Goal: Task Accomplishment & Management: Manage account settings

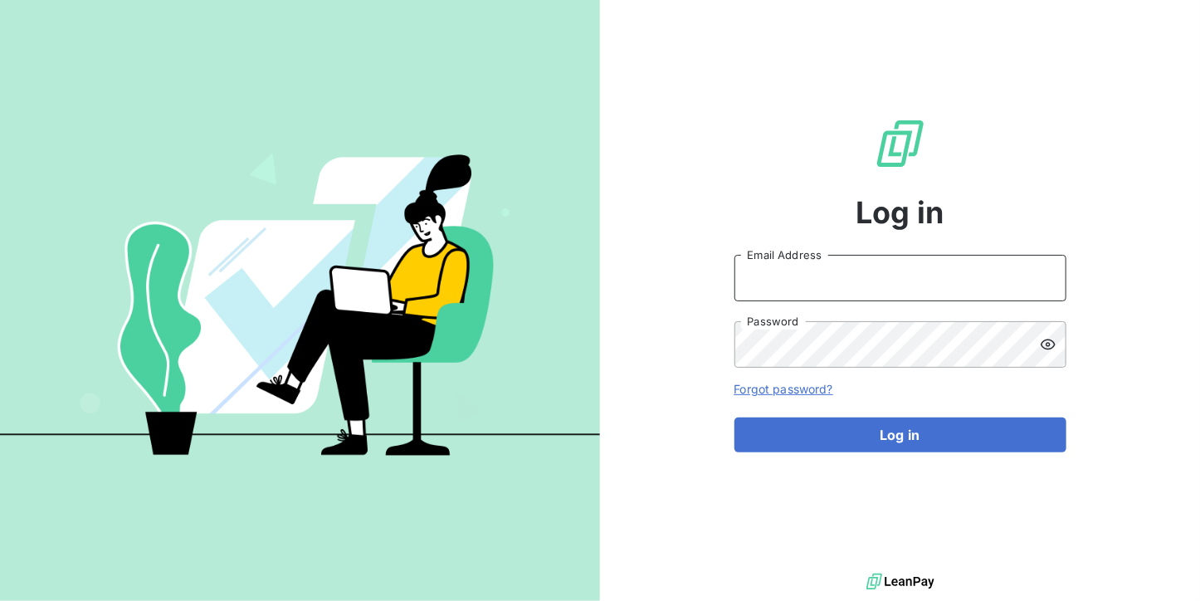
type input "[DOMAIN_NAME][EMAIL_ADDRESS][DOMAIN_NAME]"
click at [870, 452] on div "Log in accounts.CZ@graitec.com Email Address Password Forgot password? Log in" at bounding box center [900, 284] width 332 height 569
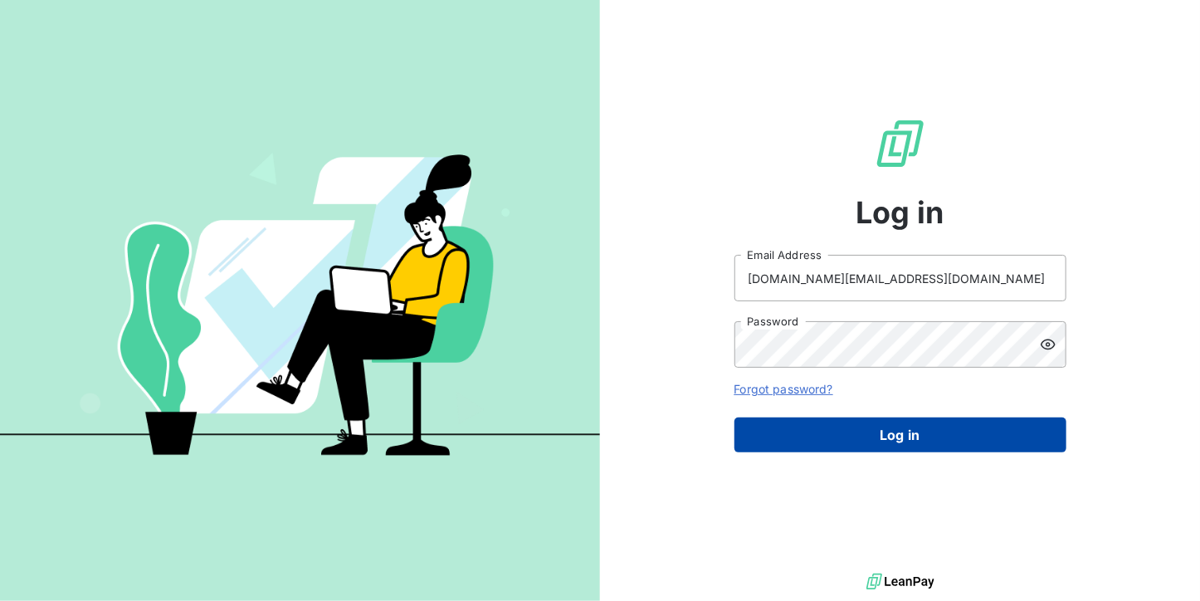
click at [870, 446] on button "Log in" at bounding box center [900, 434] width 332 height 35
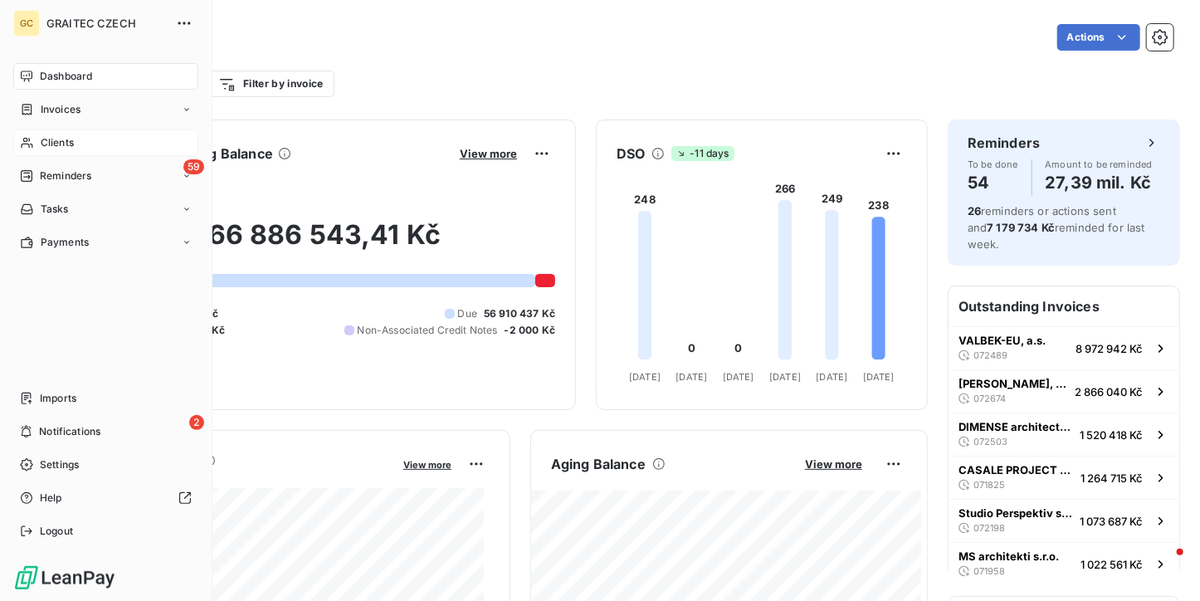
click at [51, 137] on span "Clients" at bounding box center [57, 142] width 33 height 15
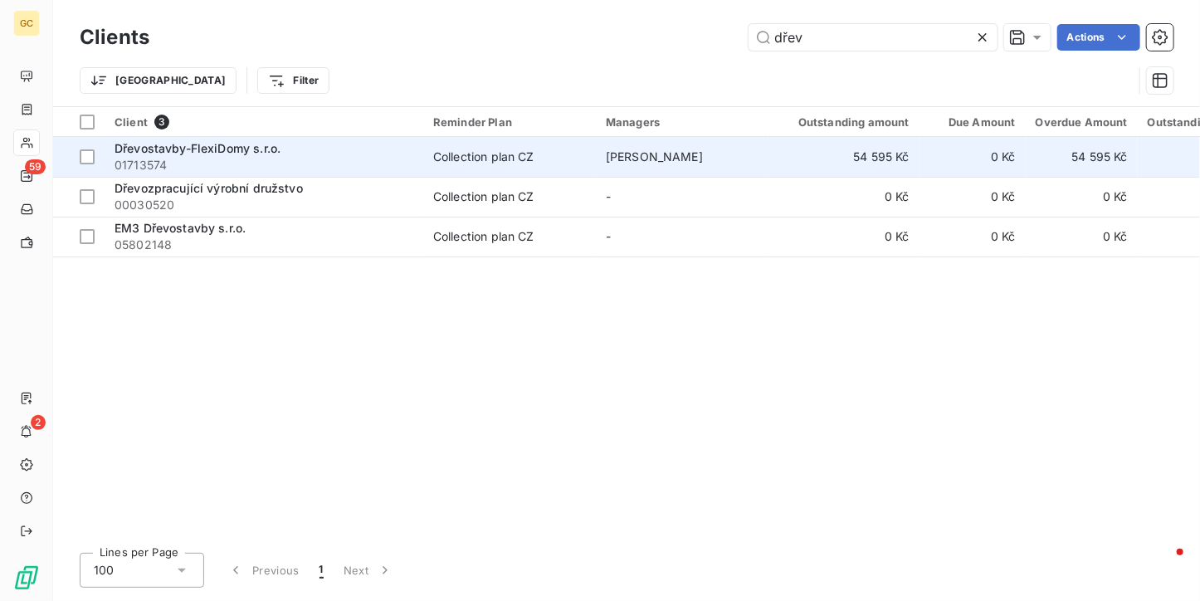
type input "dřev"
click at [285, 145] on div "Dřevostavby-FlexiDomy s.r.o." at bounding box center [263, 148] width 299 height 17
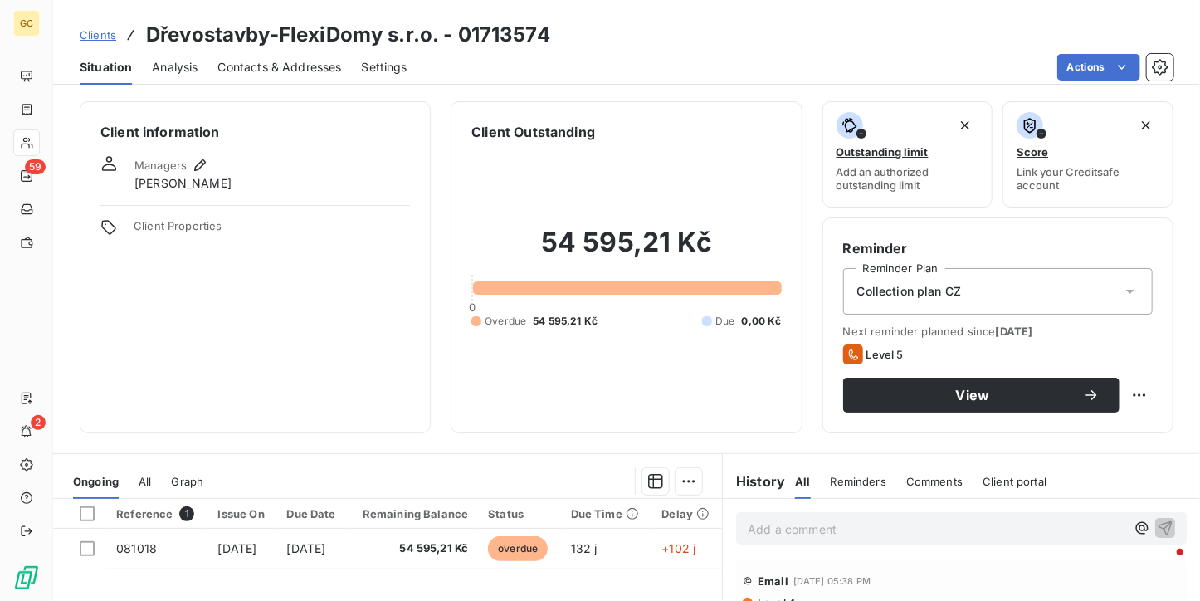
scroll to position [249, 0]
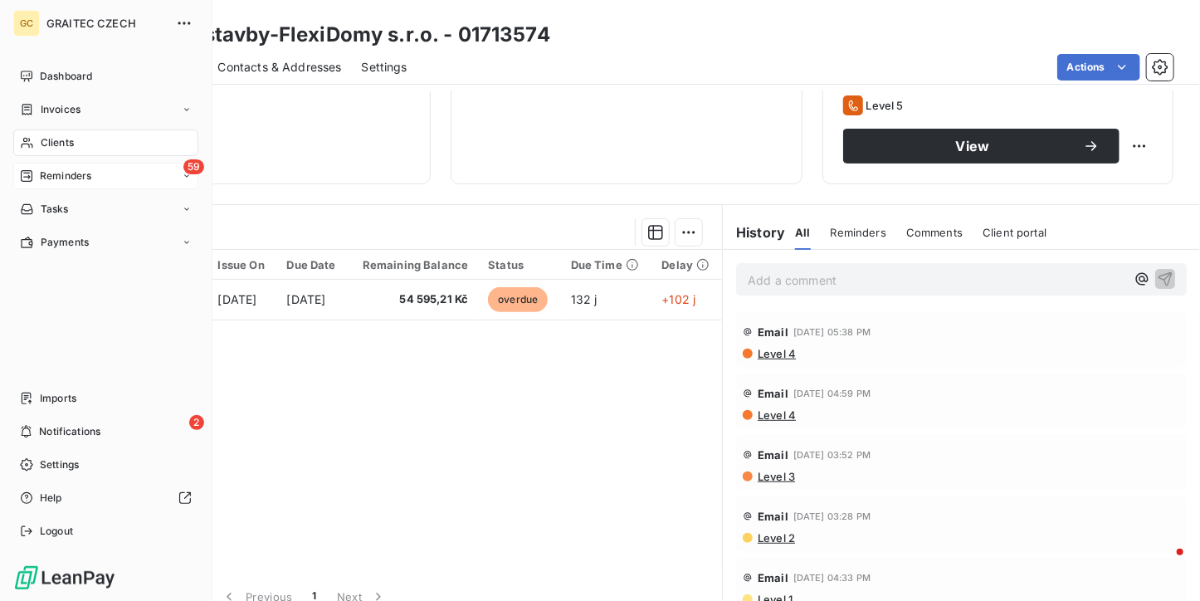
click at [44, 185] on div "59 Reminders" at bounding box center [105, 176] width 185 height 27
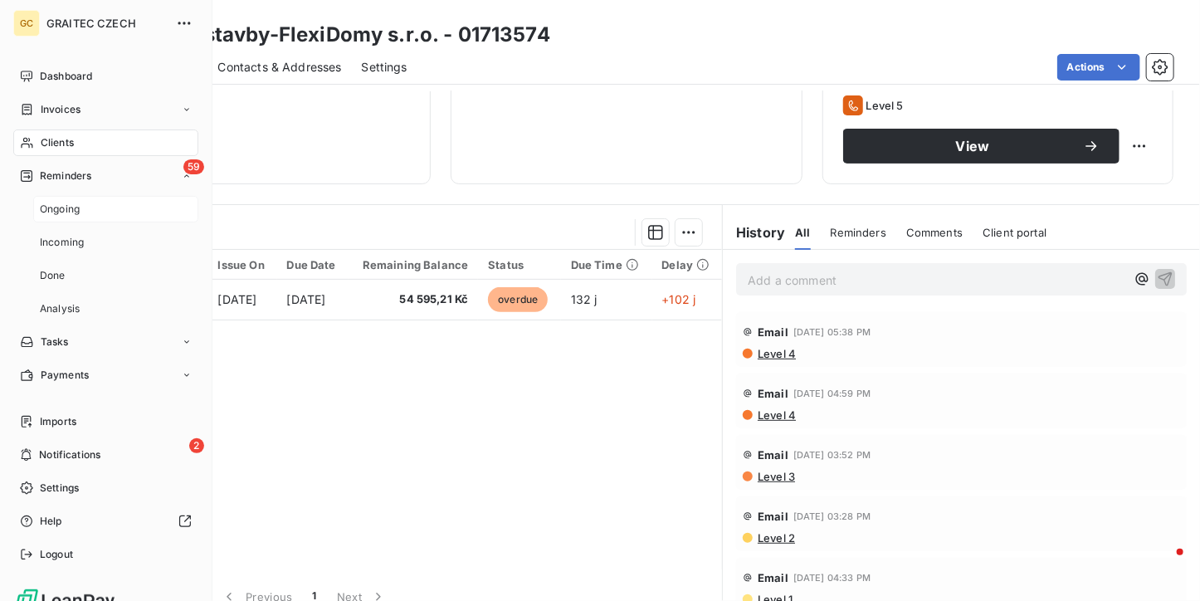
click at [47, 202] on span "Ongoing" at bounding box center [60, 209] width 40 height 15
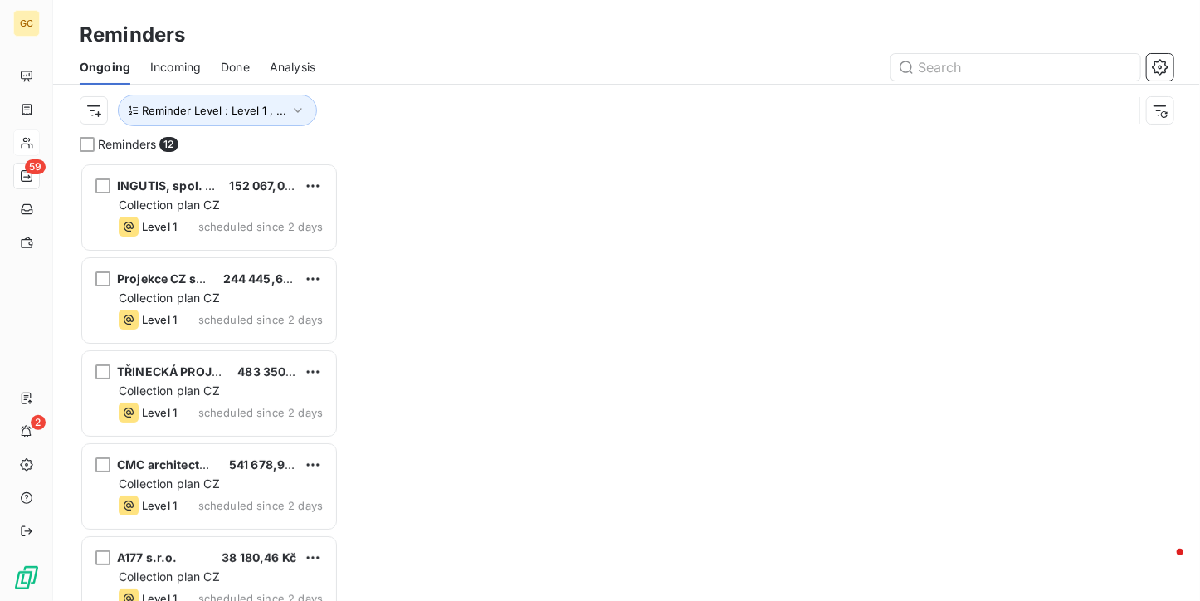
scroll to position [425, 246]
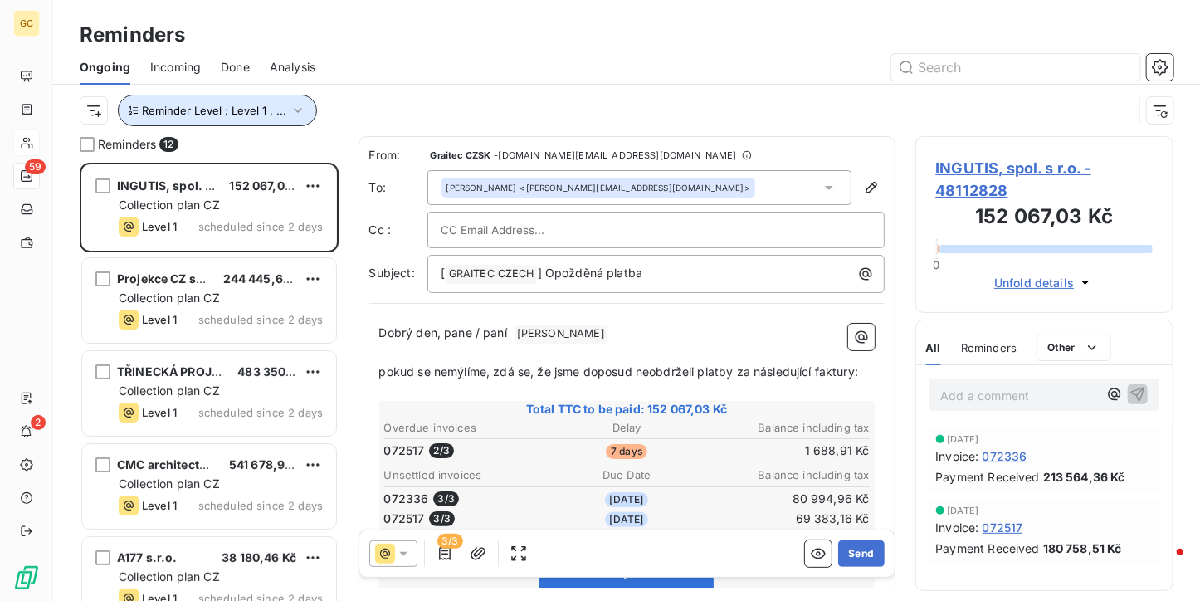
click at [290, 105] on icon "button" at bounding box center [298, 110] width 17 height 17
click at [411, 72] on div at bounding box center [754, 67] width 838 height 27
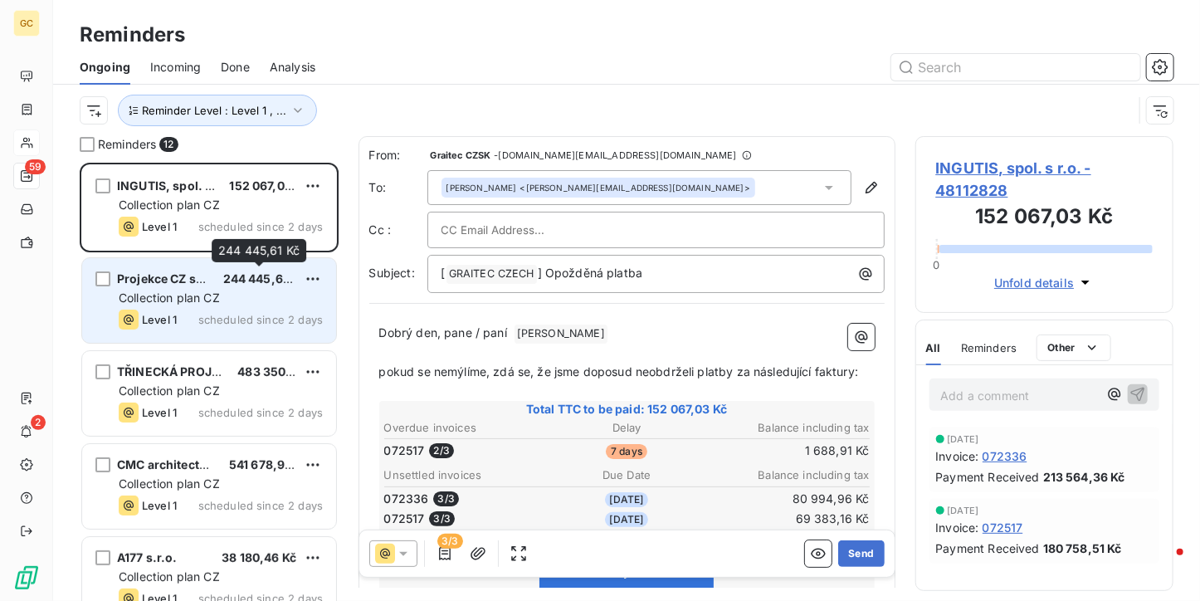
click at [265, 278] on span "244 445,61 Kč" at bounding box center [264, 278] width 82 height 14
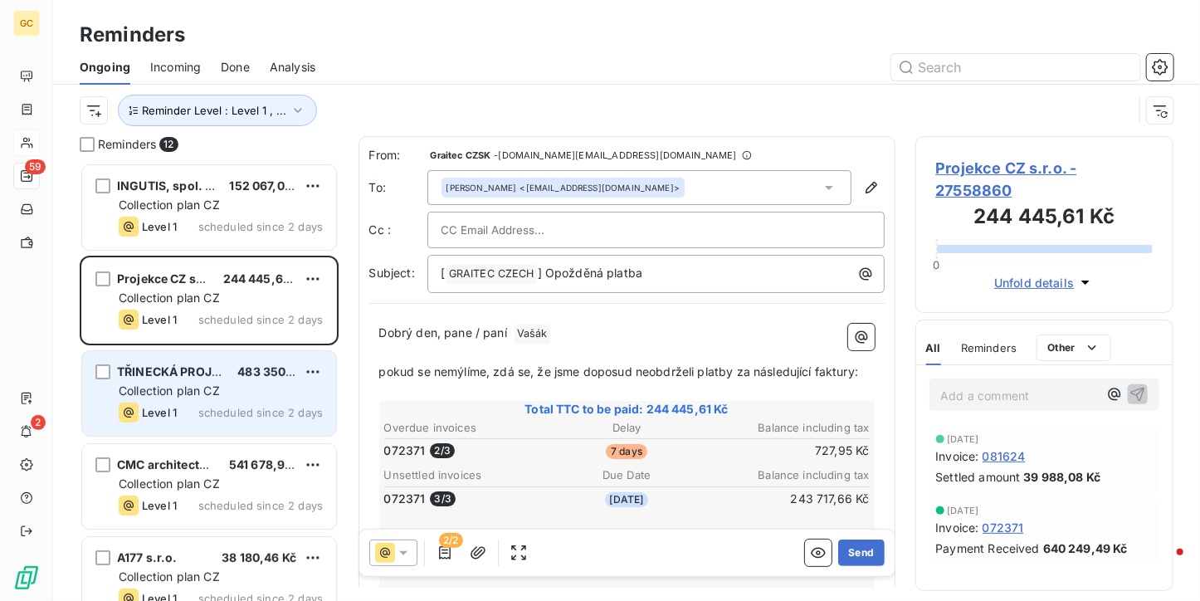
click at [249, 354] on div "TŘINECKÁ PROJEKCE, a.s. 483 350,52 Kč Collection plan CZ Level 1 scheduled sinc…" at bounding box center [209, 393] width 254 height 85
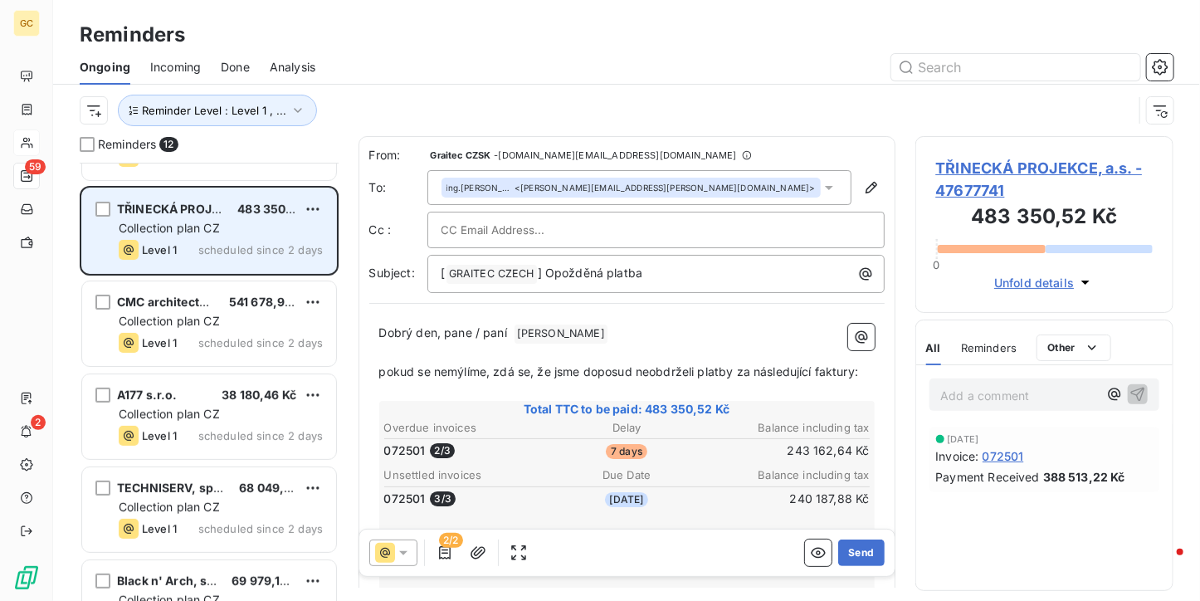
scroll to position [166, 0]
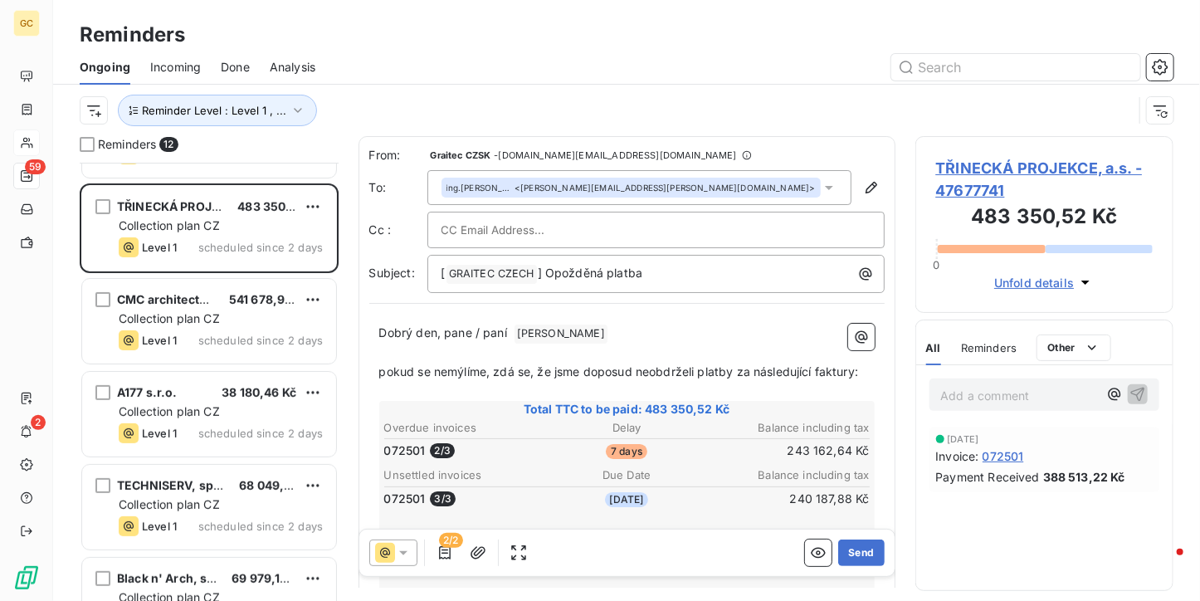
click at [1010, 450] on span "072501" at bounding box center [1002, 455] width 41 height 17
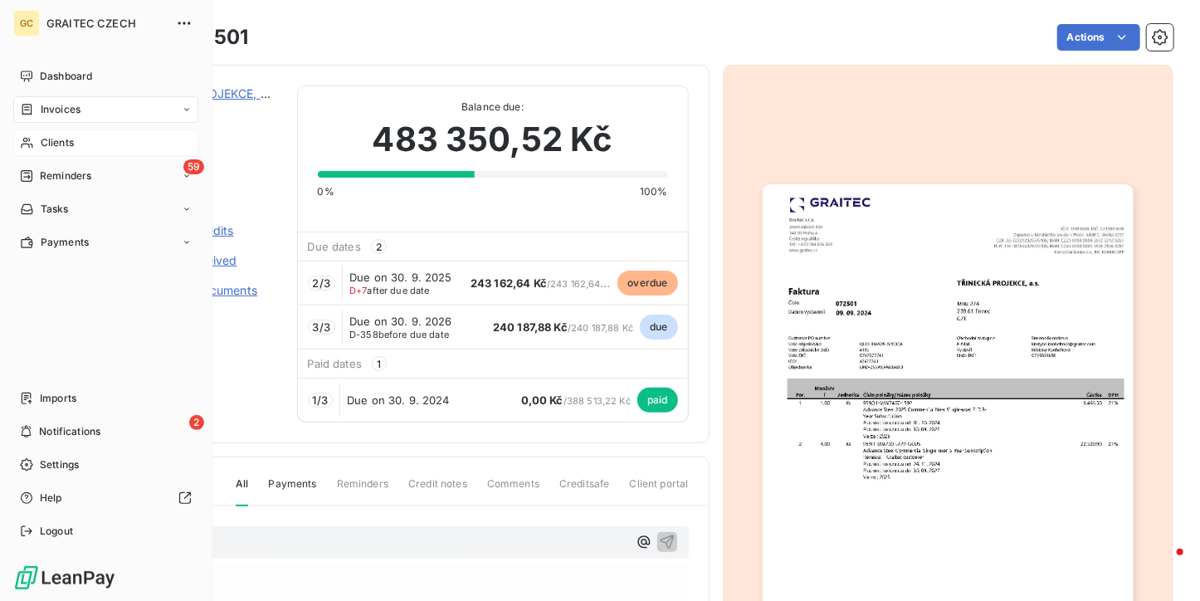
click at [27, 134] on div "Clients" at bounding box center [105, 142] width 185 height 27
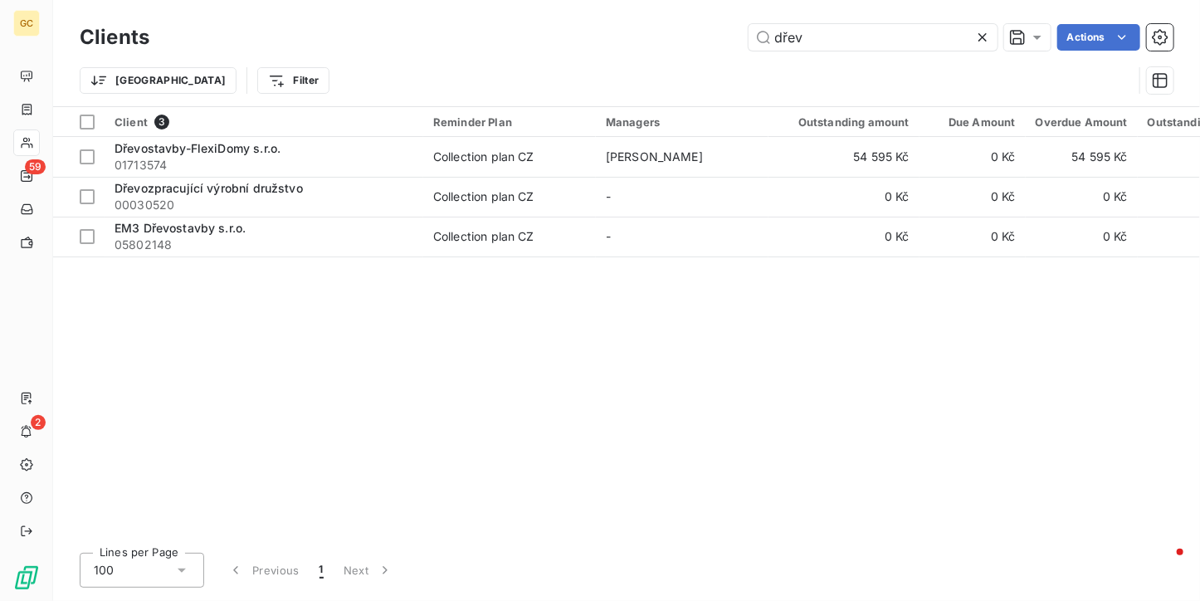
click at [977, 42] on icon at bounding box center [982, 37] width 17 height 17
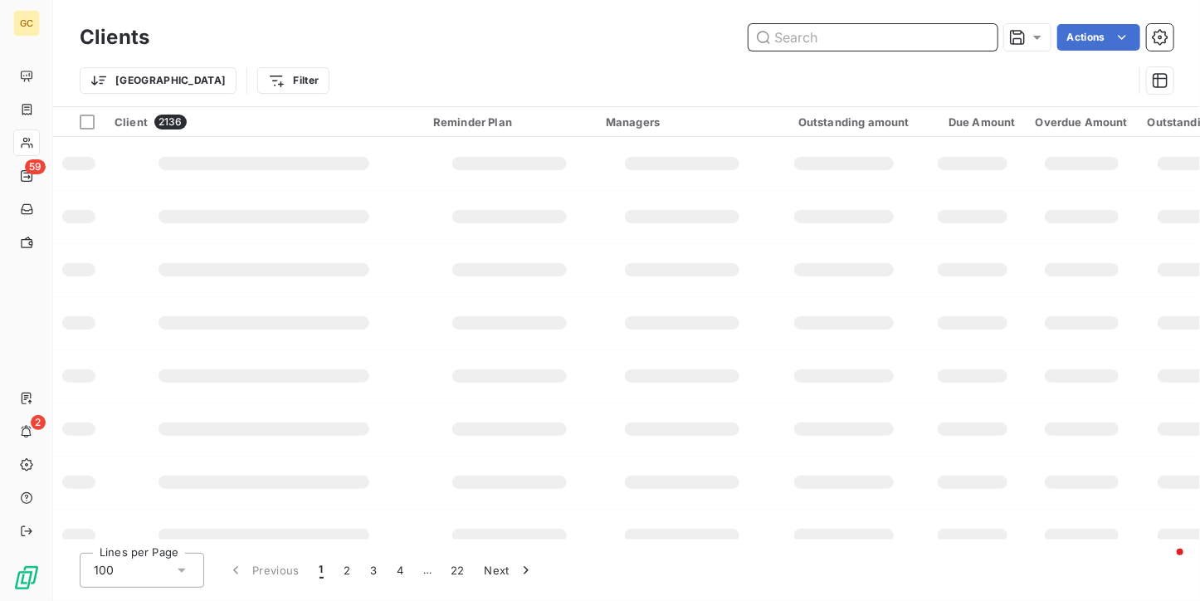
click at [853, 41] on input "text" at bounding box center [872, 37] width 249 height 27
type input "hrabě"
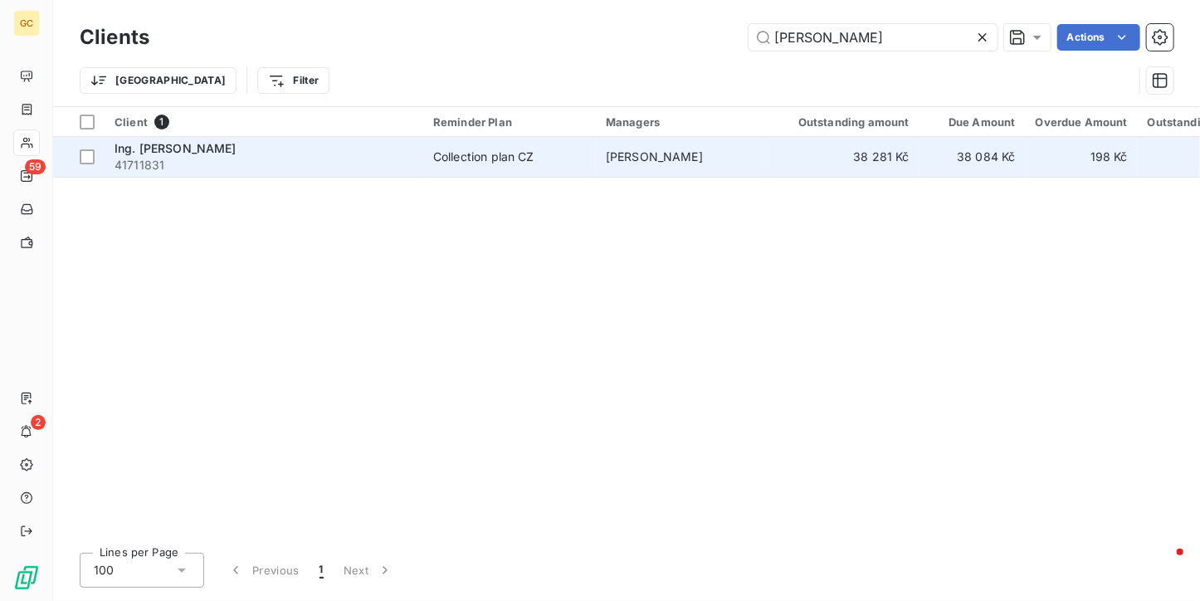
click at [617, 165] on td "David Huml" at bounding box center [682, 157] width 173 height 40
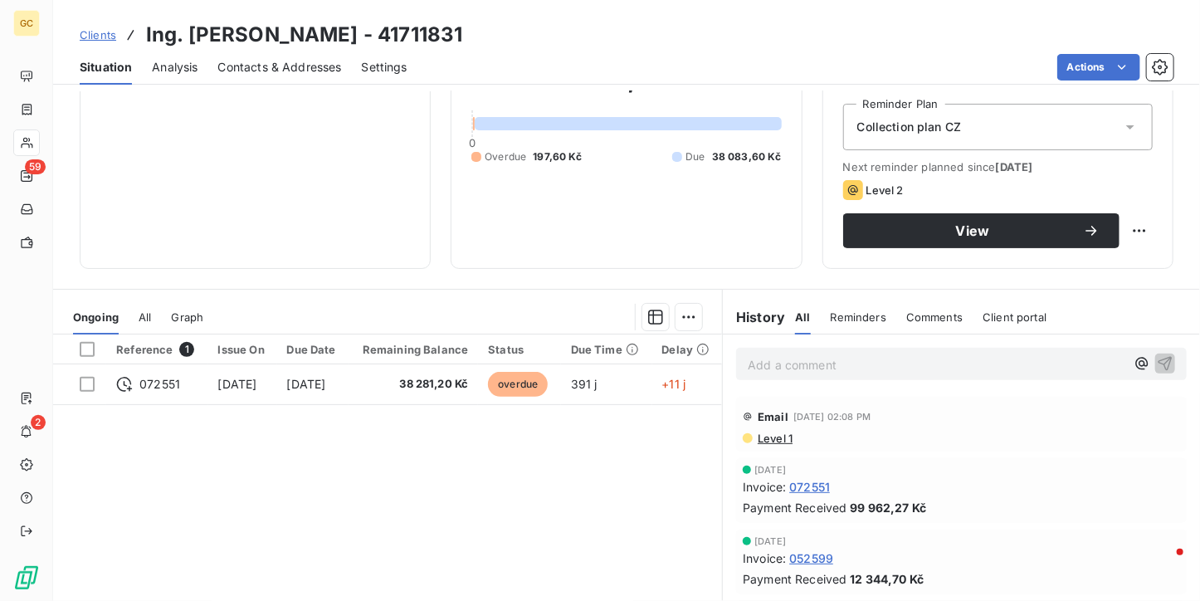
scroll to position [166, 0]
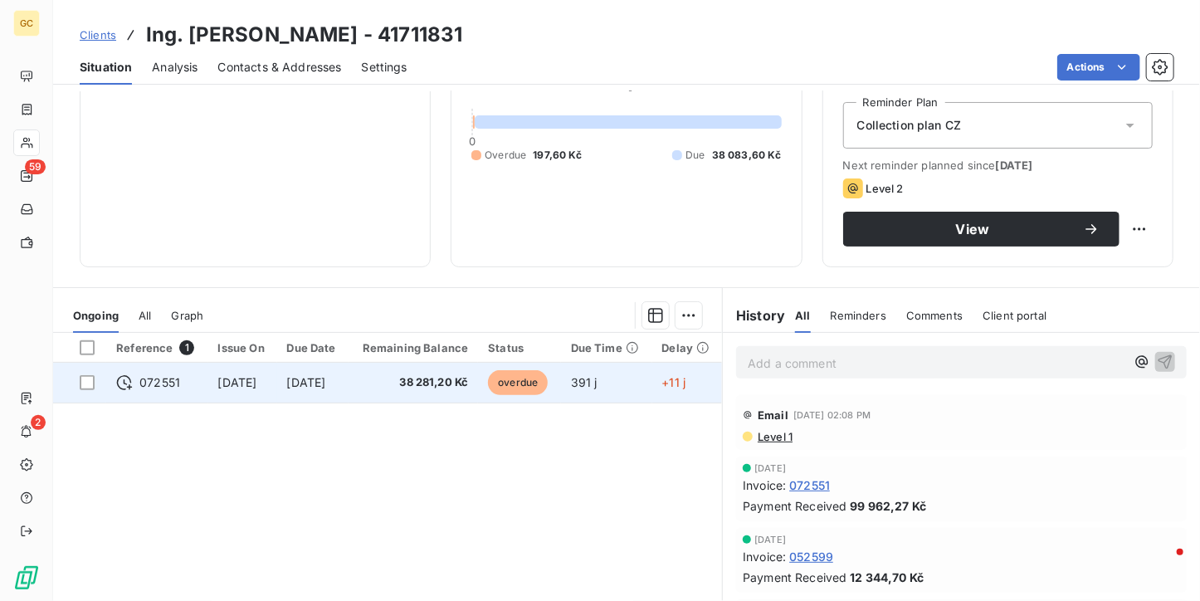
click at [528, 401] on td "overdue" at bounding box center [519, 383] width 82 height 40
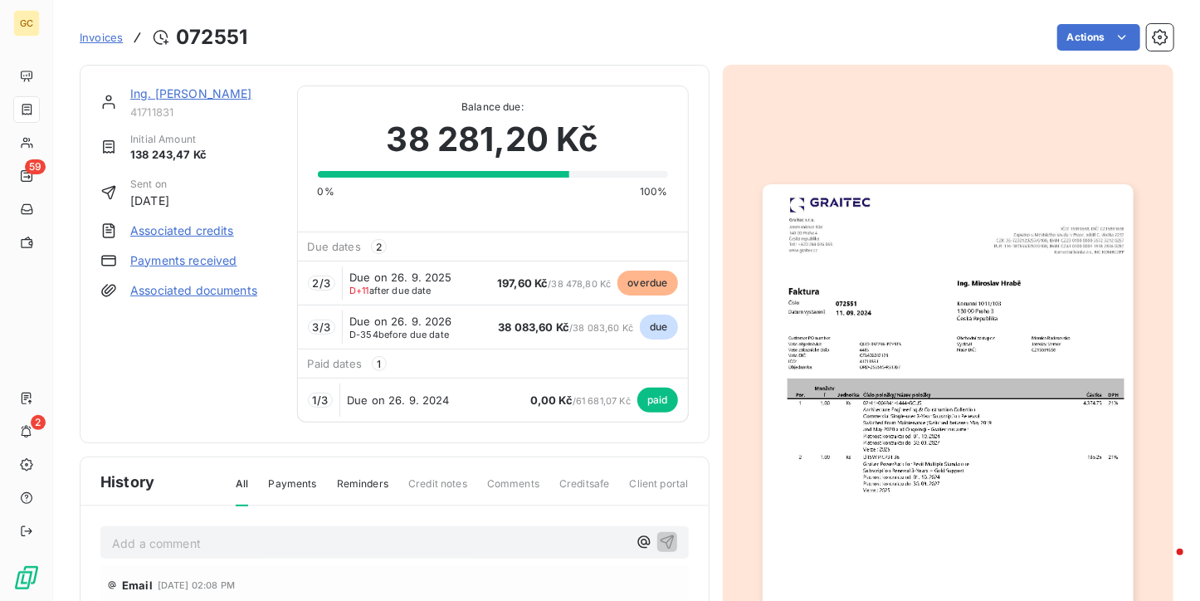
scroll to position [2, 0]
click at [910, 363] on img "button" at bounding box center [947, 444] width 371 height 523
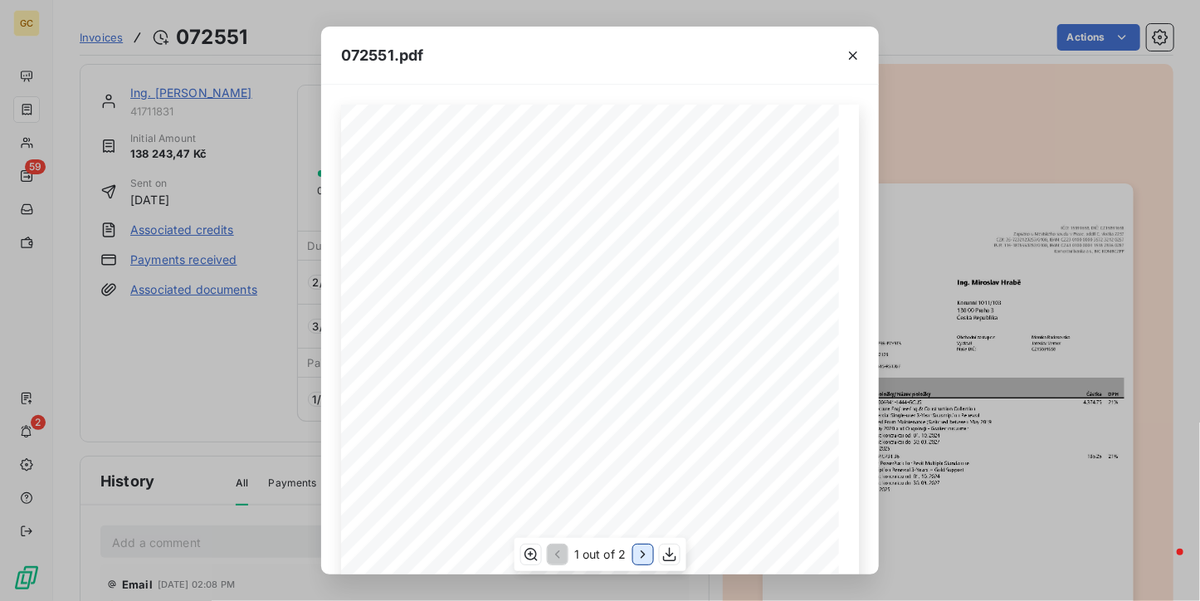
click at [647, 558] on icon "button" at bounding box center [642, 554] width 17 height 17
click at [853, 52] on icon "button" at bounding box center [852, 55] width 17 height 17
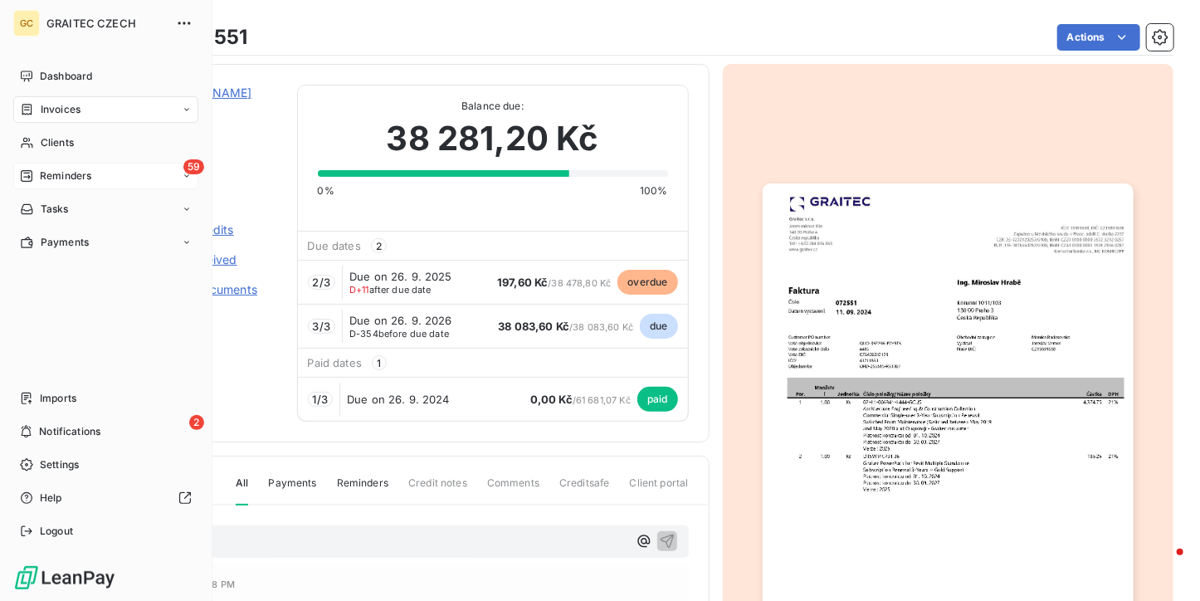
click at [41, 179] on span "Reminders" at bounding box center [65, 175] width 51 height 15
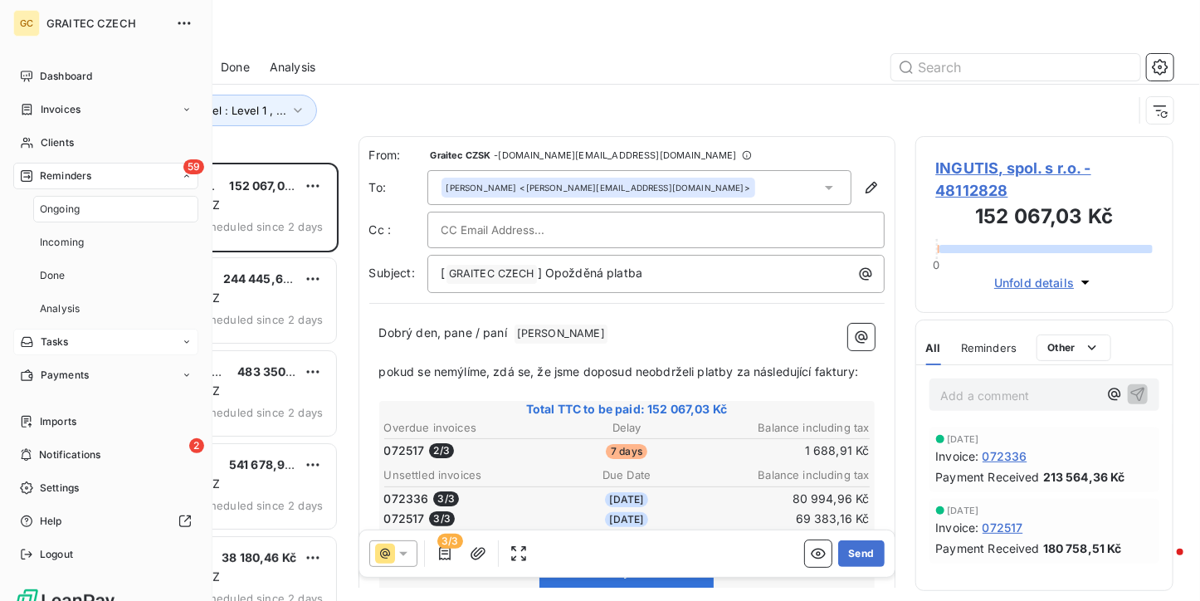
scroll to position [425, 246]
click at [44, 206] on span "Ongoing" at bounding box center [60, 209] width 40 height 15
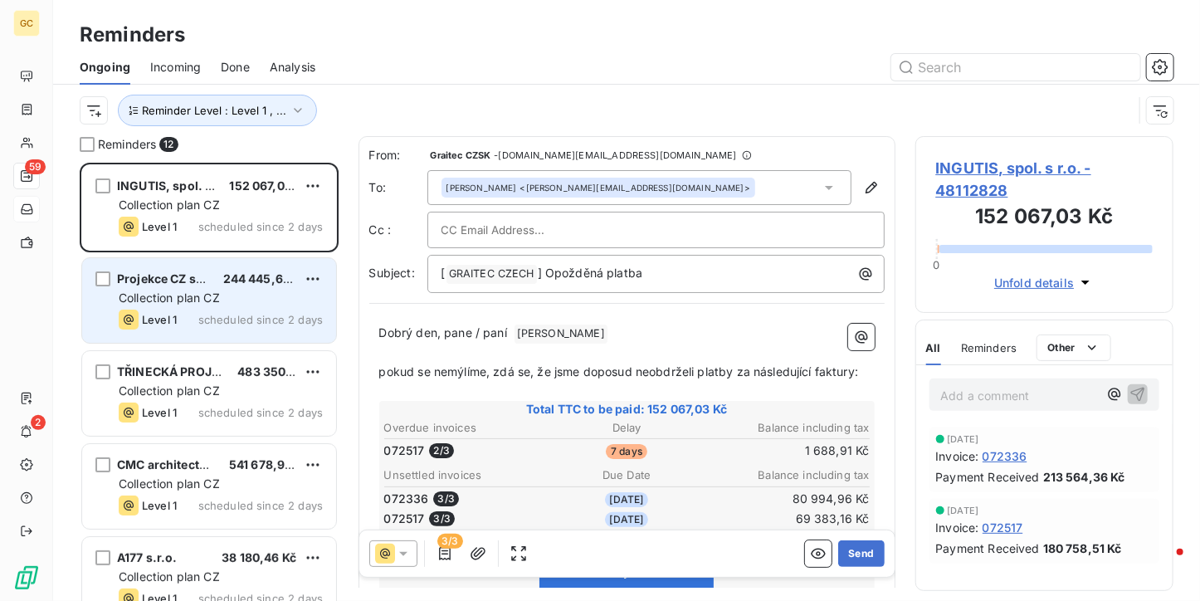
click at [212, 303] on span "Collection plan CZ" at bounding box center [169, 297] width 101 height 14
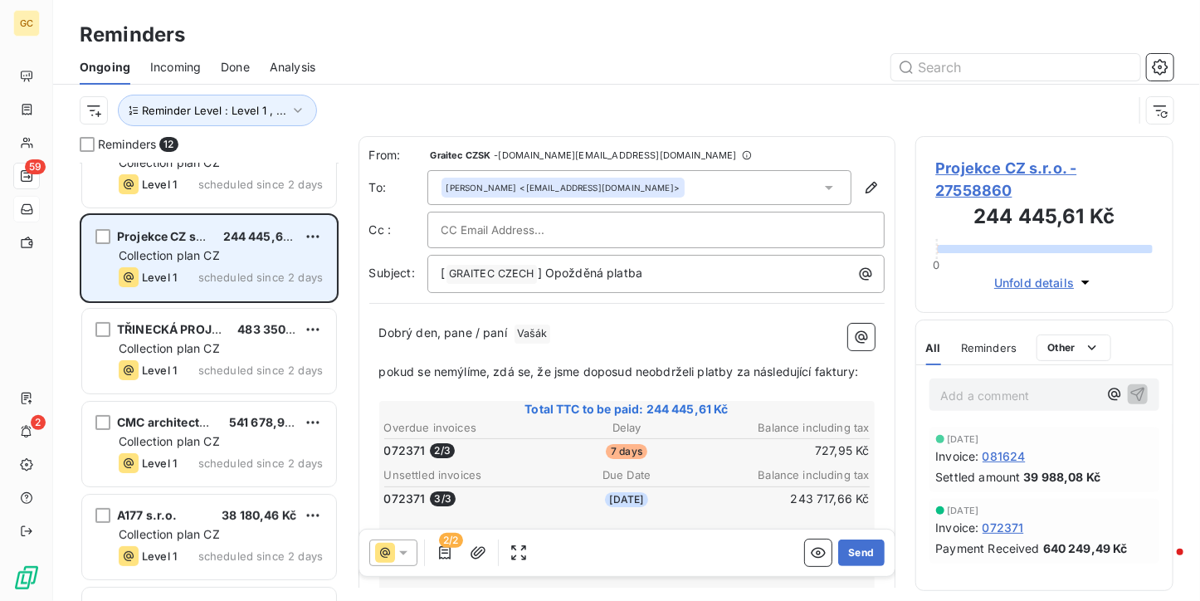
scroll to position [83, 0]
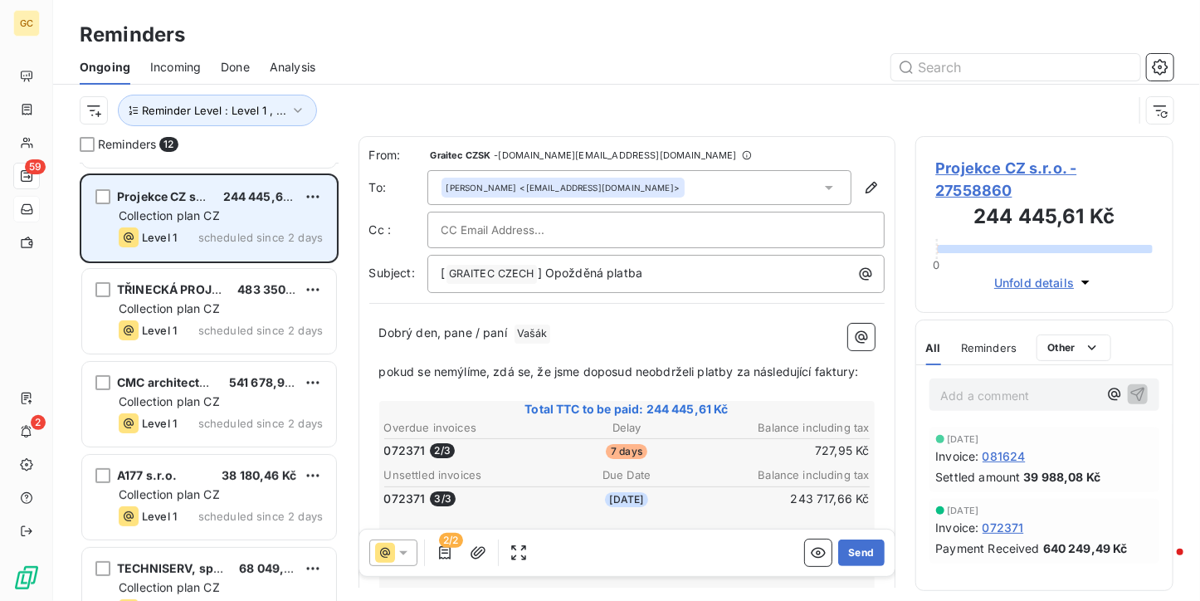
click at [212, 303] on span "Collection plan CZ" at bounding box center [169, 308] width 101 height 14
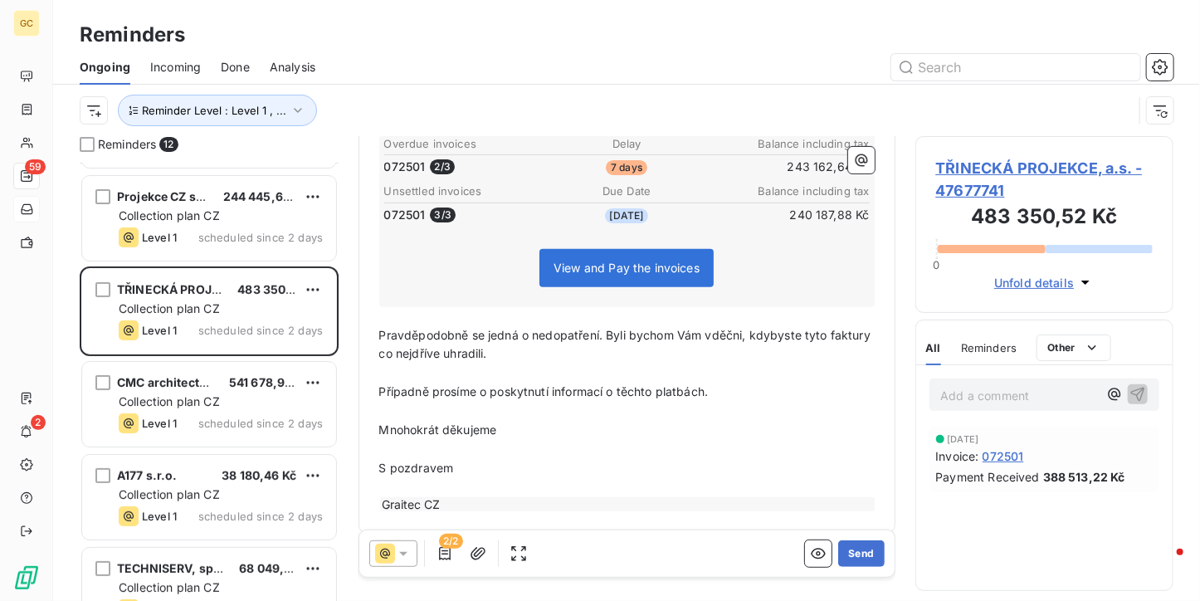
scroll to position [295, 0]
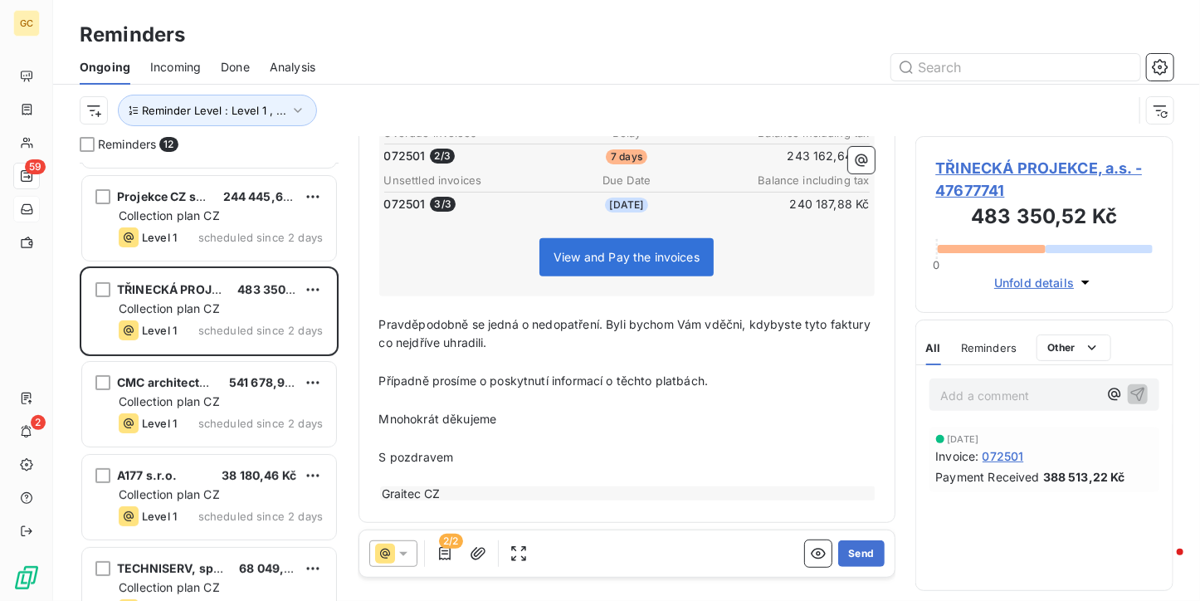
drag, startPoint x: 418, startPoint y: 547, endPoint x: 408, endPoint y: 550, distance: 10.3
click at [417, 547] on div "2/2" at bounding box center [450, 553] width 163 height 27
click at [402, 550] on icon at bounding box center [403, 553] width 17 height 17
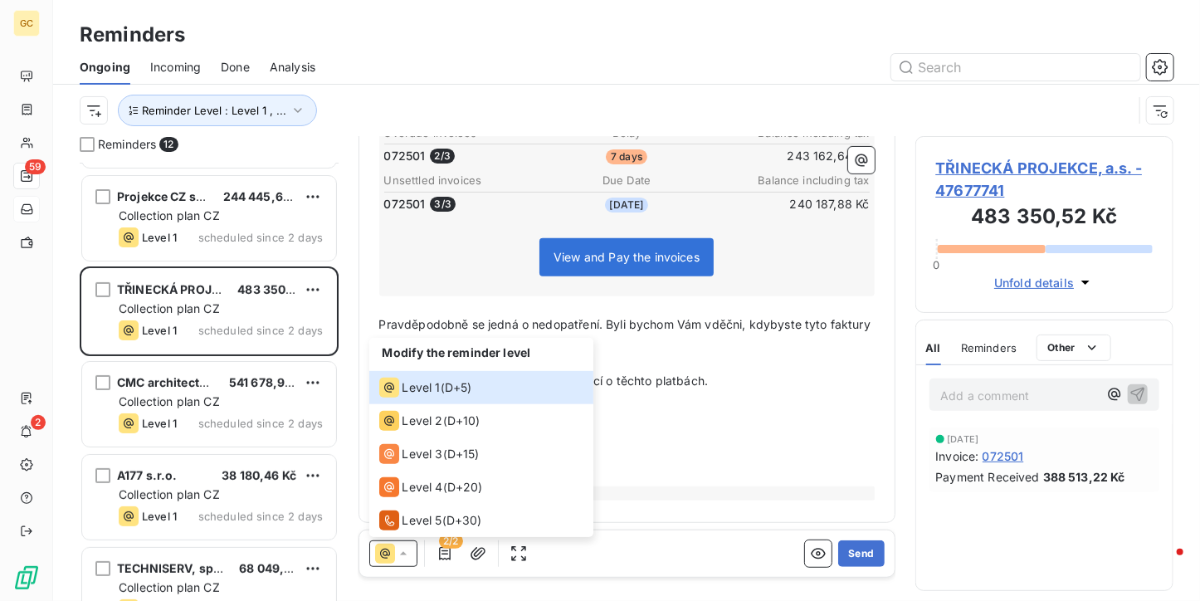
click at [720, 410] on p "Mnohokrát děkujeme" at bounding box center [626, 419] width 495 height 19
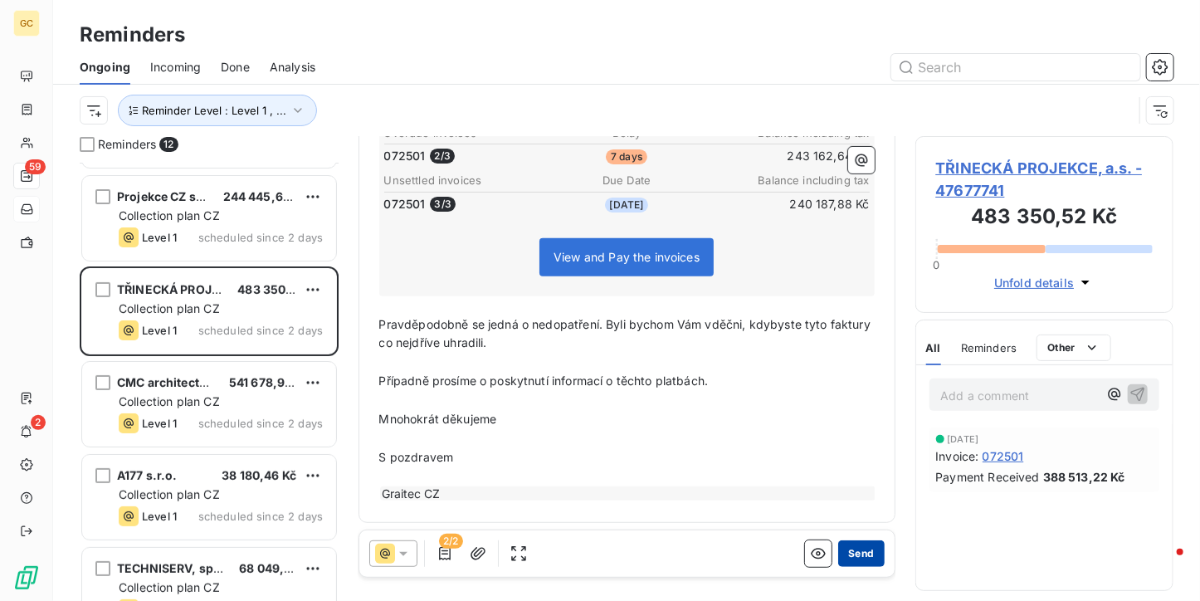
click at [861, 550] on button "Send" at bounding box center [861, 553] width 46 height 27
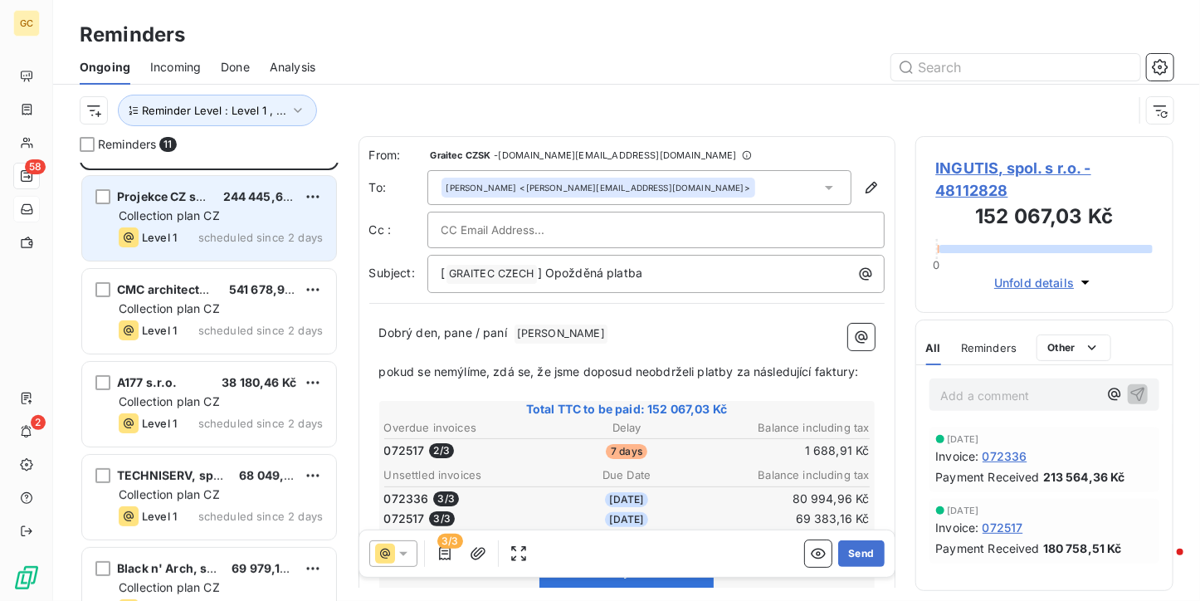
click at [221, 221] on div "Collection plan CZ" at bounding box center [221, 215] width 204 height 17
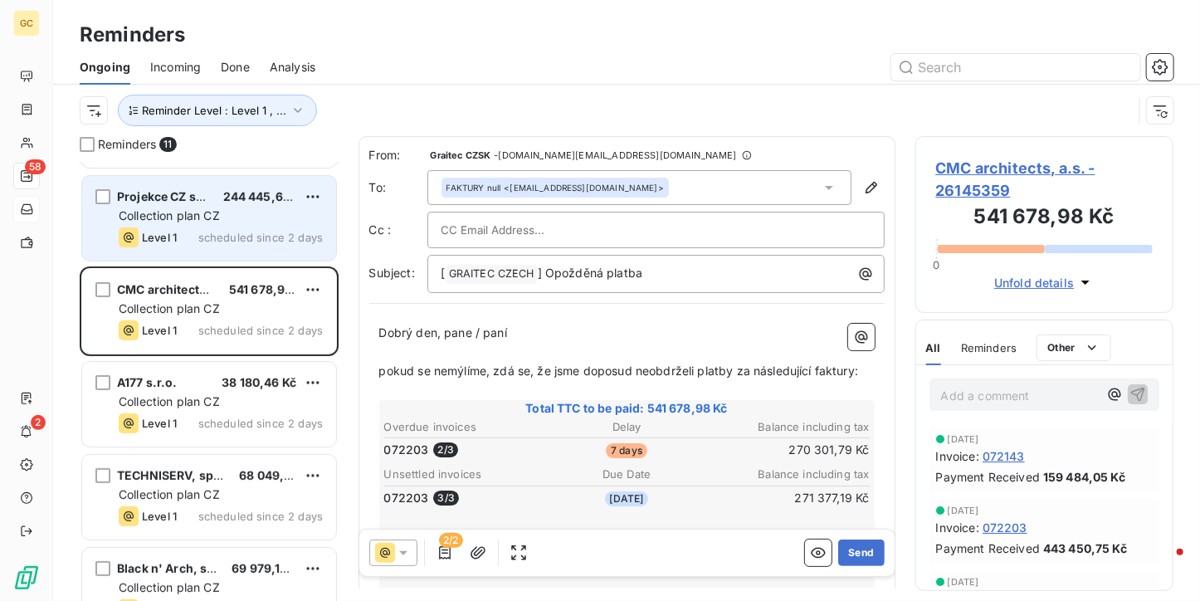
click at [225, 235] on span "scheduled since 2 days" at bounding box center [260, 237] width 124 height 13
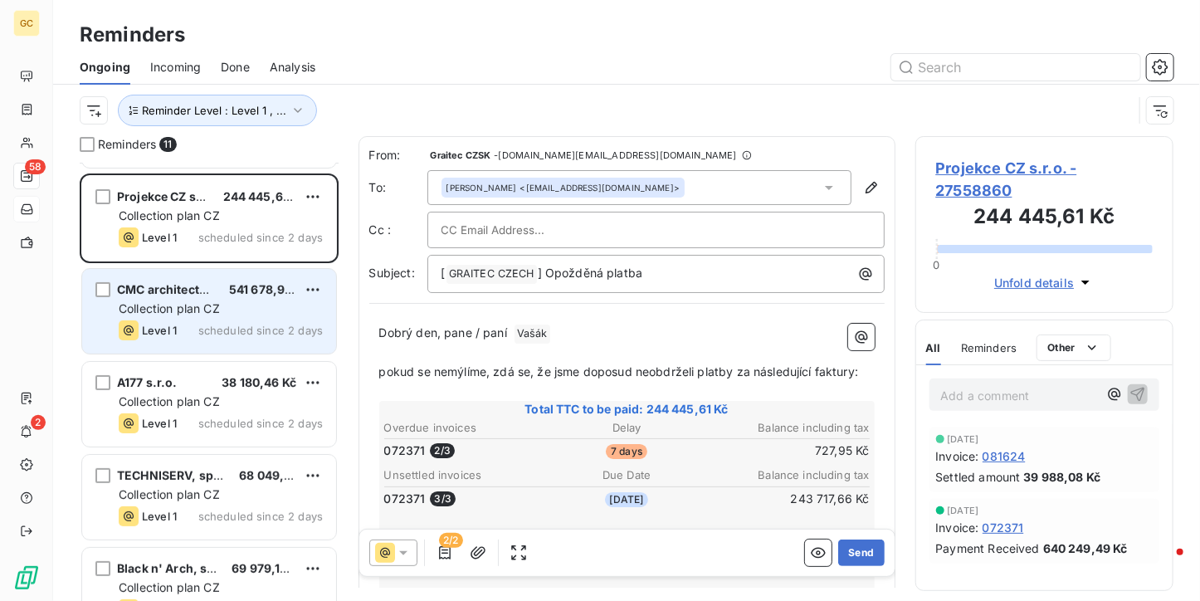
click at [212, 311] on span "Collection plan CZ" at bounding box center [169, 308] width 101 height 14
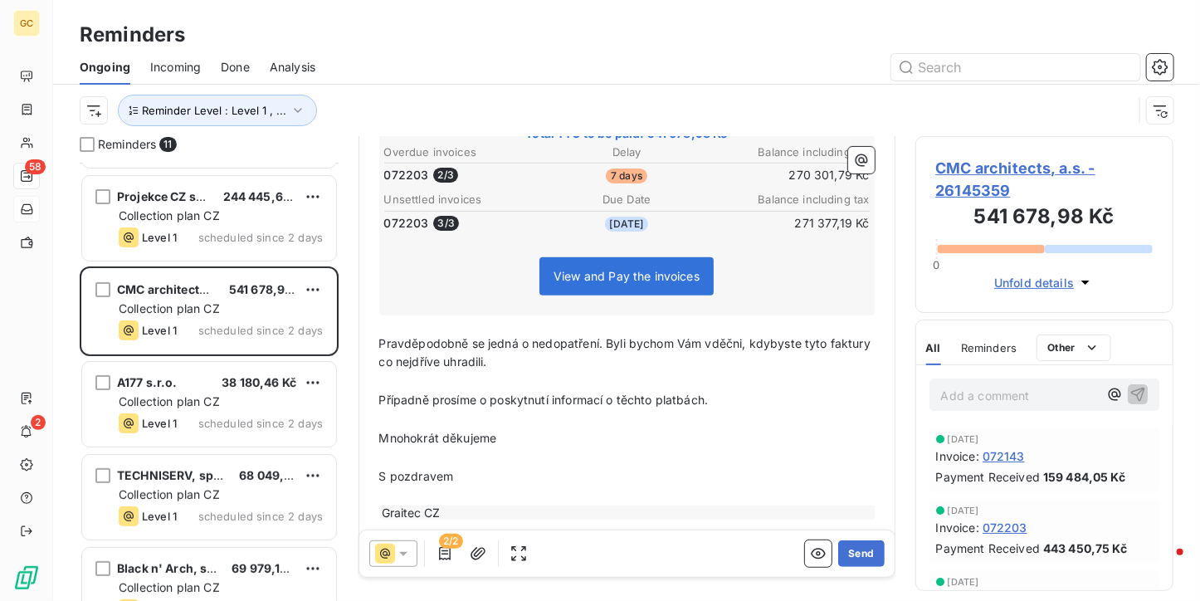
scroll to position [294, 0]
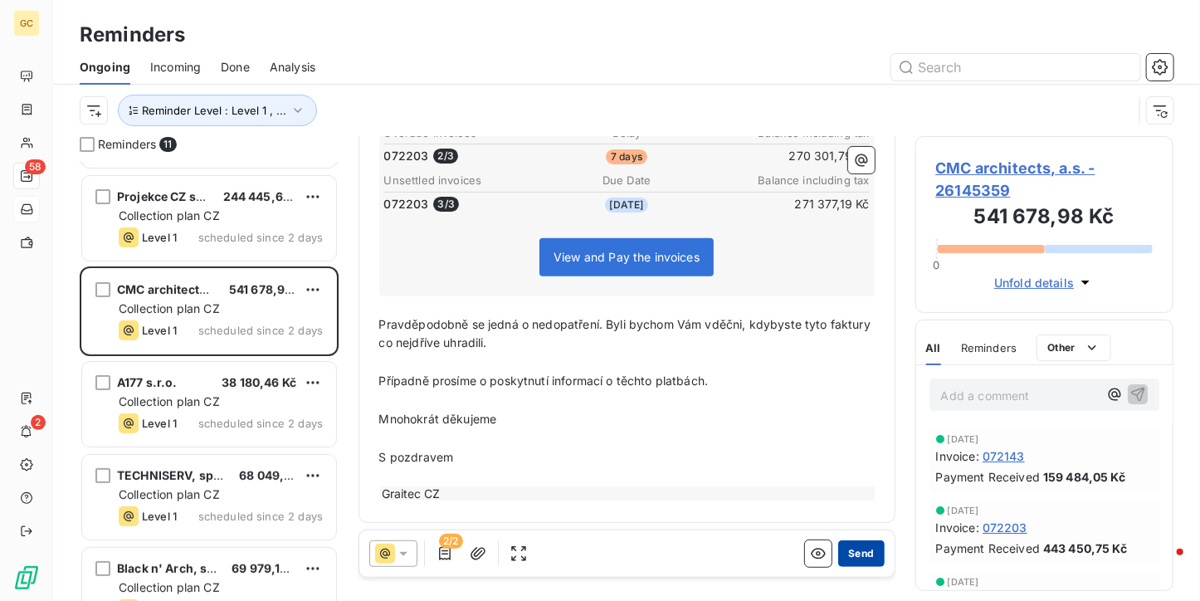
click at [852, 549] on button "Send" at bounding box center [861, 553] width 46 height 27
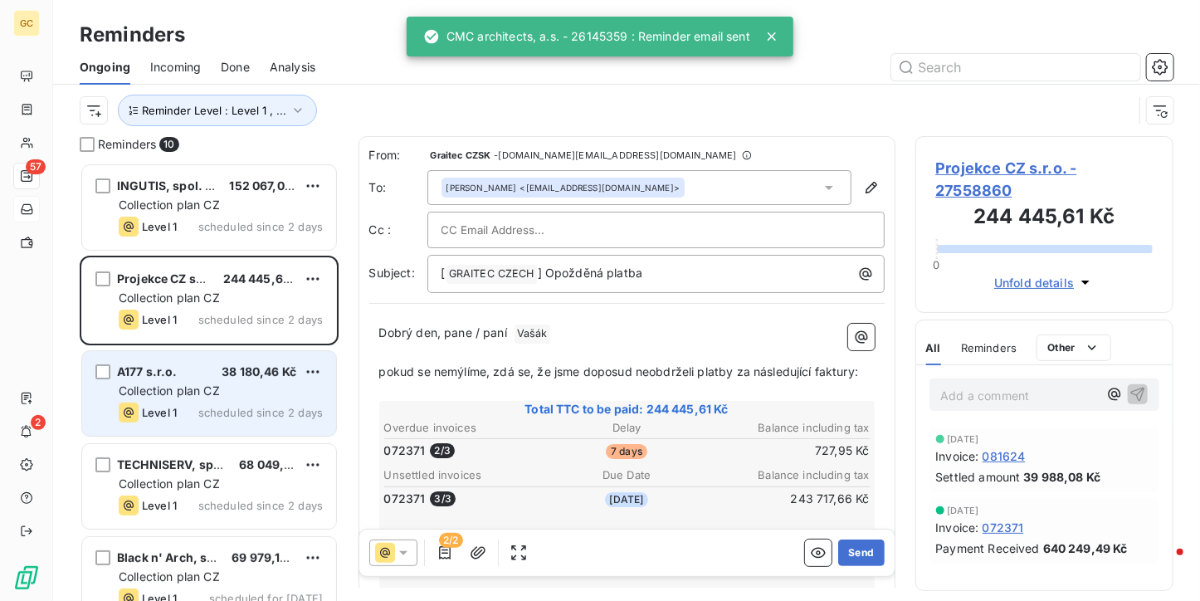
click at [238, 384] on div "Collection plan CZ" at bounding box center [221, 390] width 204 height 17
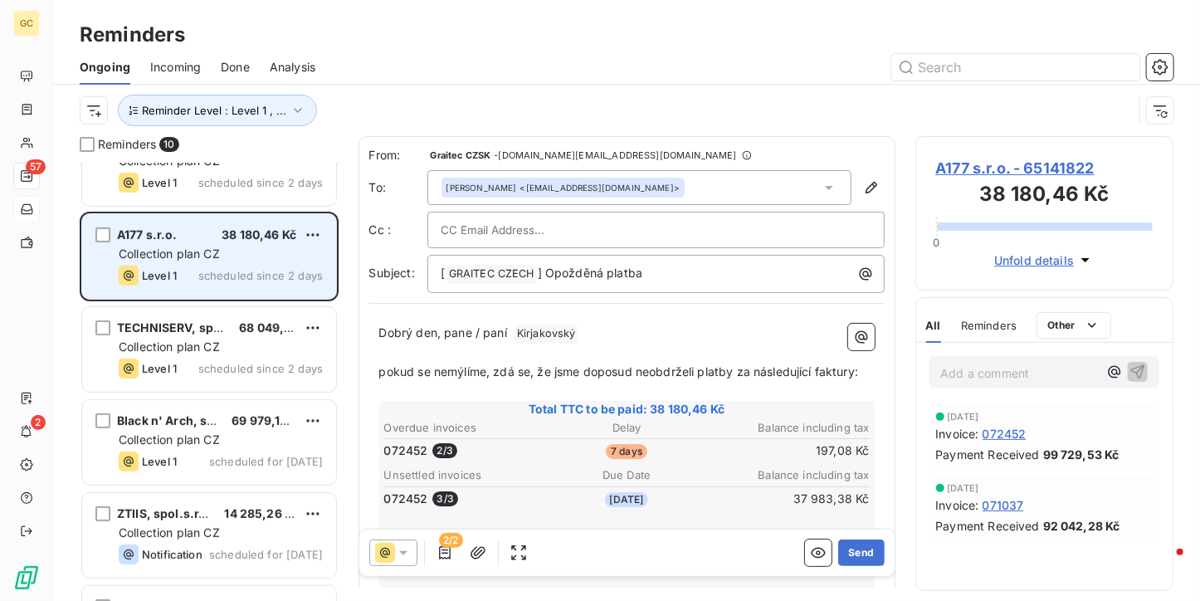
scroll to position [166, 0]
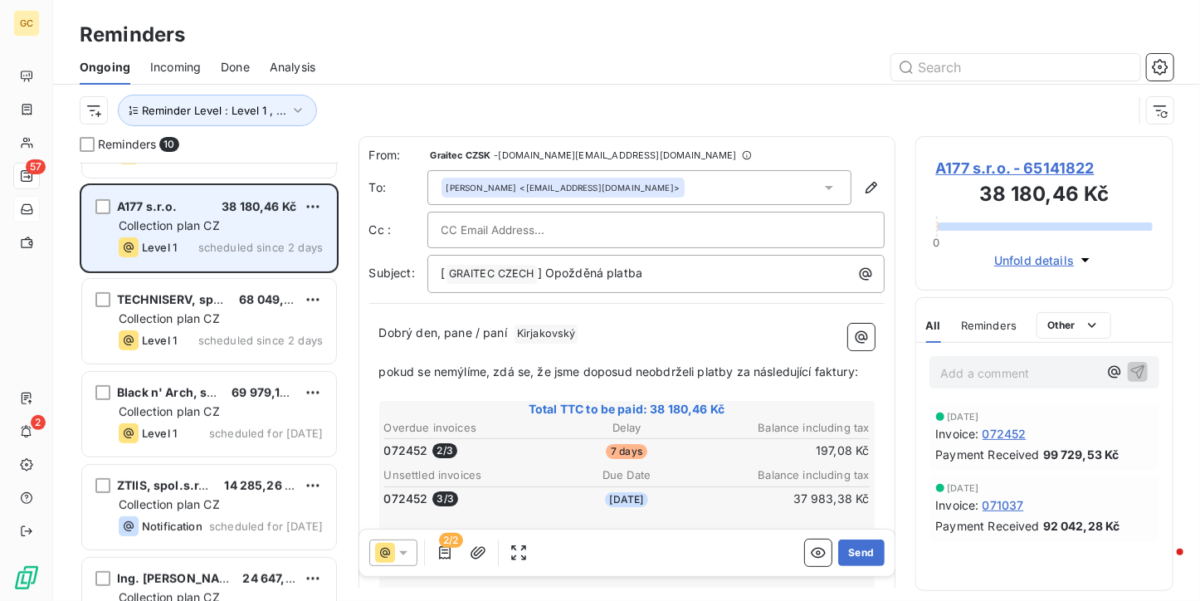
click at [238, 384] on div "INGUTIS, spol. s r.o. 152 067,03 Kč Collection plan CZ Level 1 scheduled since …" at bounding box center [209, 382] width 259 height 438
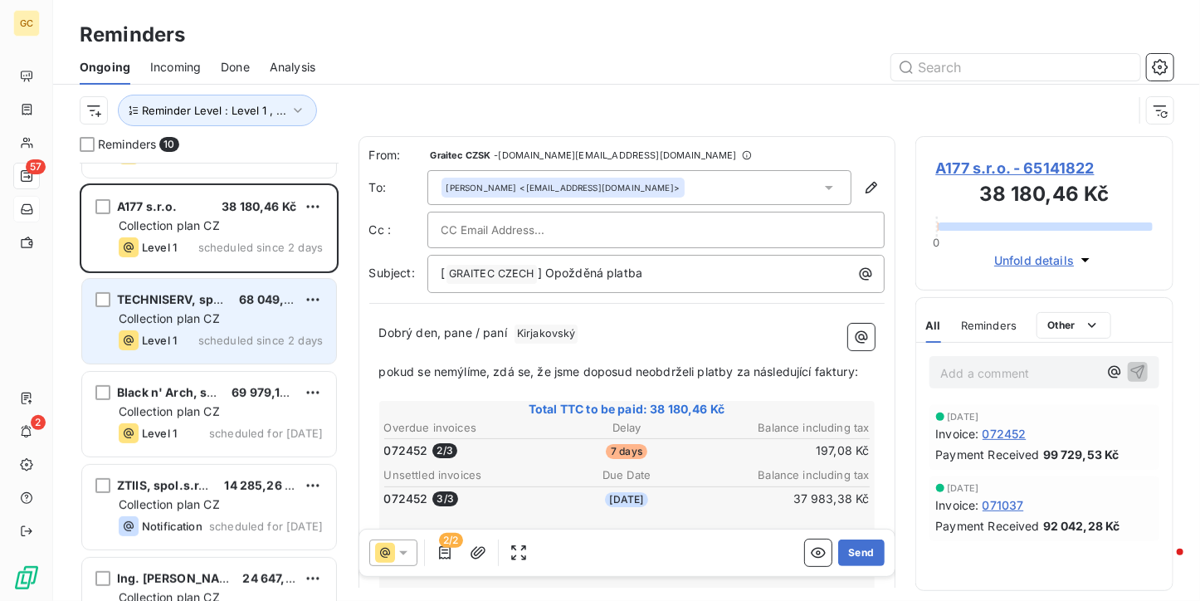
click at [237, 345] on span "scheduled since 2 days" at bounding box center [260, 339] width 124 height 13
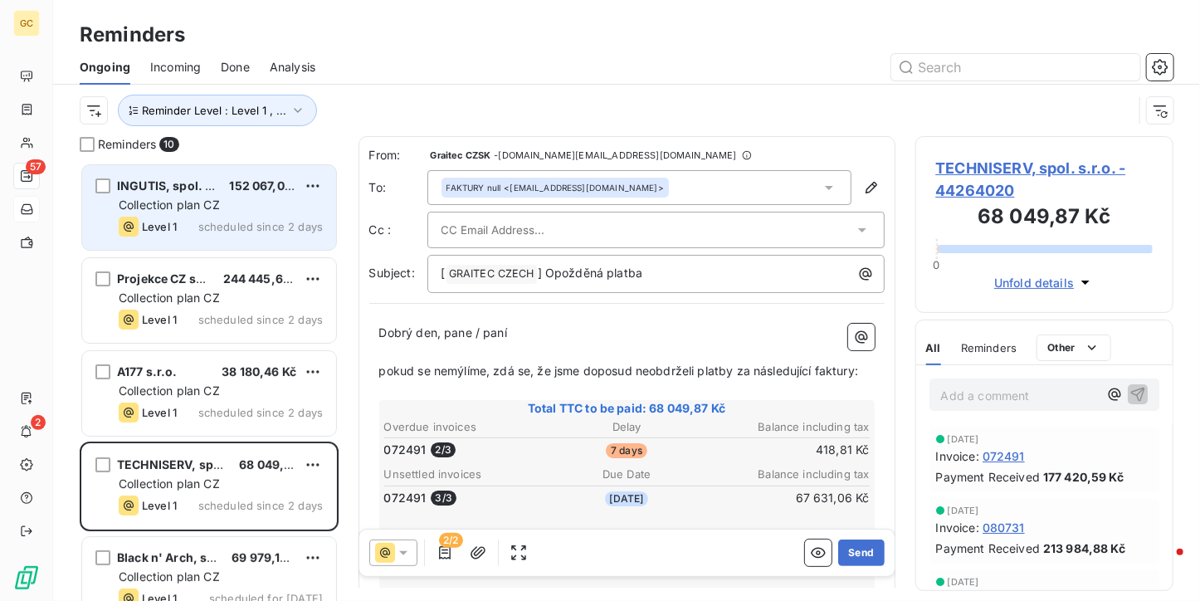
click at [240, 197] on div "Collection plan CZ" at bounding box center [221, 205] width 204 height 17
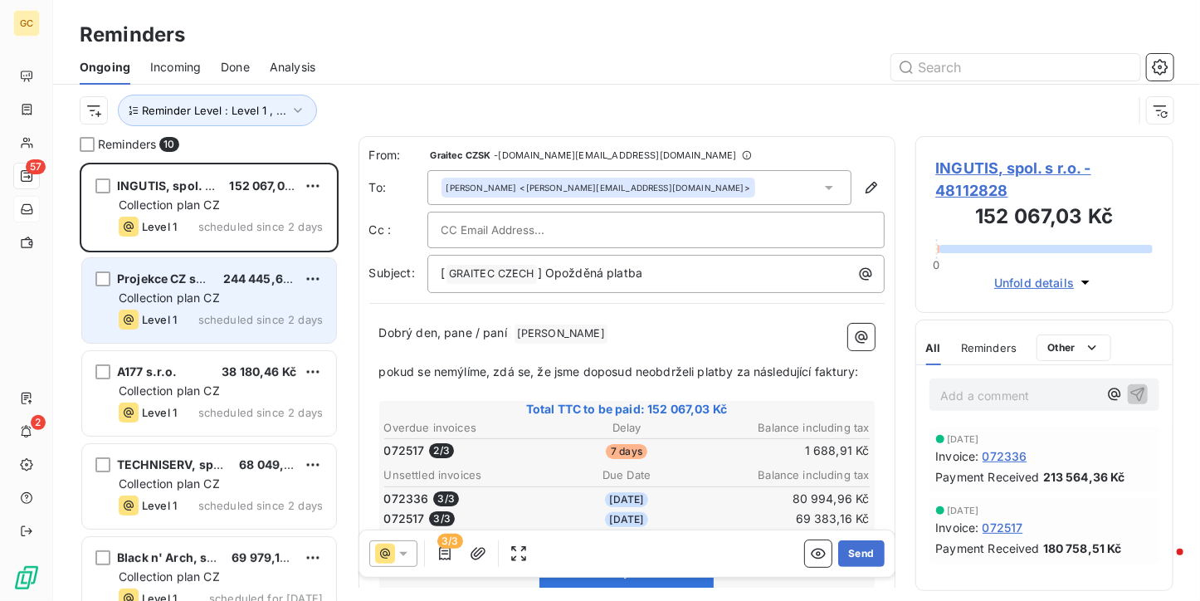
click at [237, 285] on span "244 445,61 Kč" at bounding box center [264, 278] width 82 height 14
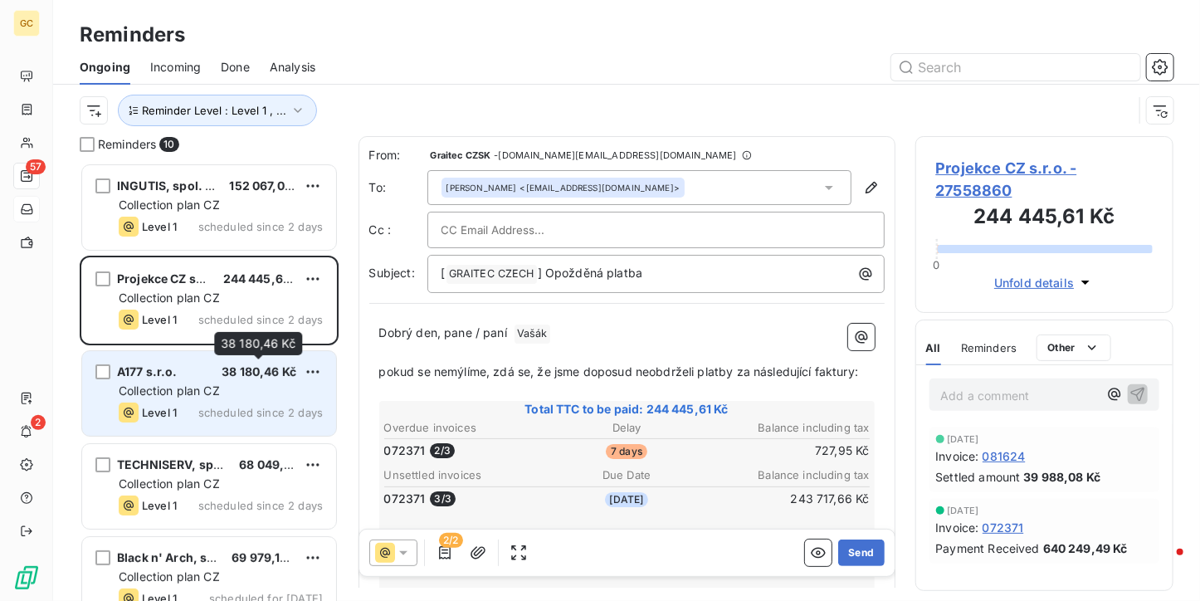
click at [235, 375] on span "38 180,46 Kč" at bounding box center [258, 371] width 75 height 14
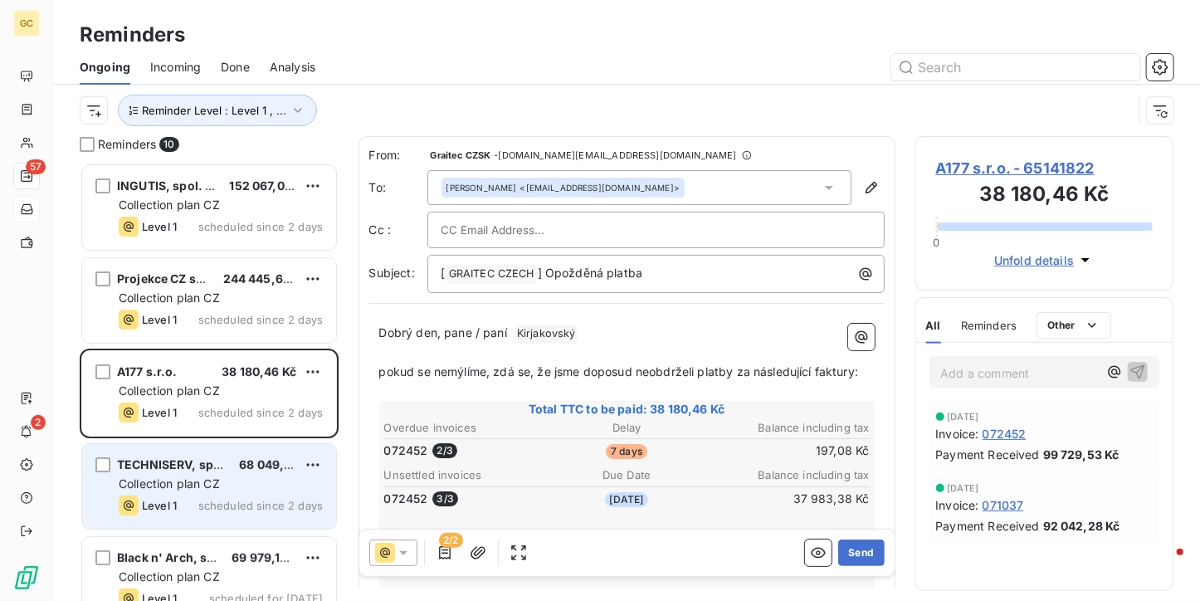
click at [215, 465] on span "TECHNISERV, spol. s.r.o." at bounding box center [190, 464] width 146 height 14
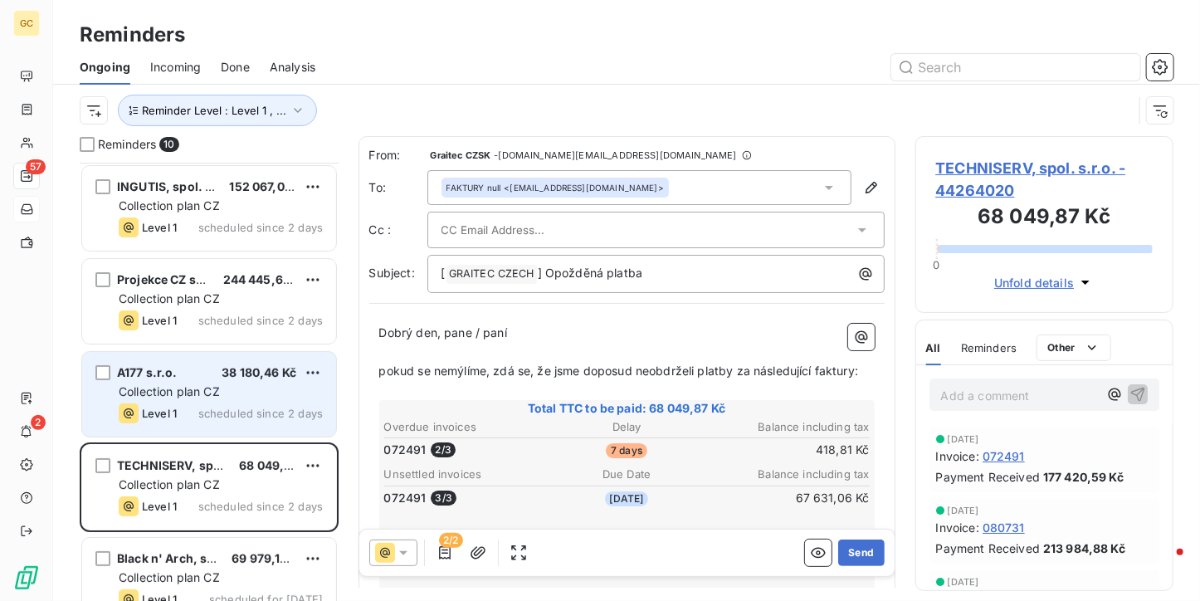
scroll to position [249, 0]
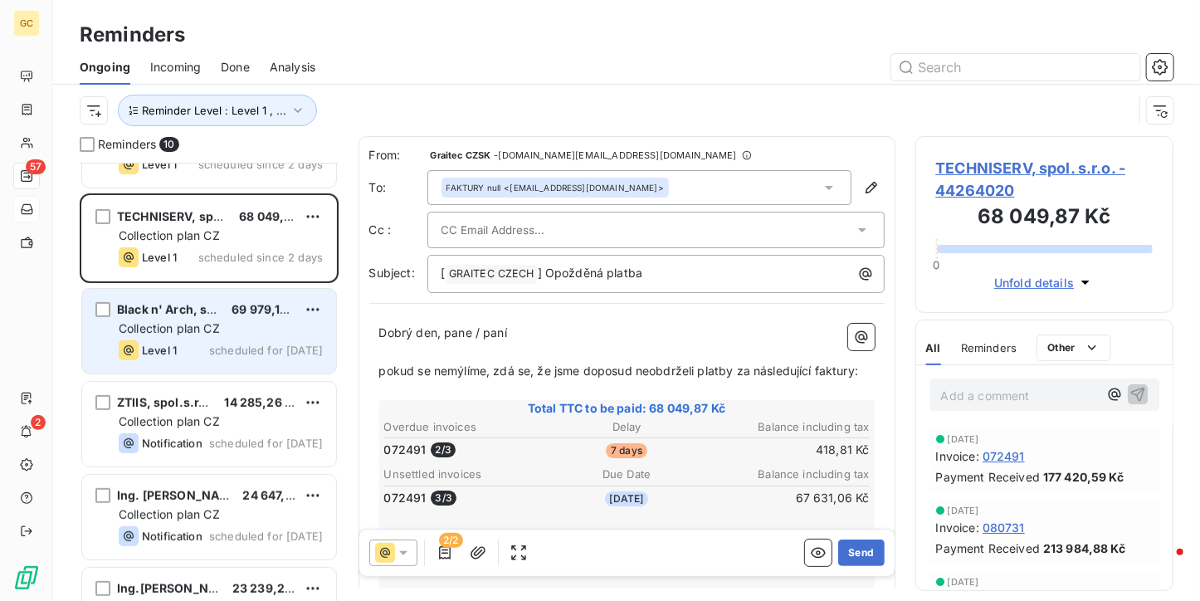
click at [236, 341] on div "Level 1 scheduled for today" at bounding box center [221, 350] width 204 height 20
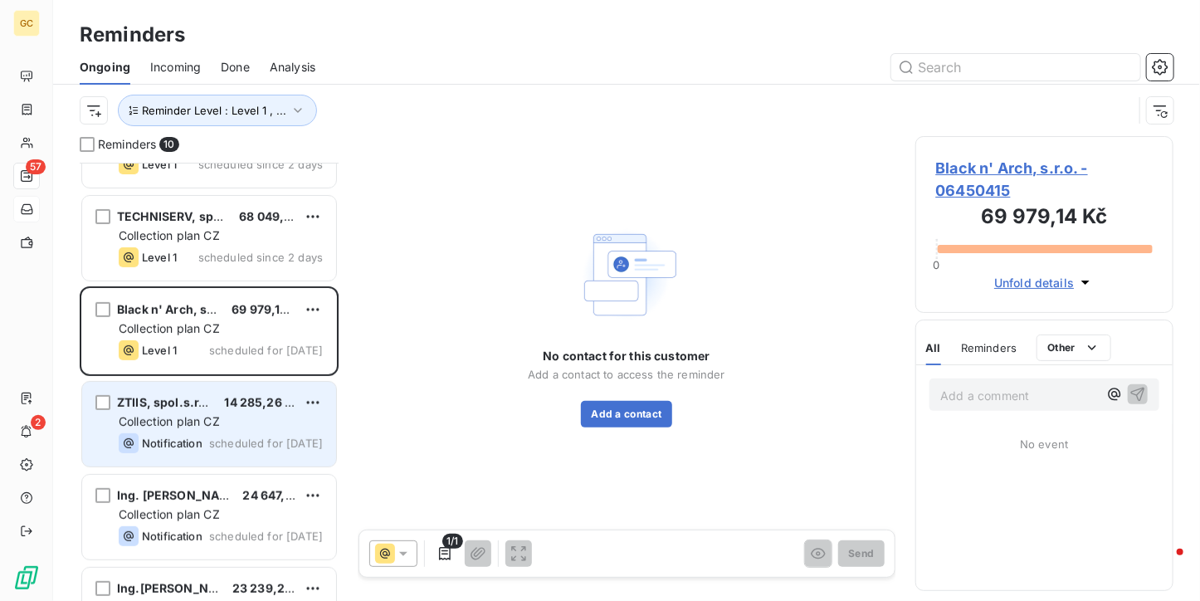
click at [168, 421] on span "Collection plan CZ" at bounding box center [169, 421] width 101 height 14
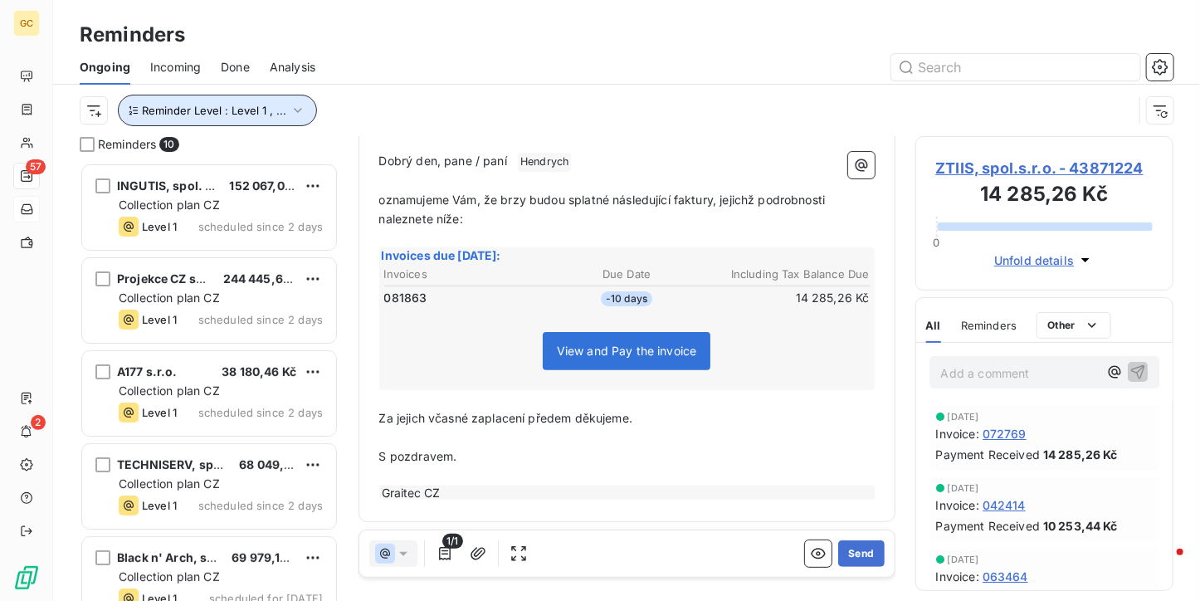
click at [277, 101] on button "Reminder Level : Level 1 , ..." at bounding box center [217, 111] width 199 height 32
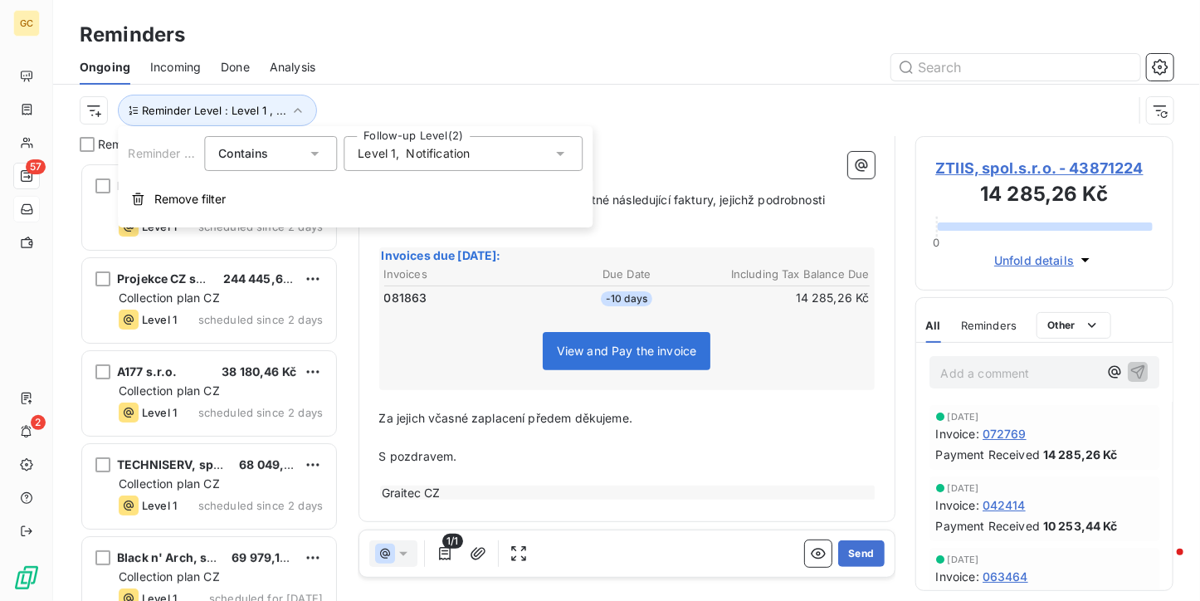
click at [462, 162] on div "Level 1 , Notification" at bounding box center [462, 153] width 239 height 35
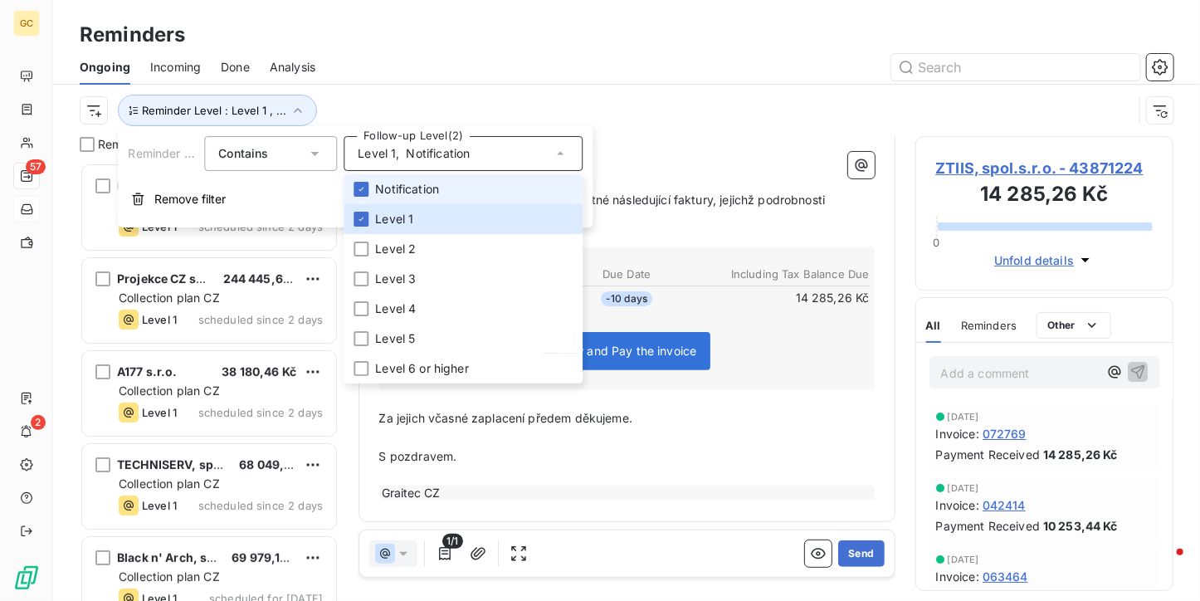
click at [382, 186] on span "Notification" at bounding box center [407, 189] width 64 height 17
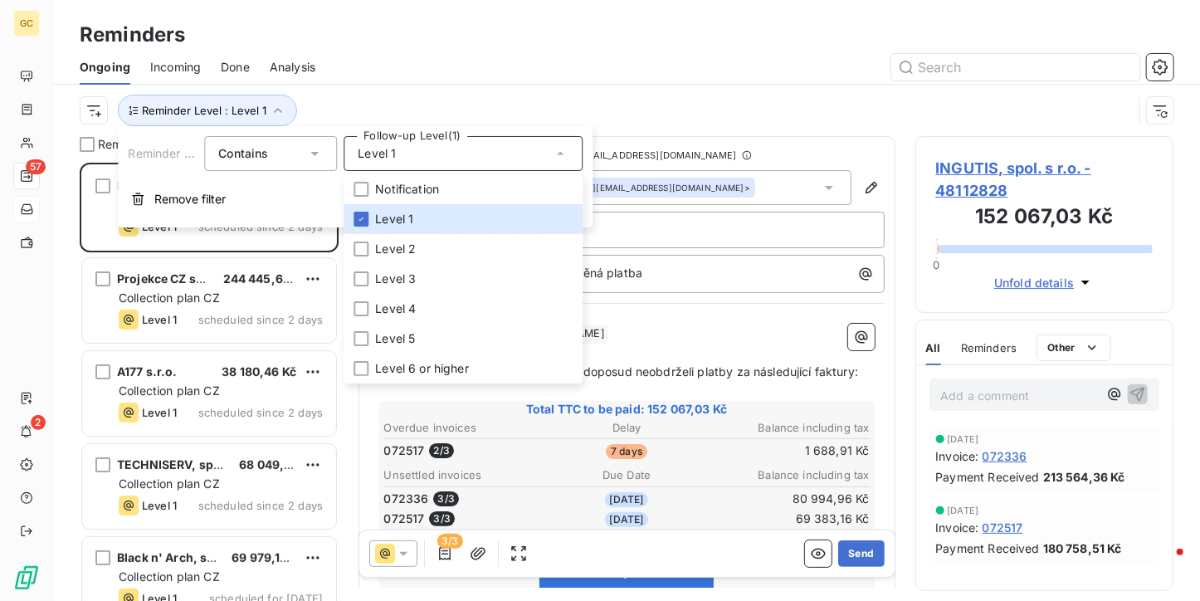
scroll to position [425, 246]
click at [363, 51] on div "Ongoing Incoming Done Analysis" at bounding box center [626, 67] width 1146 height 35
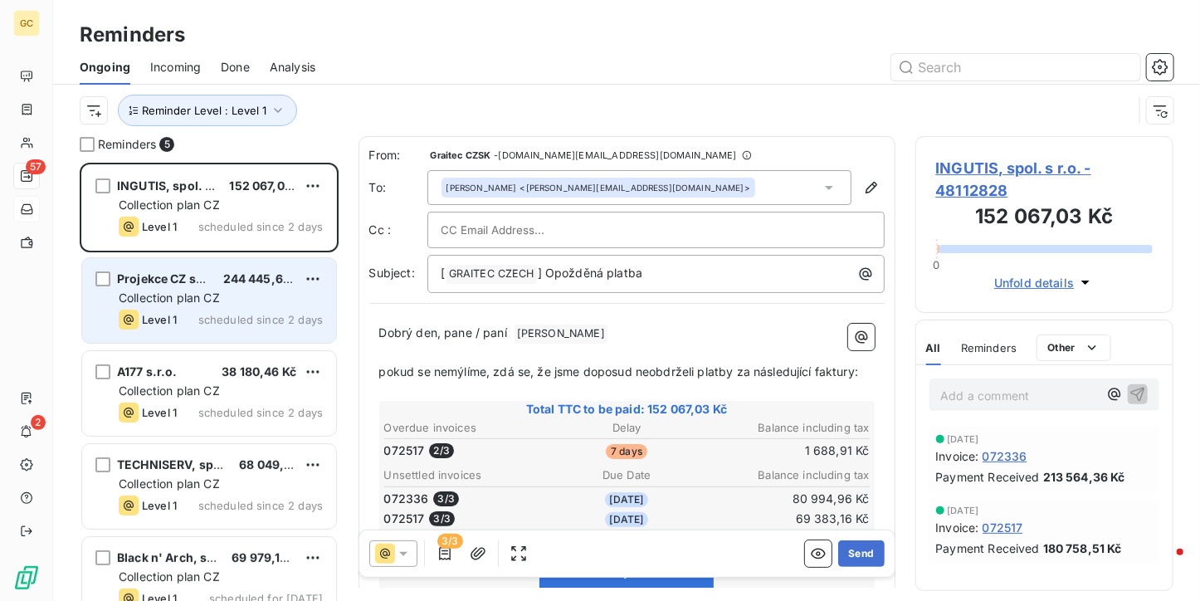
click at [260, 319] on span "scheduled since 2 days" at bounding box center [260, 319] width 124 height 13
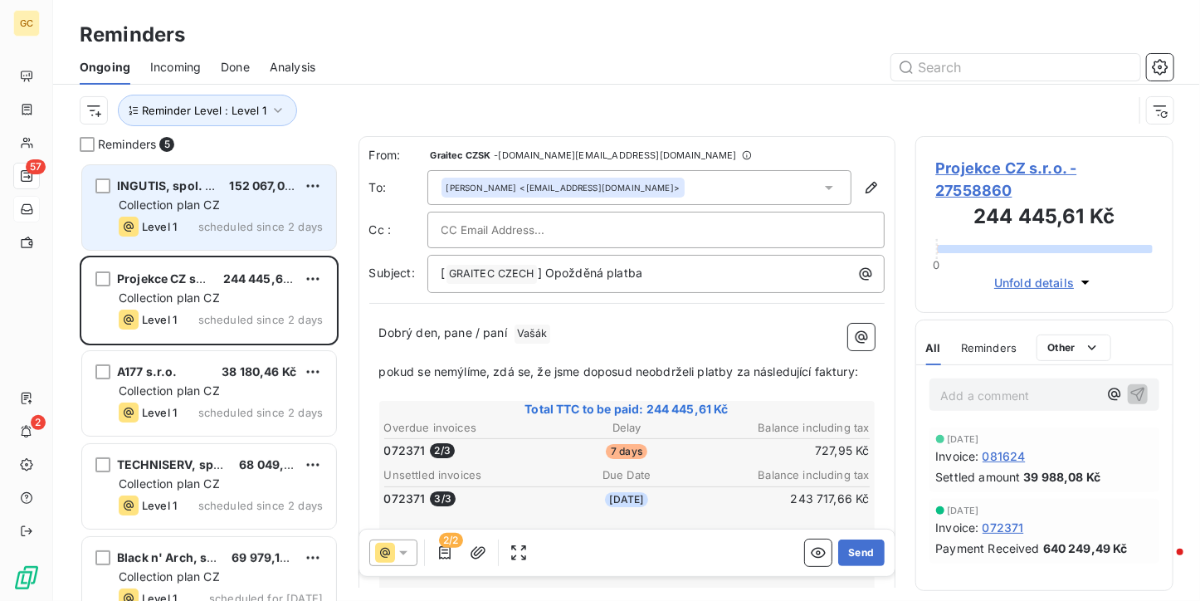
click at [259, 220] on span "scheduled since 2 days" at bounding box center [260, 226] width 124 height 13
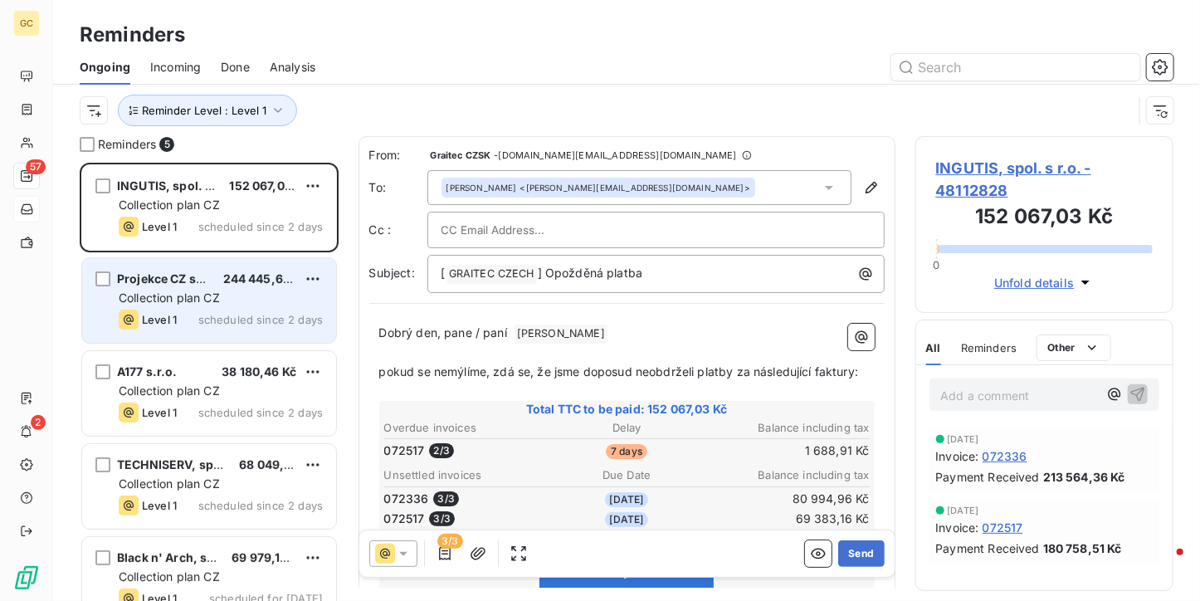
click at [218, 309] on div "Level 1 scheduled since 2 days" at bounding box center [221, 319] width 204 height 20
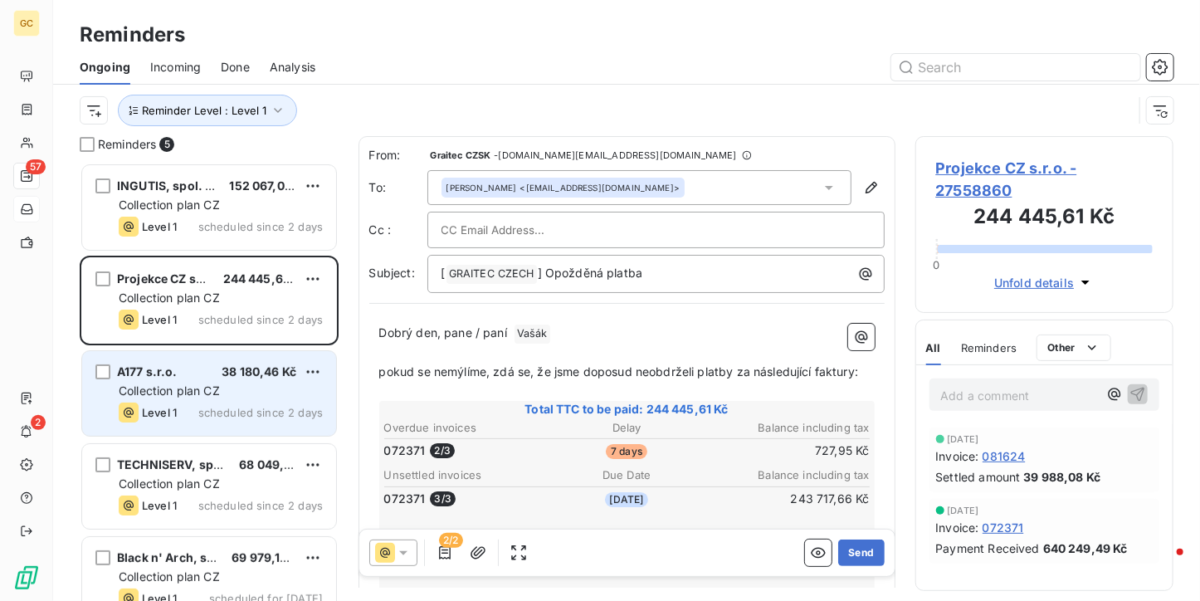
click at [226, 364] on span "38 180,46 Kč" at bounding box center [258, 371] width 75 height 14
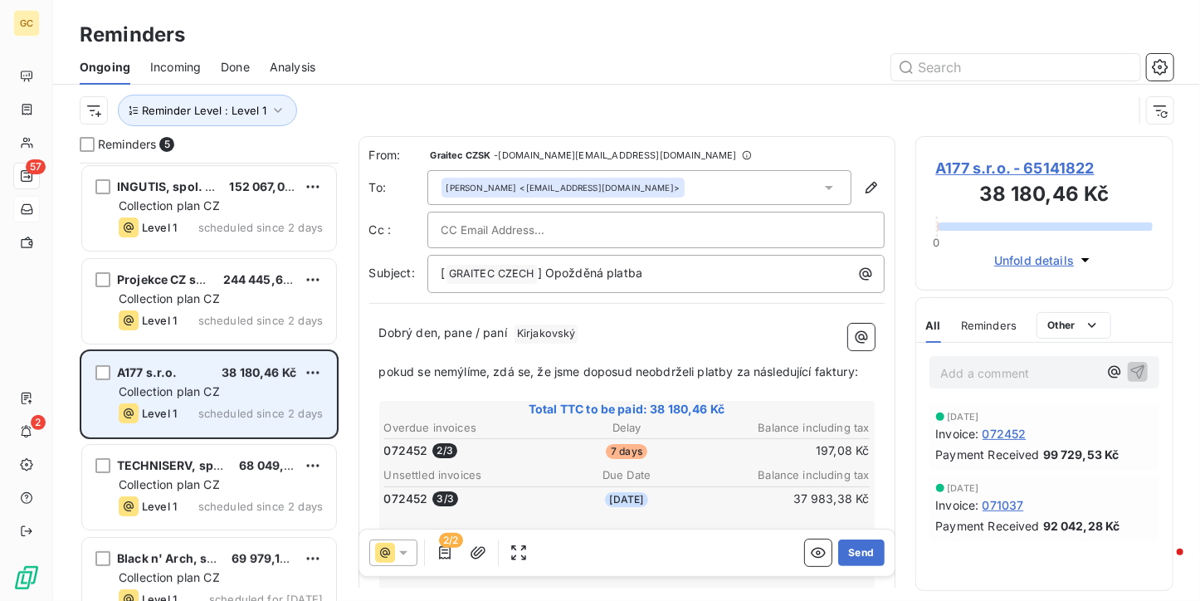
scroll to position [27, 0]
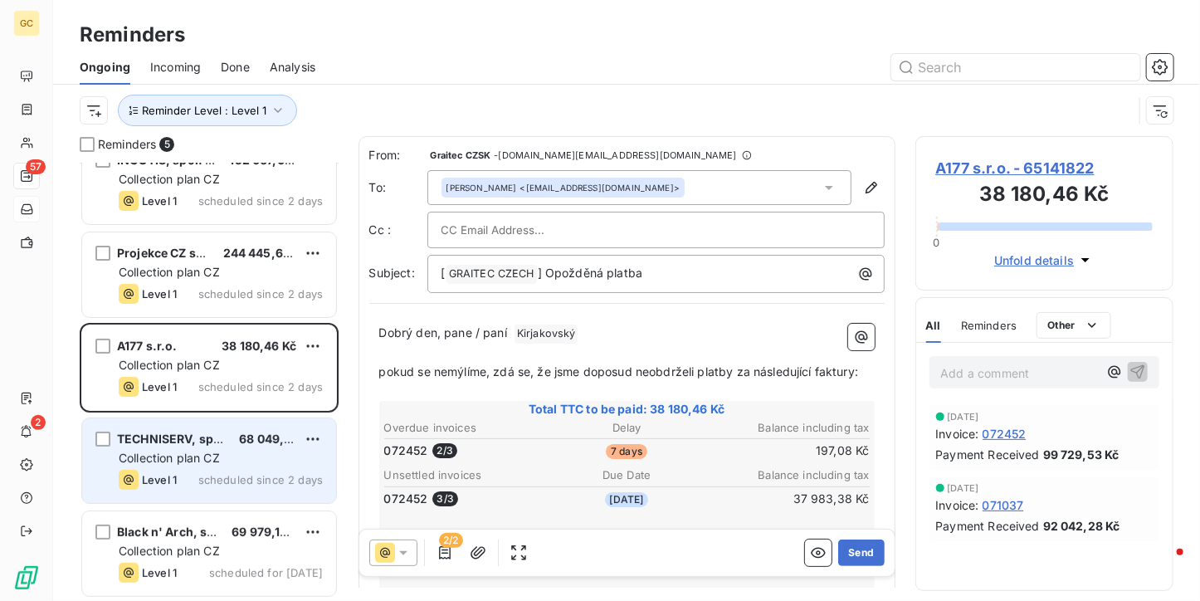
click at [239, 447] on div "TECHNISERV, spol. s.r.o. 68 049,87 Kč Collection plan CZ Level 1 scheduled sinc…" at bounding box center [209, 460] width 254 height 85
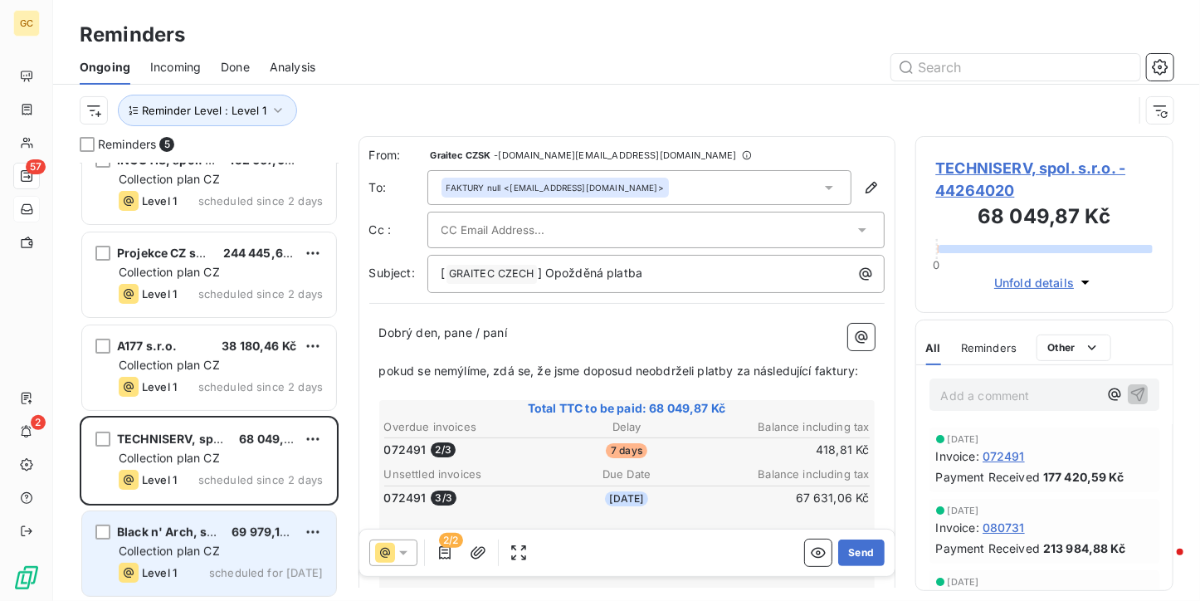
click at [228, 524] on div "Black n' Arch, s.r.o. 69 979,14 Kč" at bounding box center [221, 531] width 204 height 15
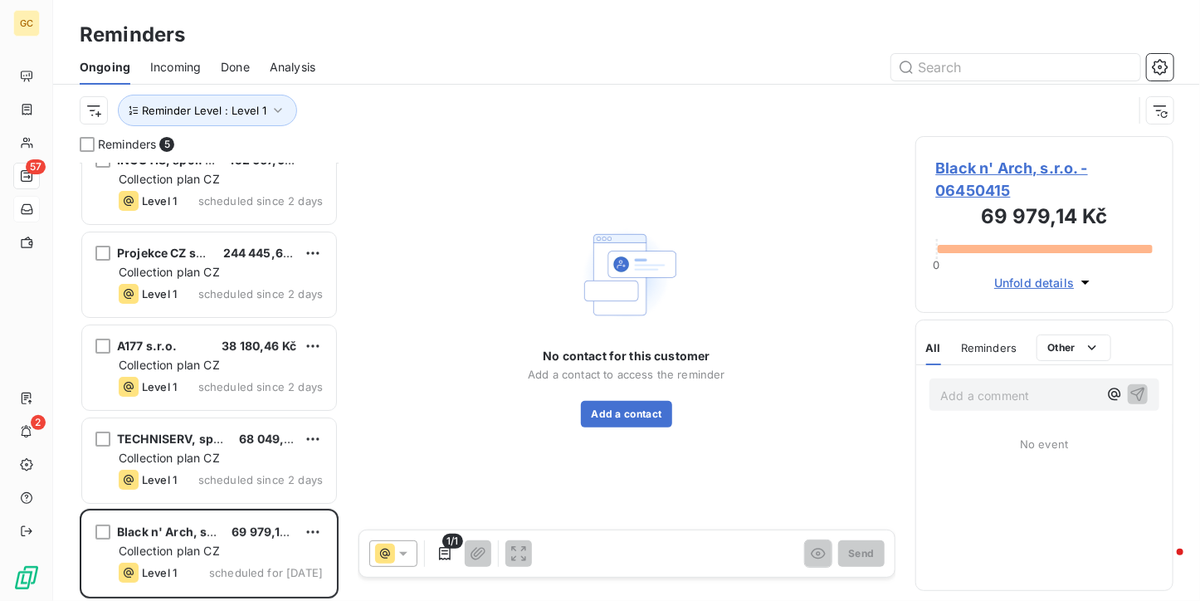
click at [976, 158] on span "Black n' Arch, s.r.o. - 06450415" at bounding box center [1044, 179] width 217 height 45
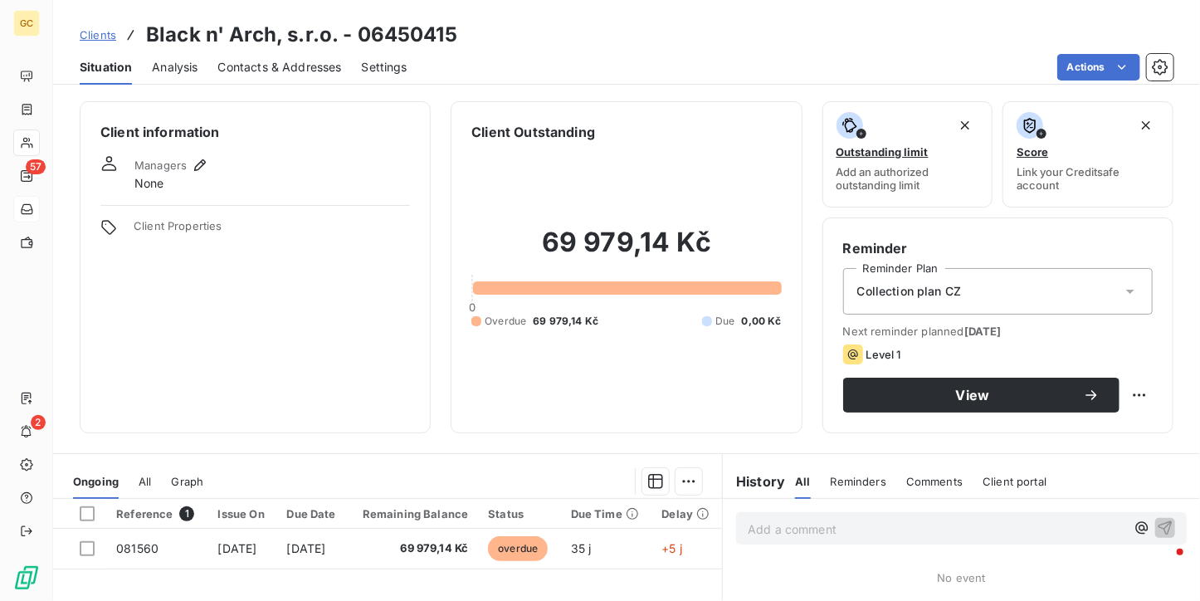
click at [297, 64] on span "Contacts & Addresses" at bounding box center [280, 67] width 124 height 17
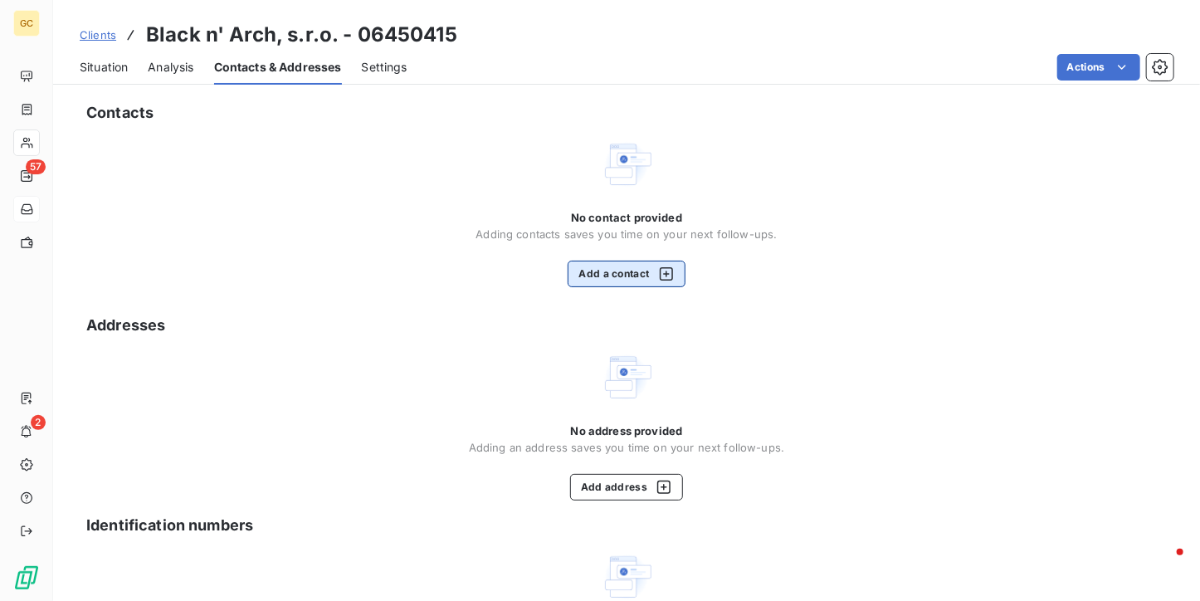
click at [575, 261] on button "Add a contact" at bounding box center [625, 273] width 117 height 27
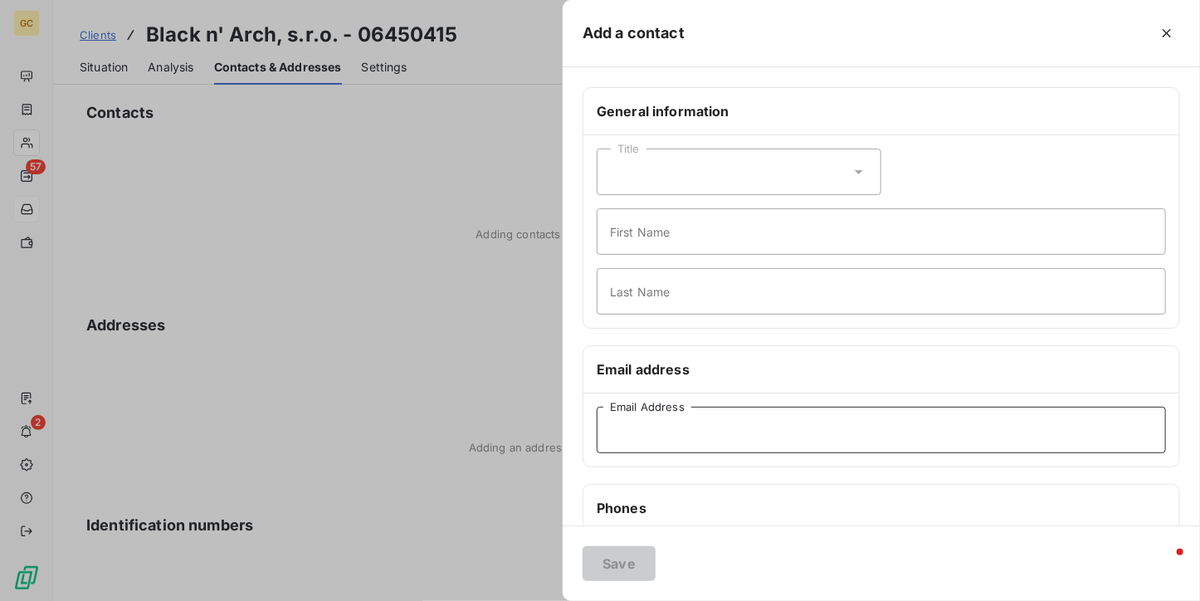
click at [643, 413] on input "Email Address" at bounding box center [880, 429] width 569 height 46
paste input "jedlicka.marek@blacknarch.cz"
type input "jedlicka.marek@blacknarch.cz"
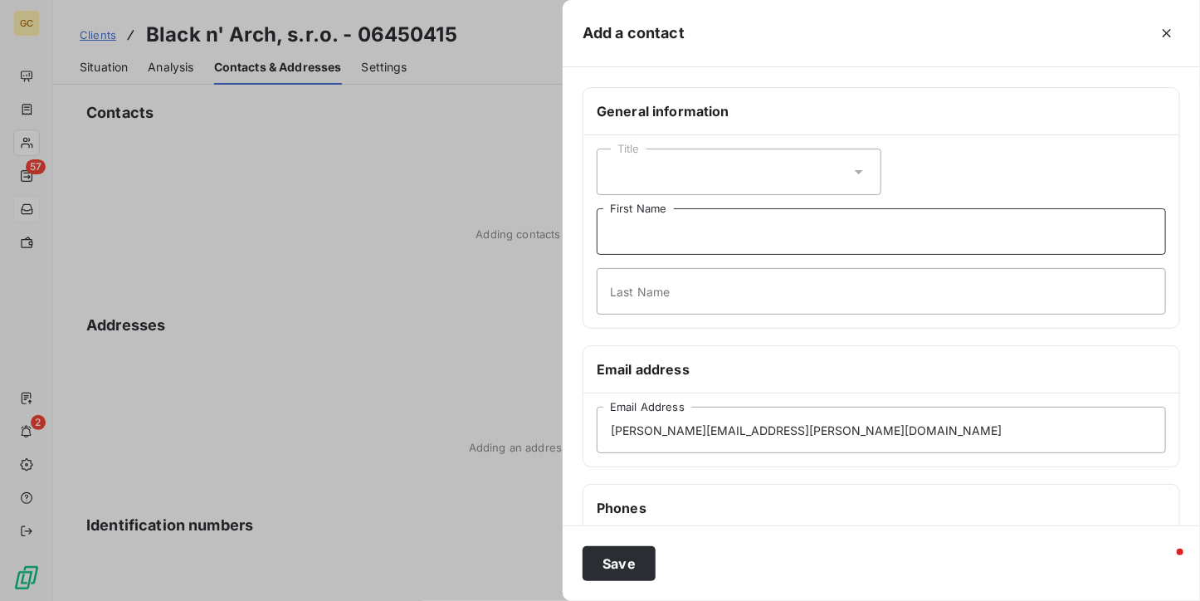
click at [644, 227] on input "First Name" at bounding box center [880, 231] width 569 height 46
type input "Marek"
click at [635, 292] on input "Last Name" at bounding box center [880, 291] width 569 height 46
type input "Jedlička"
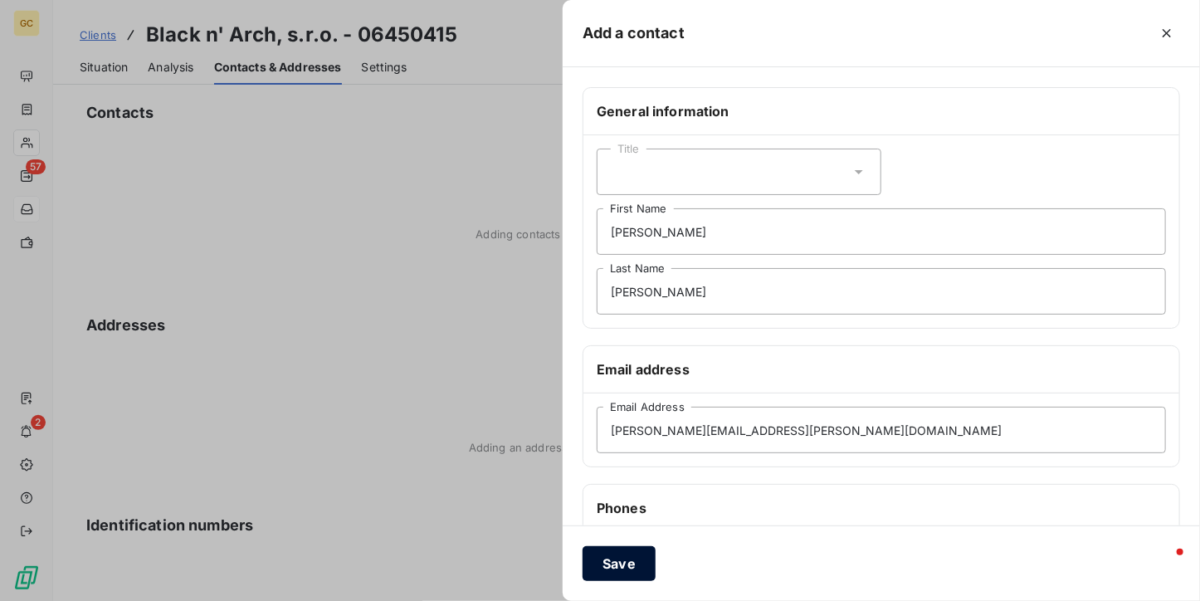
click at [632, 567] on button "Save" at bounding box center [618, 563] width 73 height 35
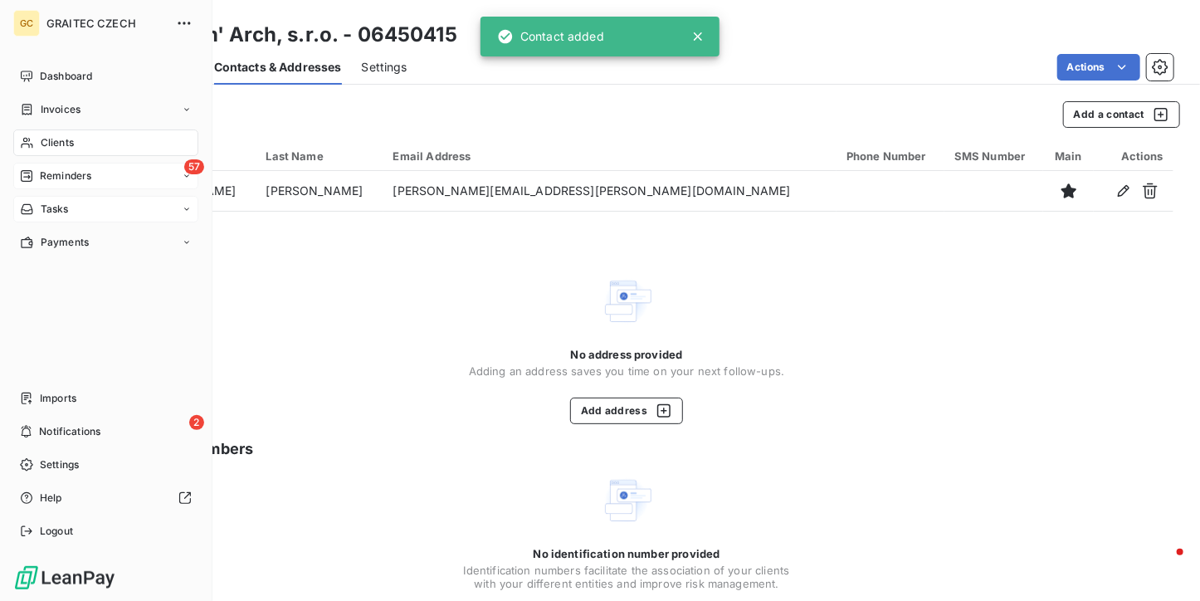
click at [57, 174] on span "Reminders" at bounding box center [65, 175] width 51 height 15
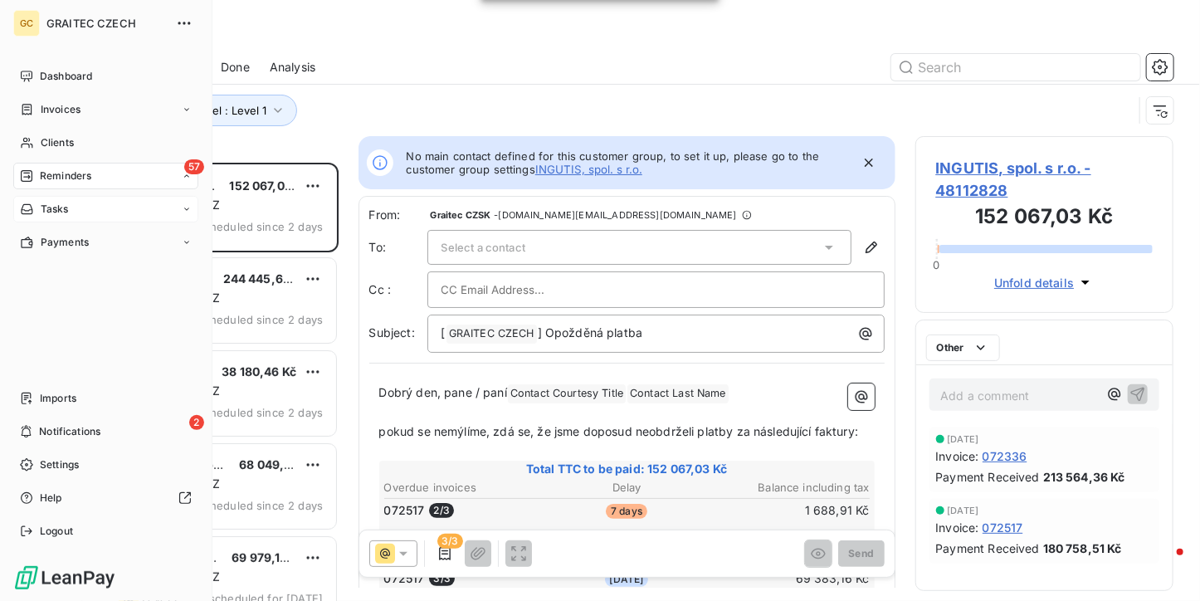
scroll to position [425, 246]
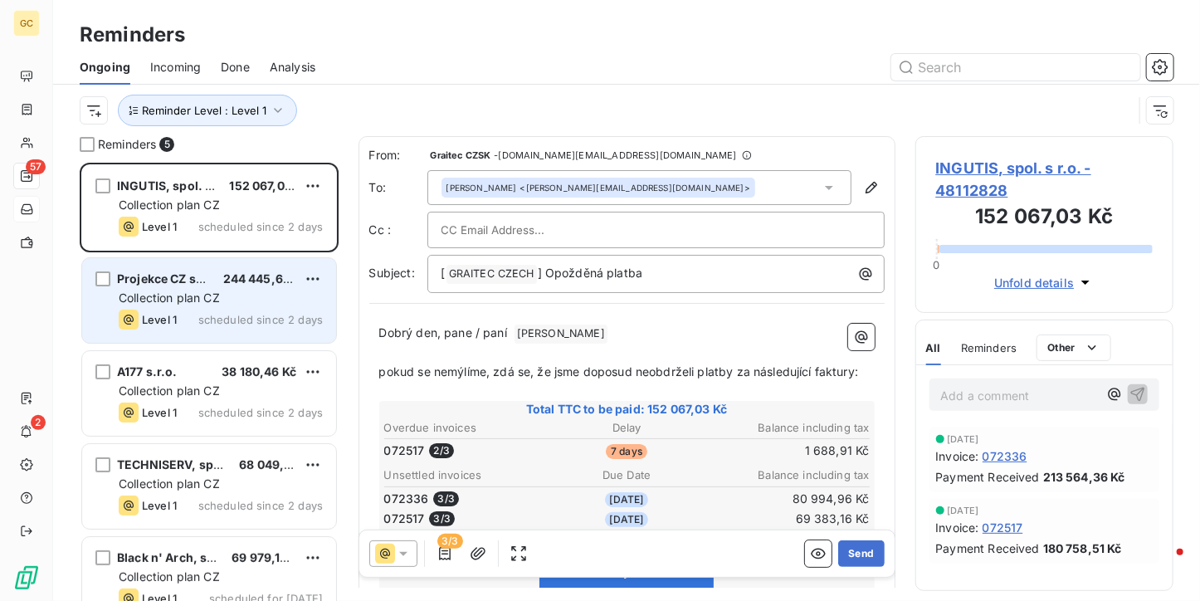
click at [274, 318] on span "scheduled since 2 days" at bounding box center [260, 319] width 124 height 13
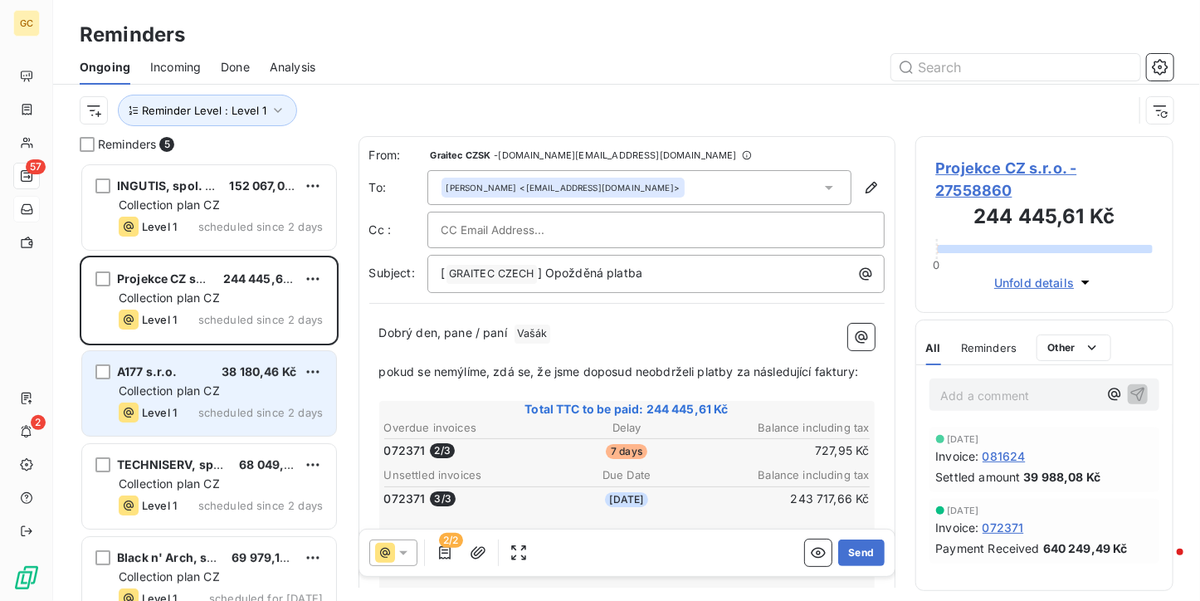
click at [277, 387] on div "Collection plan CZ" at bounding box center [221, 390] width 204 height 17
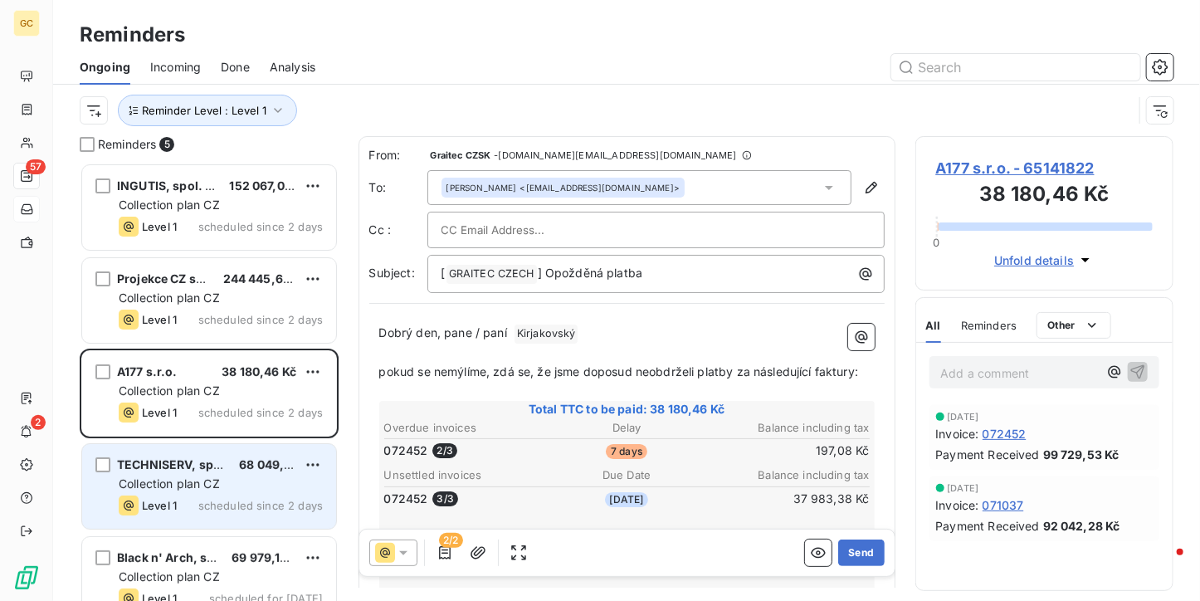
click at [262, 475] on div "Collection plan CZ" at bounding box center [221, 483] width 204 height 17
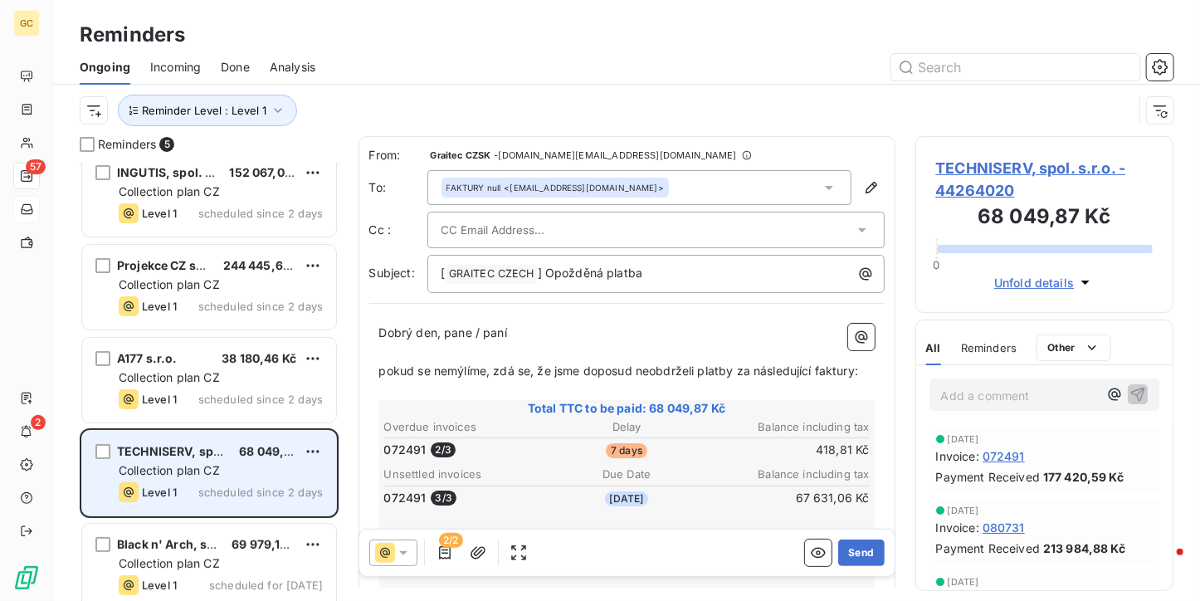
scroll to position [27, 0]
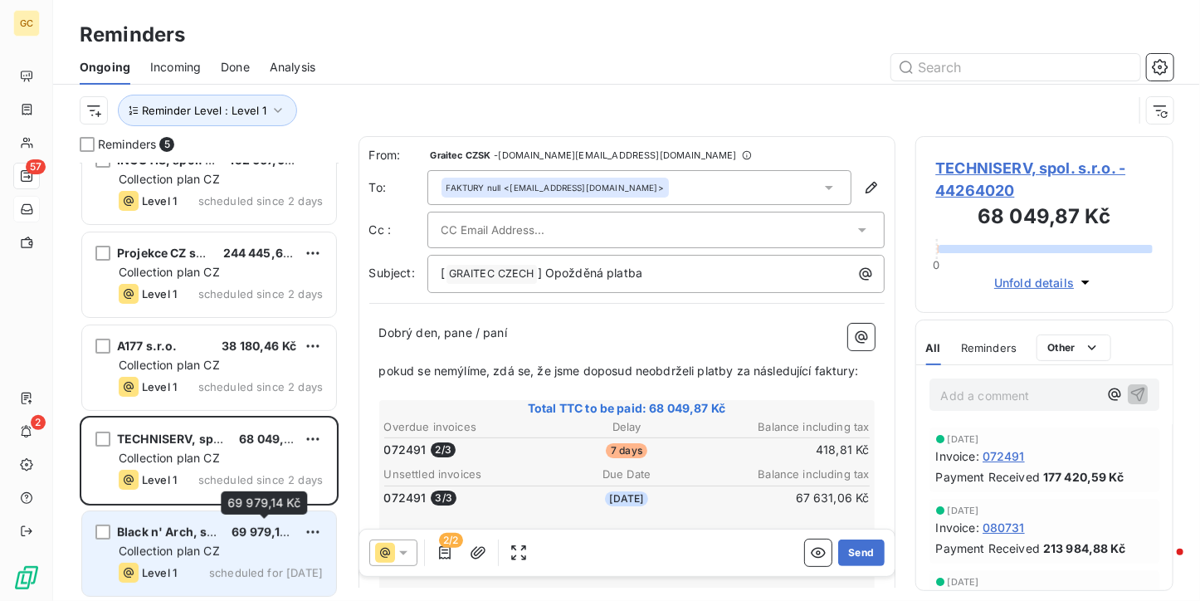
click at [255, 524] on span "69 979,14 Kč" at bounding box center [267, 531] width 73 height 14
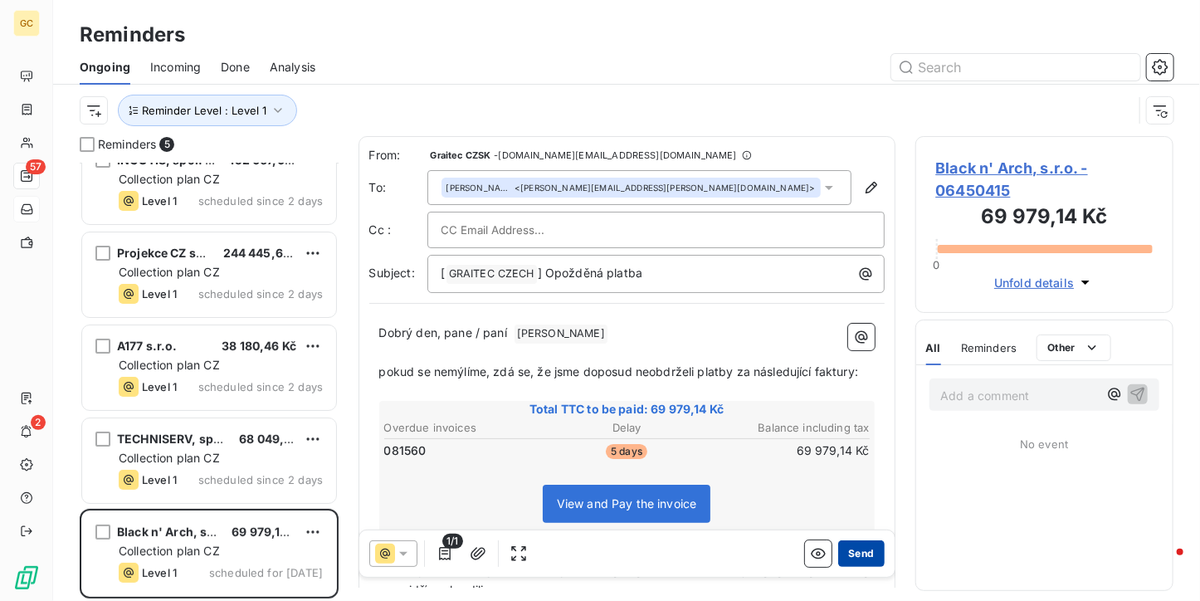
click at [866, 562] on button "Send" at bounding box center [861, 553] width 46 height 27
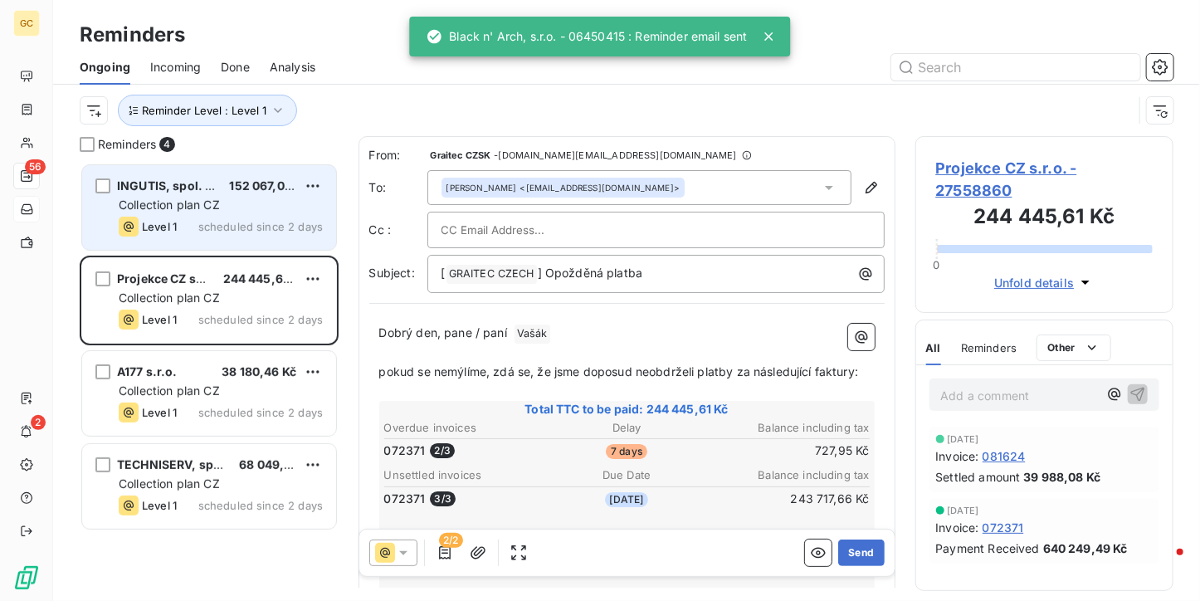
click at [264, 217] on div "Level 1 scheduled since 2 days" at bounding box center [221, 227] width 204 height 20
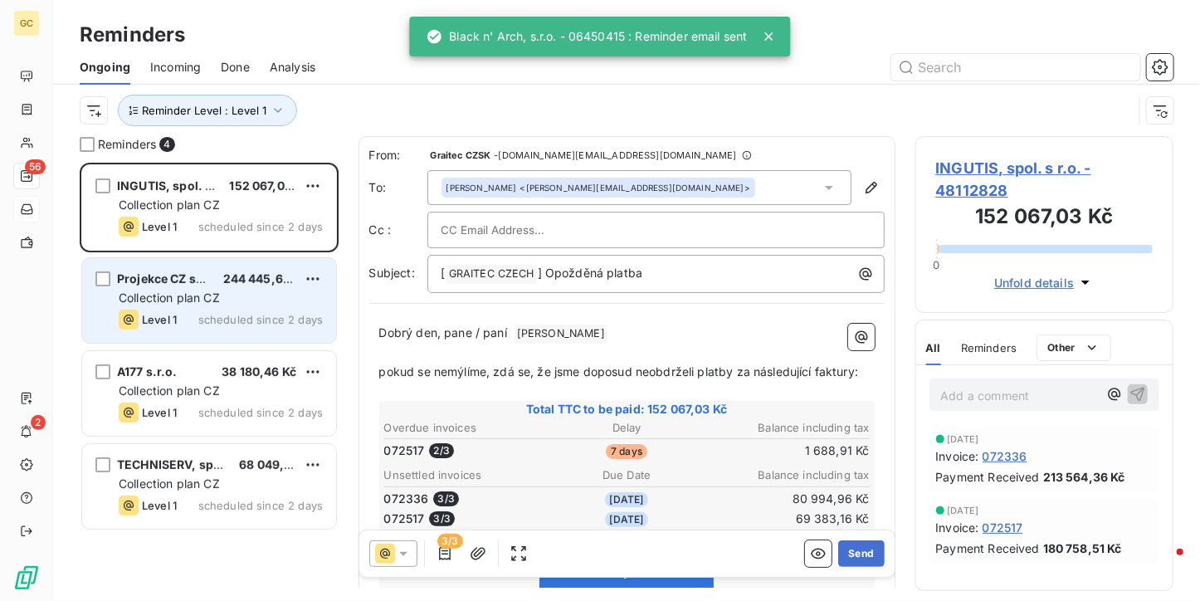
click at [259, 294] on div "Collection plan CZ" at bounding box center [221, 298] width 204 height 17
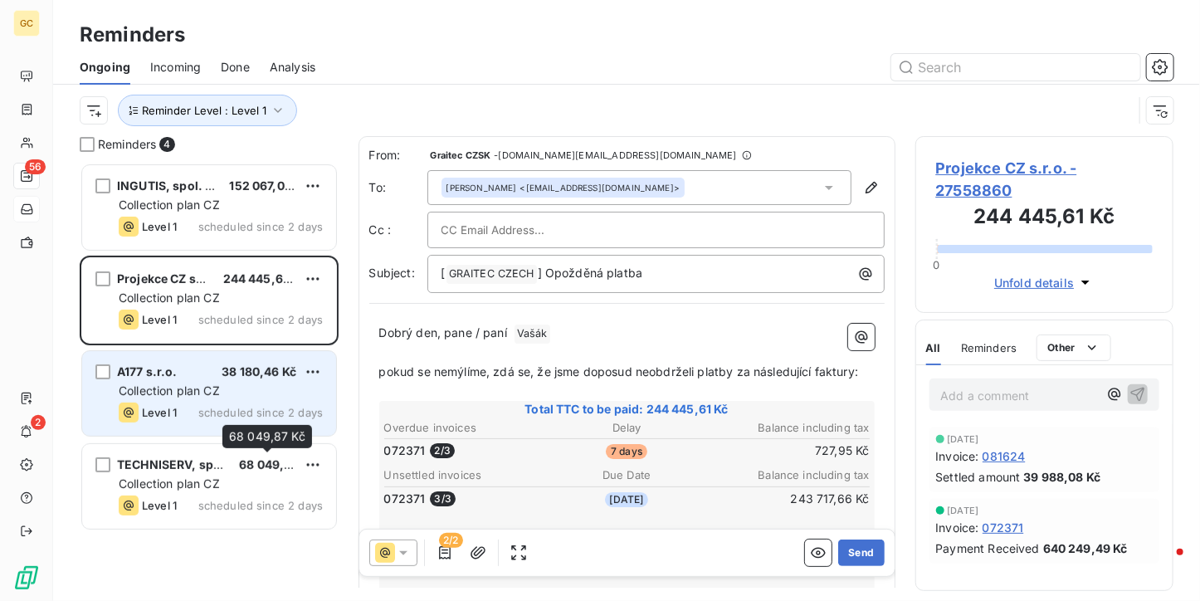
click at [236, 406] on span "scheduled since 2 days" at bounding box center [260, 412] width 124 height 13
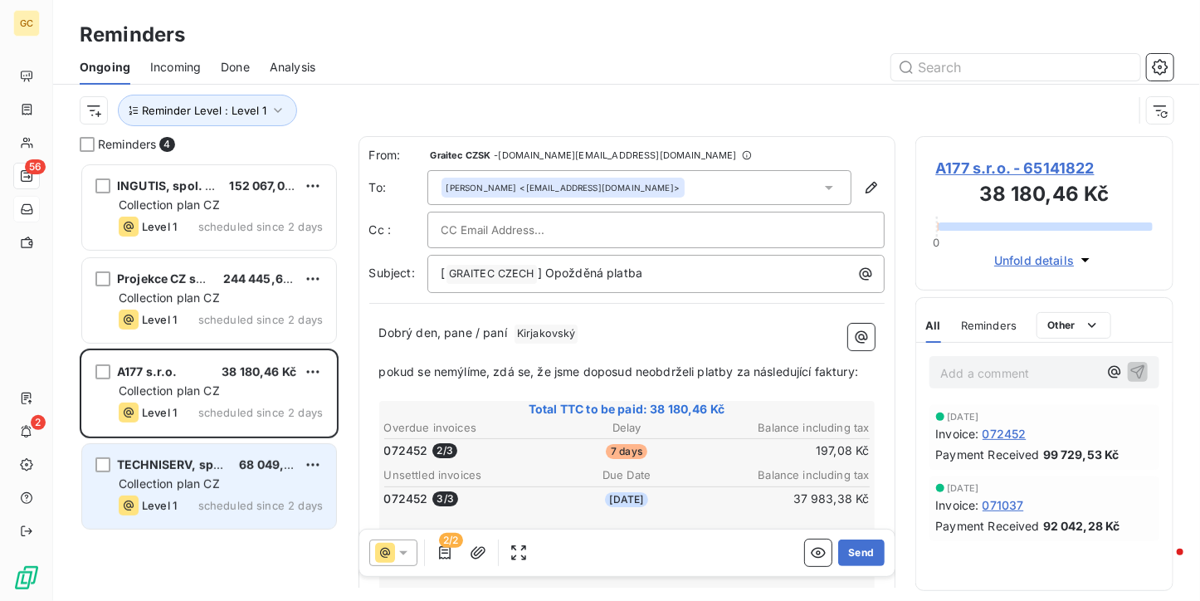
click at [227, 471] on div "TECHNISERV, spol. s.r.o. 68 049,87 Kč" at bounding box center [221, 464] width 204 height 15
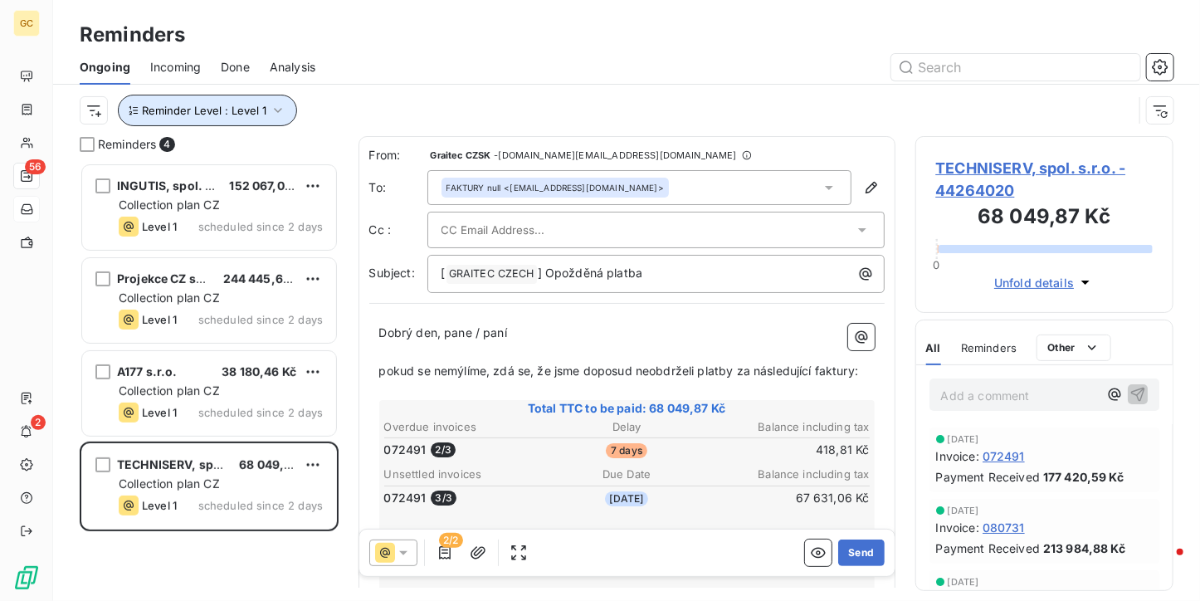
click at [255, 114] on span "Reminder Level : Level 1" at bounding box center [204, 110] width 124 height 13
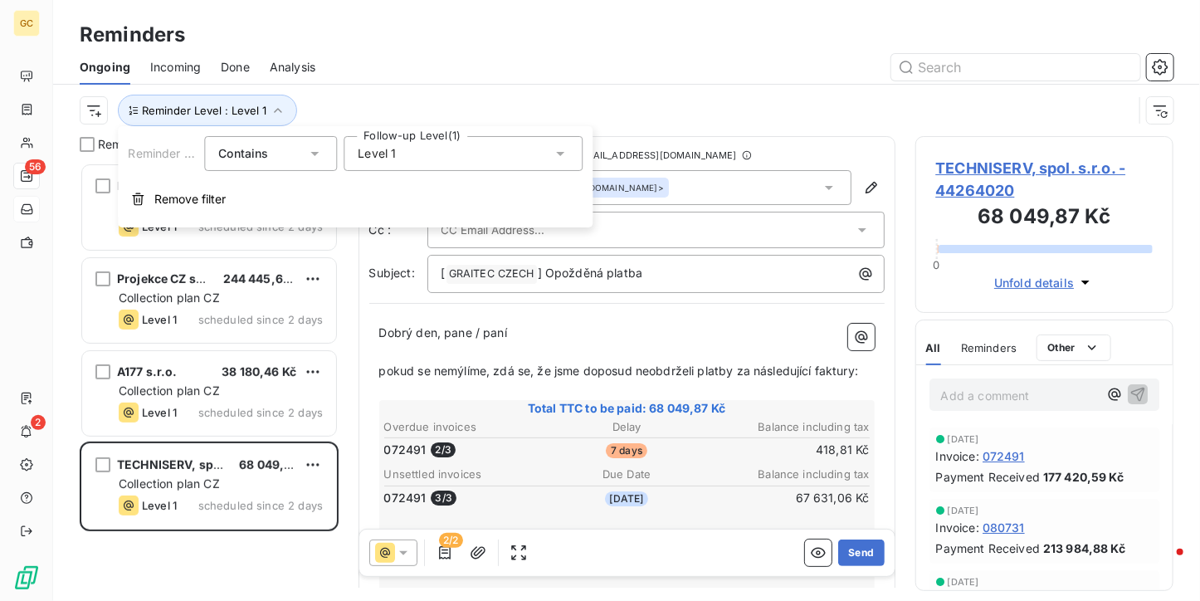
click at [380, 157] on span "Level 1" at bounding box center [377, 153] width 38 height 17
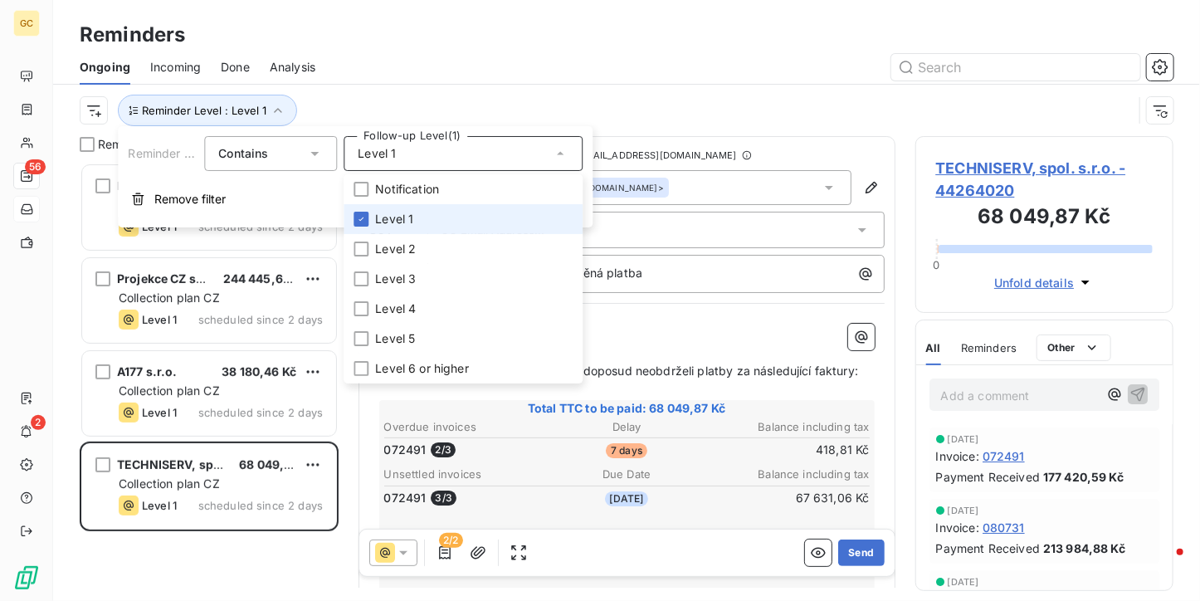
click at [382, 215] on span "Level 1" at bounding box center [394, 219] width 38 height 17
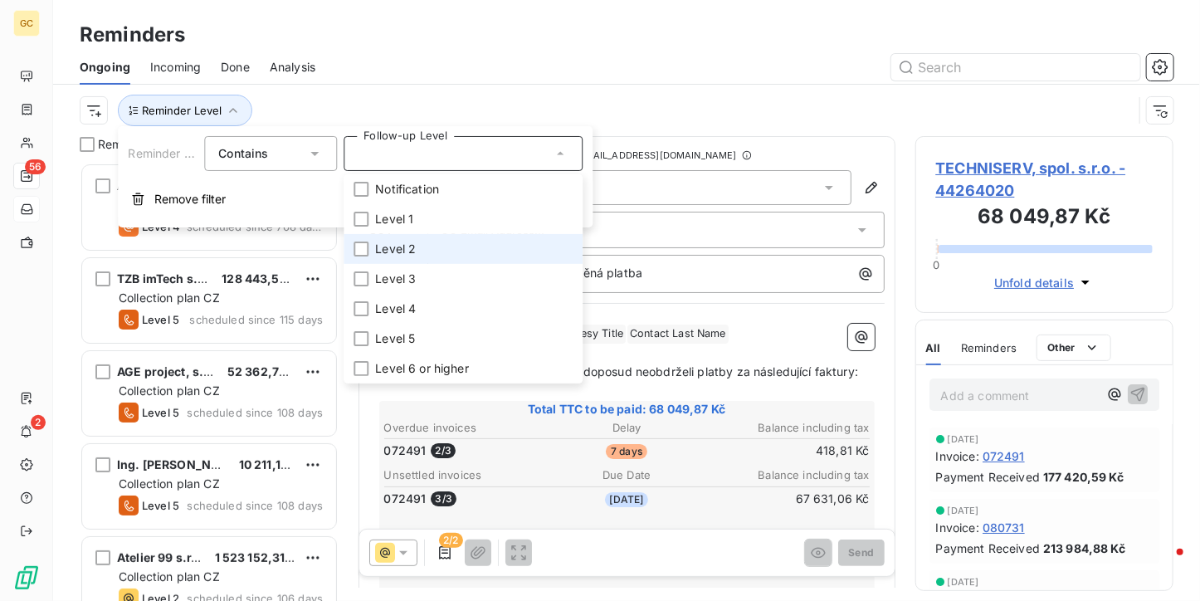
click at [379, 245] on span "Level 2" at bounding box center [395, 249] width 41 height 17
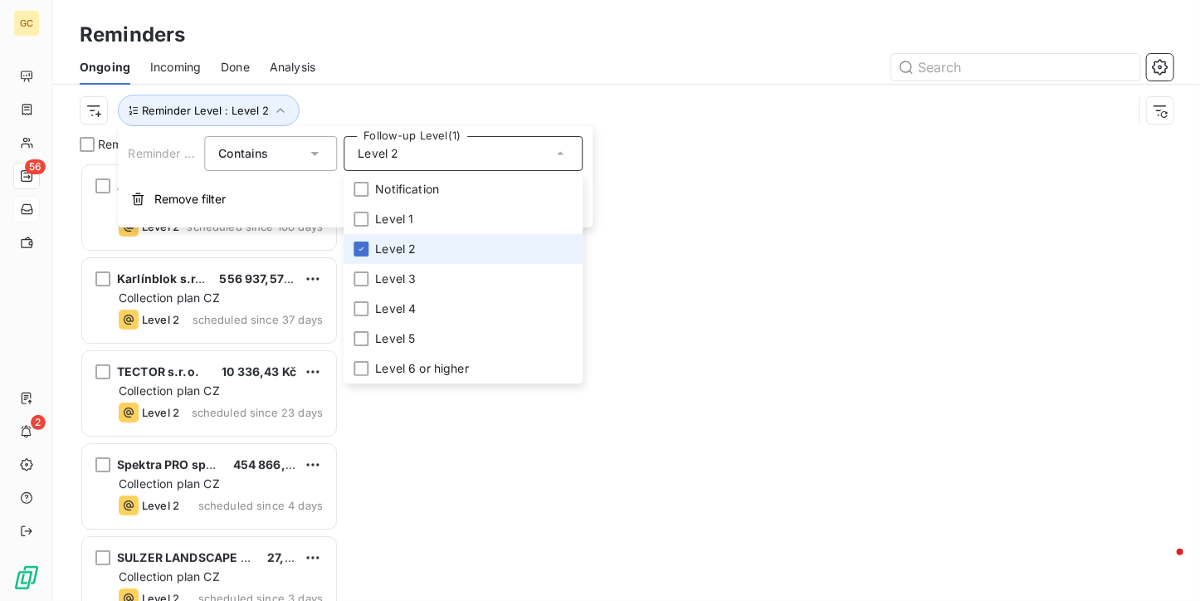
scroll to position [425, 246]
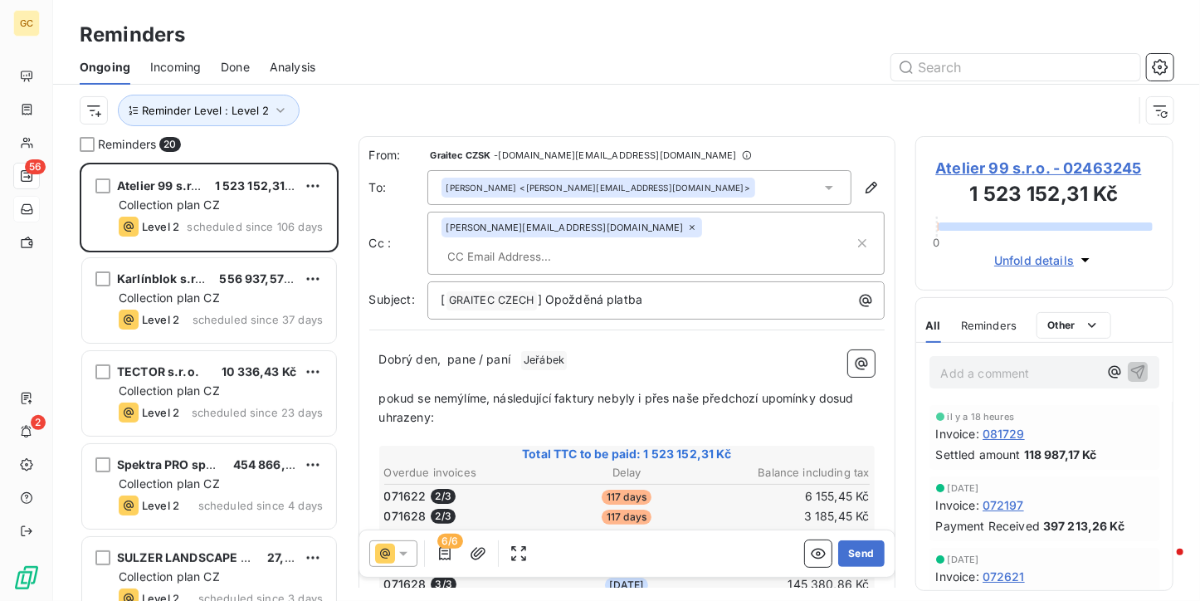
click at [392, 48] on div "Reminders" at bounding box center [626, 35] width 1146 height 30
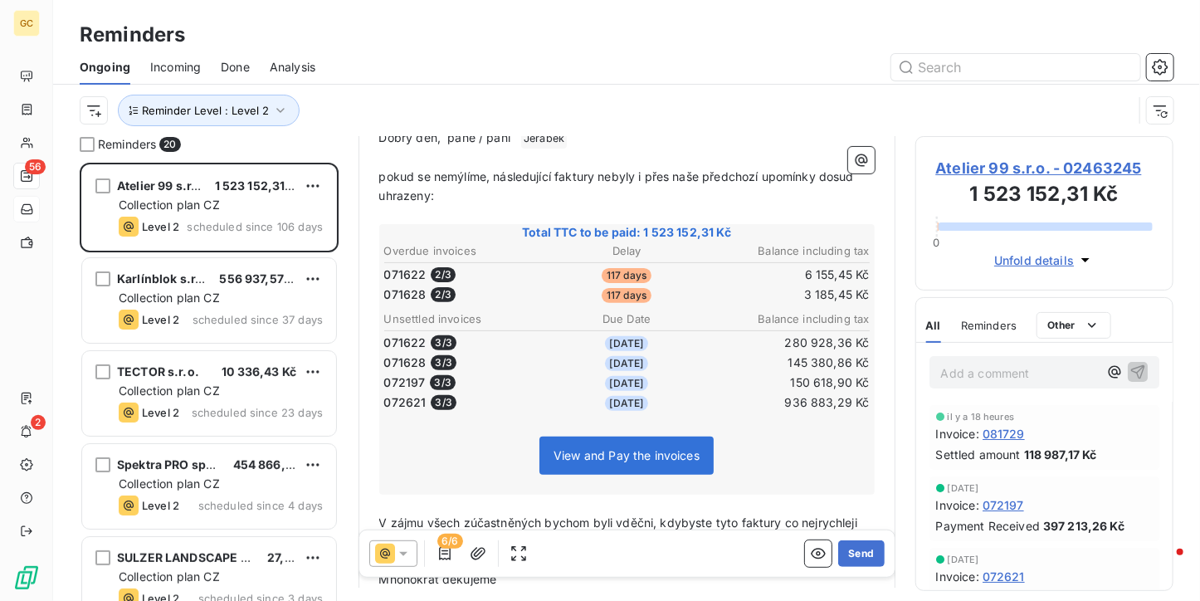
scroll to position [249, 0]
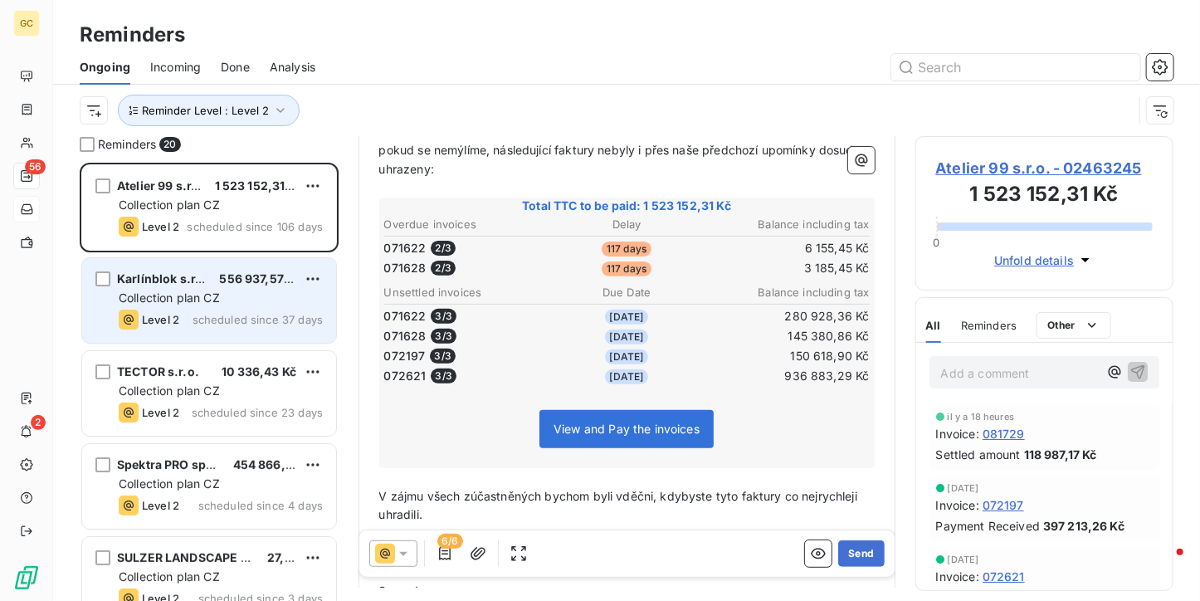
click at [273, 318] on span "scheduled since 37 days" at bounding box center [257, 319] width 130 height 13
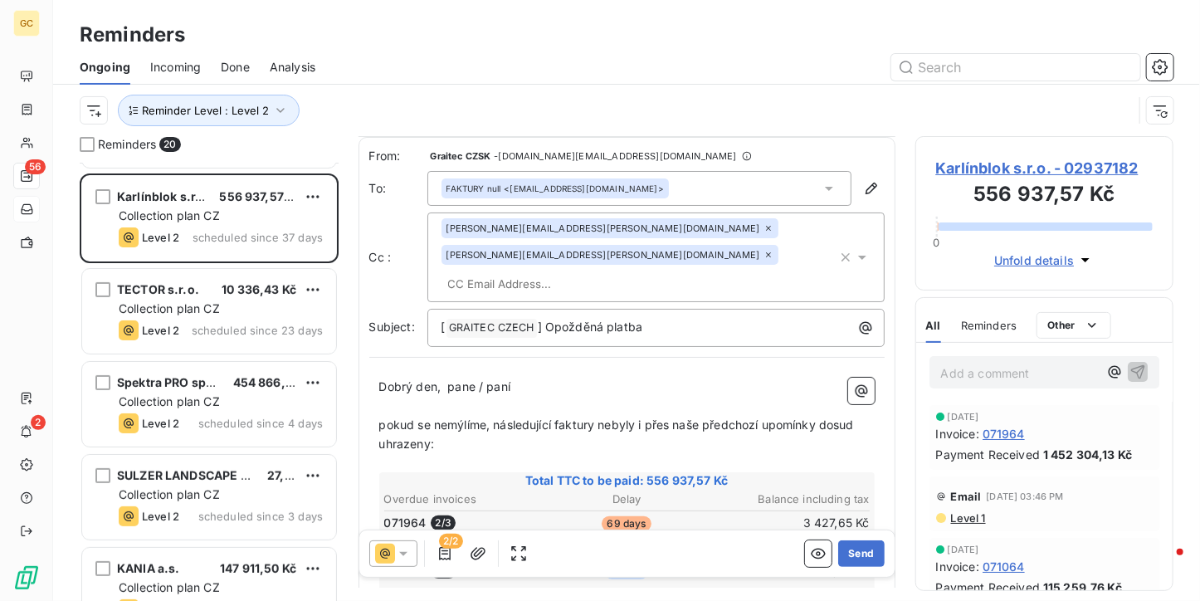
scroll to position [166, 0]
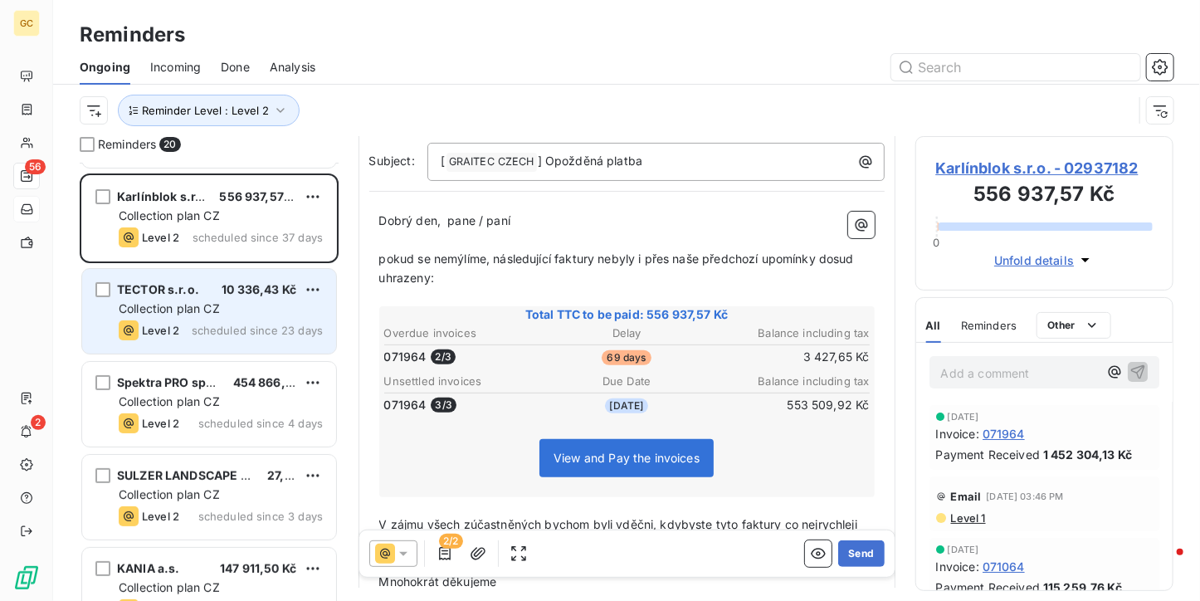
click at [269, 324] on span "scheduled since 23 days" at bounding box center [257, 330] width 131 height 13
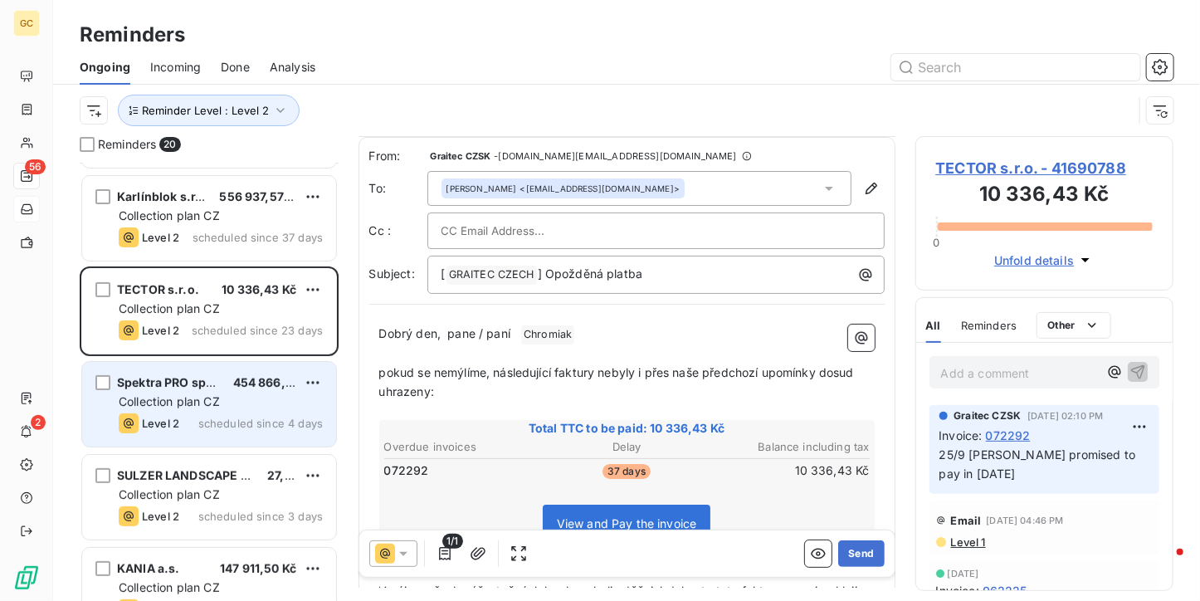
click at [274, 416] on span "scheduled since 4 days" at bounding box center [260, 422] width 124 height 13
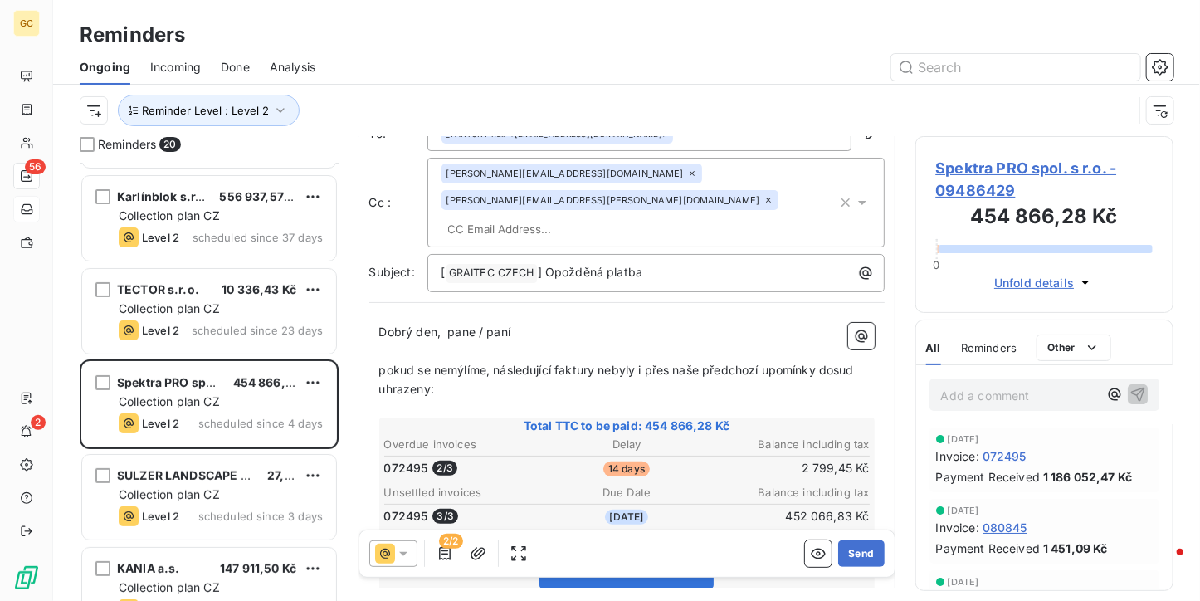
scroll to position [83, 0]
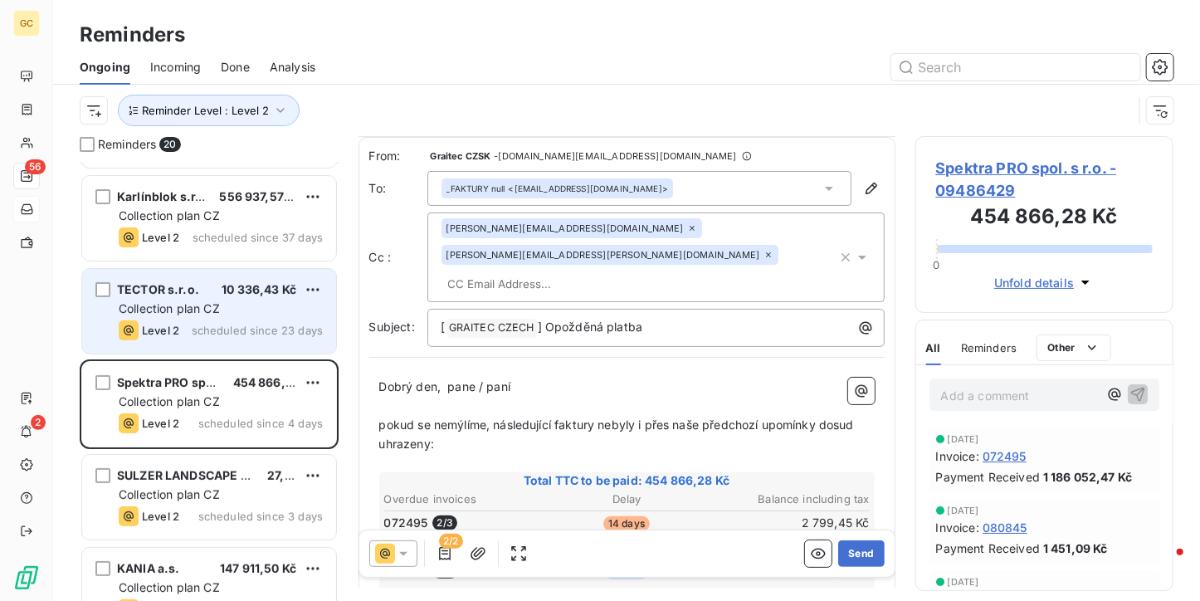
click at [232, 321] on div "Level 2 scheduled since 23 days" at bounding box center [221, 330] width 204 height 20
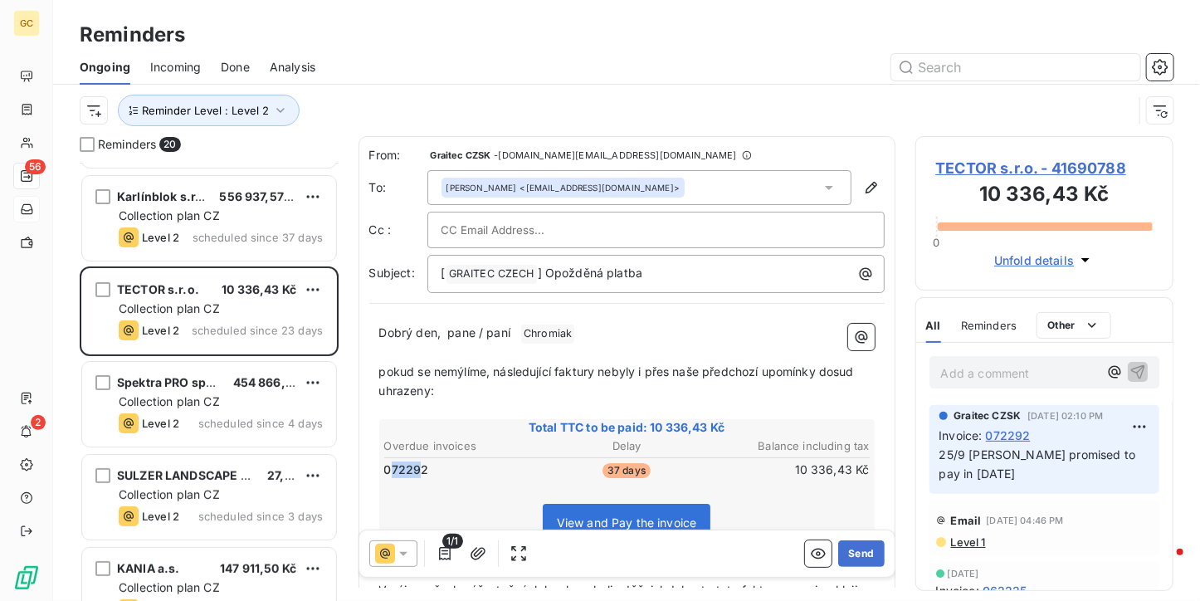
drag, startPoint x: 422, startPoint y: 466, endPoint x: 388, endPoint y: 466, distance: 34.0
click at [388, 466] on span "072292" at bounding box center [406, 469] width 45 height 17
drag, startPoint x: 427, startPoint y: 467, endPoint x: 385, endPoint y: 467, distance: 42.3
click at [385, 467] on td "072292" at bounding box center [463, 469] width 161 height 18
drag, startPoint x: 382, startPoint y: 465, endPoint x: 423, endPoint y: 467, distance: 41.6
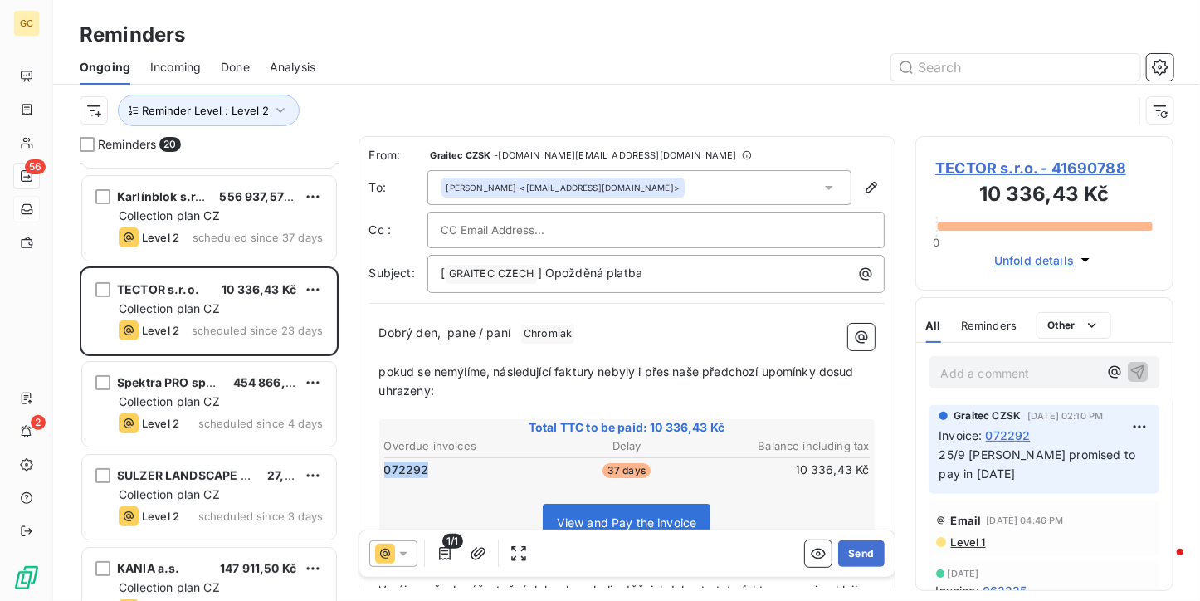
click at [423, 467] on td "072292" at bounding box center [463, 469] width 161 height 18
drag, startPoint x: 424, startPoint y: 467, endPoint x: 618, endPoint y: 467, distance: 194.1
click at [417, 467] on span "072292" at bounding box center [406, 469] width 45 height 17
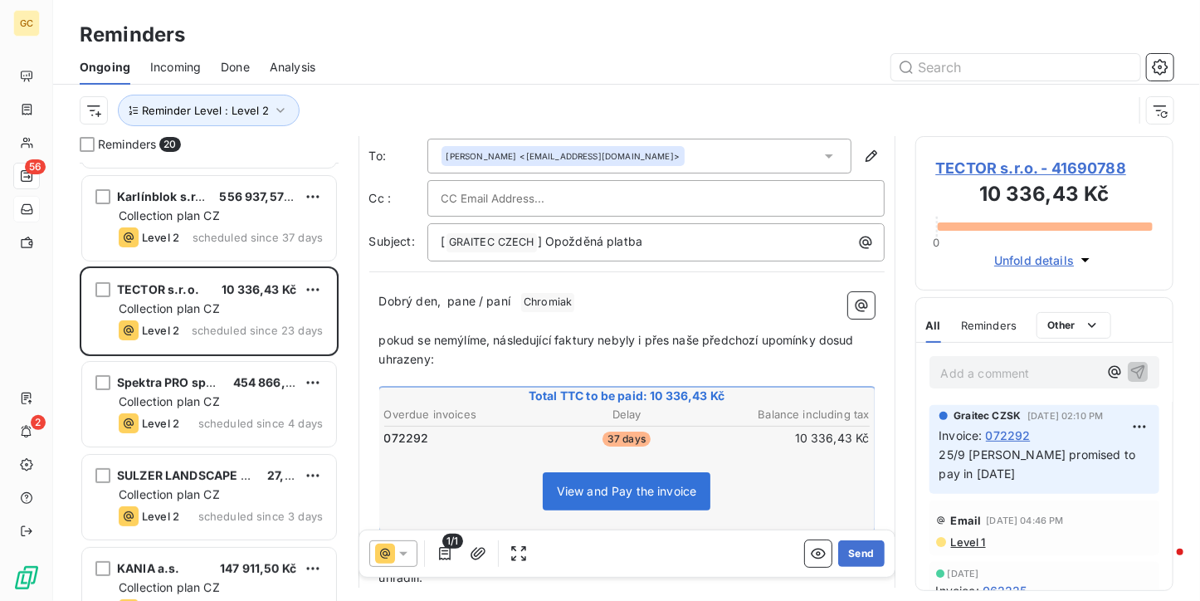
scroll to position [85, 0]
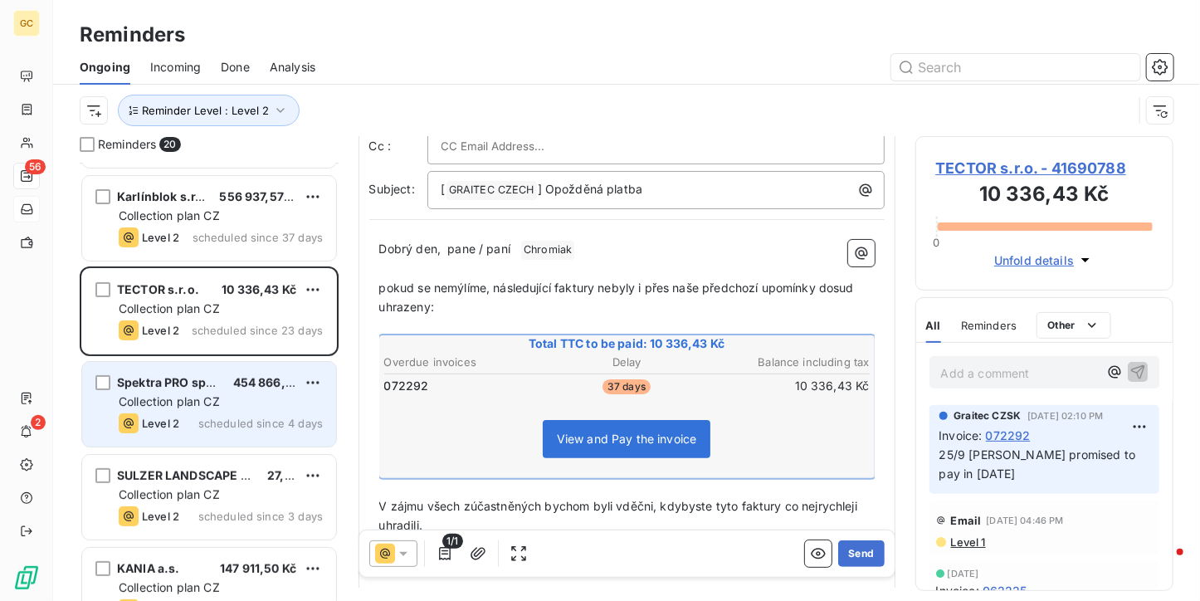
click at [292, 401] on div "Collection plan CZ" at bounding box center [221, 401] width 204 height 17
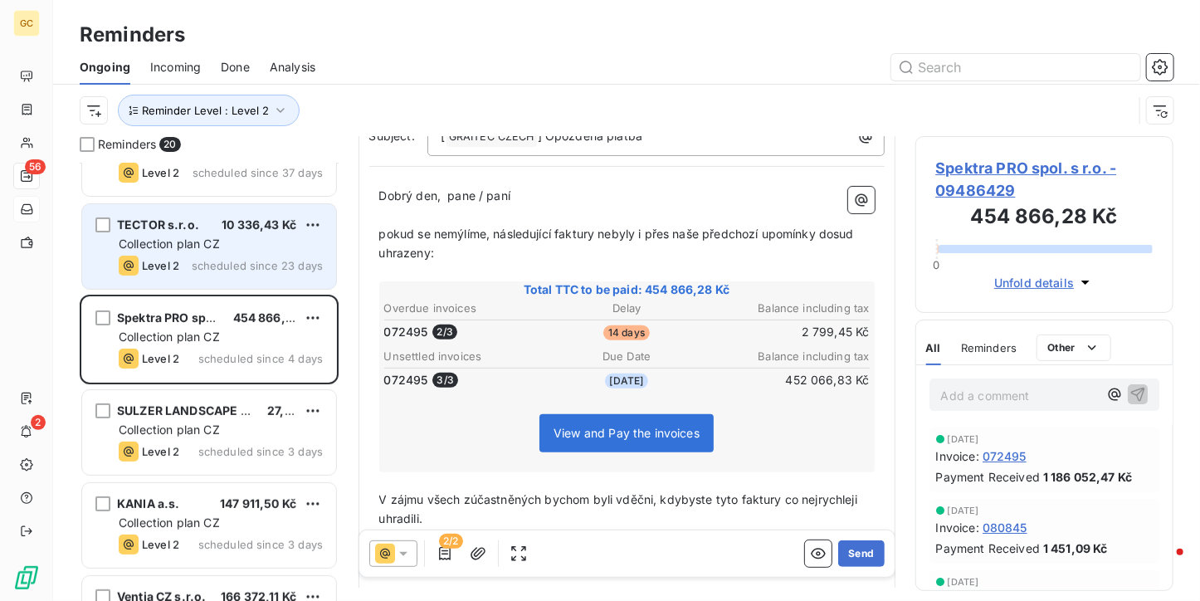
scroll to position [249, 0]
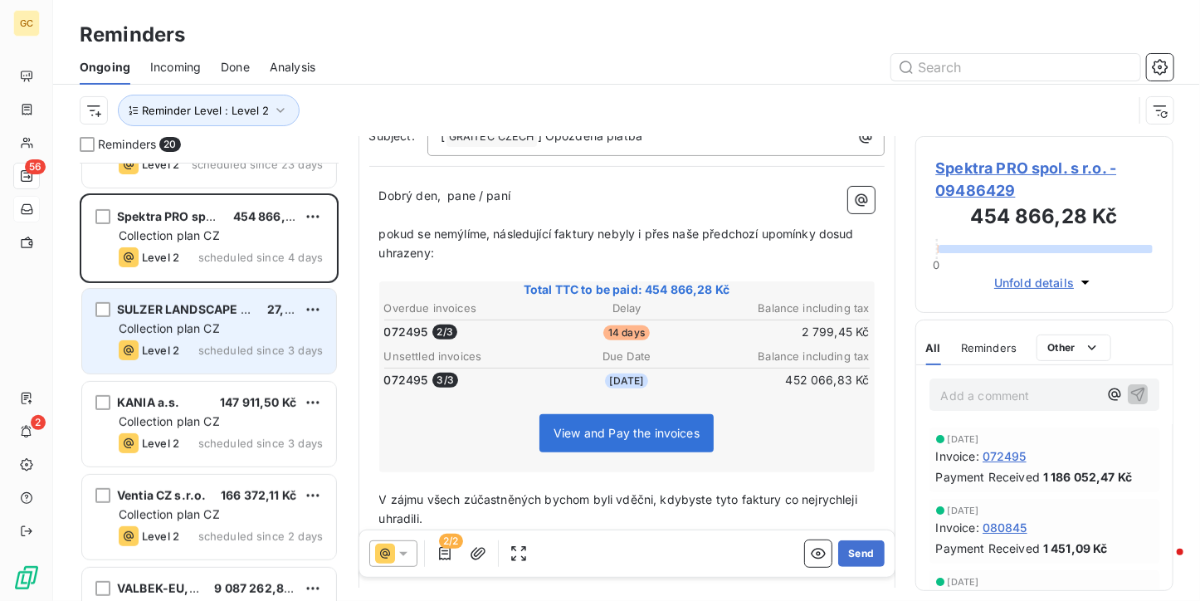
click at [222, 334] on div "Collection plan CZ" at bounding box center [221, 328] width 204 height 17
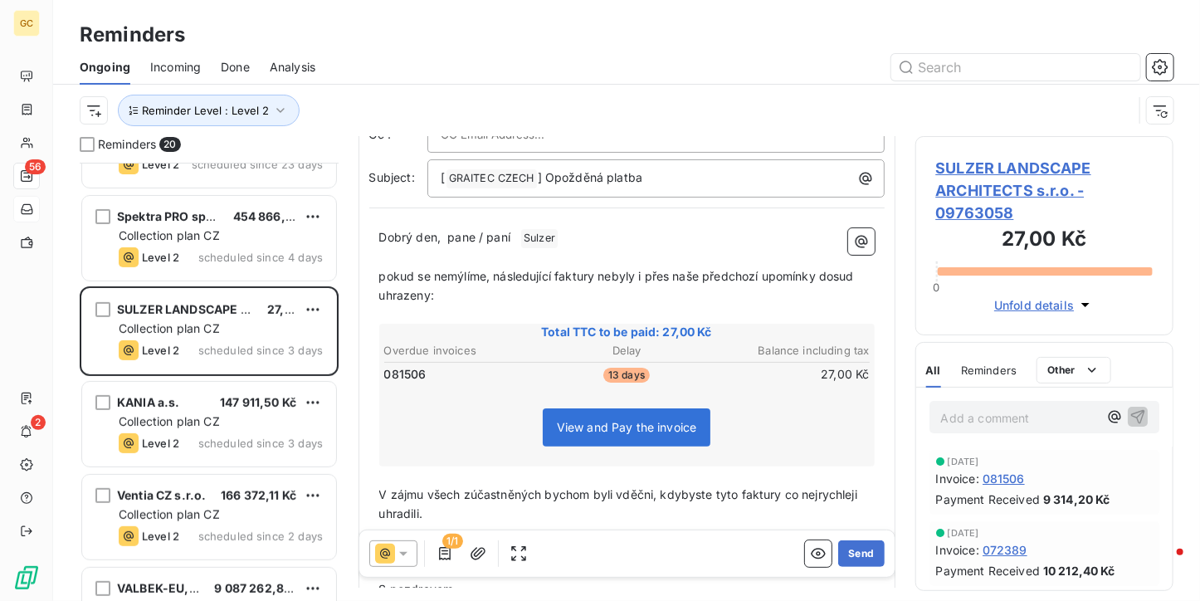
scroll to position [166, 0]
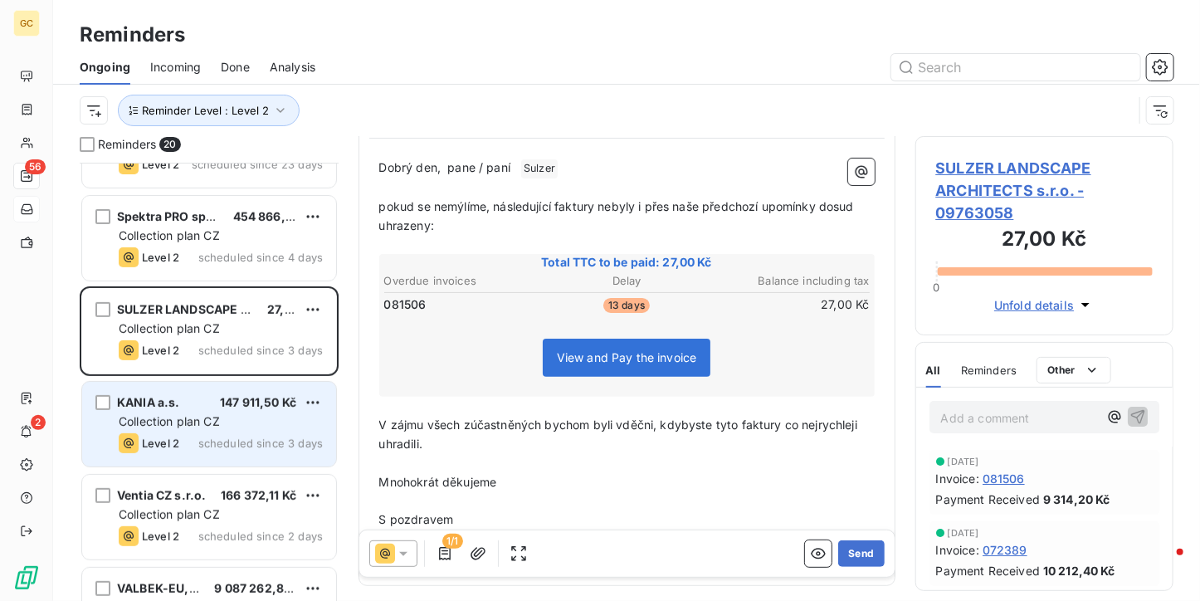
click at [287, 407] on span "147 911,50 Kč" at bounding box center [258, 402] width 76 height 14
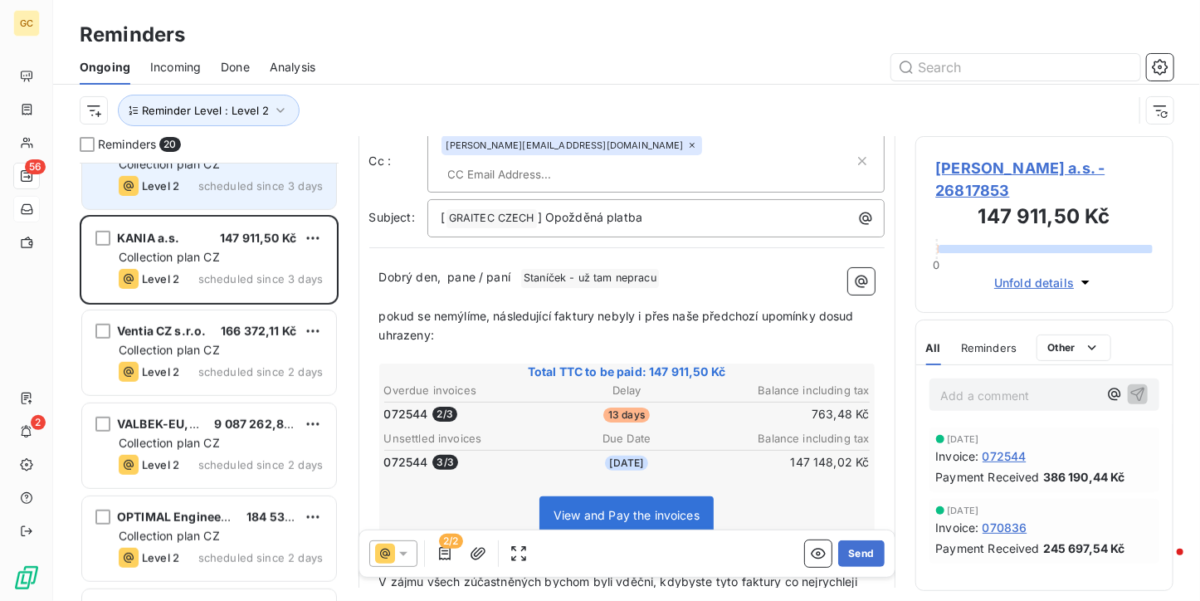
scroll to position [415, 0]
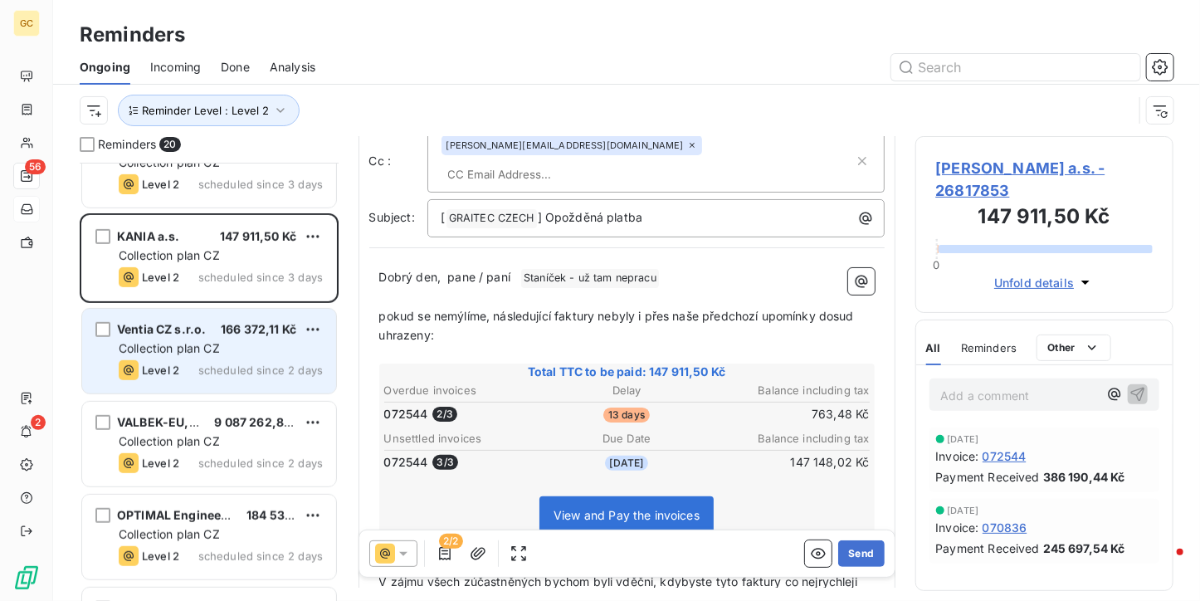
click at [242, 333] on span "166 372,11 Kč" at bounding box center [258, 329] width 75 height 14
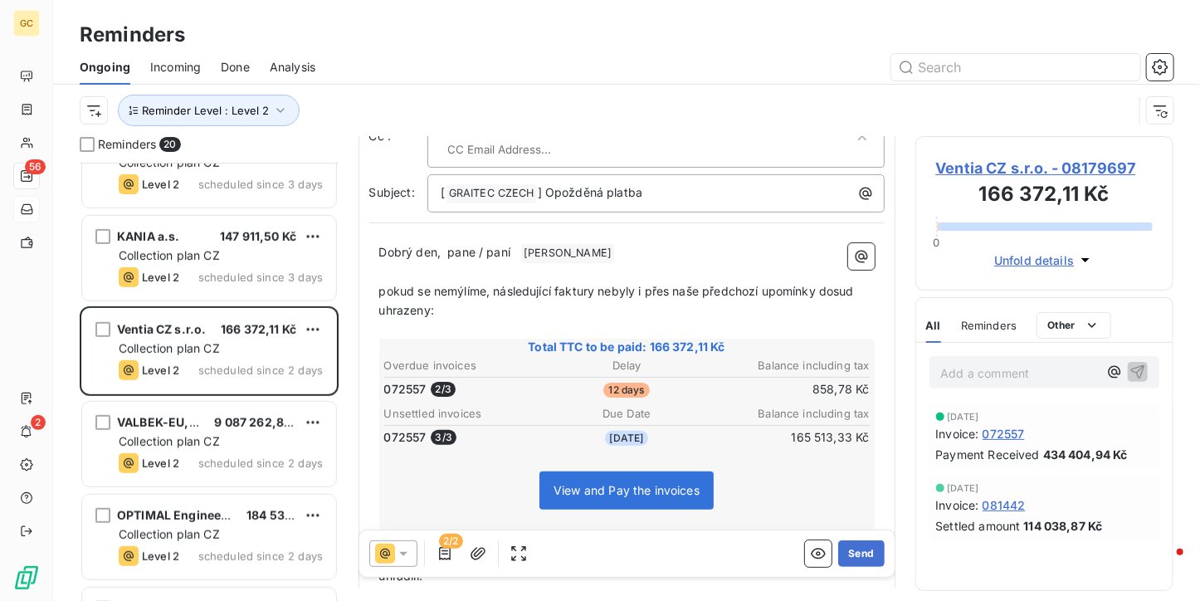
scroll to position [249, 0]
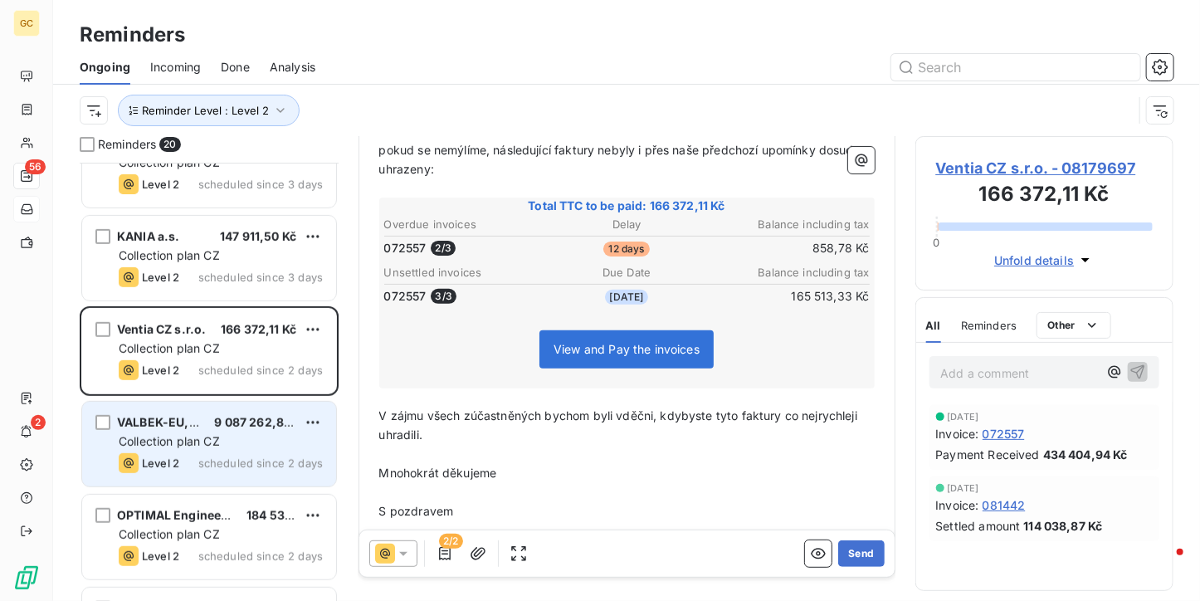
click at [249, 440] on div "Collection plan CZ" at bounding box center [221, 441] width 204 height 17
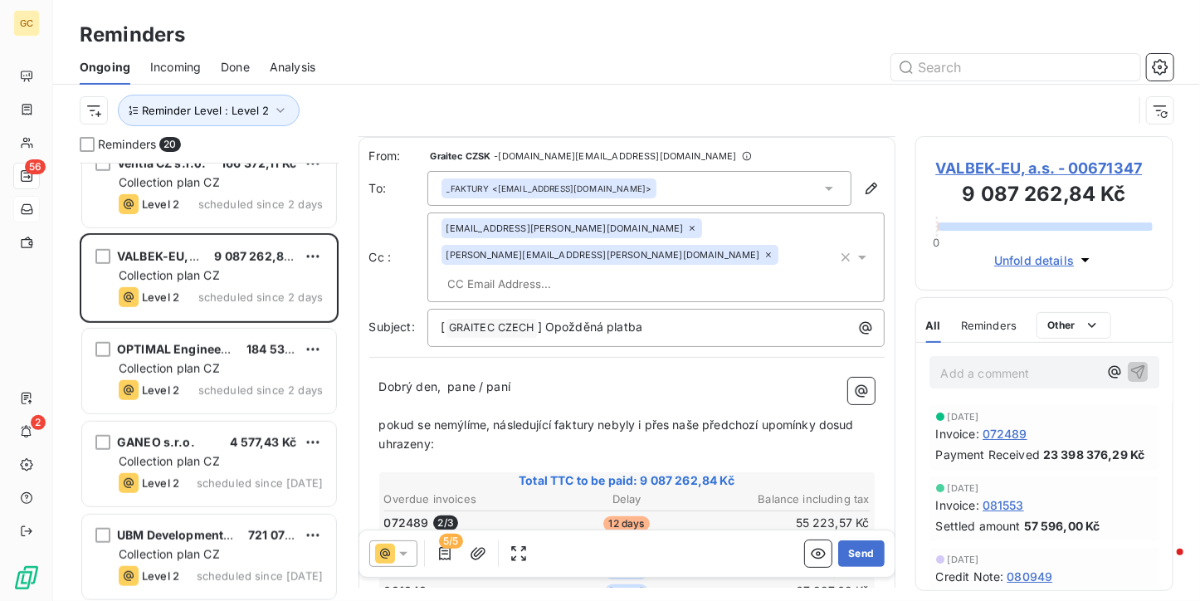
scroll to position [166, 0]
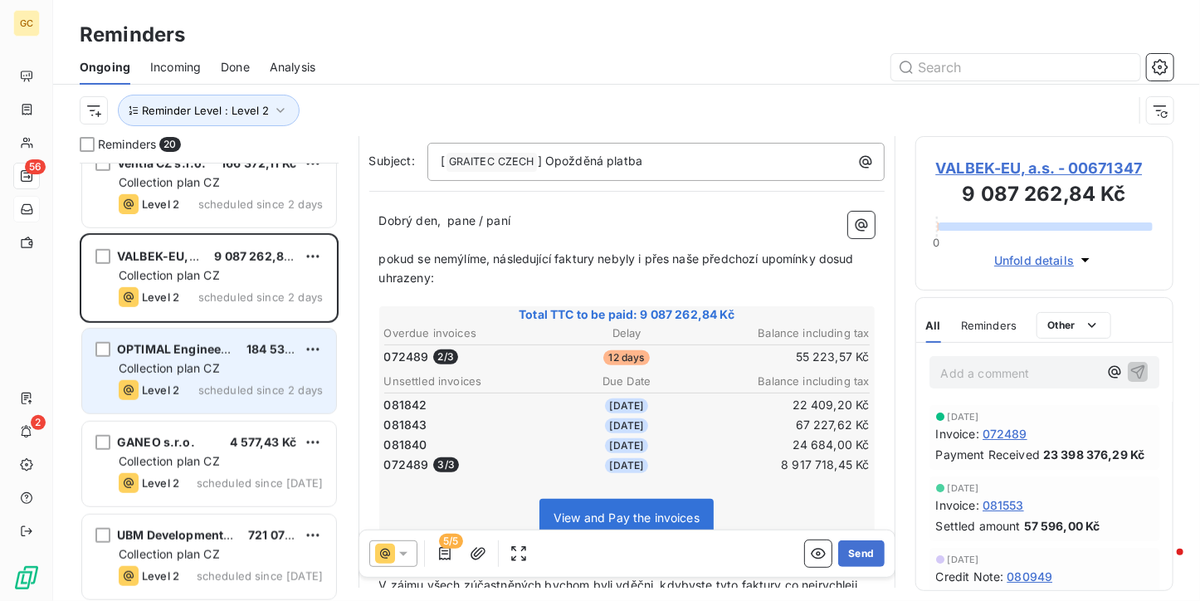
click at [283, 387] on span "scheduled since 2 days" at bounding box center [260, 389] width 124 height 13
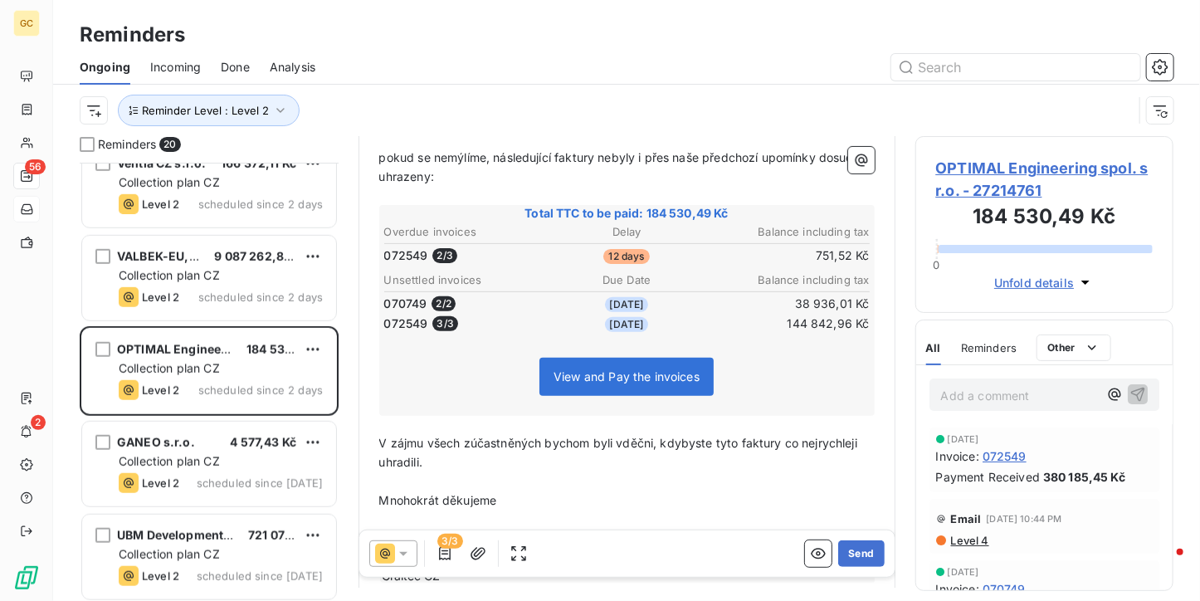
scroll to position [166, 0]
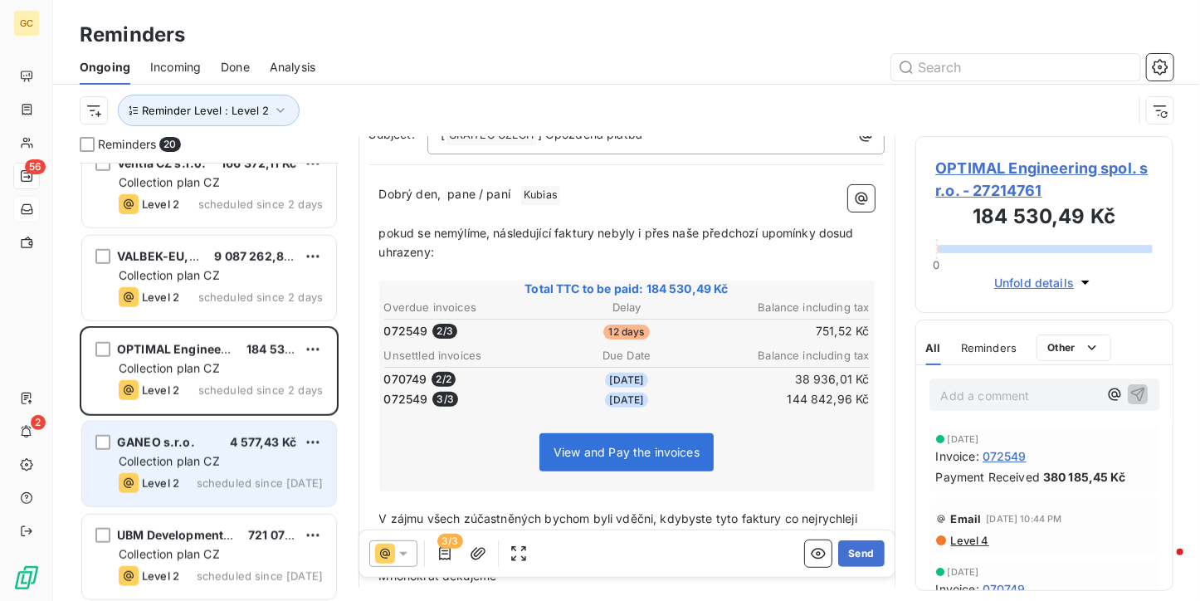
click at [242, 445] on span "4 577,43 Kč" at bounding box center [263, 442] width 66 height 14
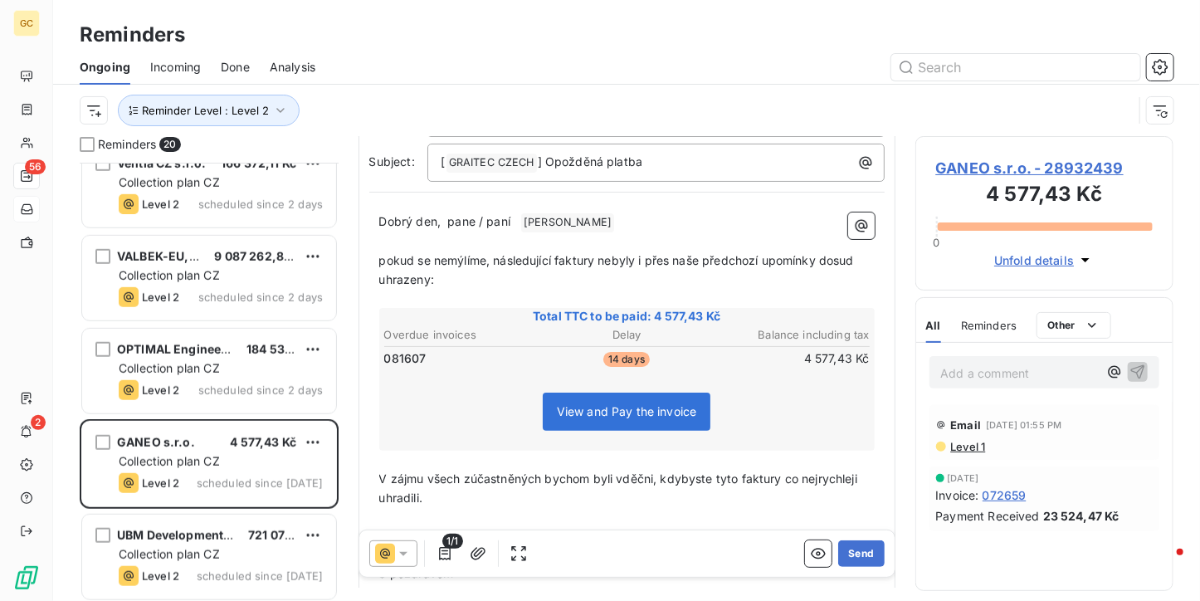
scroll to position [83, 0]
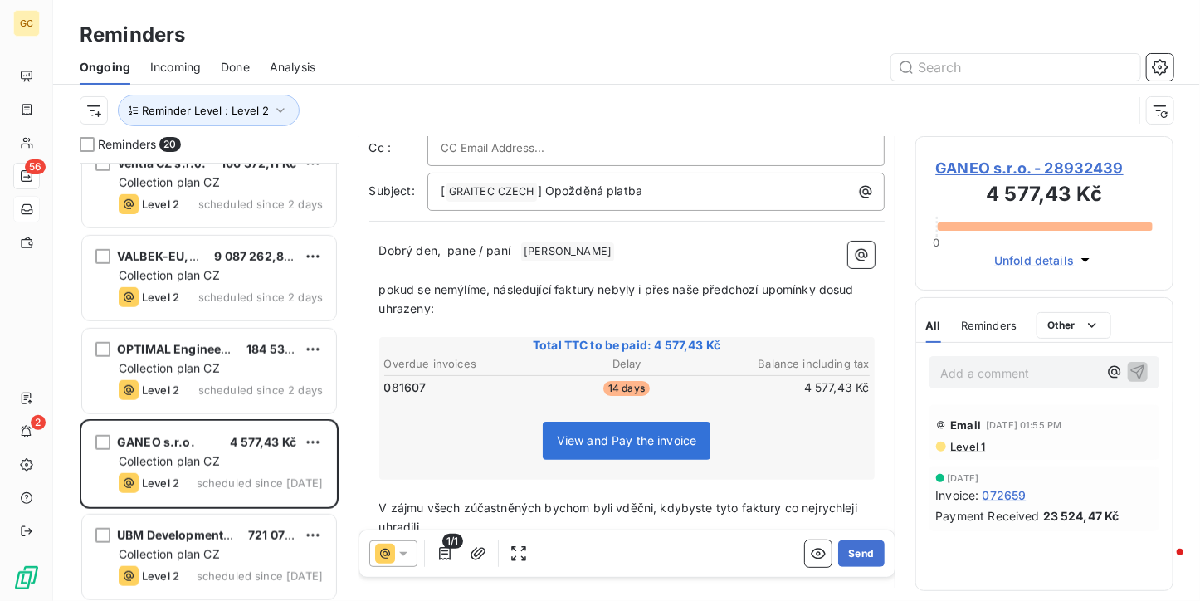
click at [630, 429] on span "View and Pay the invoice" at bounding box center [627, 440] width 168 height 38
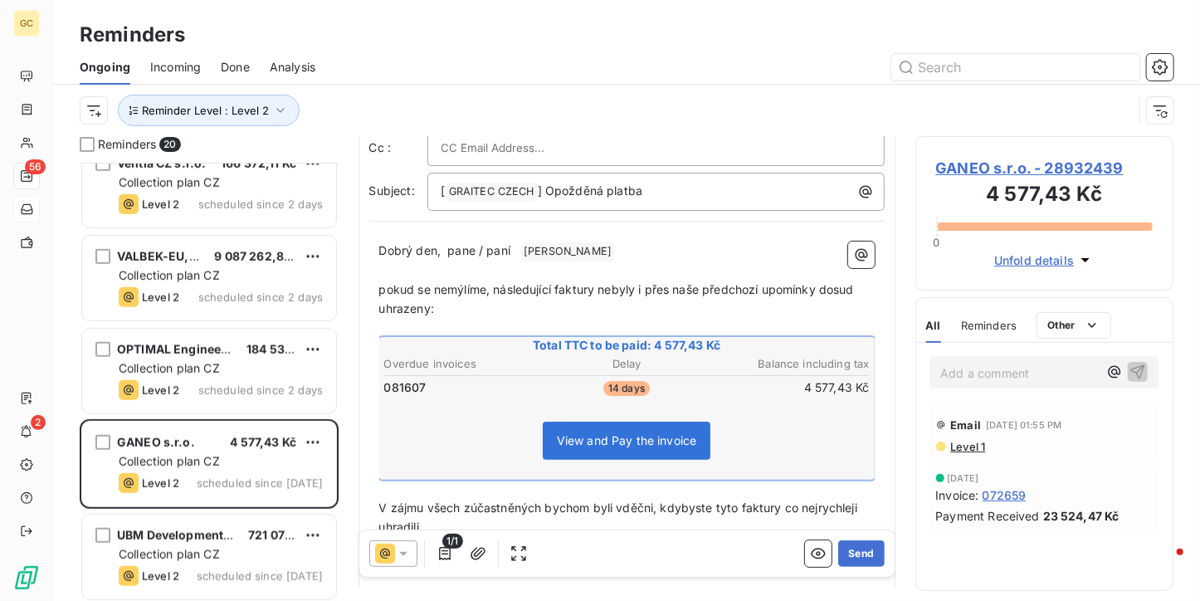
click at [625, 448] on span "View and Pay the invoice" at bounding box center [627, 440] width 168 height 38
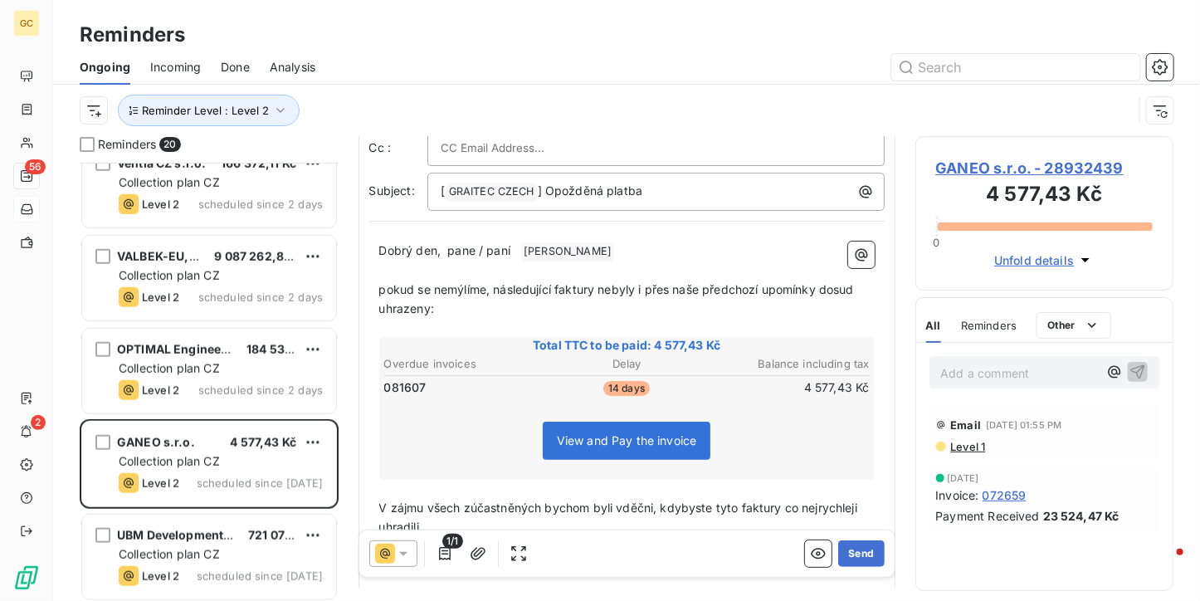
click at [625, 443] on span "View and Pay the invoice" at bounding box center [627, 440] width 140 height 14
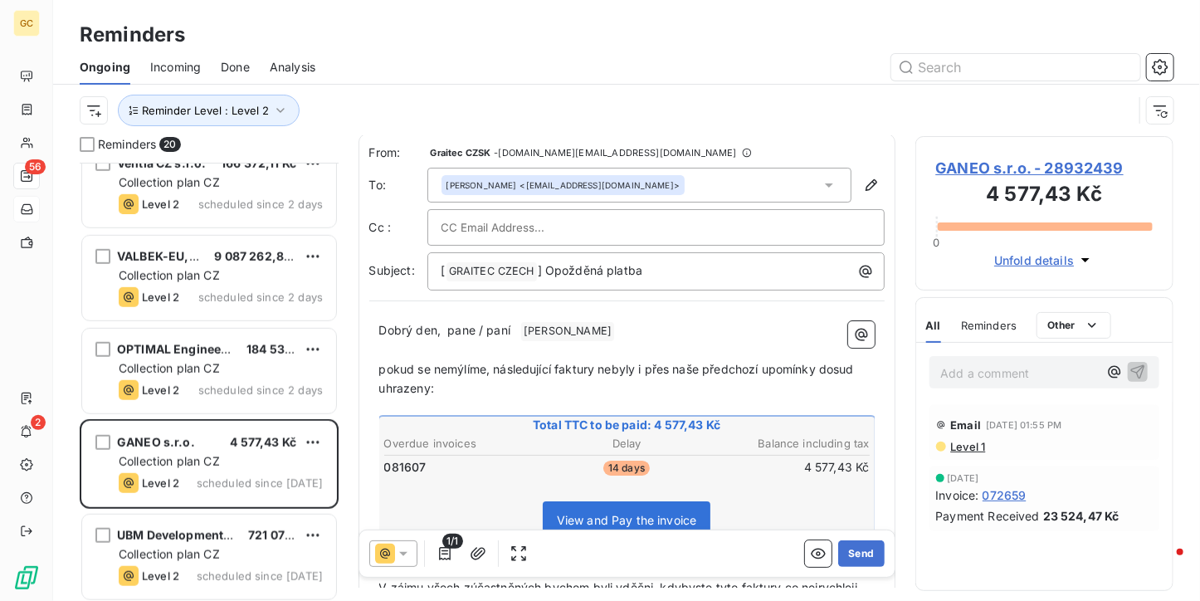
scroll to position [0, 0]
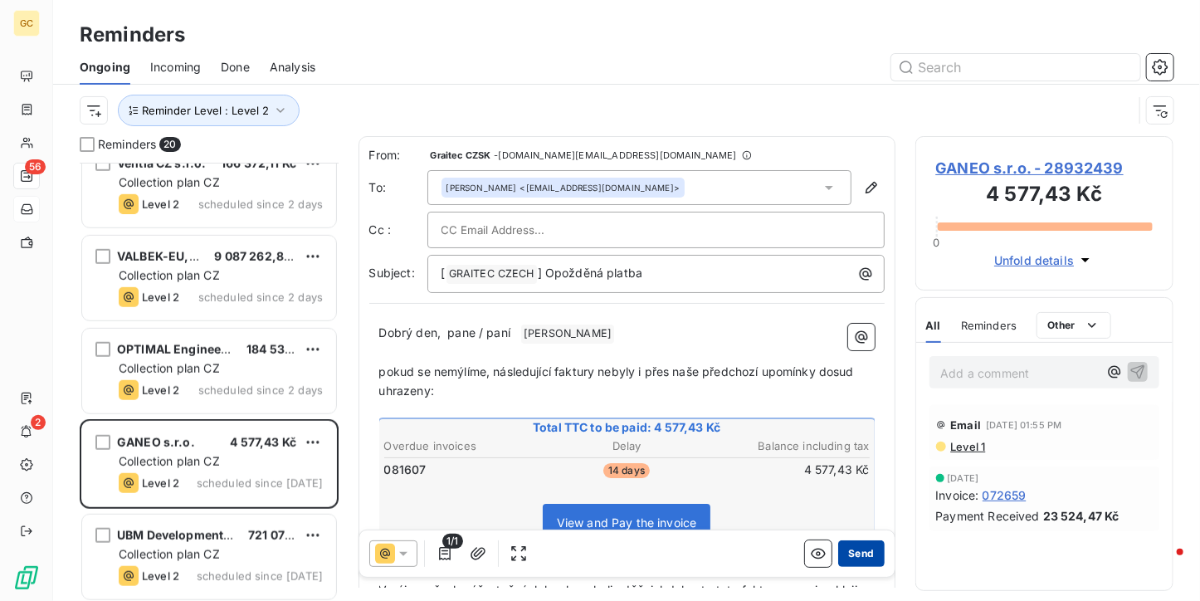
click at [838, 552] on button "Send" at bounding box center [861, 553] width 46 height 27
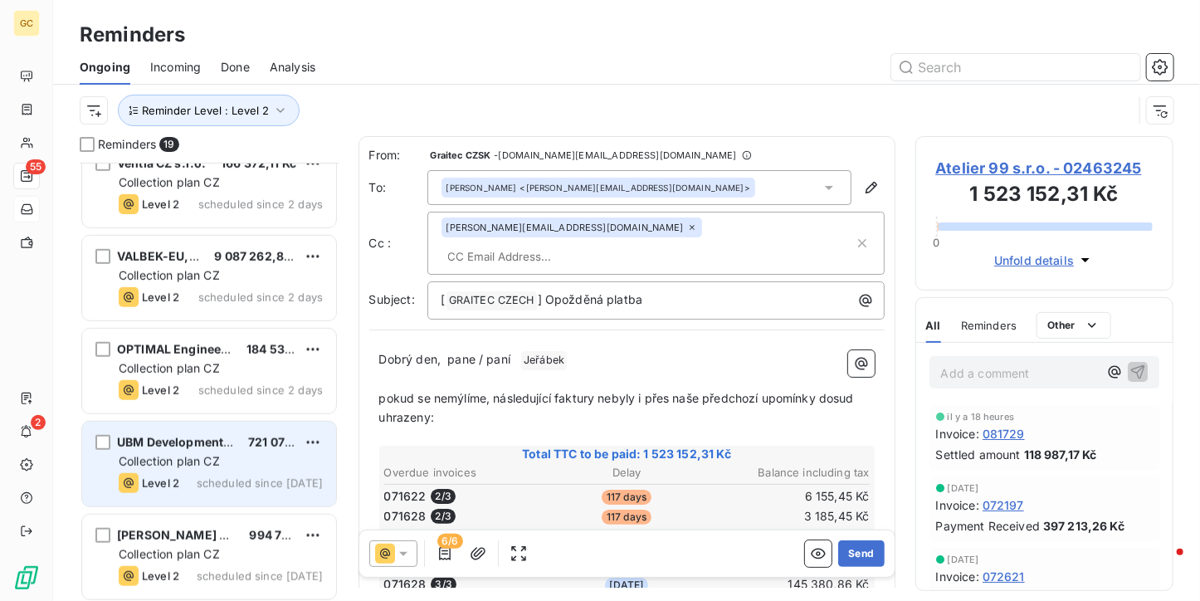
scroll to position [747, 0]
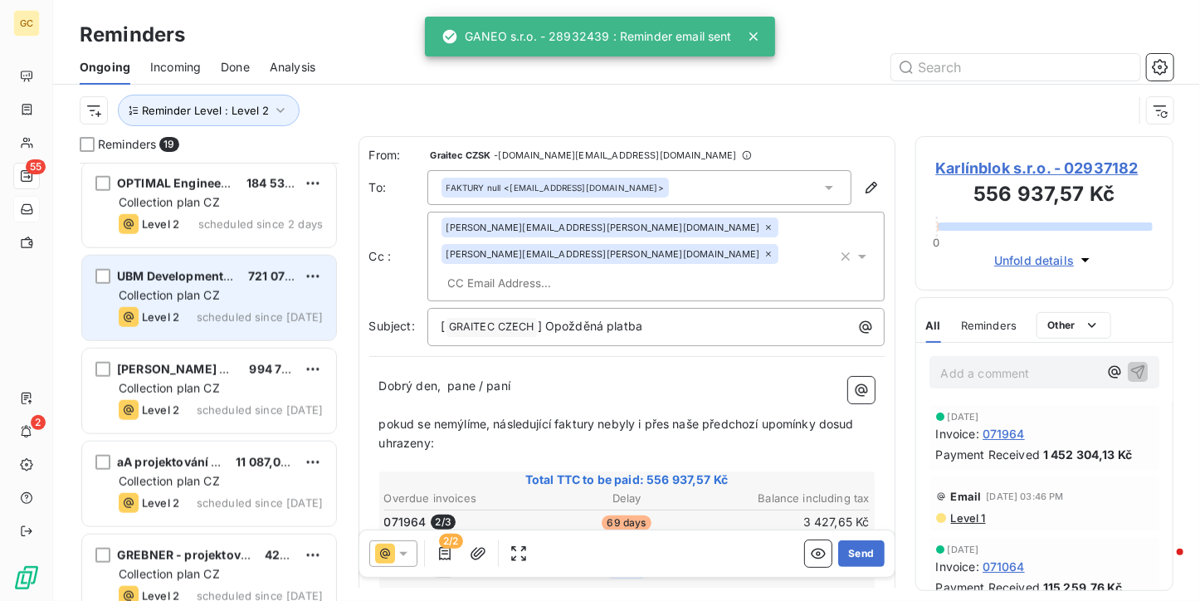
click at [236, 331] on div "UBM Development Czechia s.r.o. 721 071,73 Kč Collection plan CZ Level 2 schedul…" at bounding box center [209, 297] width 254 height 85
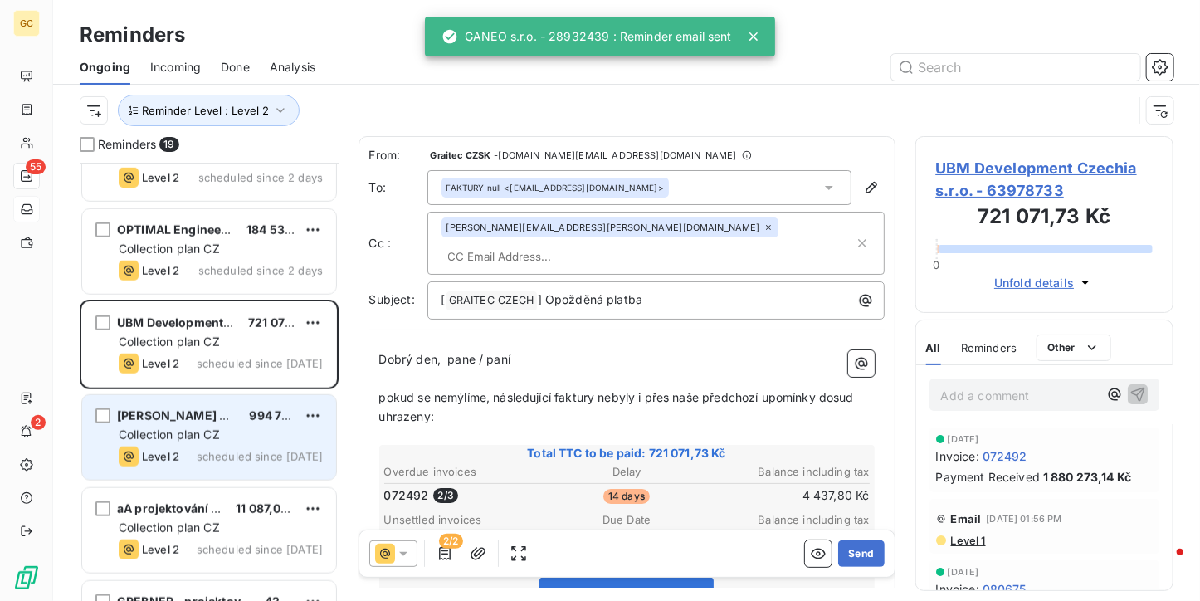
scroll to position [664, 0]
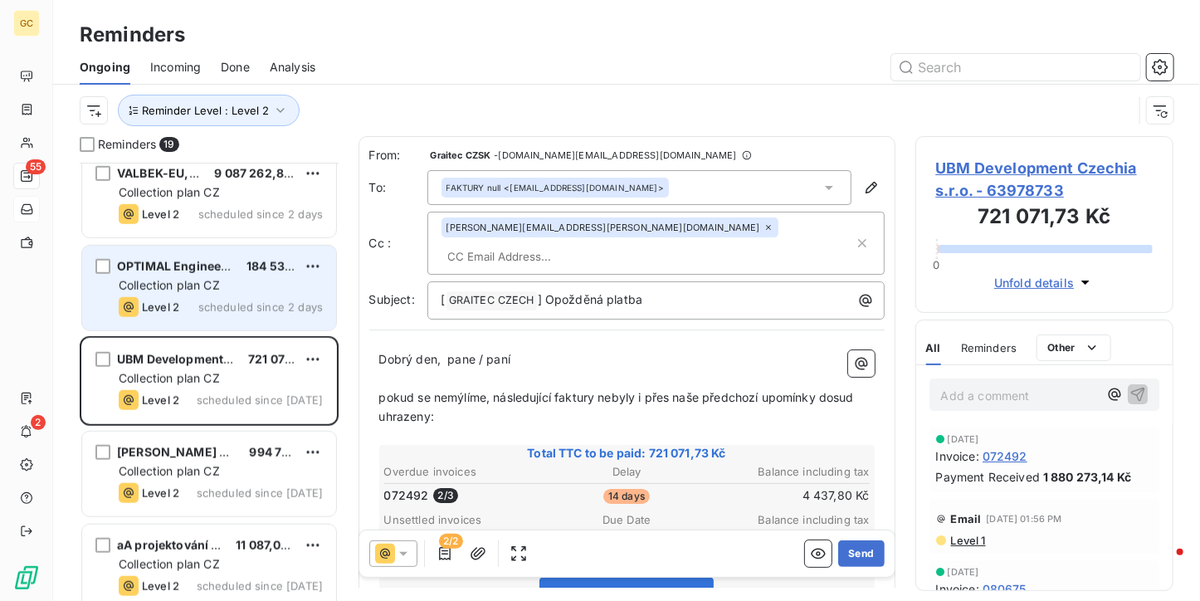
click at [231, 288] on div "Collection plan CZ" at bounding box center [221, 285] width 204 height 17
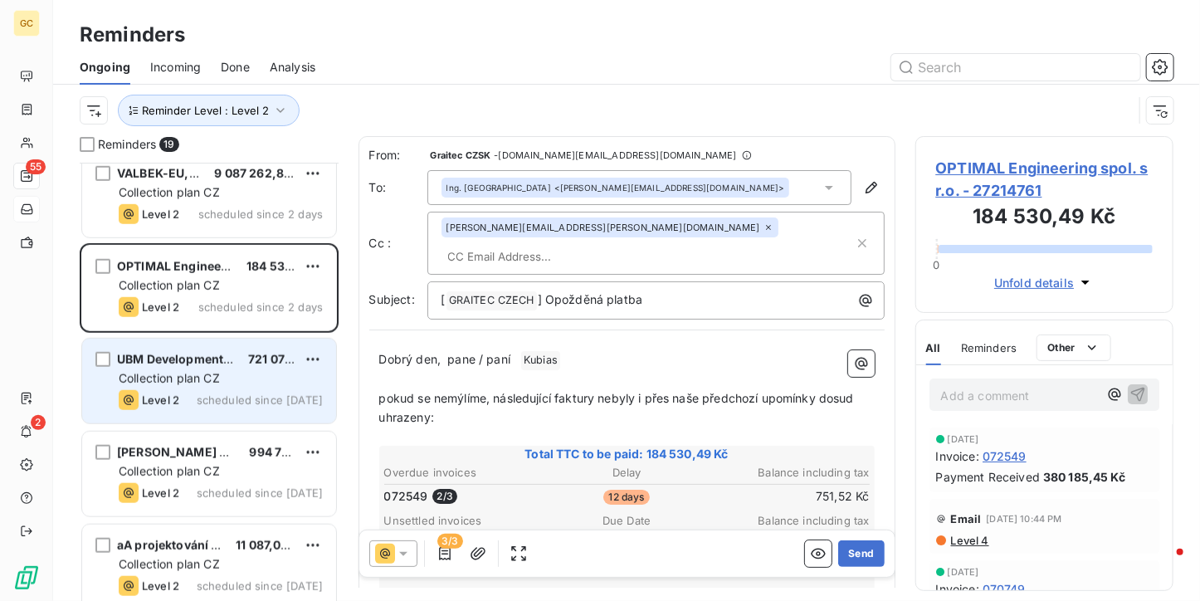
click at [229, 358] on span "UBM Development Czechia s.r.o." at bounding box center [212, 359] width 190 height 14
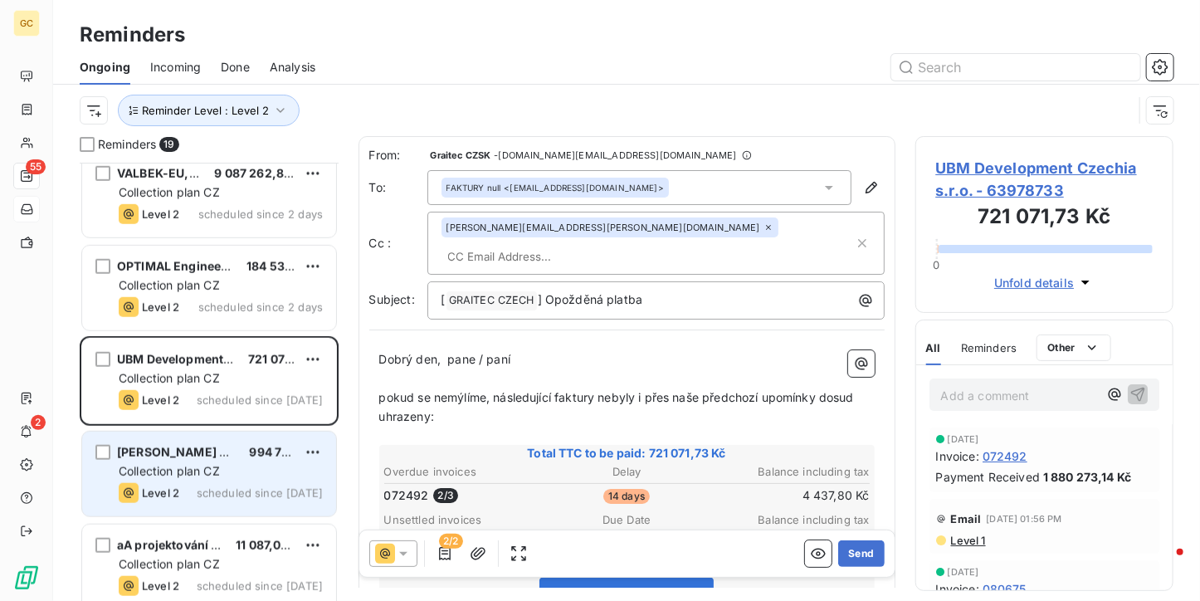
click at [229, 437] on div "JAKUB CIGLER ARCHITEKTI a.s. 994 757,13 Kč Collection plan CZ Level 2 scheduled…" at bounding box center [209, 473] width 254 height 85
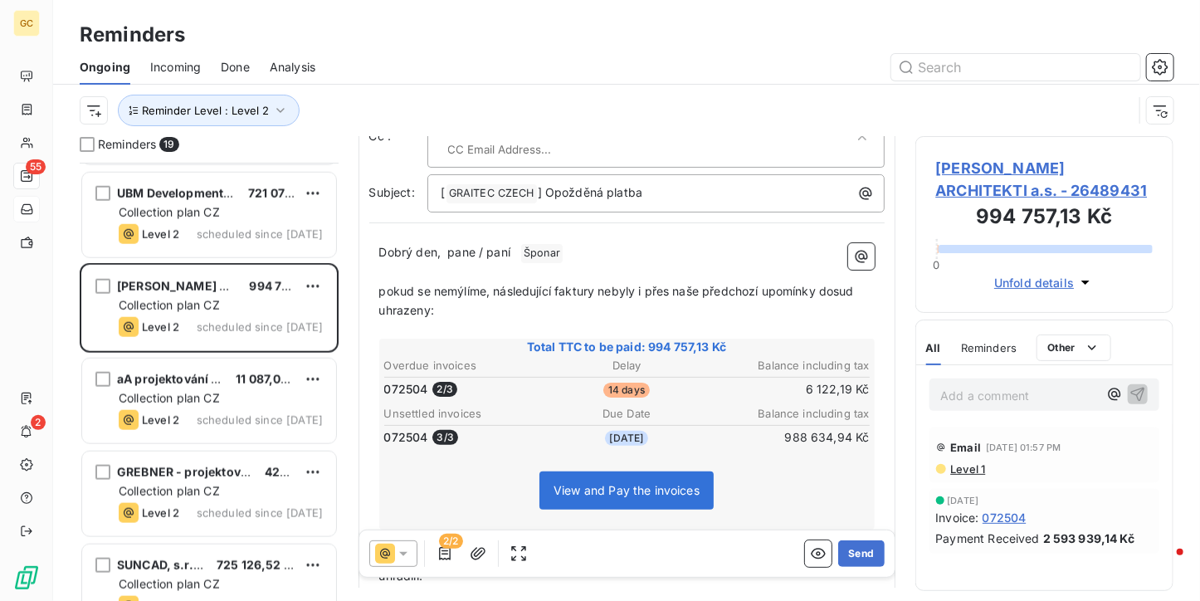
scroll to position [83, 0]
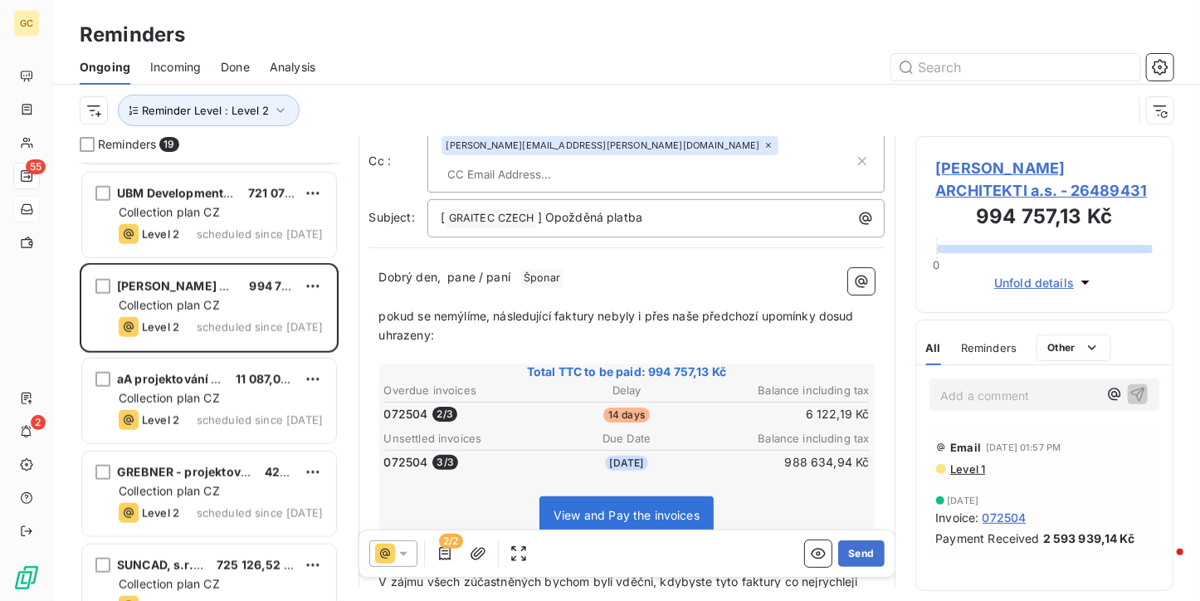
click at [1000, 518] on span "072504" at bounding box center [1004, 517] width 44 height 17
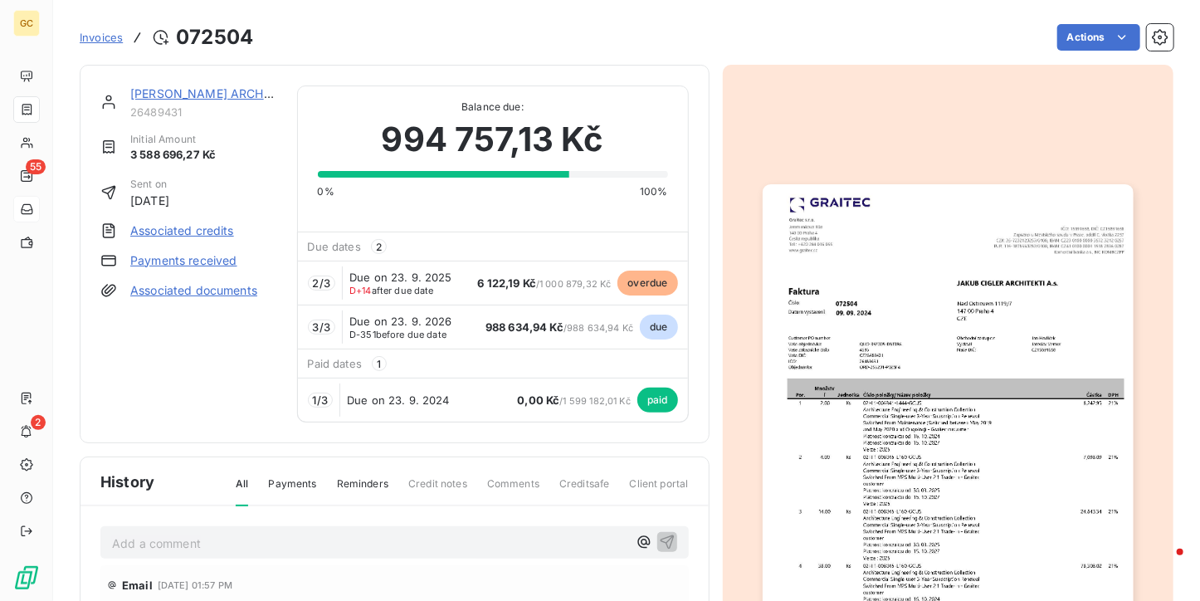
click at [977, 273] on img "button" at bounding box center [947, 445] width 371 height 523
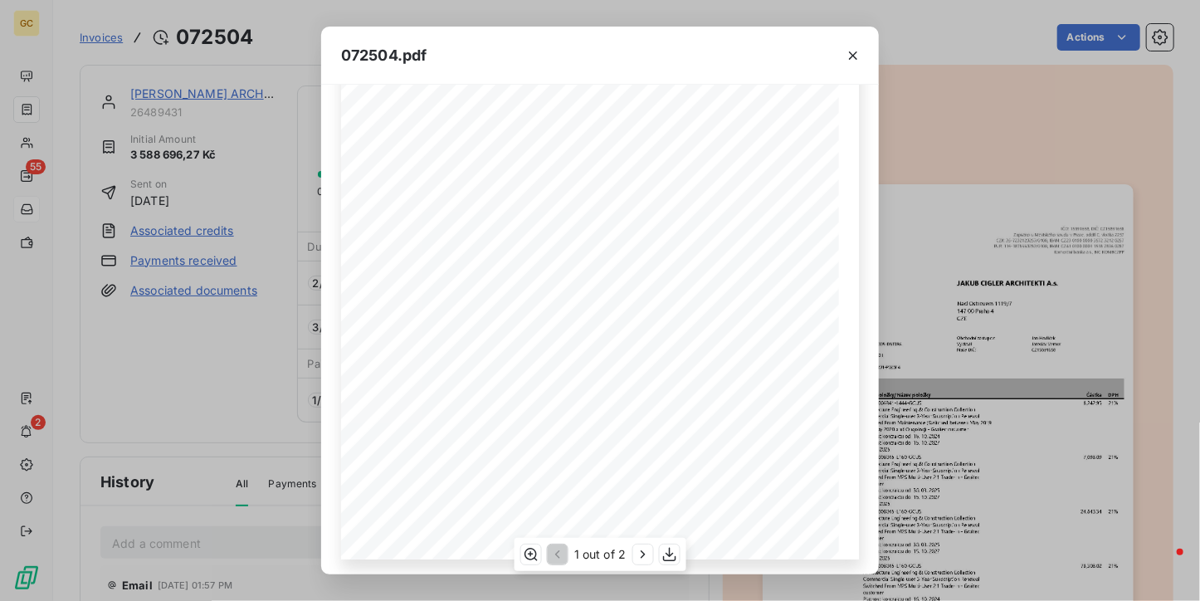
scroll to position [253, 0]
click at [640, 544] on button "button" at bounding box center [642, 554] width 20 height 20
click at [845, 46] on button "button" at bounding box center [852, 55] width 27 height 27
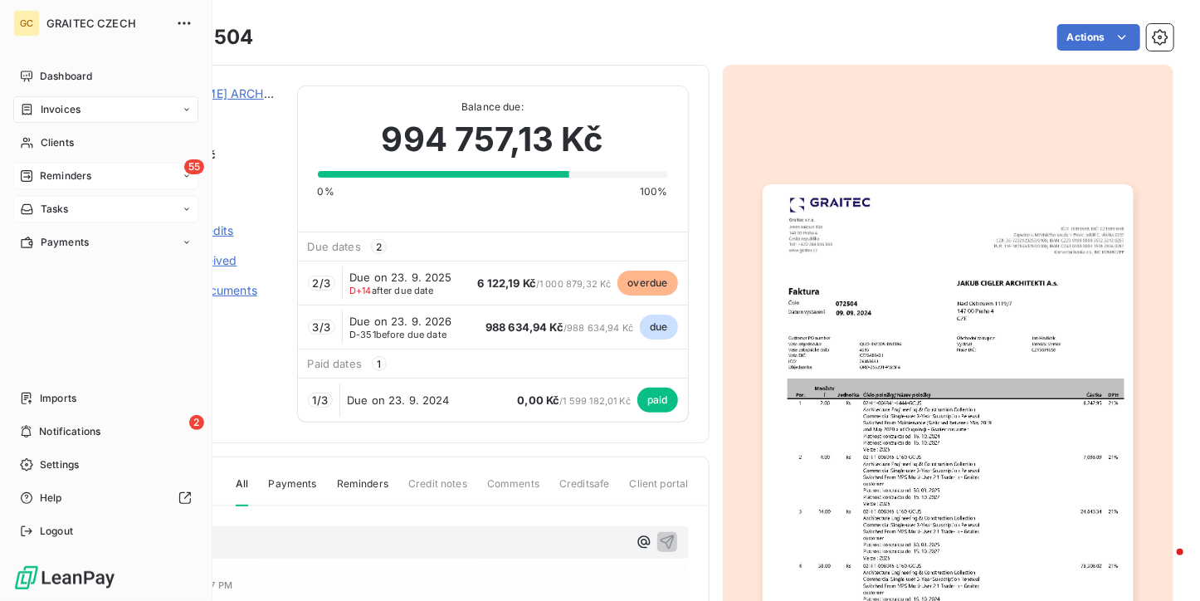
click at [41, 171] on span "Reminders" at bounding box center [65, 175] width 51 height 15
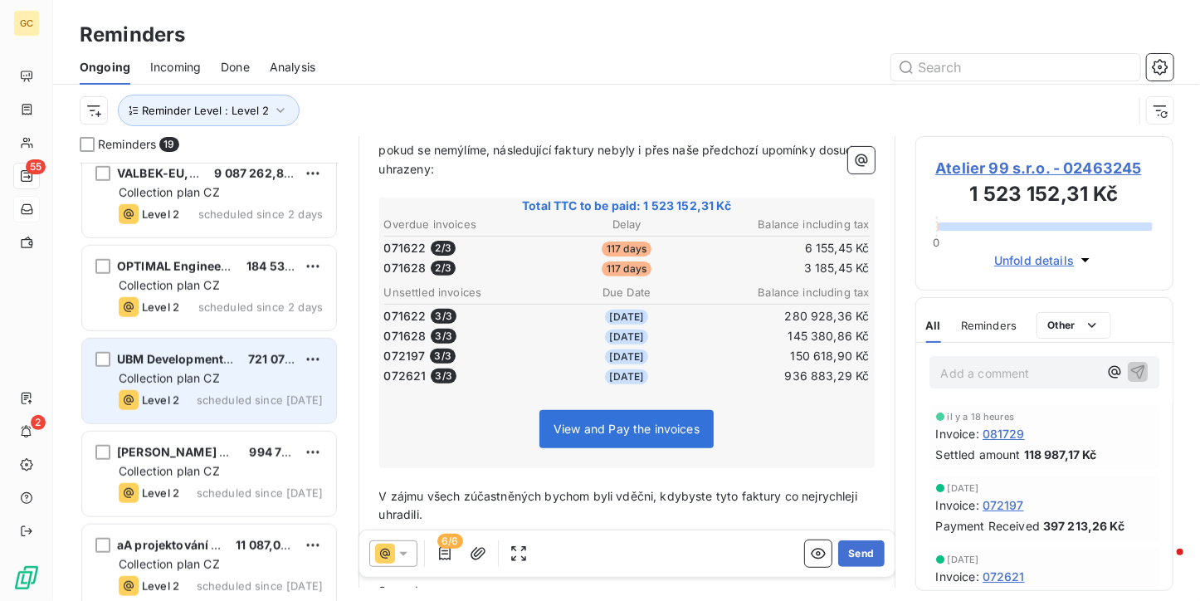
scroll to position [830, 0]
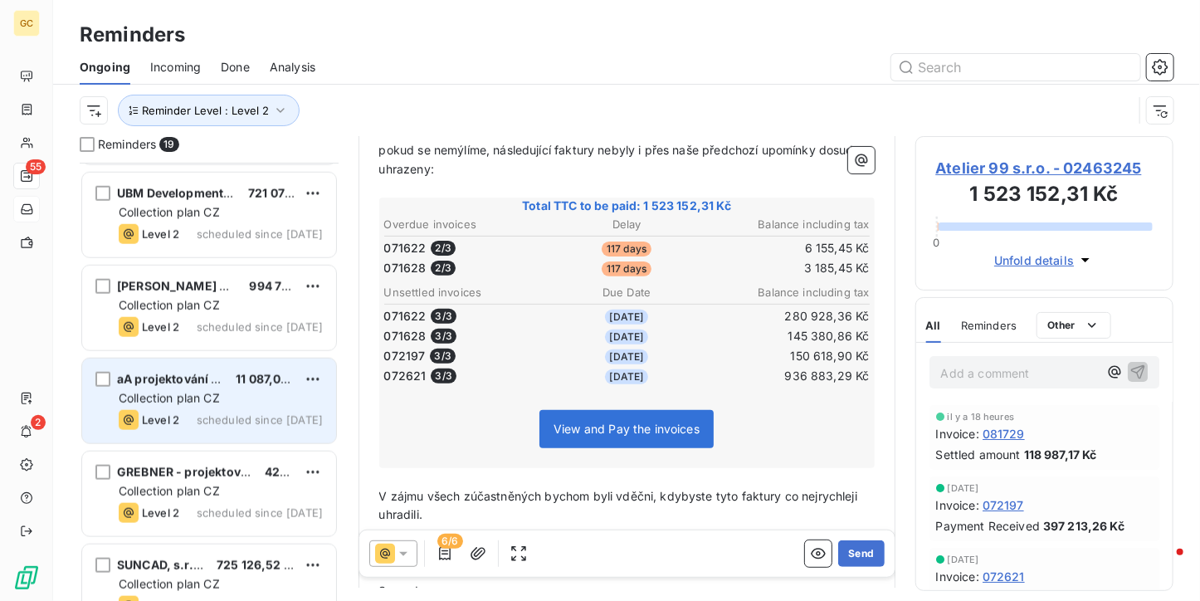
click at [187, 395] on span "Collection plan CZ" at bounding box center [169, 398] width 101 height 14
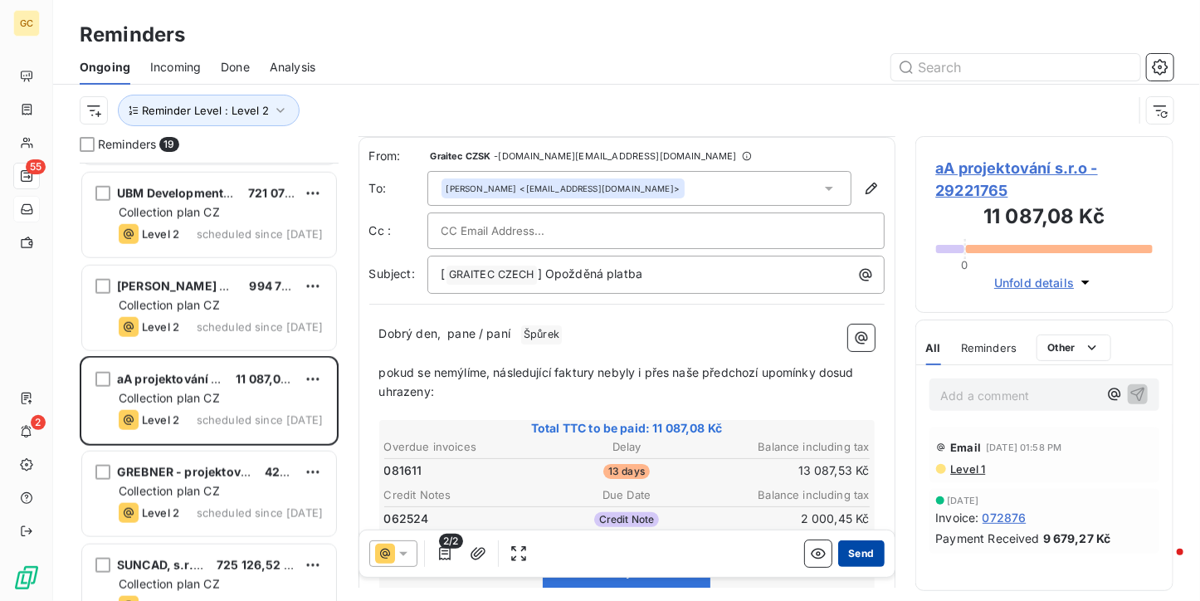
click at [854, 560] on button "Send" at bounding box center [861, 553] width 46 height 27
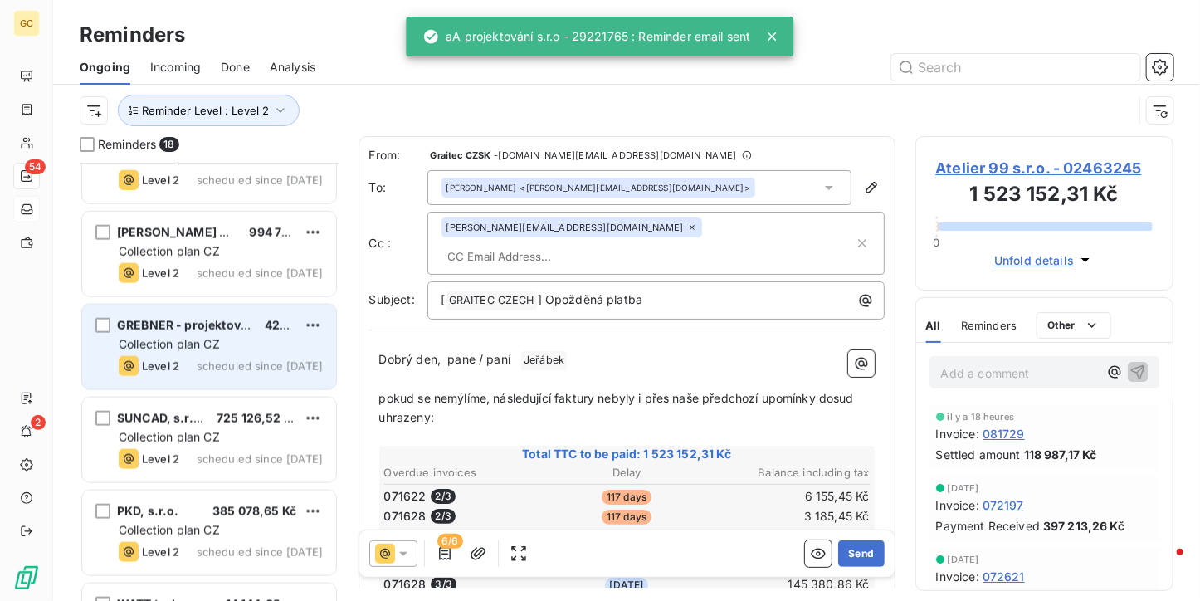
scroll to position [912, 0]
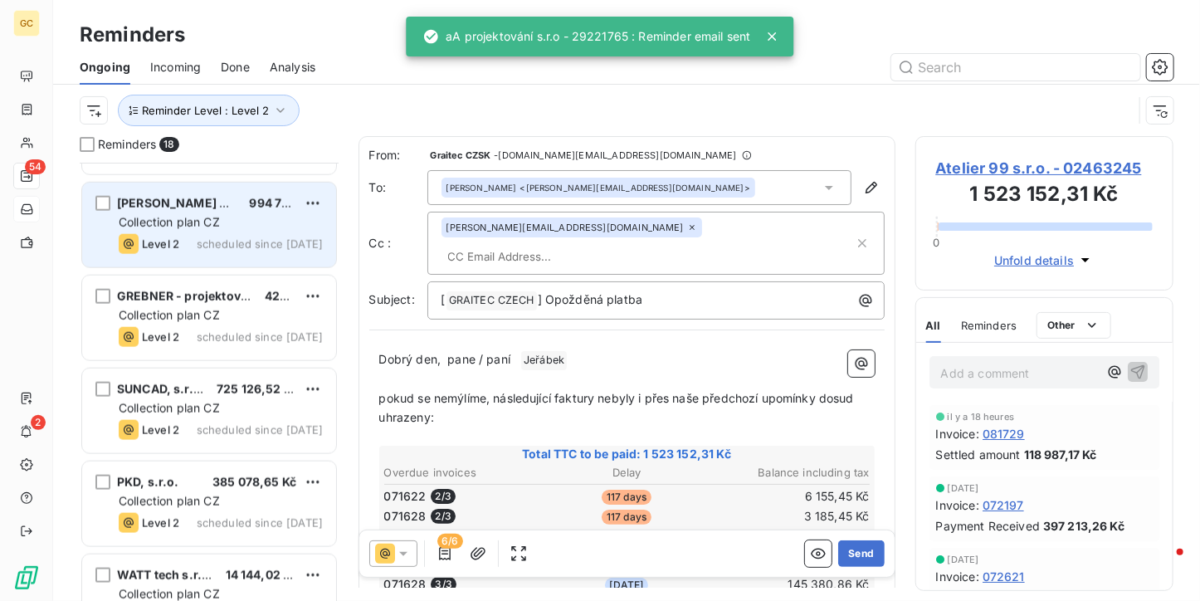
click at [193, 225] on span "Collection plan CZ" at bounding box center [169, 222] width 101 height 14
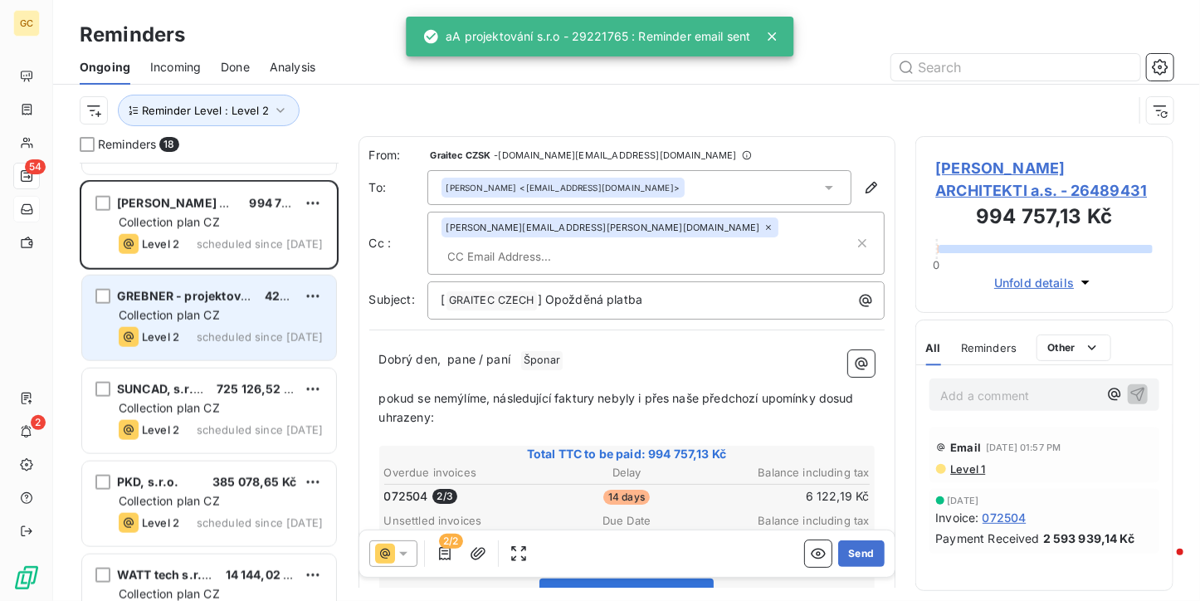
click at [206, 294] on span "GREBNER - projektová a inženýrská kancelář spol. s. r. o." at bounding box center [282, 296] width 331 height 14
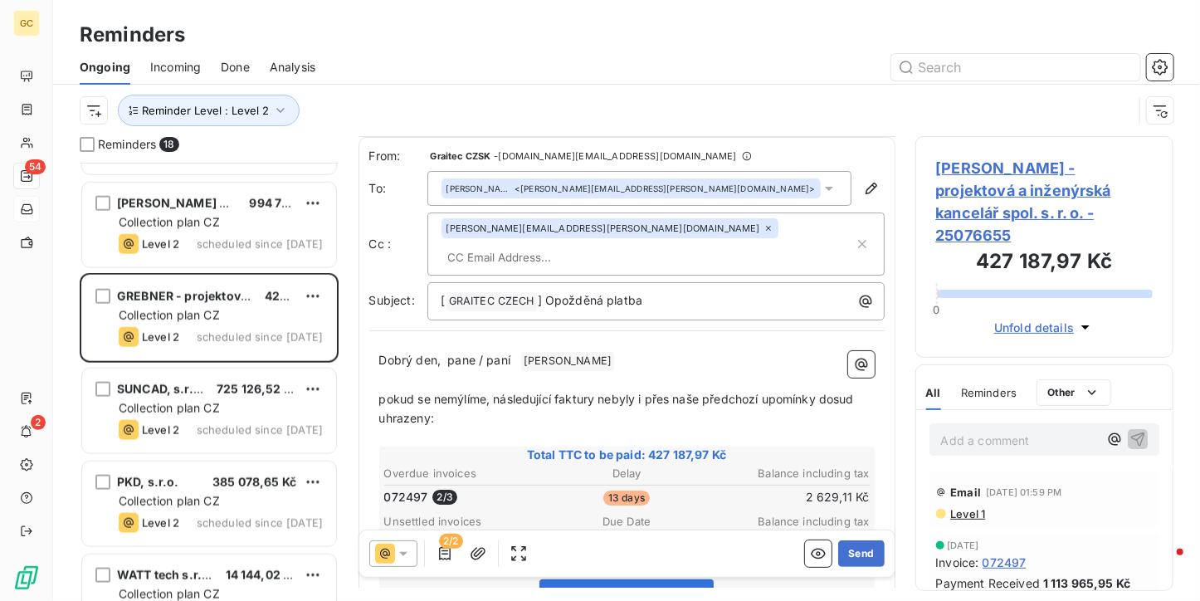
scroll to position [249, 0]
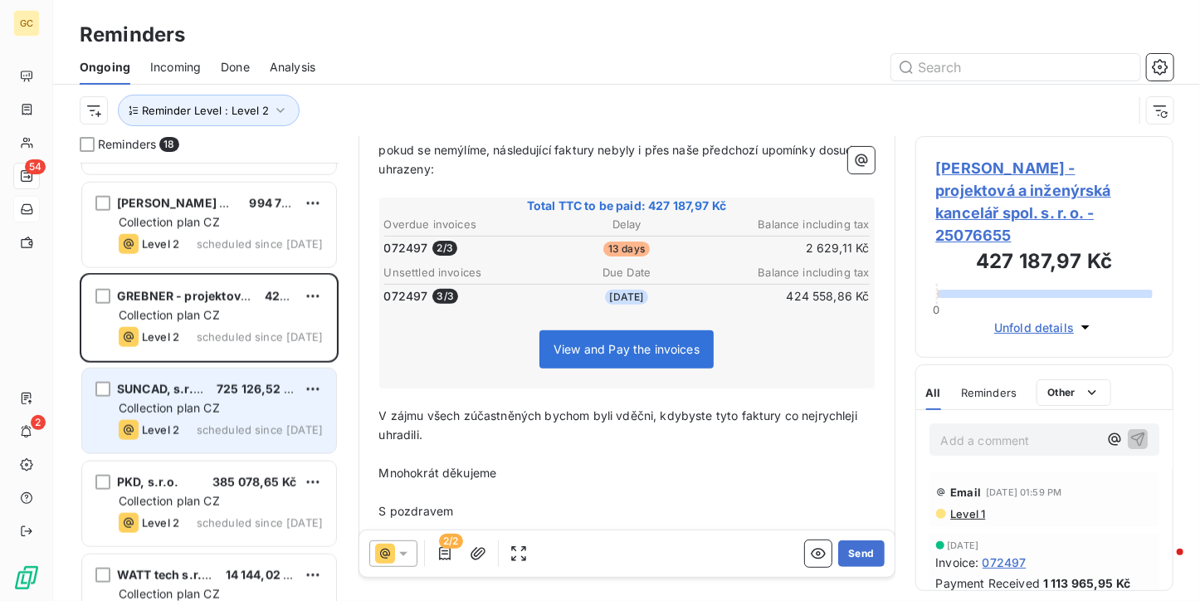
click at [212, 391] on div "SUNCAD, s.r.o. 725 126,52 Kč" at bounding box center [221, 389] width 204 height 15
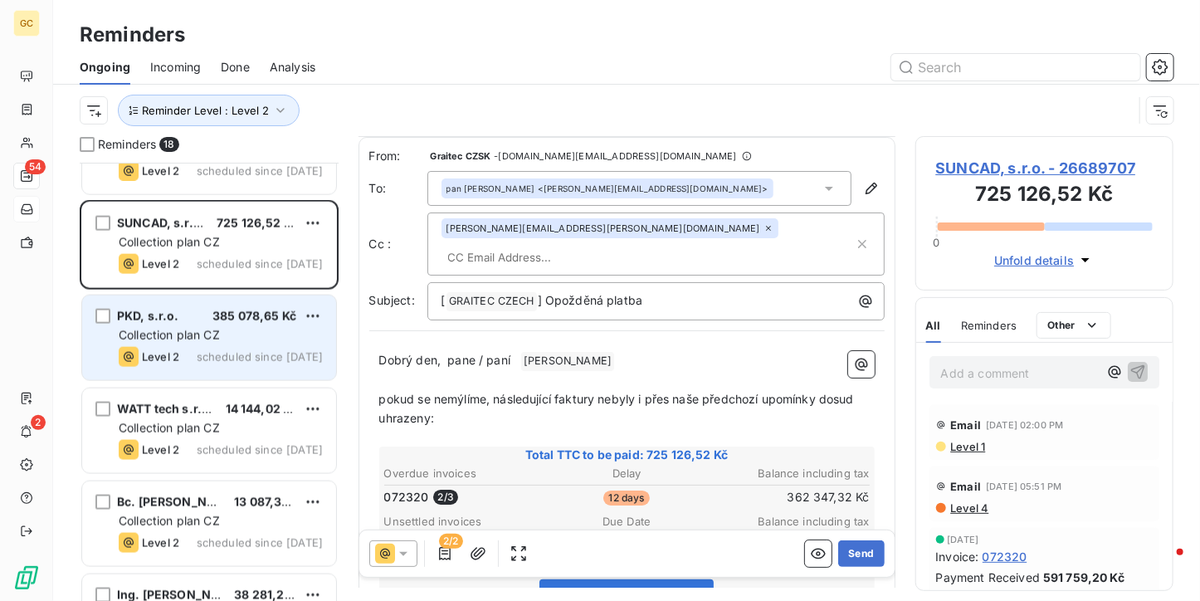
click at [221, 321] on span "385 078,65 Kč" at bounding box center [254, 316] width 84 height 14
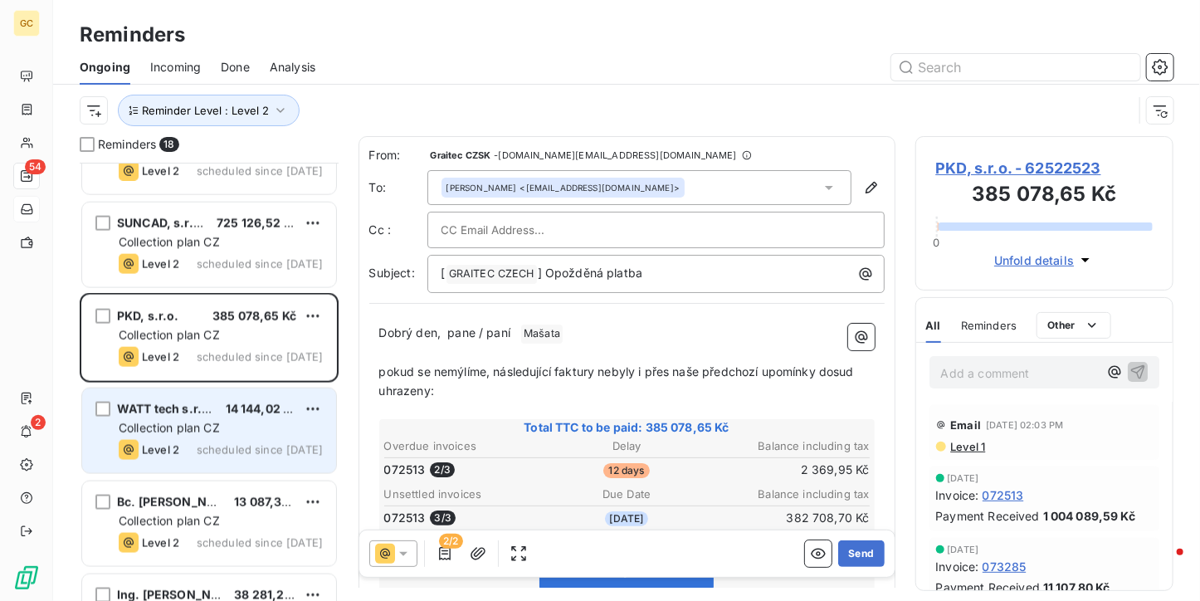
click at [163, 437] on div "WATT tech s.r.o. 14 144,02 Kč Collection plan CZ Level 2 scheduled since yester…" at bounding box center [209, 430] width 254 height 85
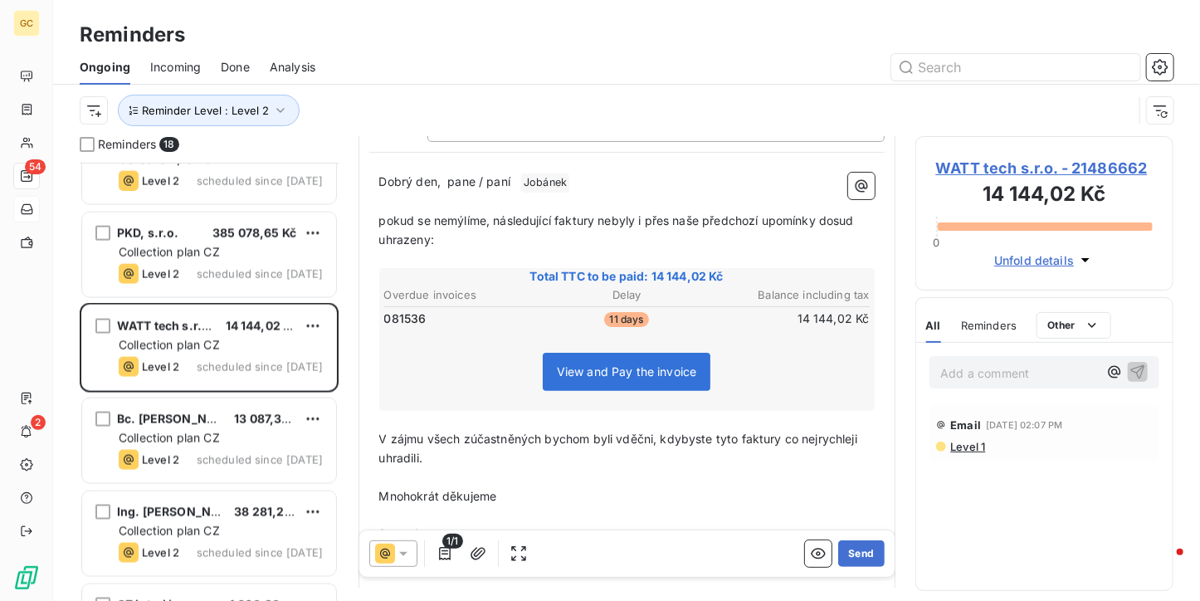
scroll to position [229, 0]
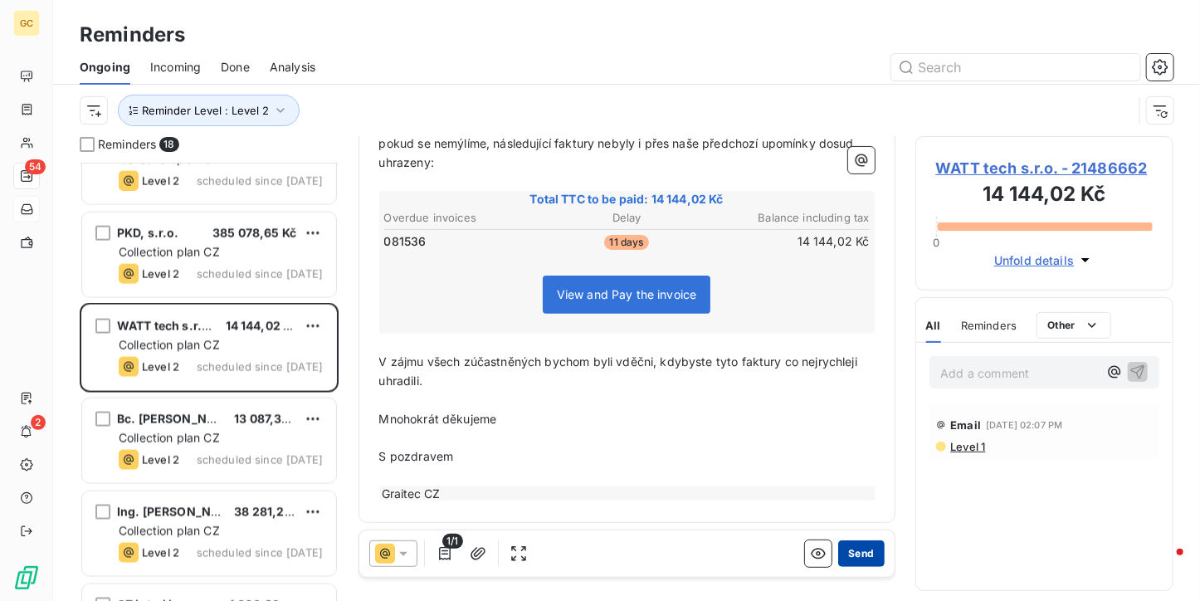
click at [847, 552] on button "Send" at bounding box center [861, 553] width 46 height 27
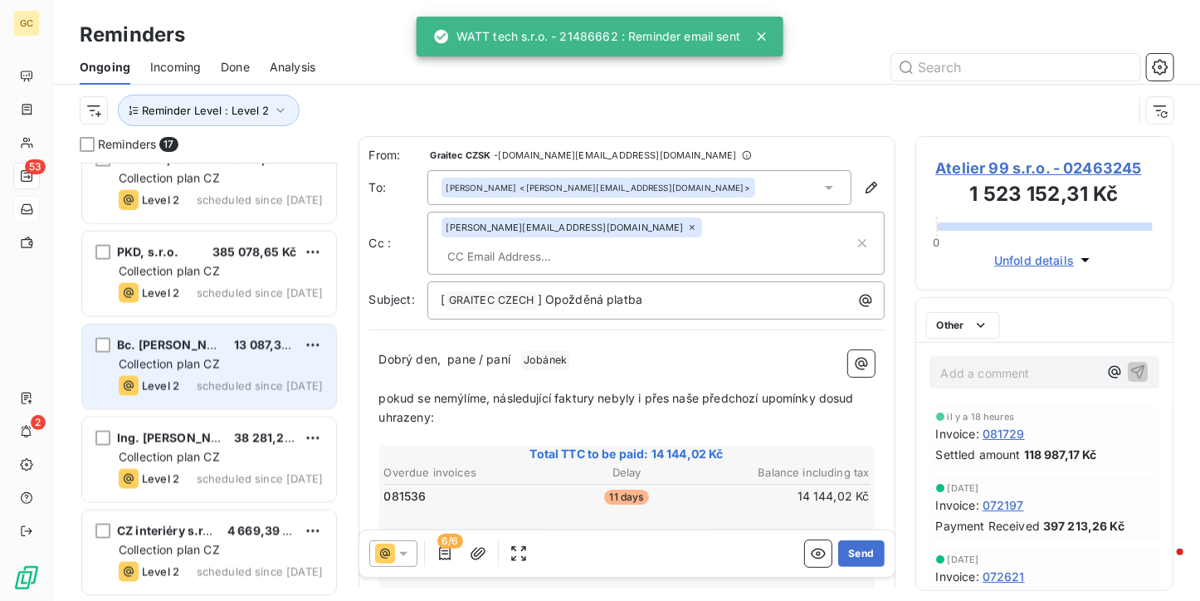
scroll to position [1141, 0]
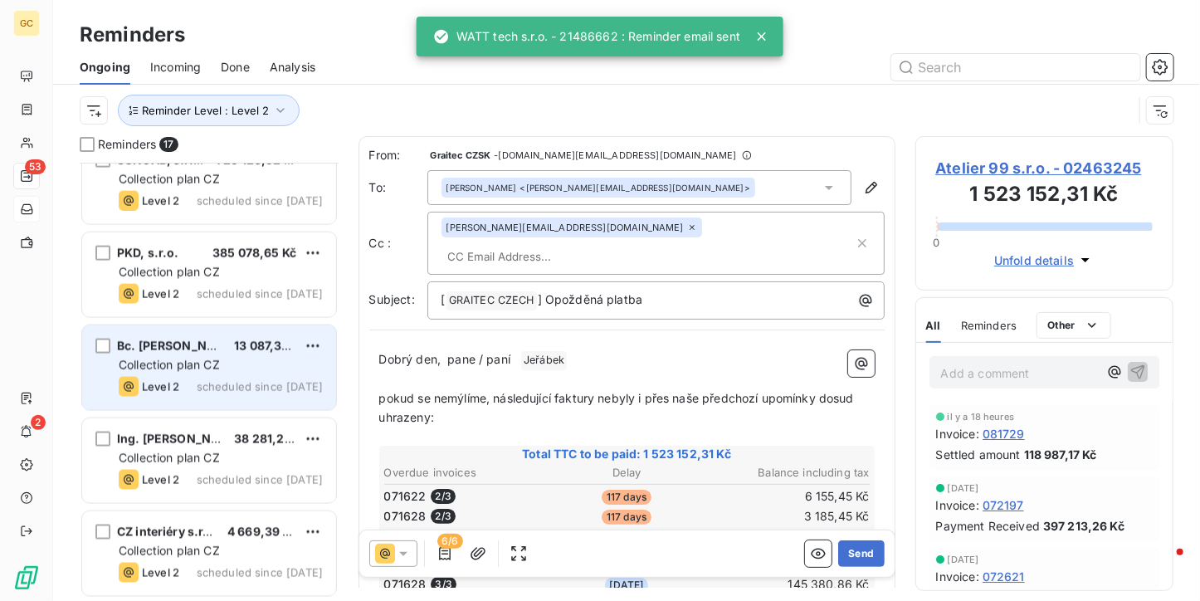
click at [211, 354] on div "Bc. Klára Vydrová 13 087,36 Kč Collection plan CZ Level 2 scheduled since yeste…" at bounding box center [209, 367] width 254 height 85
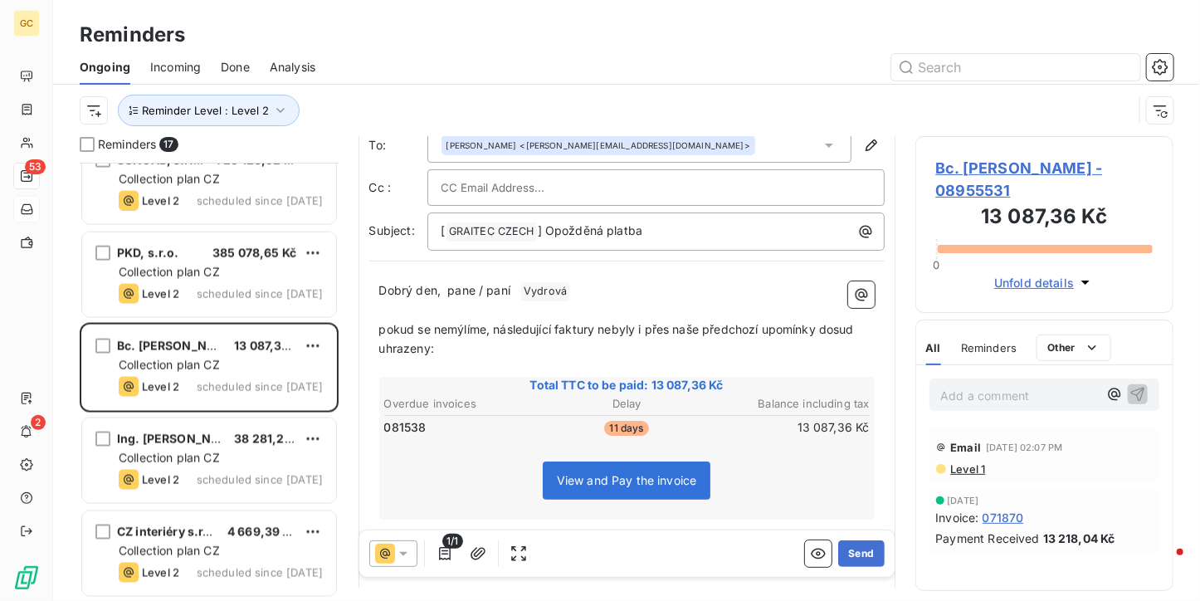
scroll to position [83, 0]
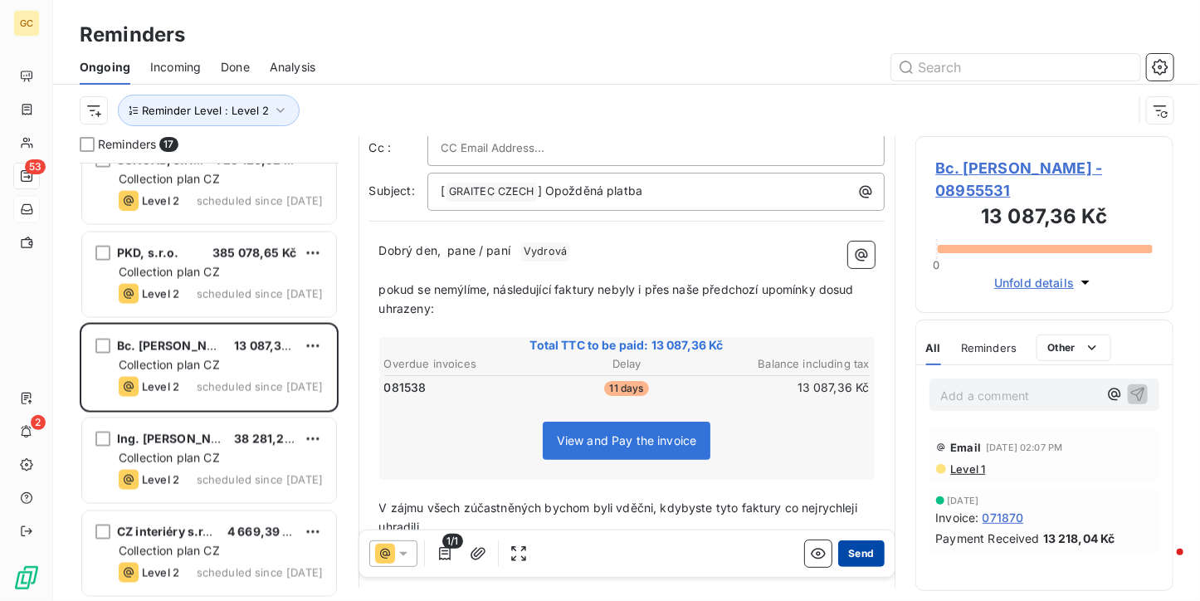
click at [851, 552] on button "Send" at bounding box center [861, 553] width 46 height 27
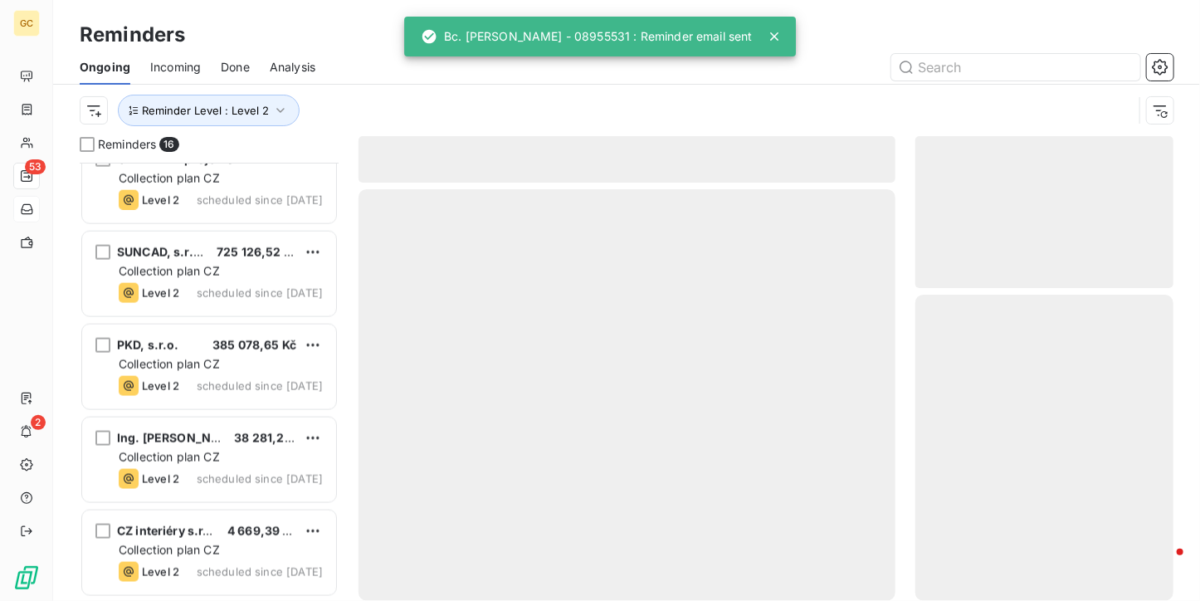
scroll to position [1049, 0]
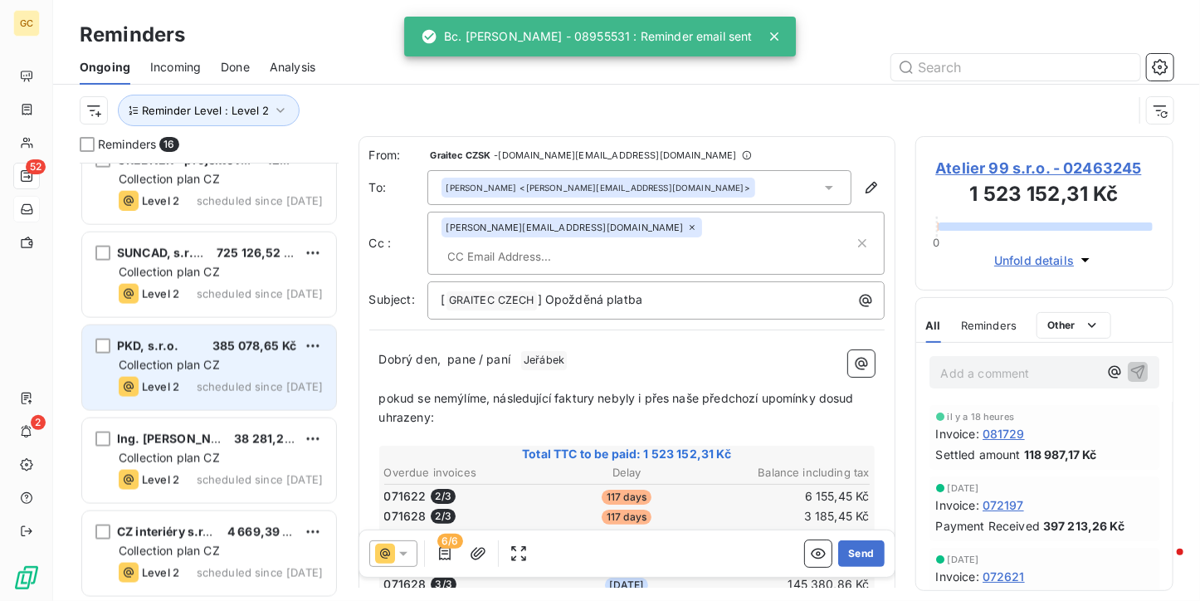
click at [252, 364] on div "Collection plan CZ" at bounding box center [221, 365] width 204 height 17
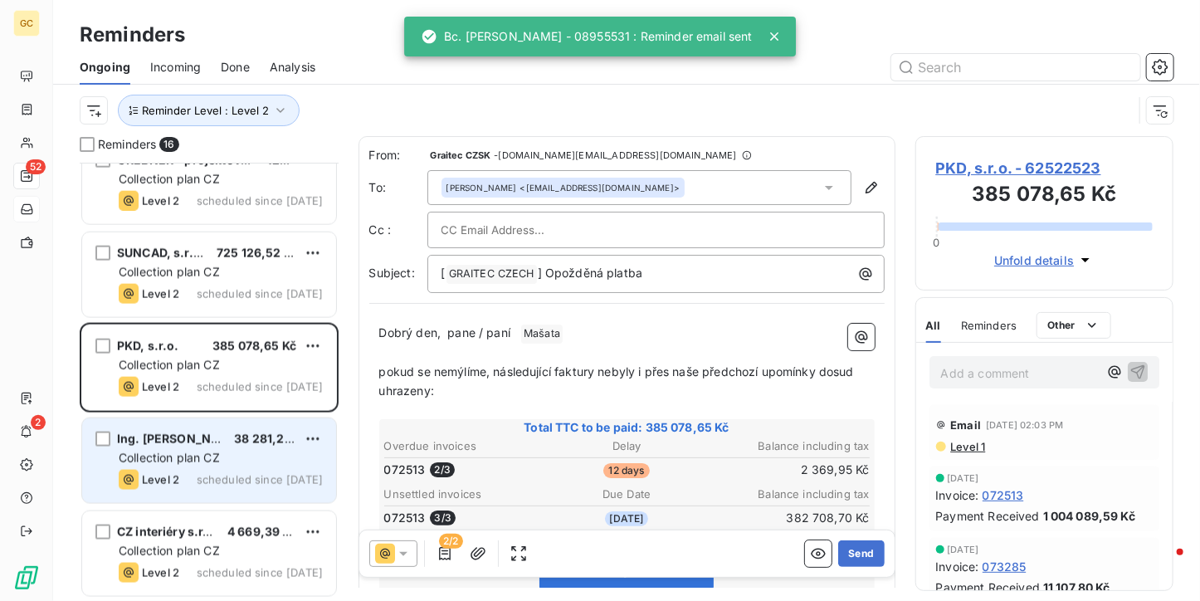
click at [275, 446] on div "38 281,20 Kč" at bounding box center [265, 439] width 62 height 17
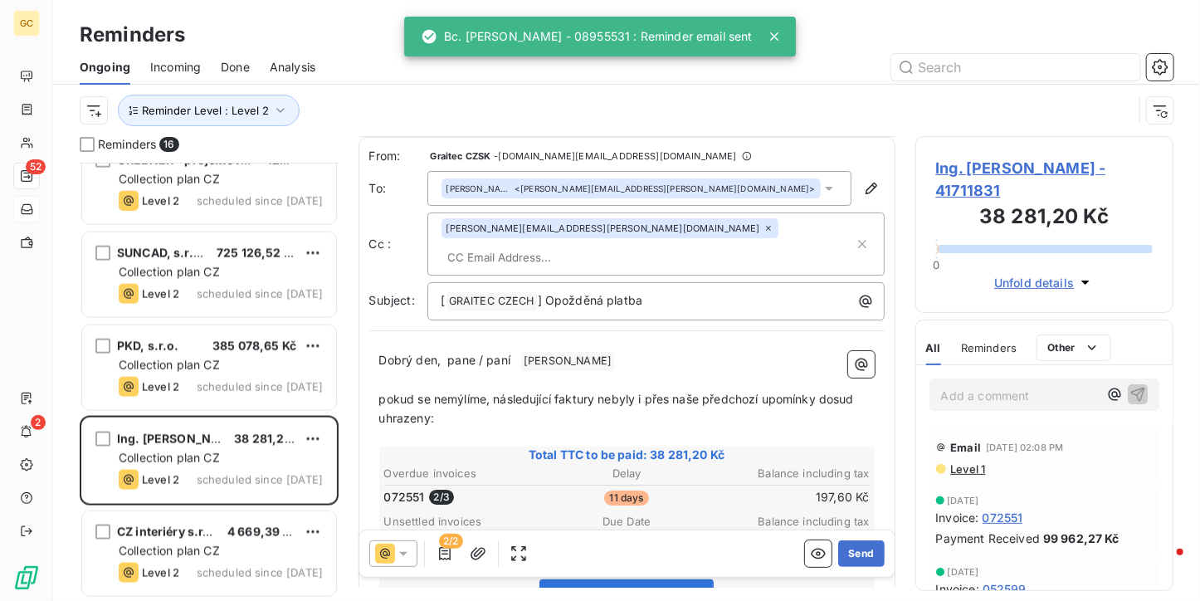
scroll to position [249, 0]
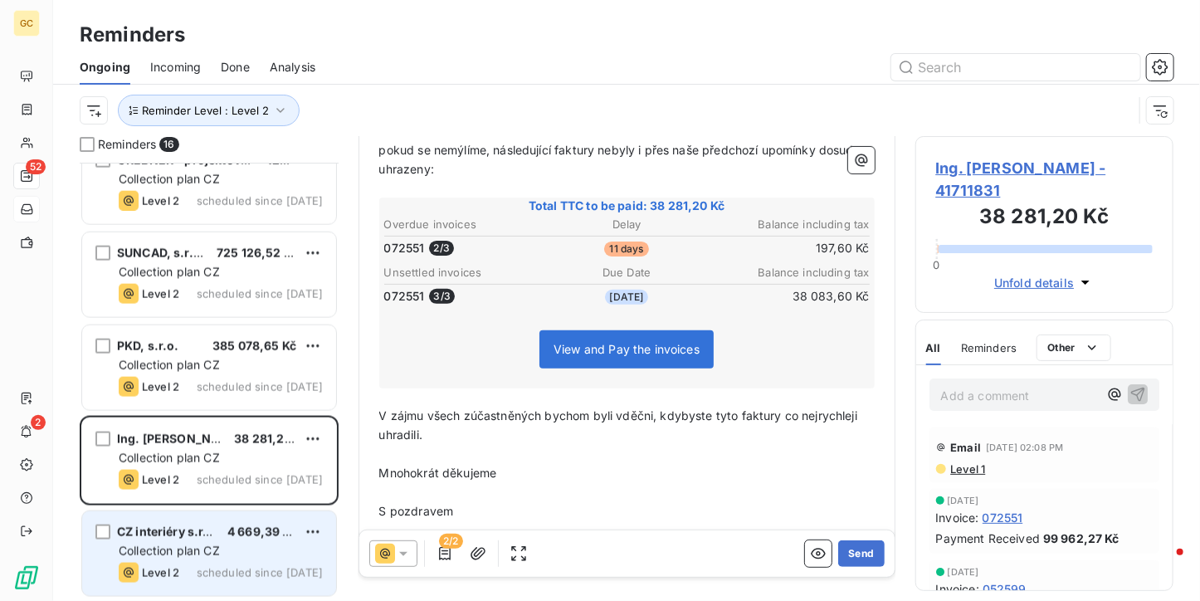
click at [219, 533] on div "CZ interiéry s.r.o 4 669,39 Kč" at bounding box center [221, 531] width 204 height 15
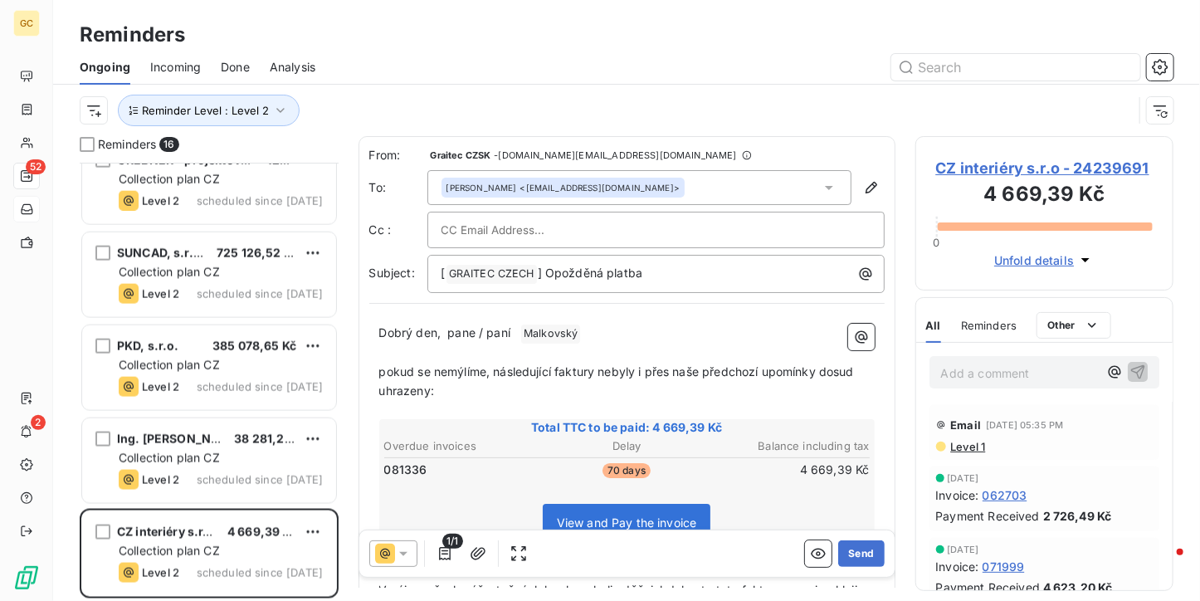
scroll to position [229, 0]
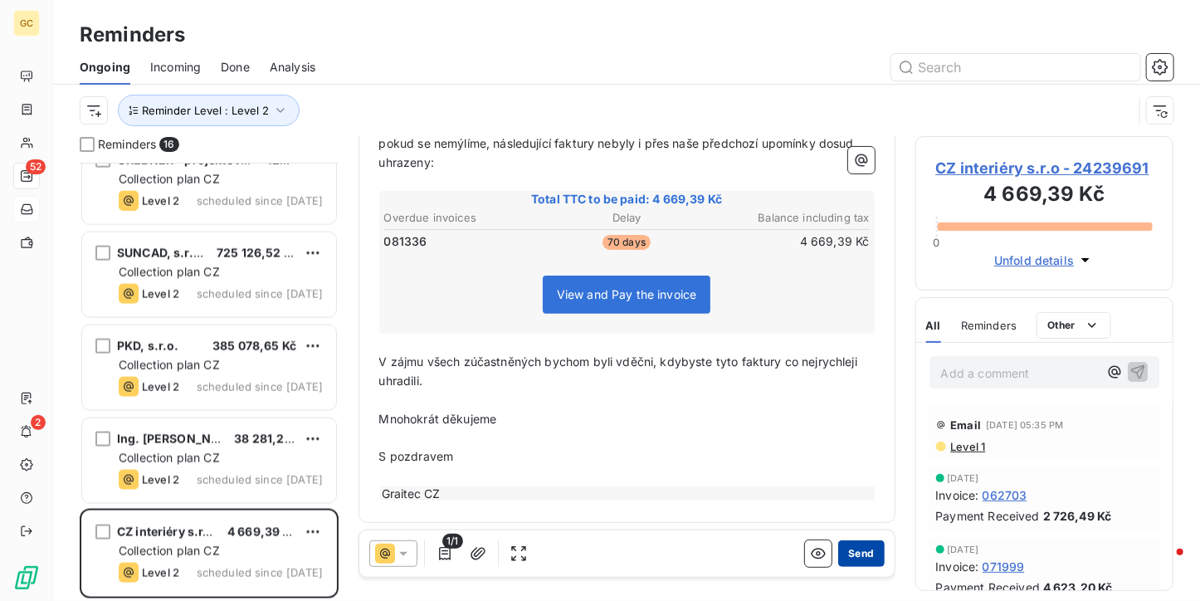
click at [841, 555] on button "Send" at bounding box center [861, 553] width 46 height 27
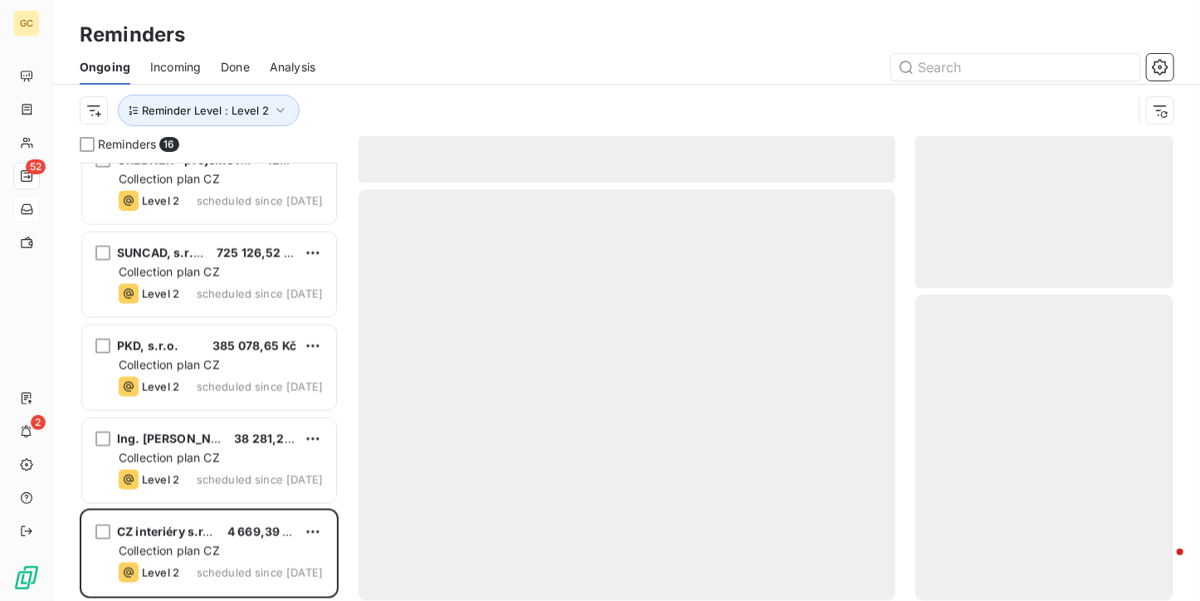
scroll to position [956, 0]
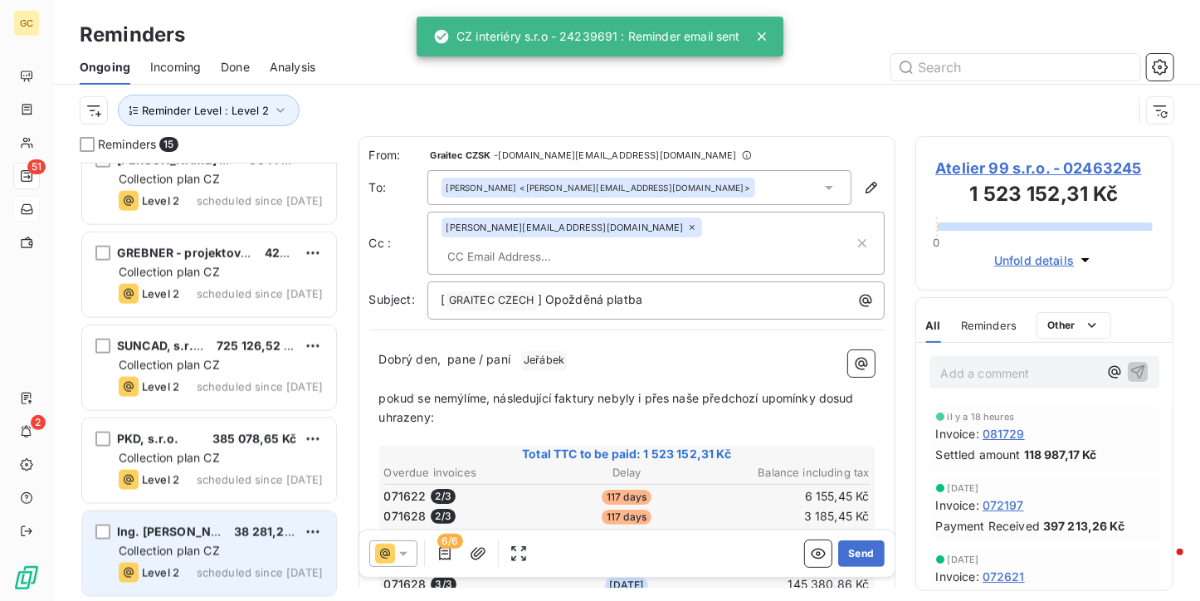
click at [234, 548] on div "Collection plan CZ" at bounding box center [221, 551] width 204 height 17
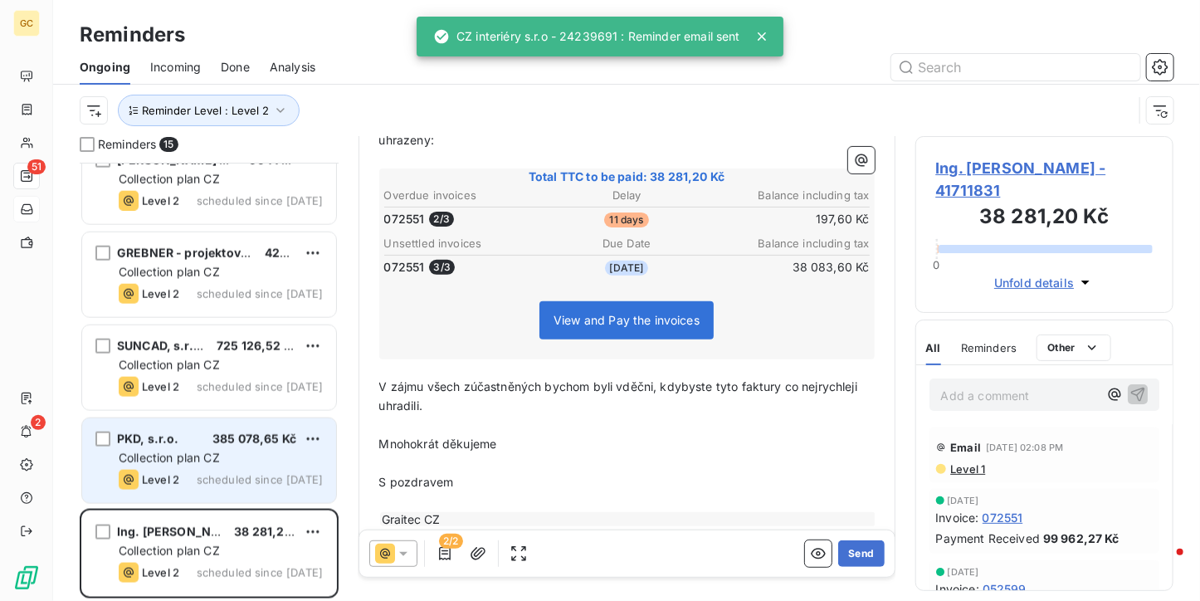
click at [237, 470] on div "Level 2 scheduled since yesterday" at bounding box center [221, 480] width 204 height 20
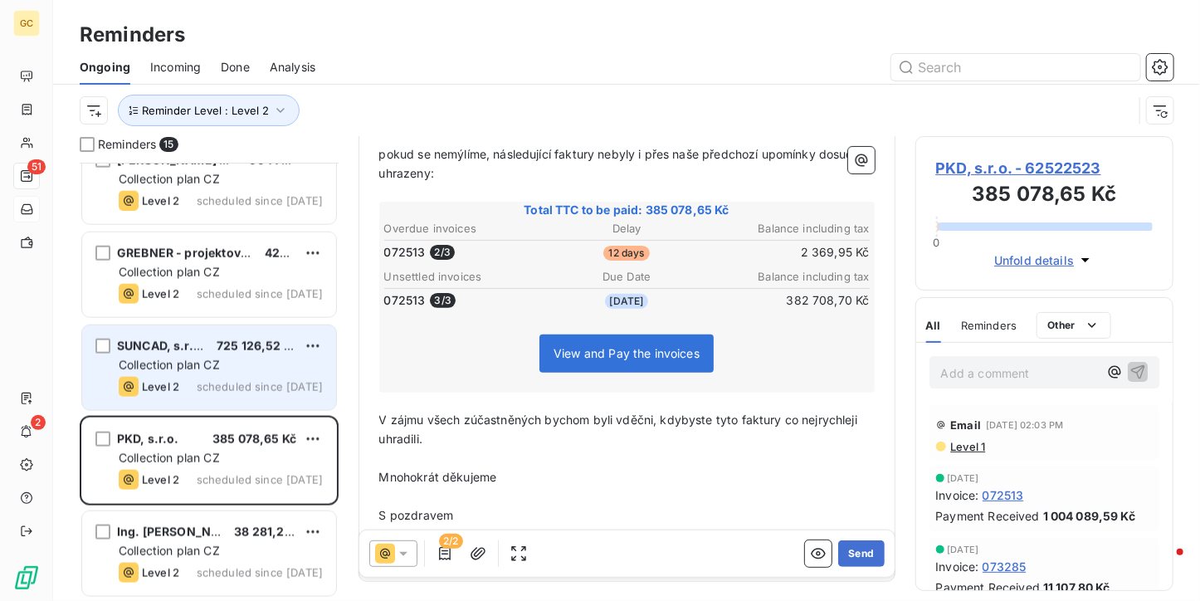
click at [244, 389] on span "scheduled since yesterday" at bounding box center [260, 386] width 126 height 13
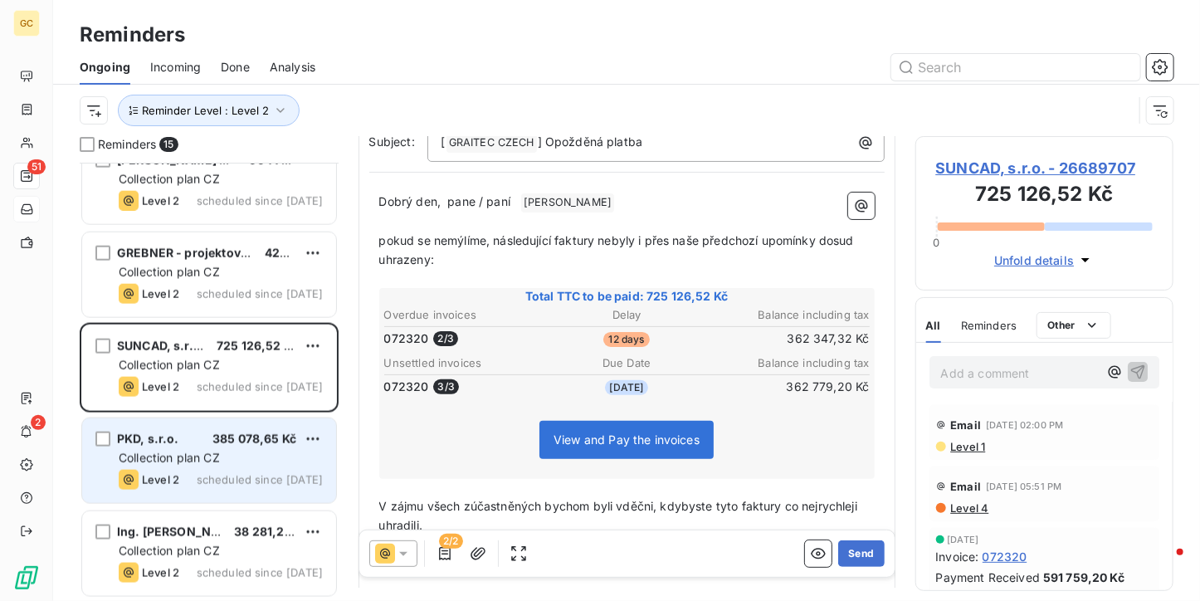
scroll to position [956, 0]
click at [235, 464] on div "Collection plan CZ" at bounding box center [221, 458] width 204 height 17
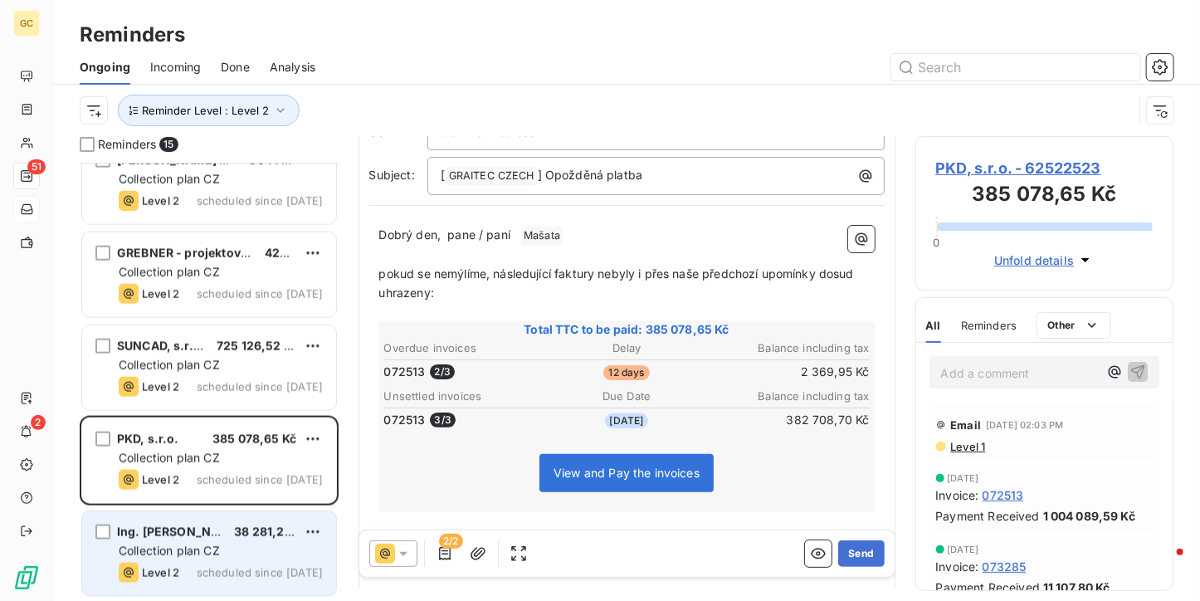
click at [232, 559] on div "Ing. Miroslav Hrabě 38 281,20 Kč Collection plan CZ Level 2 scheduled since yes…" at bounding box center [209, 553] width 254 height 85
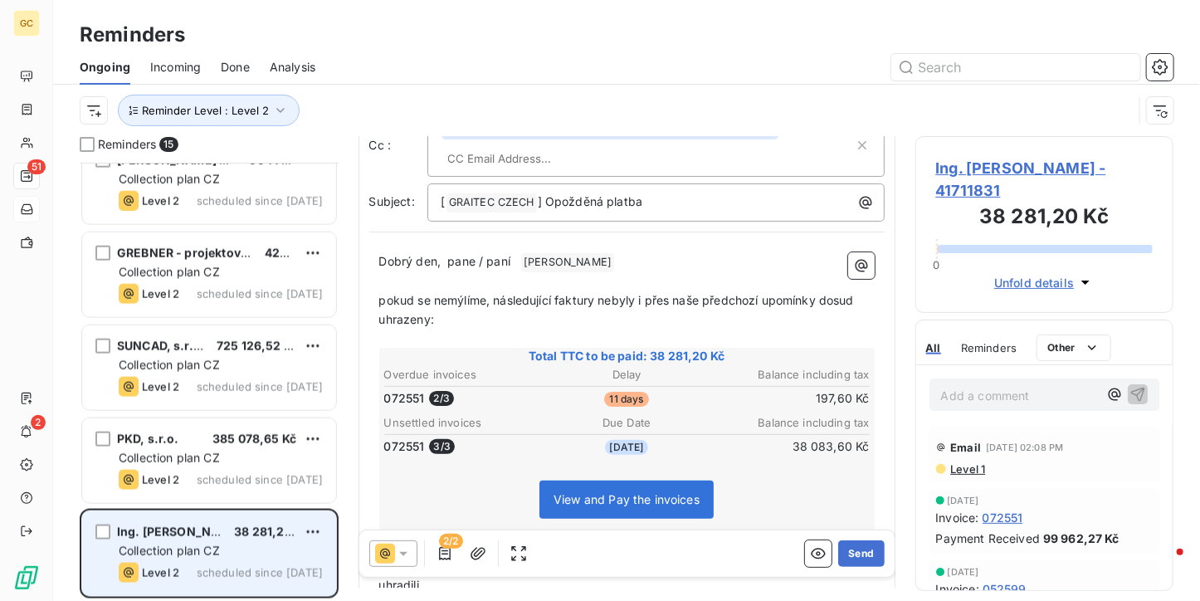
scroll to position [39, 0]
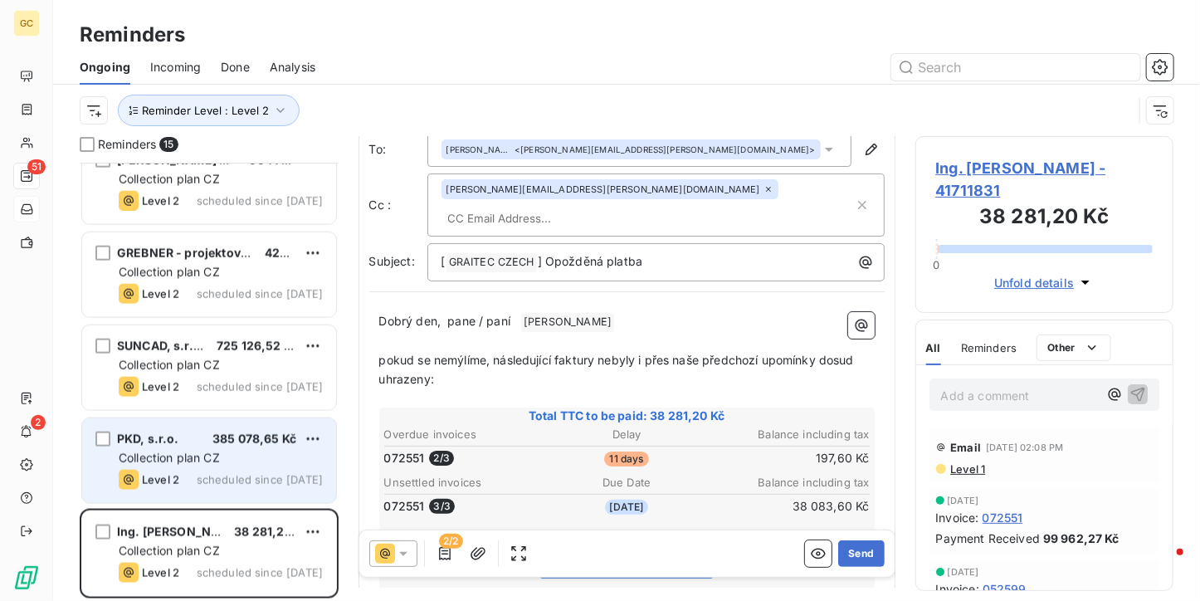
click at [255, 454] on div "Collection plan CZ" at bounding box center [221, 458] width 204 height 17
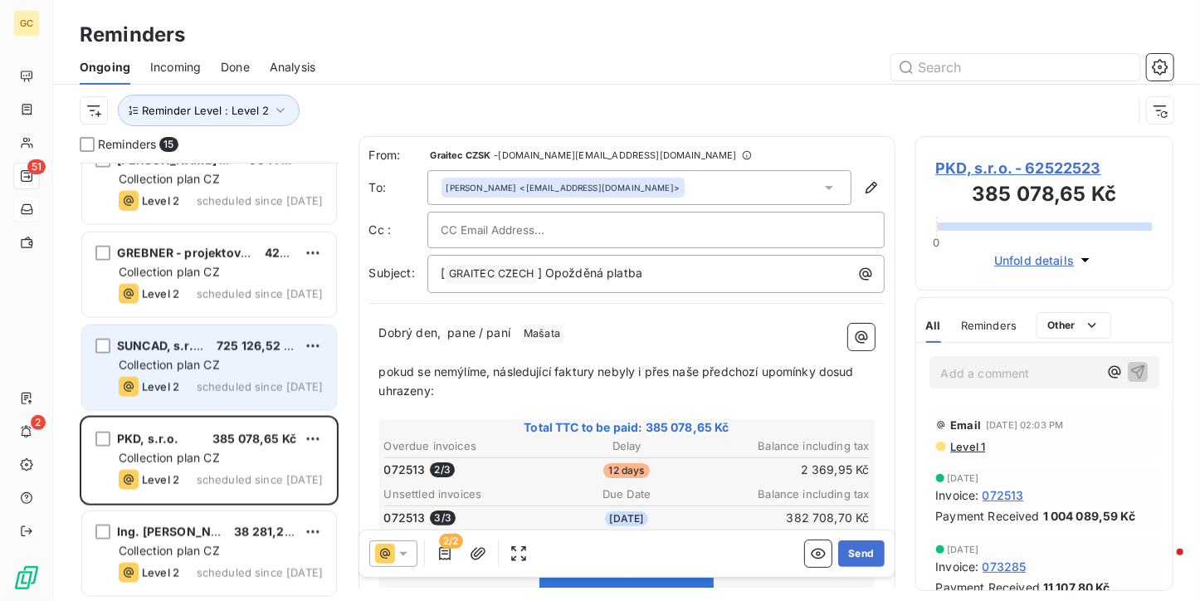
click at [253, 354] on div "SUNCAD, s.r.o. 725 126,52 Kč Collection plan CZ Level 2 scheduled since yesterd…" at bounding box center [209, 367] width 254 height 85
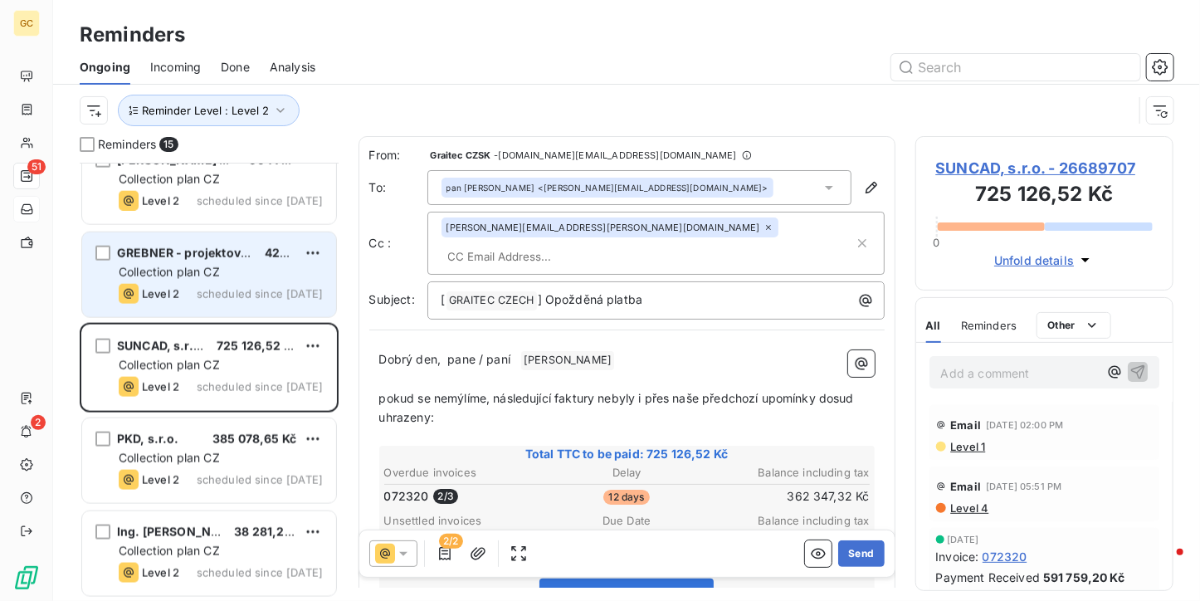
click at [252, 280] on div "GREBNER - projektová a inženýrská kancelář spol. s. r. o. 427 187,97 Kč Collect…" at bounding box center [209, 274] width 254 height 85
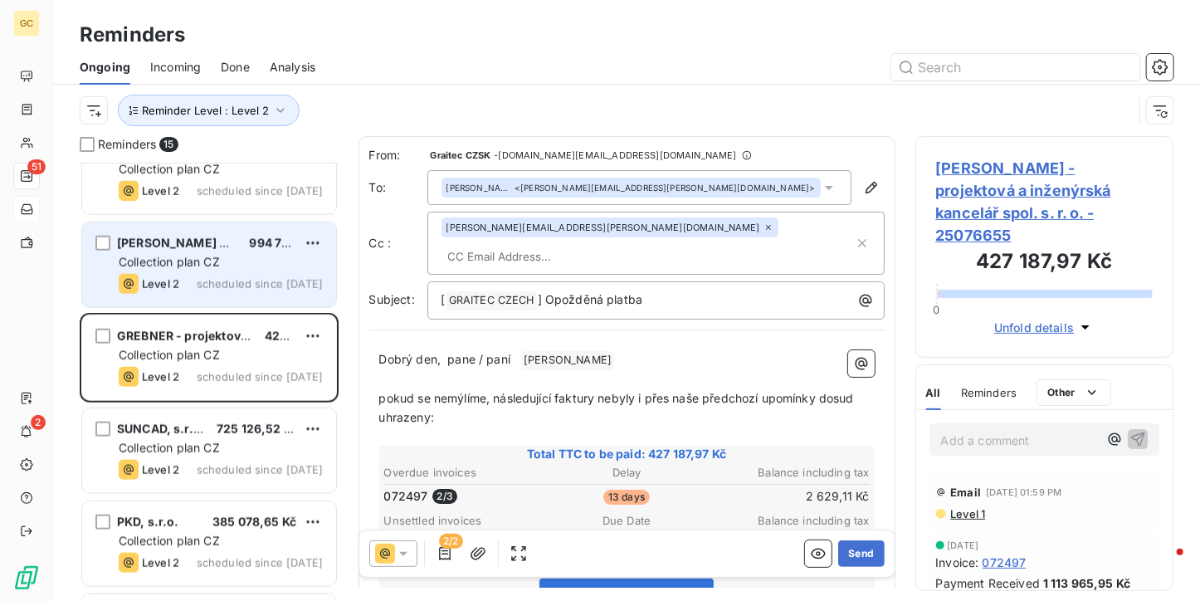
click at [243, 257] on div "Collection plan CZ" at bounding box center [221, 262] width 204 height 17
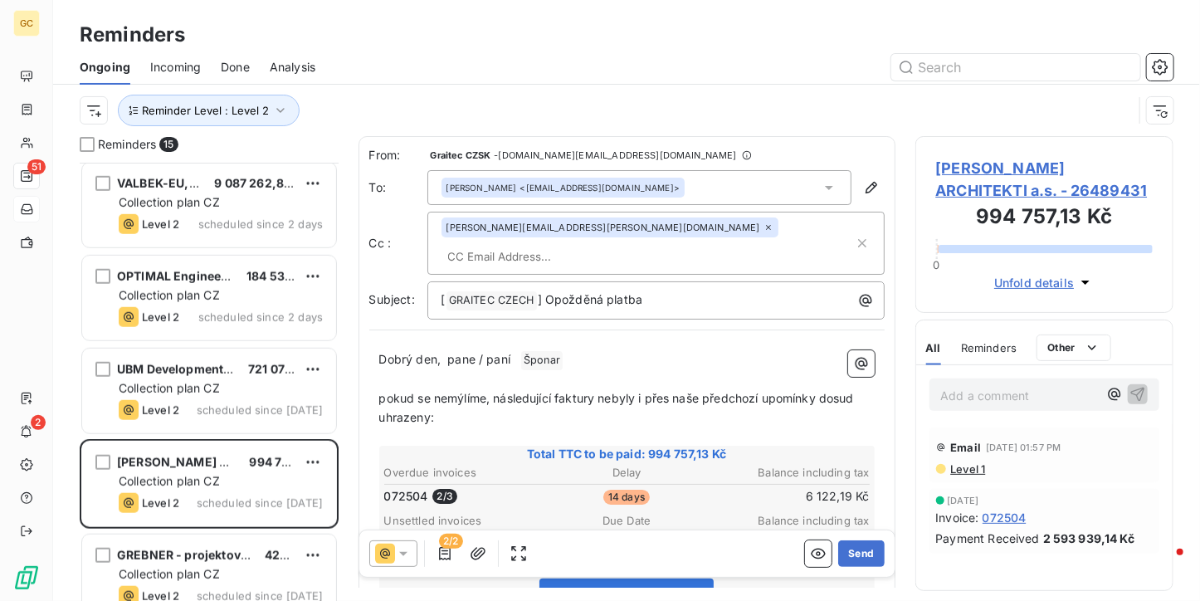
scroll to position [624, 0]
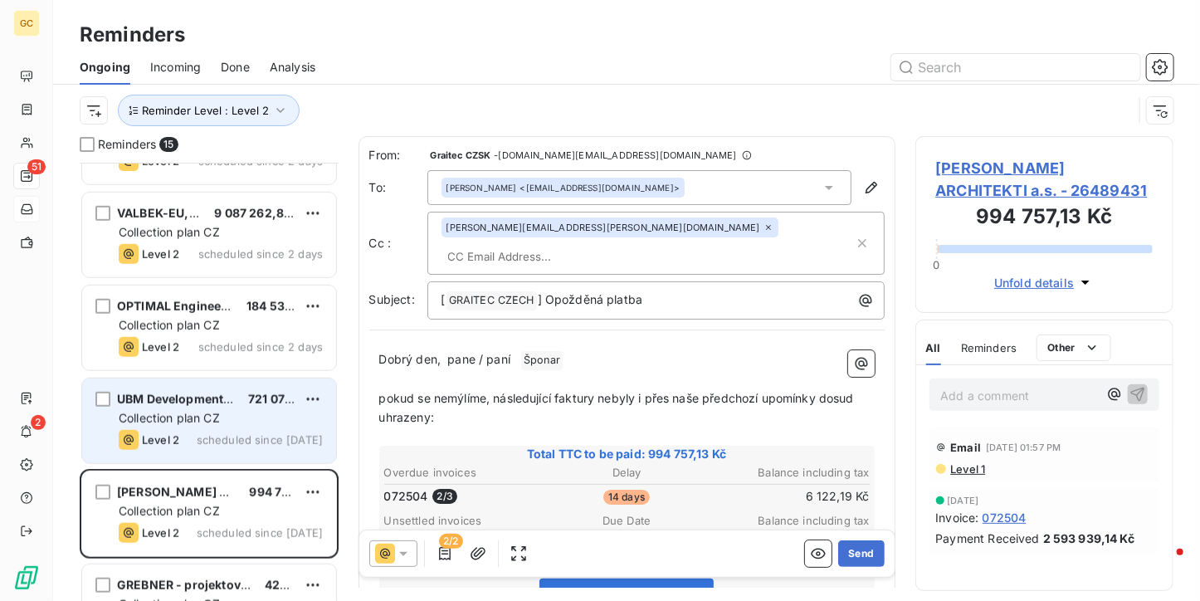
click at [247, 407] on div "UBM Development Czechia s.r.o. 721 071,73 Kč Collection plan CZ Level 2 schedul…" at bounding box center [209, 420] width 254 height 85
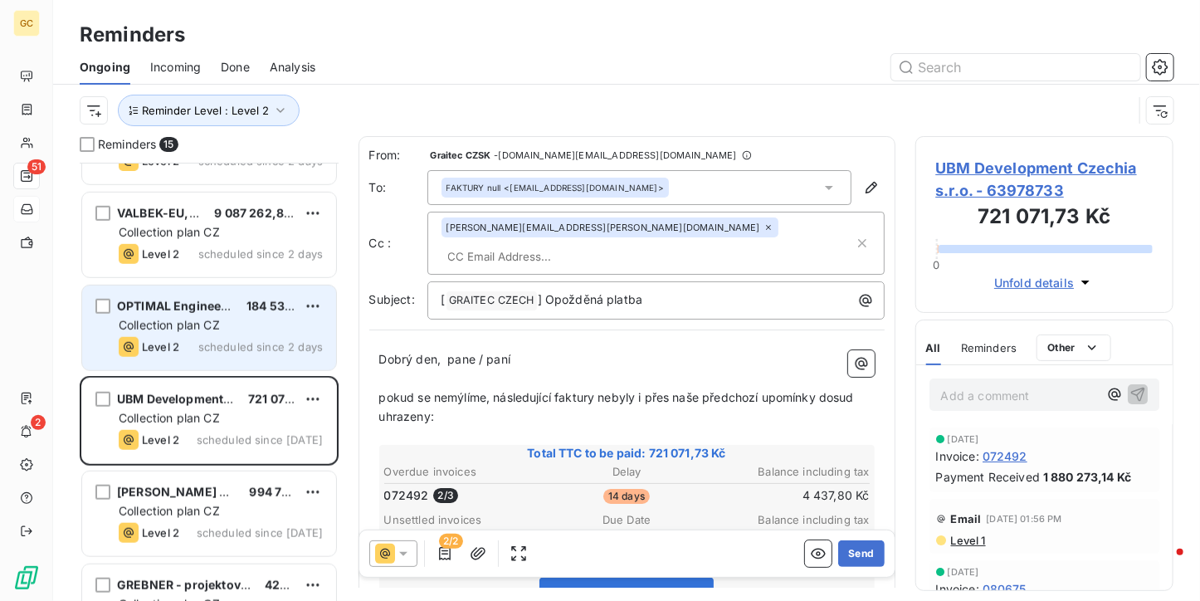
click at [247, 318] on div "Collection plan CZ" at bounding box center [221, 325] width 204 height 17
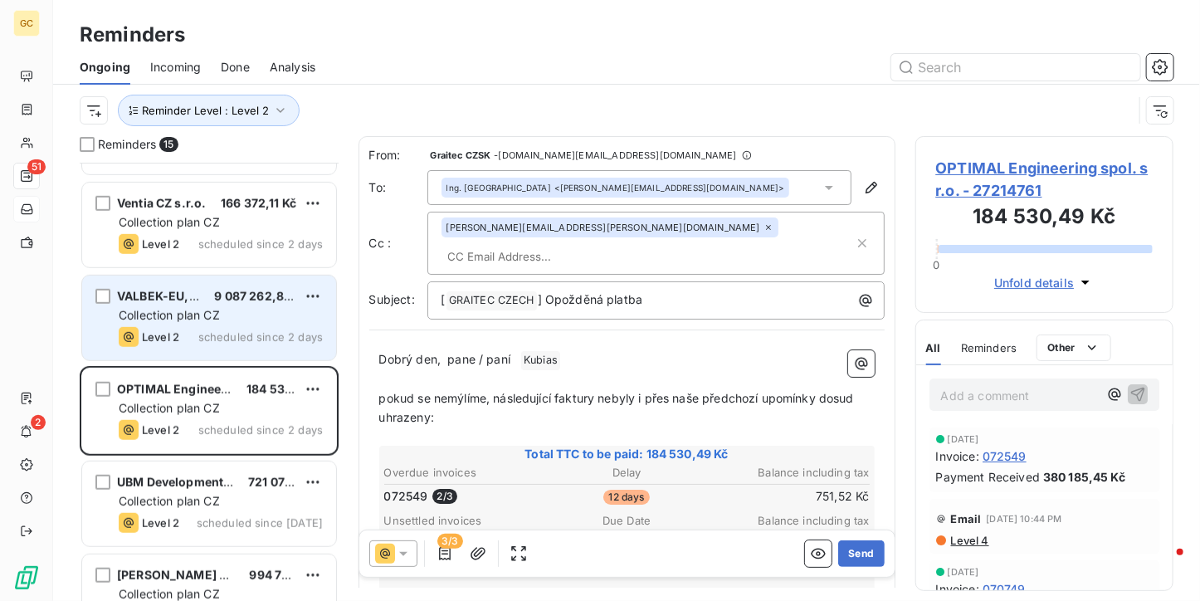
click at [243, 324] on div "VALBEK-EU, a.s. 9 087 262,84 Kč Collection plan CZ Level 2 scheduled since 2 da…" at bounding box center [209, 317] width 254 height 85
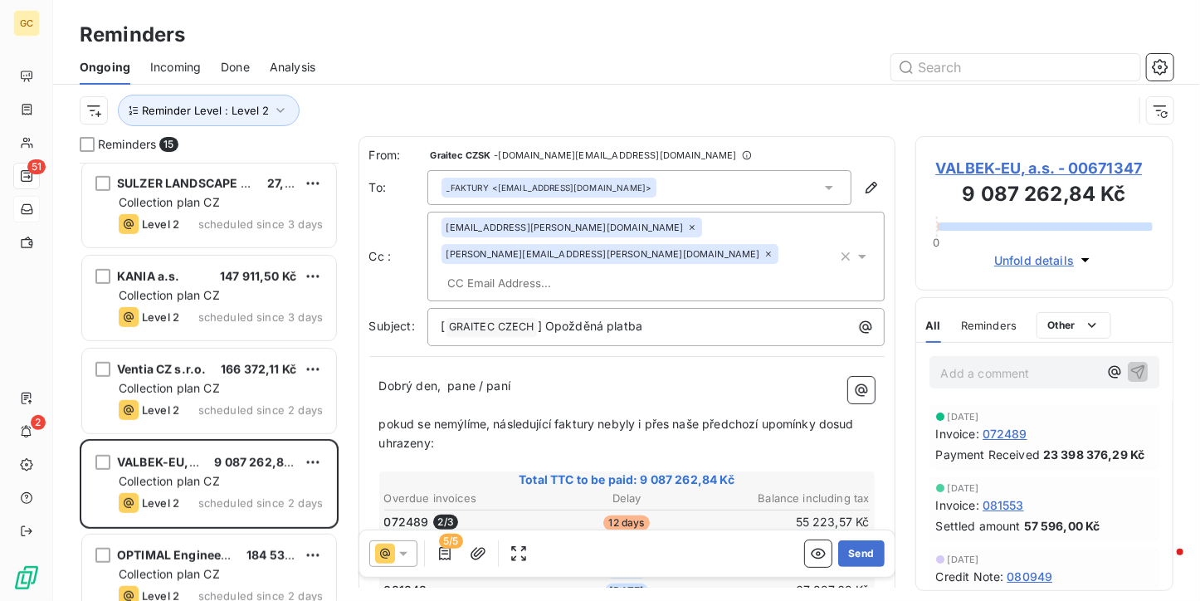
scroll to position [166, 0]
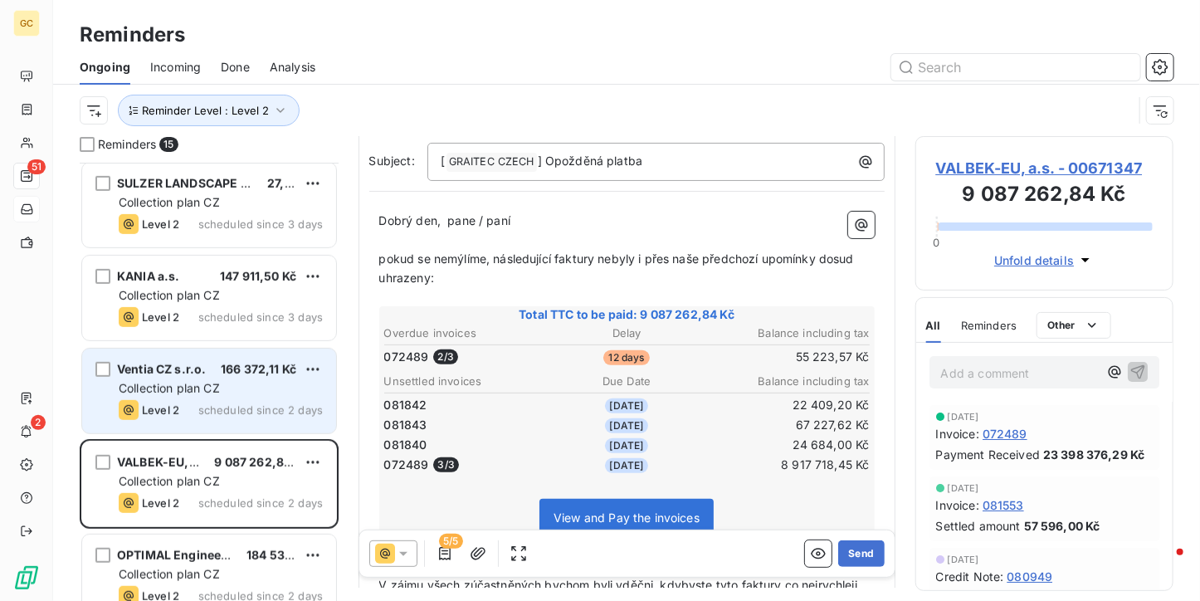
click at [260, 367] on span "166 372,11 Kč" at bounding box center [258, 369] width 75 height 14
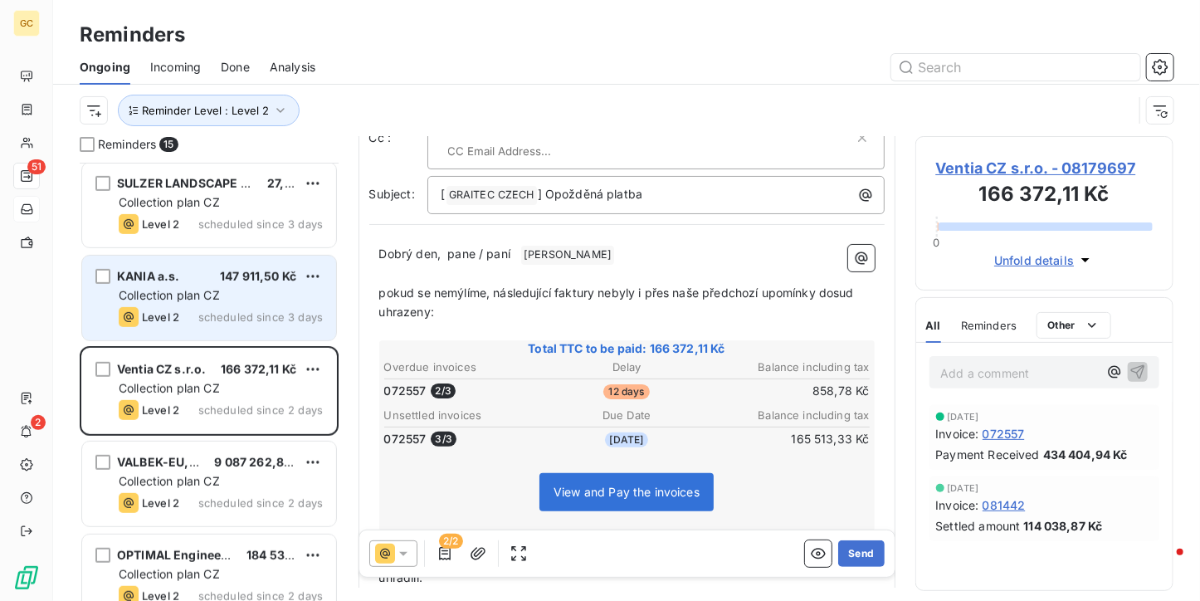
click at [252, 293] on div "Collection plan CZ" at bounding box center [221, 295] width 204 height 17
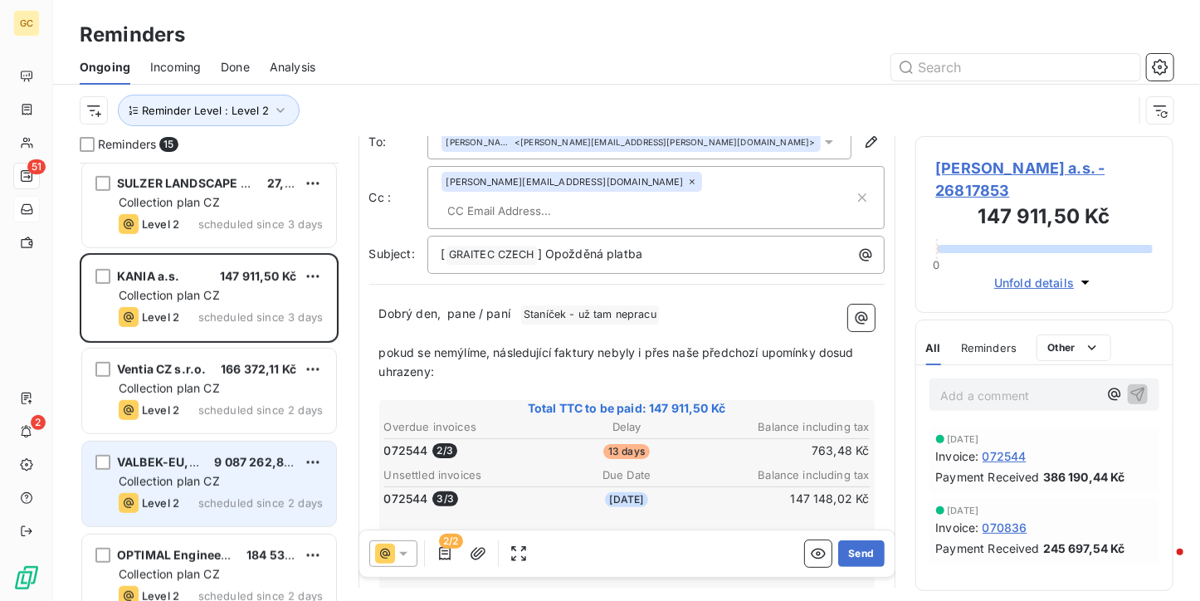
scroll to position [209, 0]
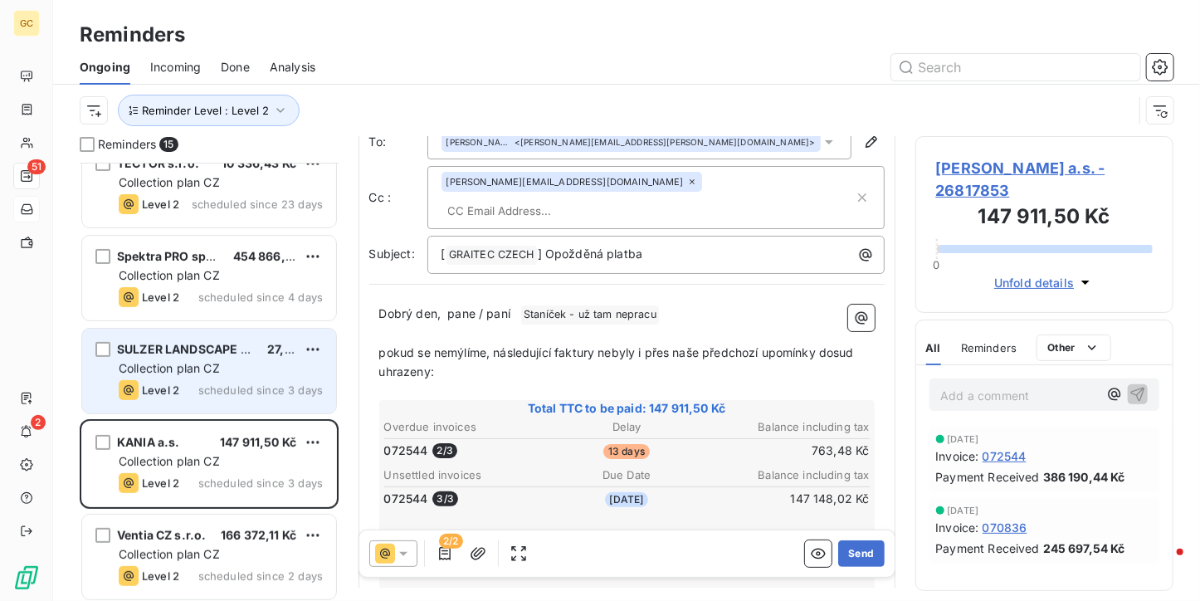
click at [231, 377] on div "SULZER LANDSCAPE ARCHITECTS s.r.o. 27,00 Kč Collection plan CZ Level 2 schedule…" at bounding box center [209, 370] width 254 height 85
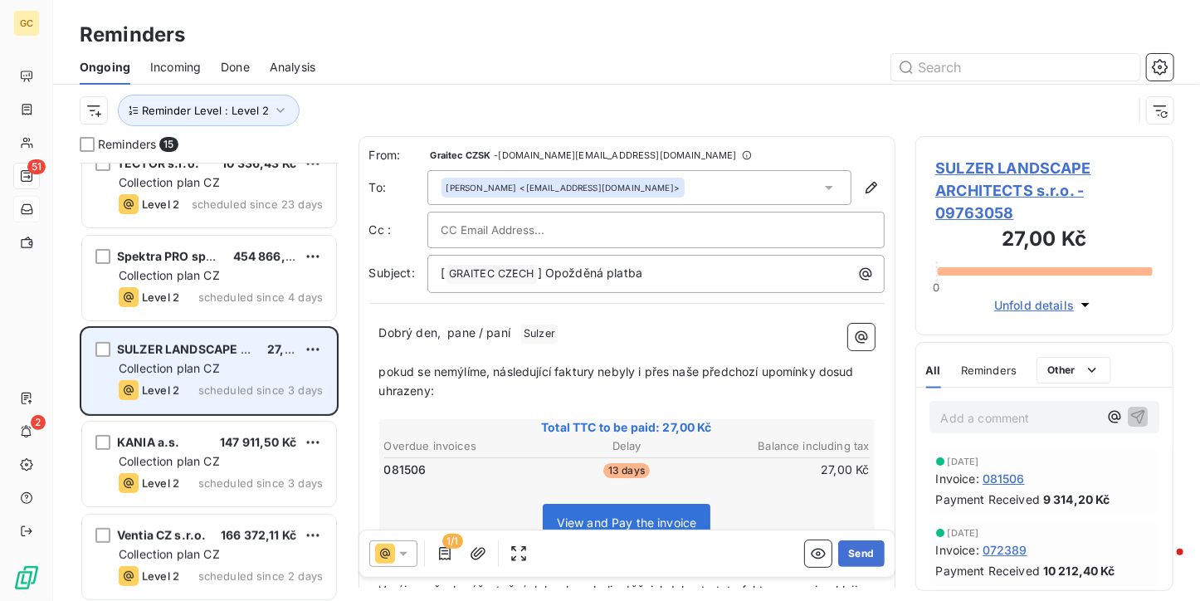
scroll to position [43, 0]
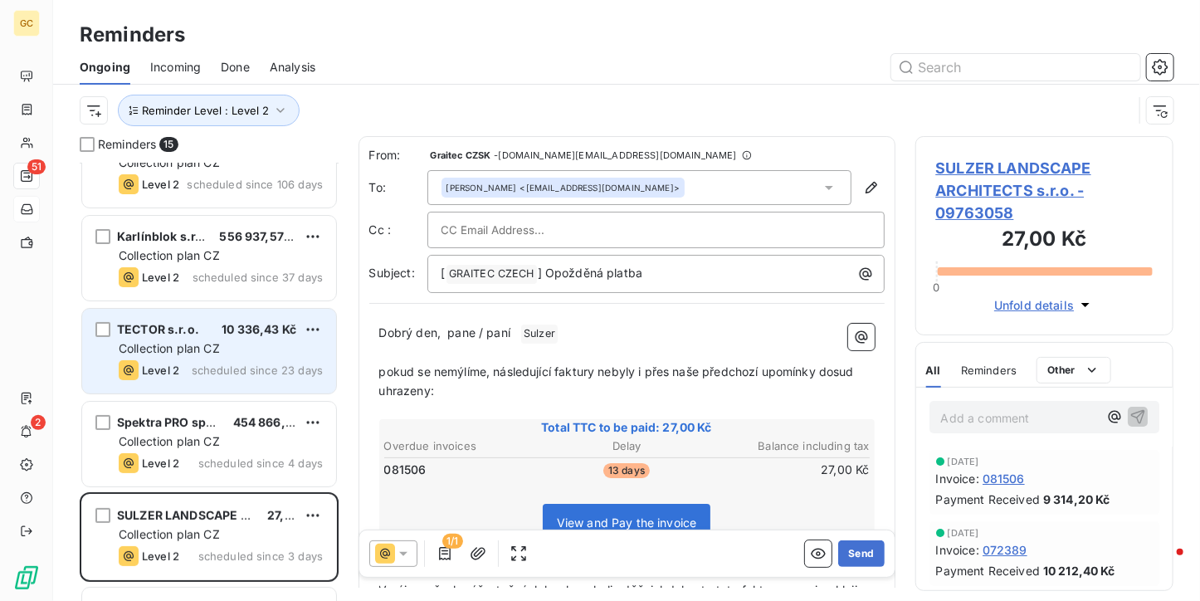
click at [231, 377] on div "Level 2 scheduled since 23 days" at bounding box center [221, 370] width 204 height 20
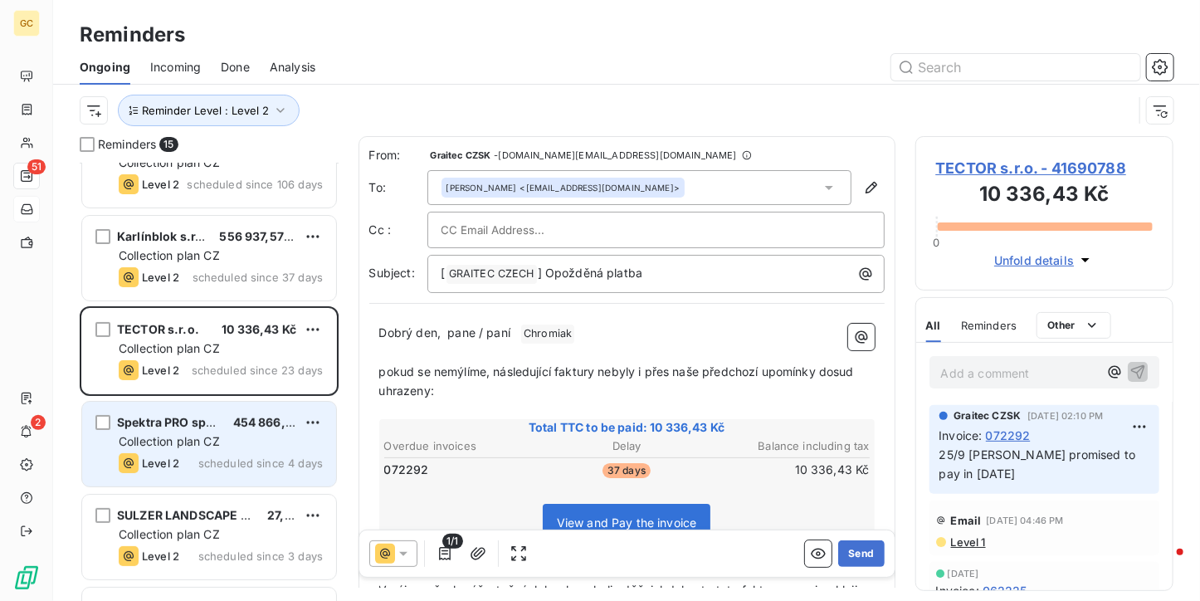
click at [226, 459] on span "scheduled since 4 days" at bounding box center [260, 462] width 124 height 13
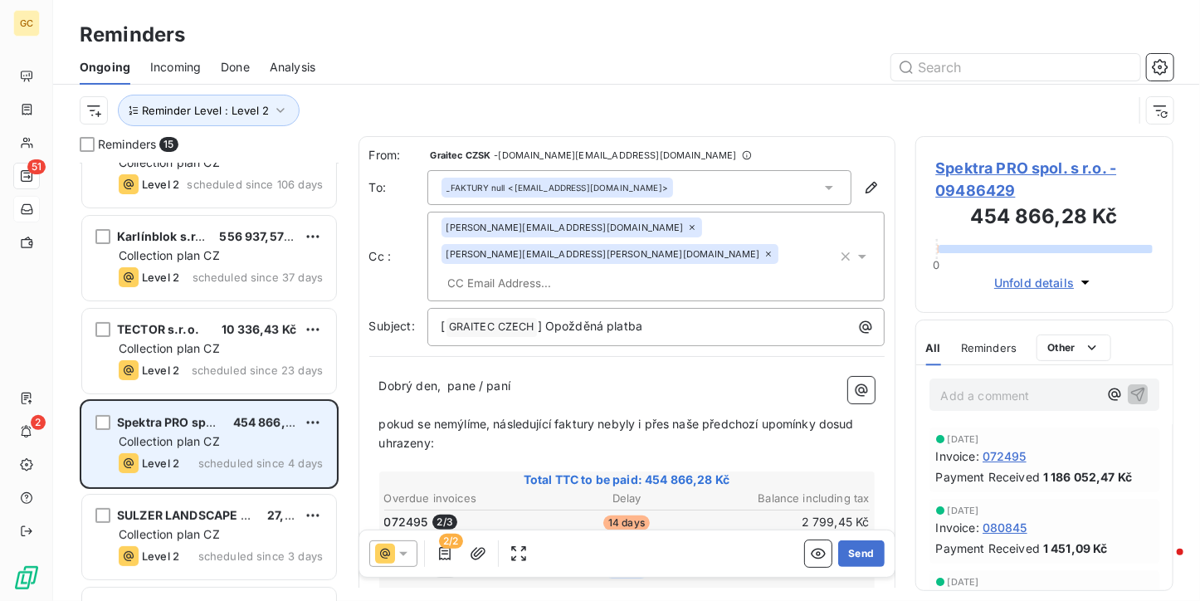
scroll to position [375, 0]
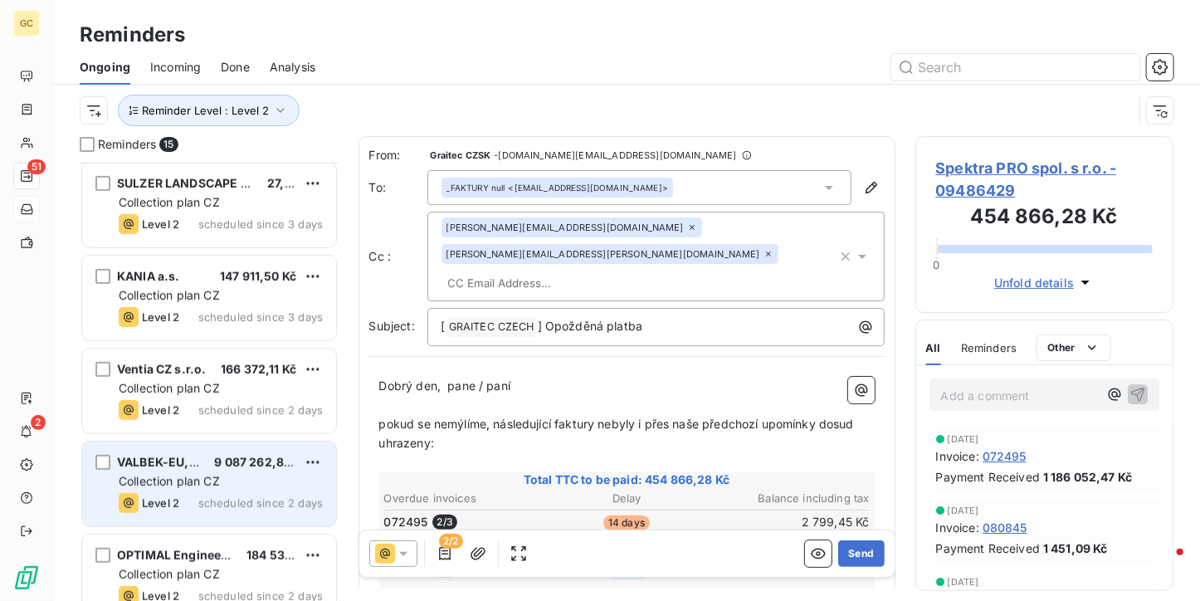
click at [208, 473] on div "Collection plan CZ" at bounding box center [221, 481] width 204 height 17
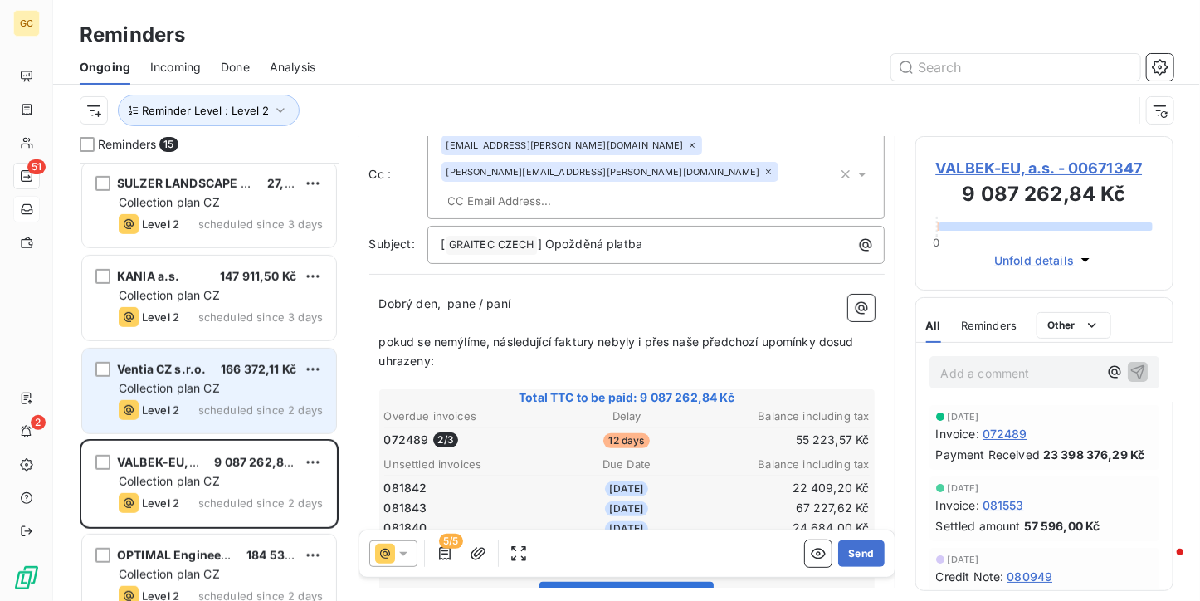
scroll to position [209, 0]
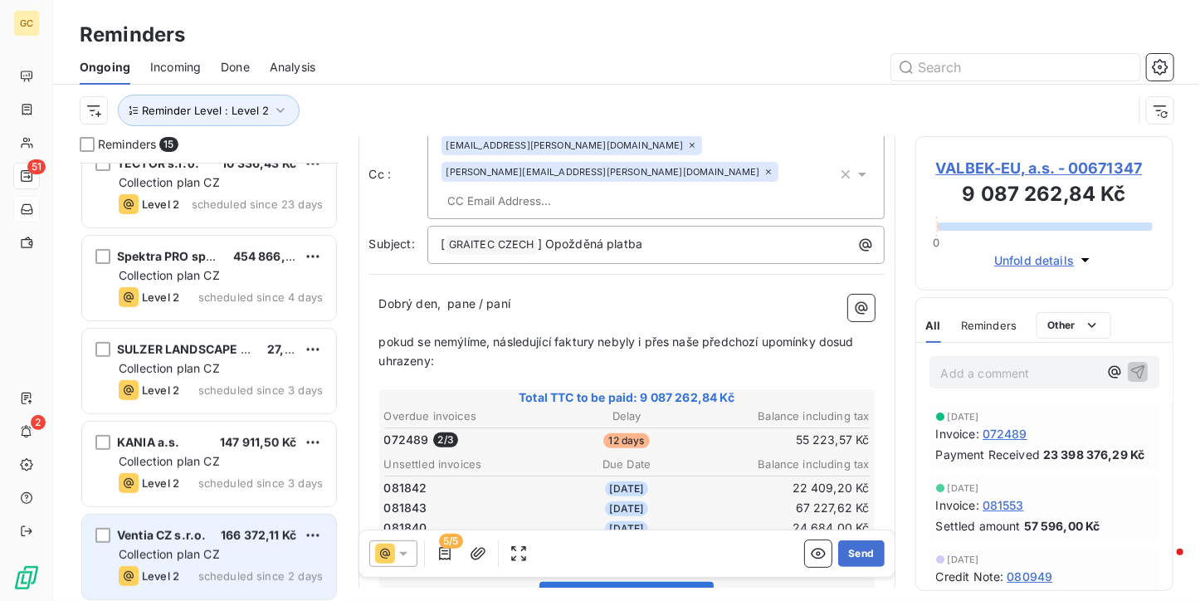
click at [186, 353] on span "SULZER LANDSCAPE ARCHITECTS s.r.o." at bounding box center [233, 349] width 232 height 14
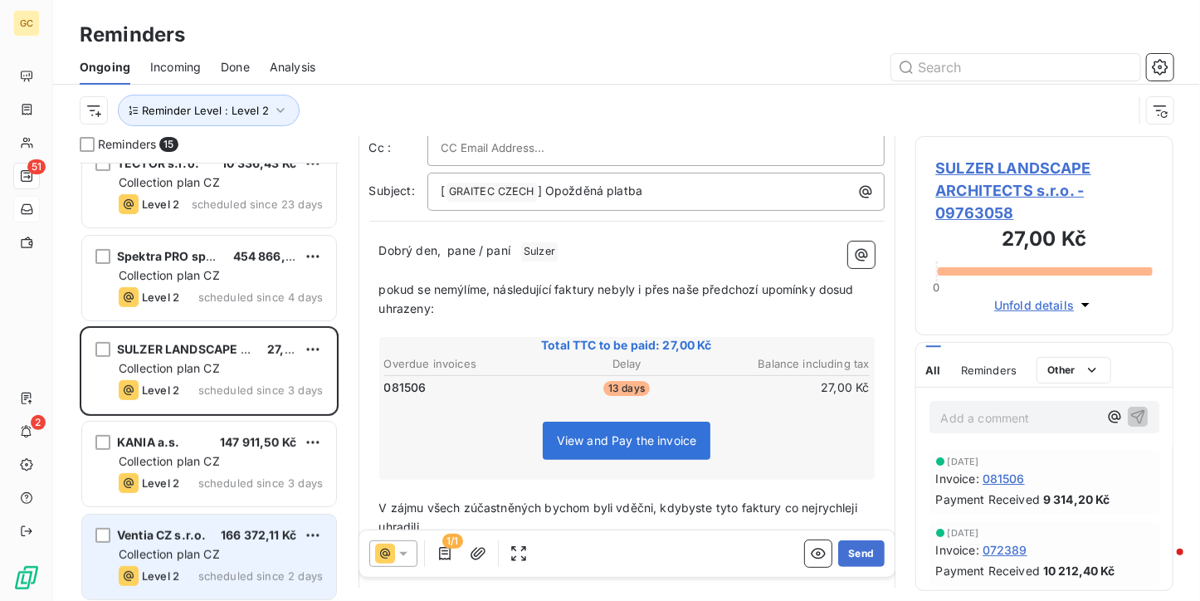
scroll to position [23, 0]
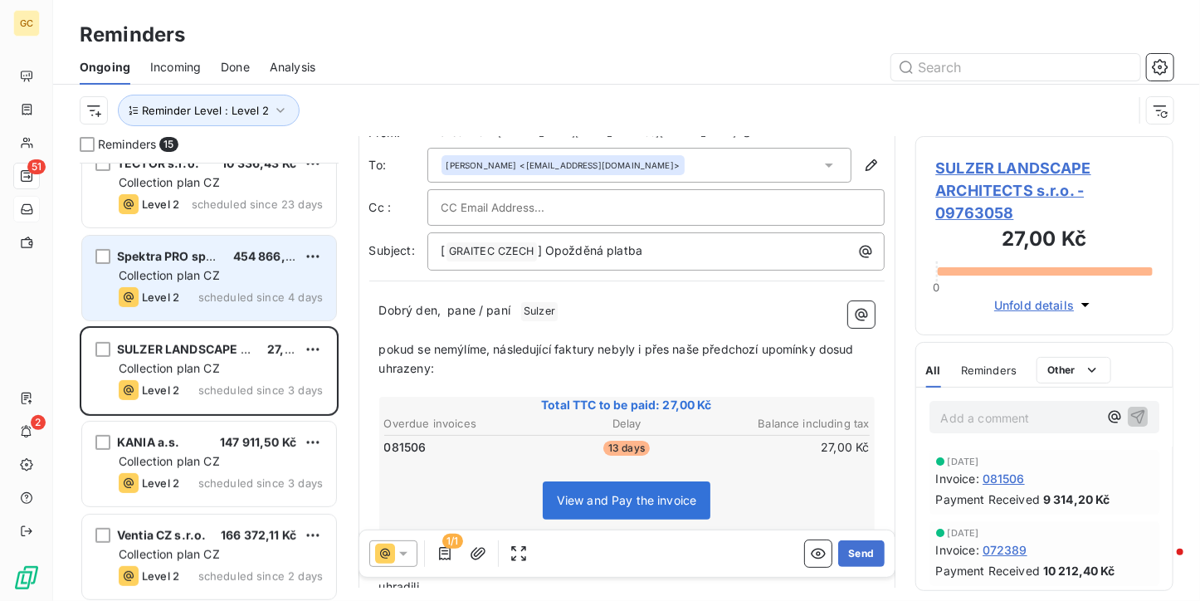
click at [194, 287] on div "Level 2 scheduled since 4 days" at bounding box center [221, 297] width 204 height 20
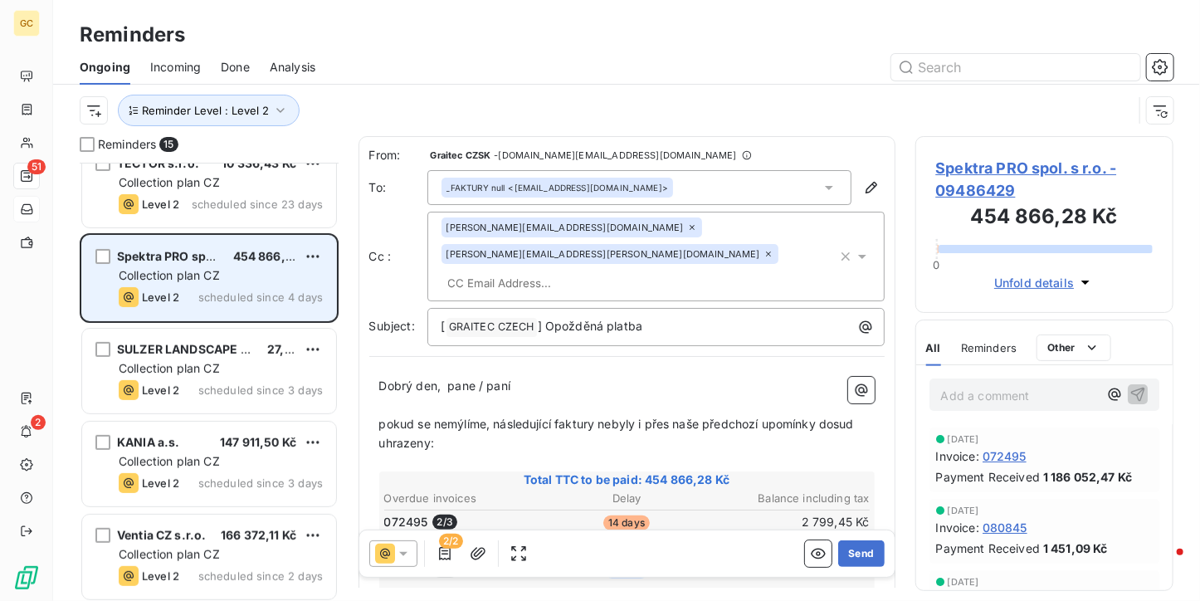
scroll to position [43, 0]
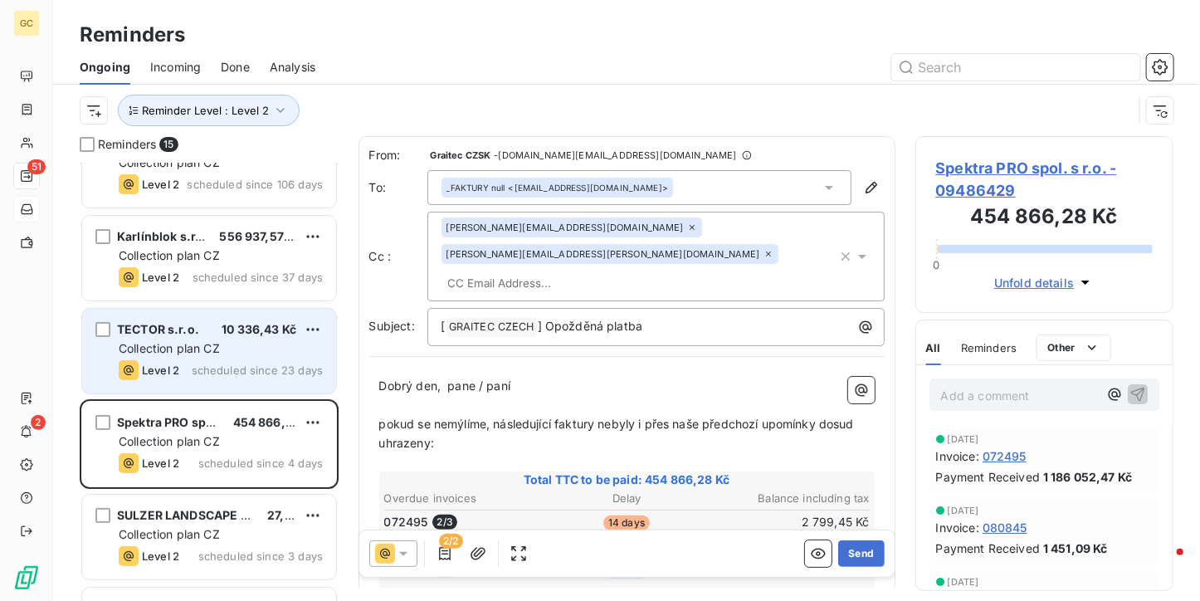
click at [205, 382] on div "TECTOR s.r.o. 10 336,43 Kč Collection plan CZ Level 2 scheduled since 23 days" at bounding box center [209, 351] width 254 height 85
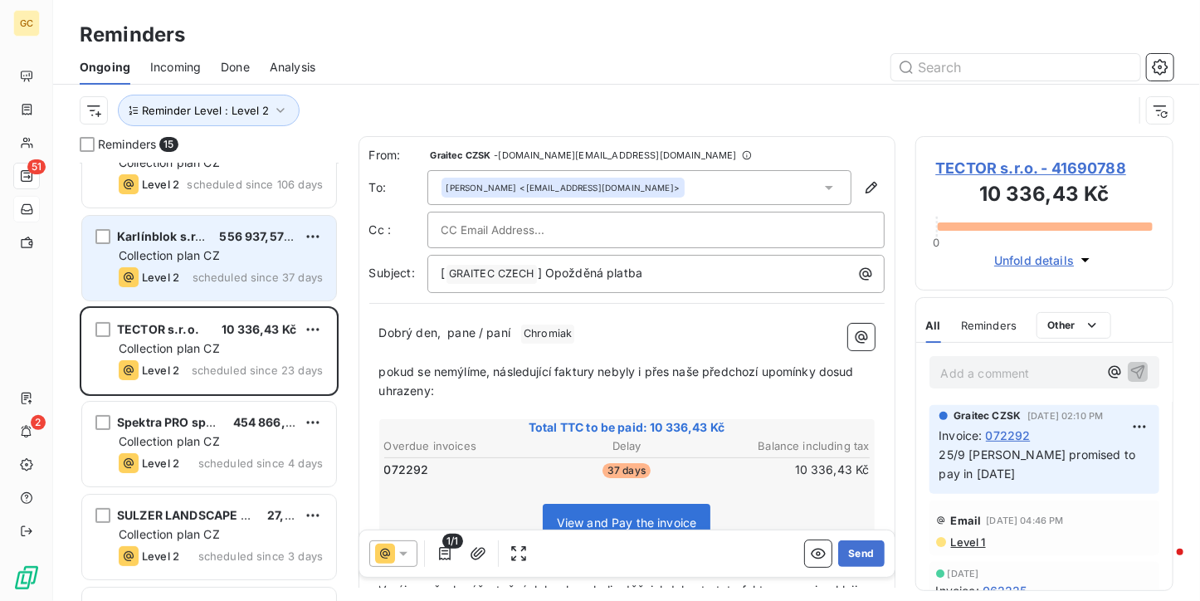
click at [232, 268] on div "Level 2 scheduled since 37 days" at bounding box center [221, 277] width 204 height 20
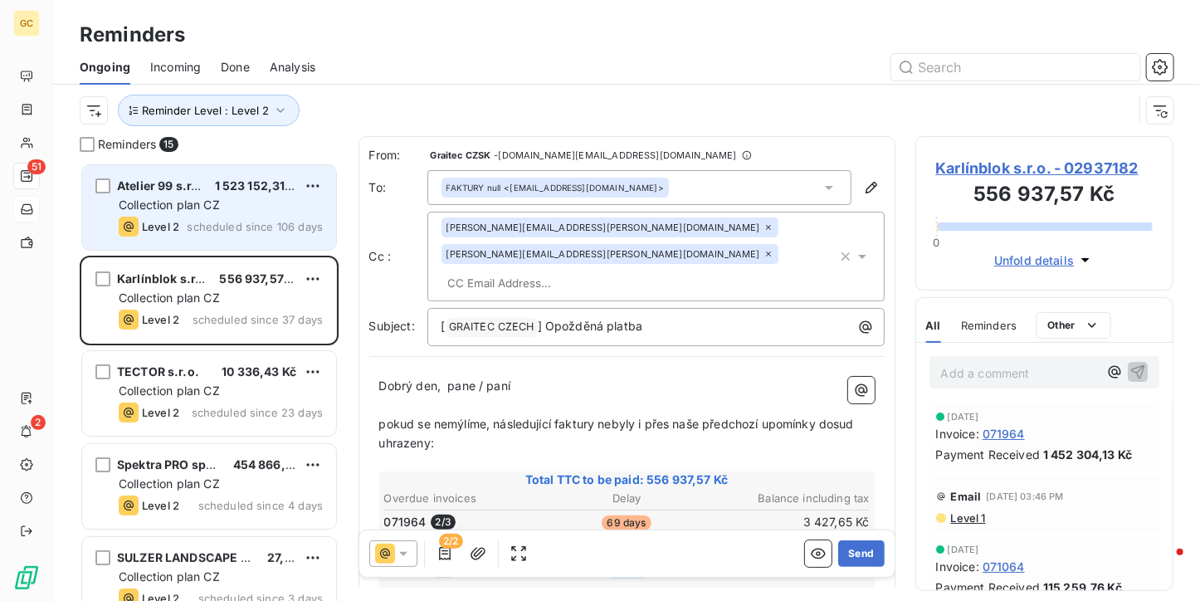
click at [241, 214] on div "Atelier 99 s.r.o. 1 523 152,31 Kč Collection plan CZ Level 2 scheduled since 10…" at bounding box center [209, 207] width 254 height 85
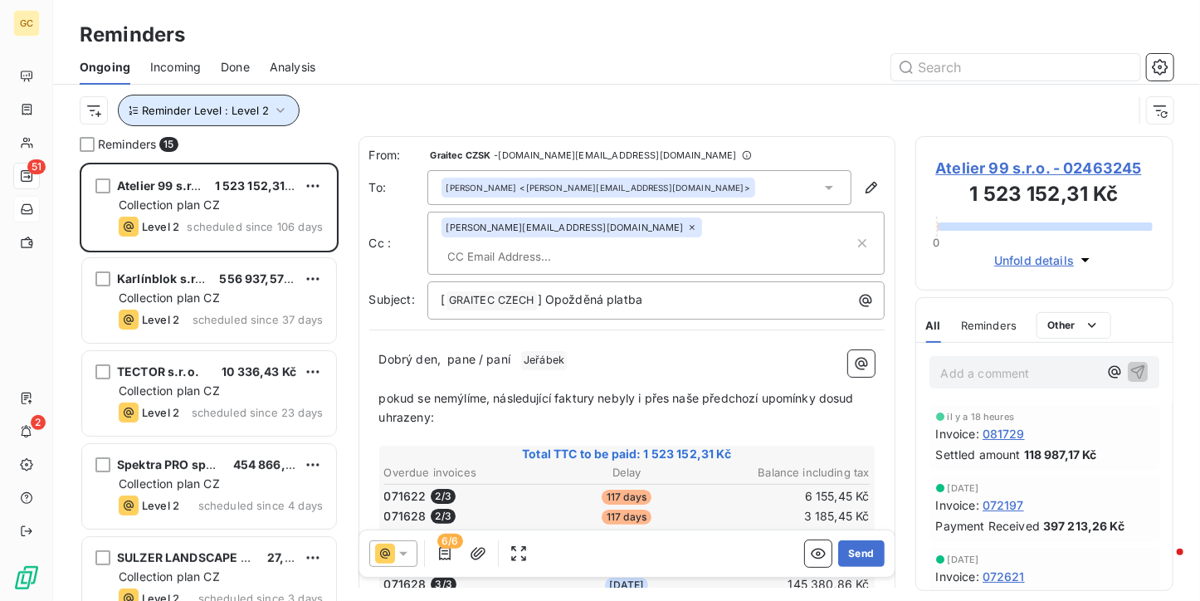
click at [274, 107] on icon "button" at bounding box center [280, 110] width 17 height 17
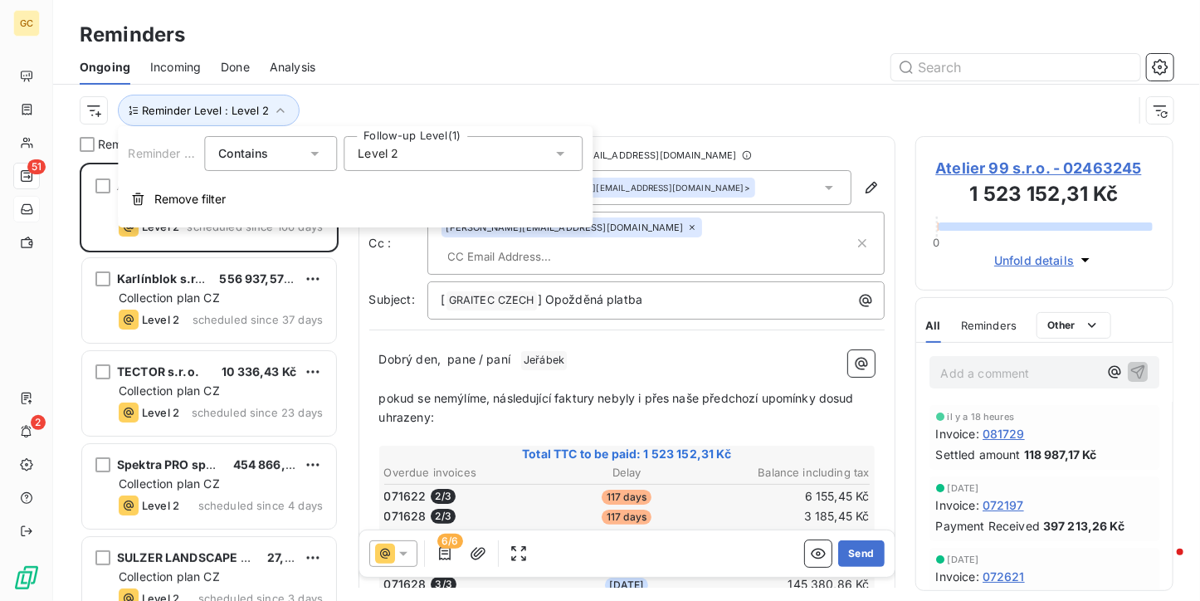
click at [460, 164] on div "Level 2" at bounding box center [462, 153] width 239 height 35
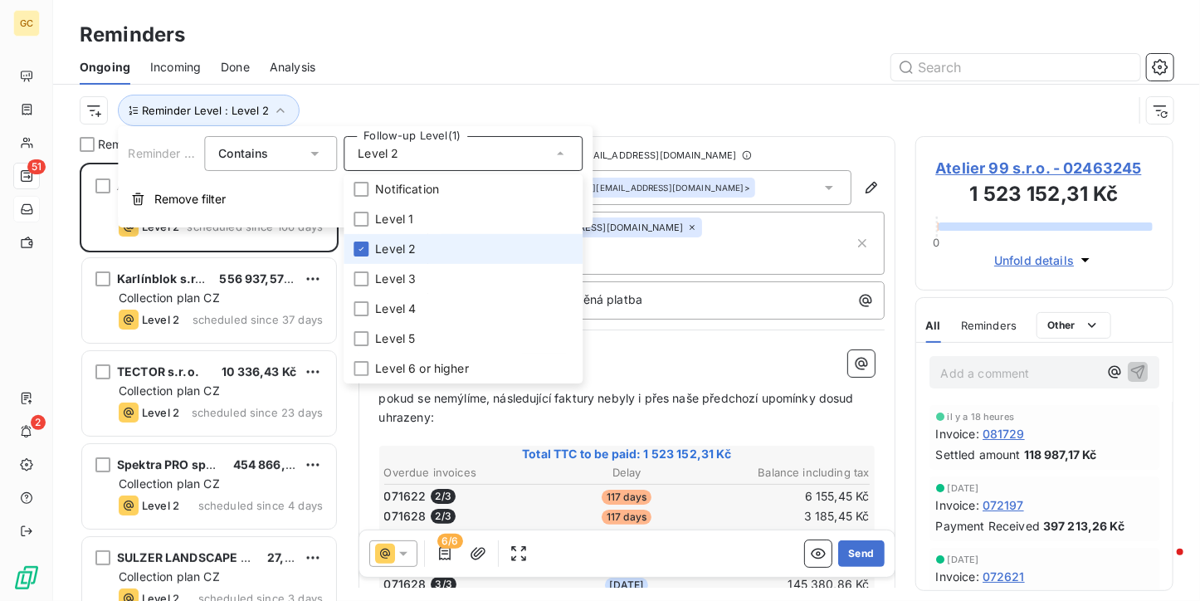
click at [387, 246] on span "Level 2" at bounding box center [395, 249] width 41 height 17
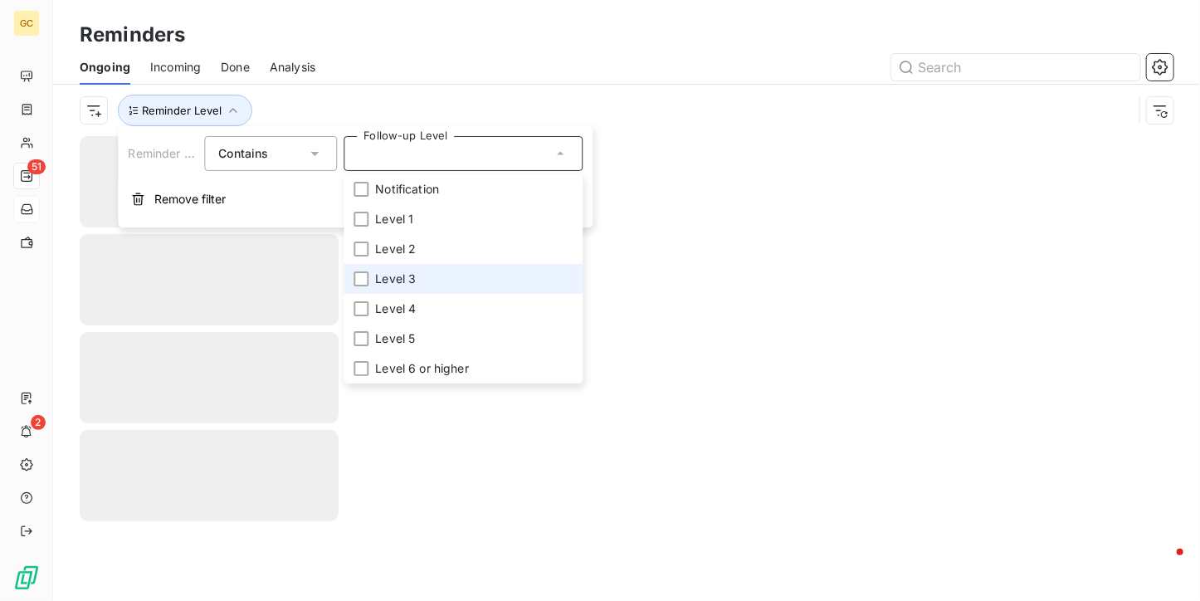
click at [372, 280] on li "Level 3" at bounding box center [462, 279] width 239 height 30
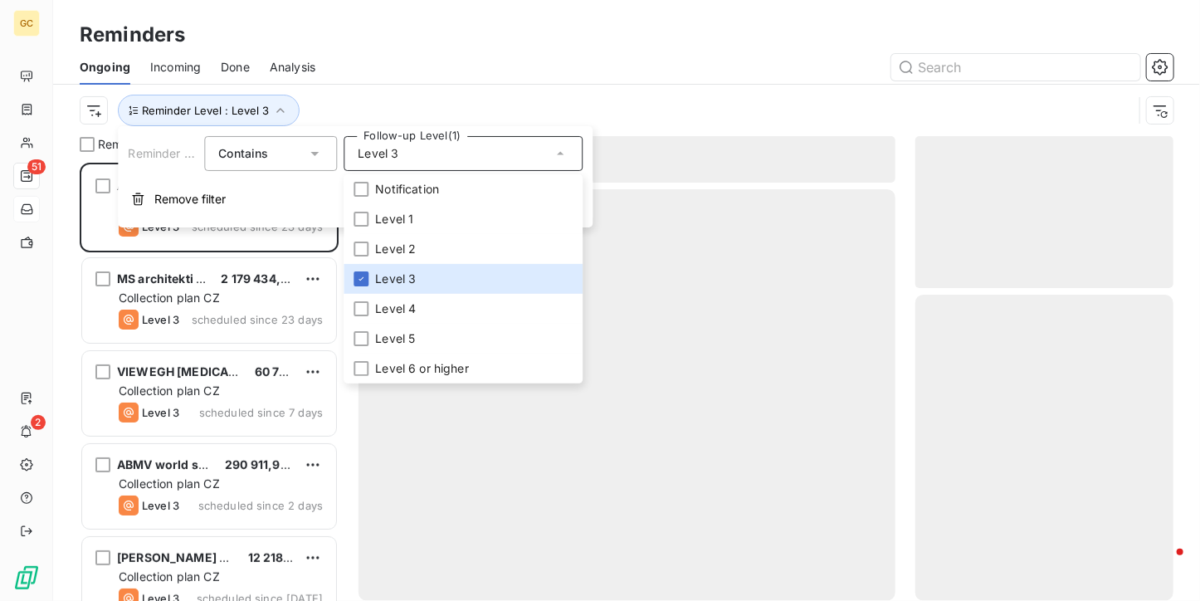
click at [591, 59] on div at bounding box center [754, 67] width 838 height 27
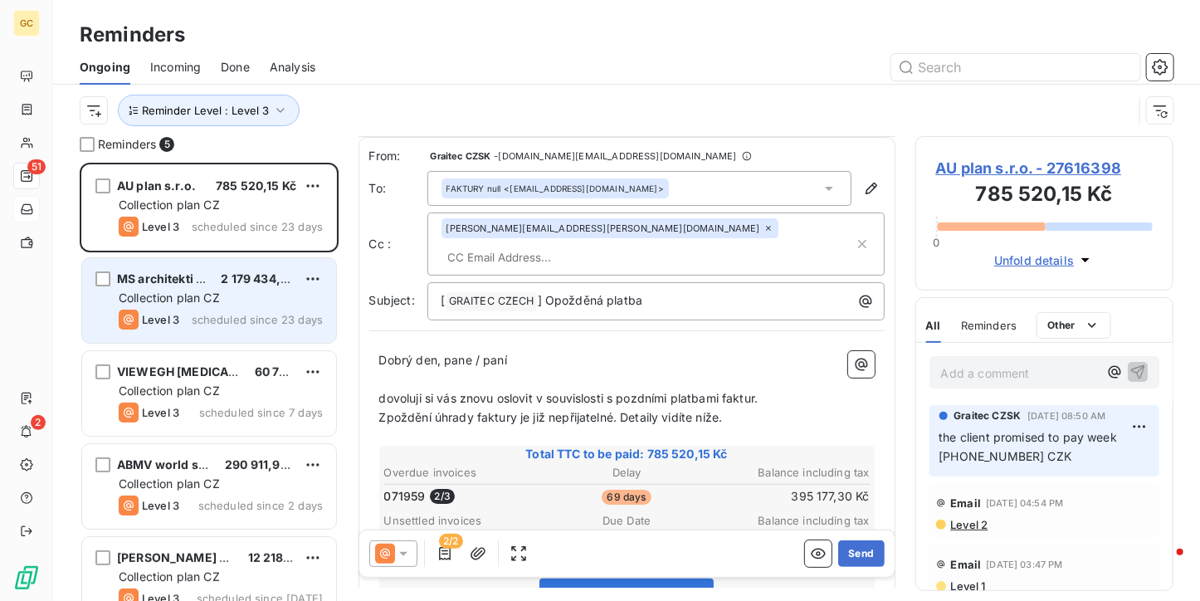
click at [249, 276] on span "2 179 434,34 Kč" at bounding box center [266, 278] width 91 height 14
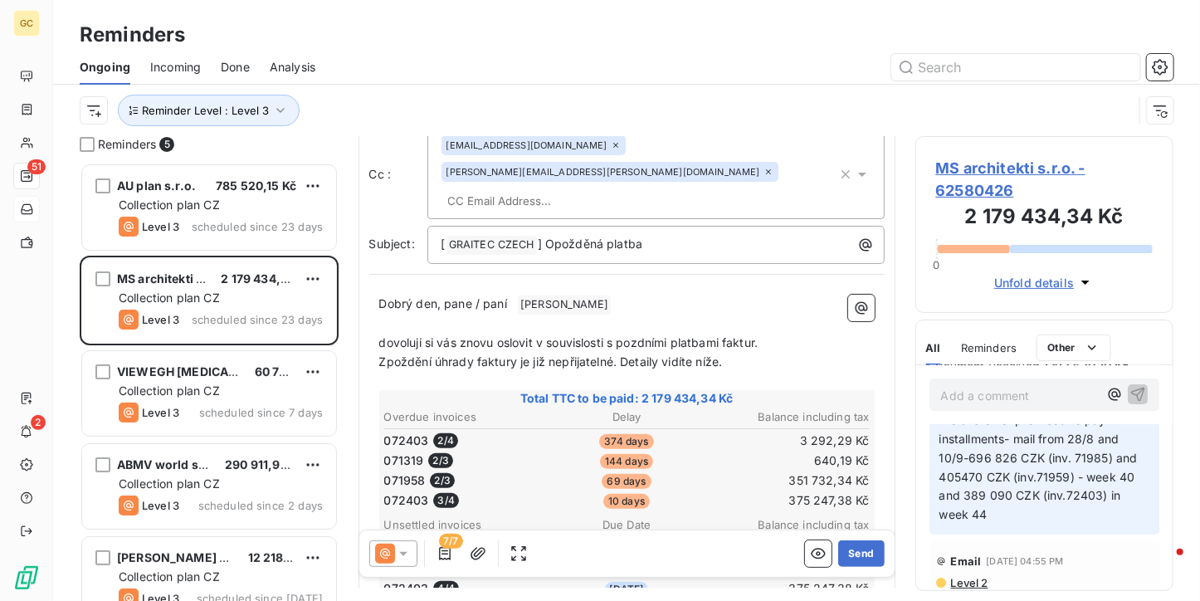
scroll to position [83, 0]
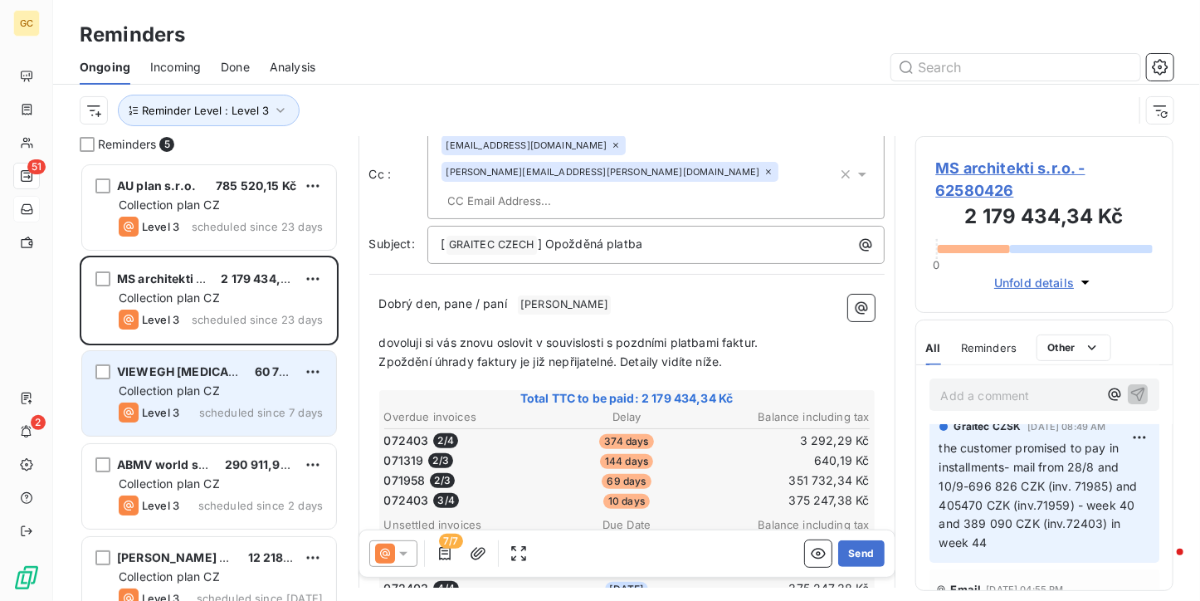
click at [199, 399] on div "VIEWEGH GASTRO TEAM s.r.o 60 796,59 Kč Collection plan CZ Level 3 scheduled sin…" at bounding box center [209, 393] width 254 height 85
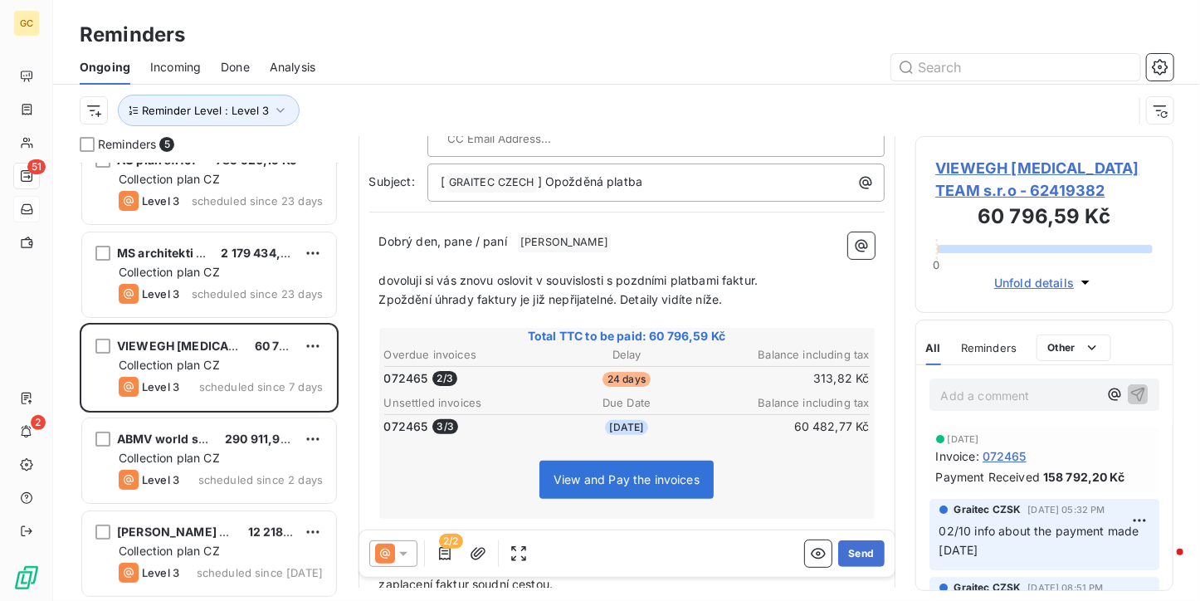
scroll to position [249, 0]
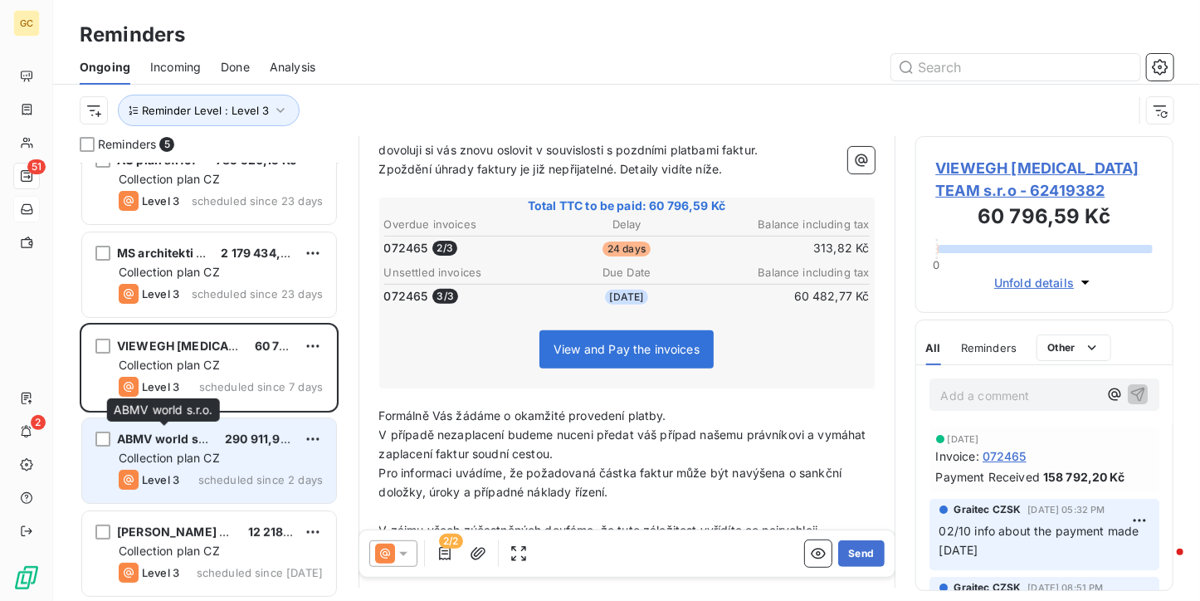
click at [175, 436] on span "ABMV world s.r.o." at bounding box center [170, 438] width 106 height 14
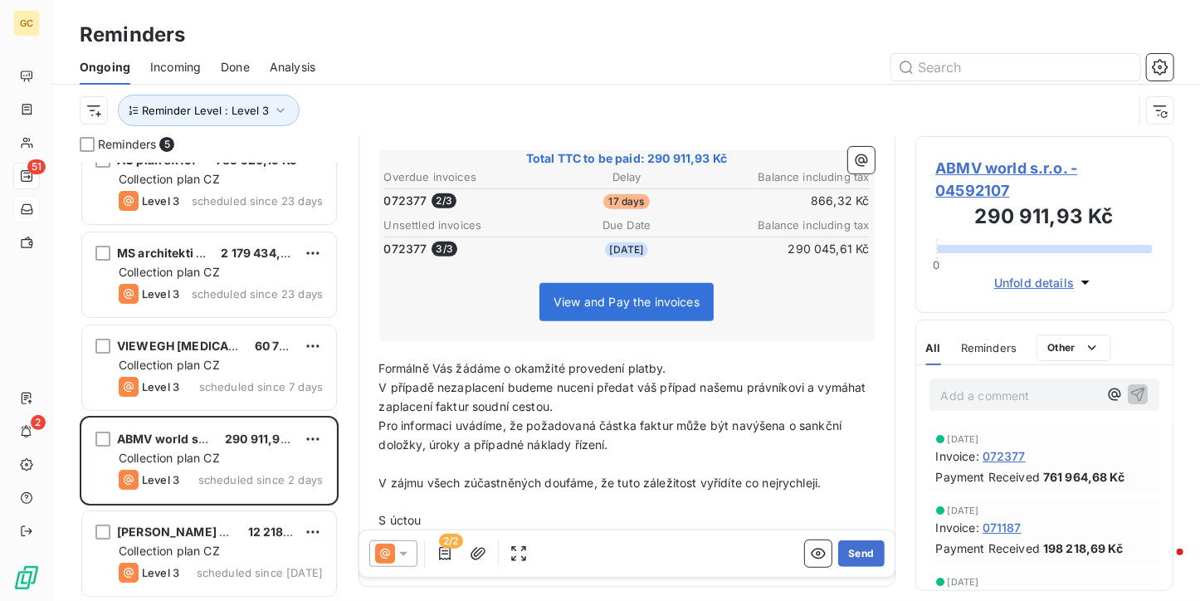
scroll to position [332, 0]
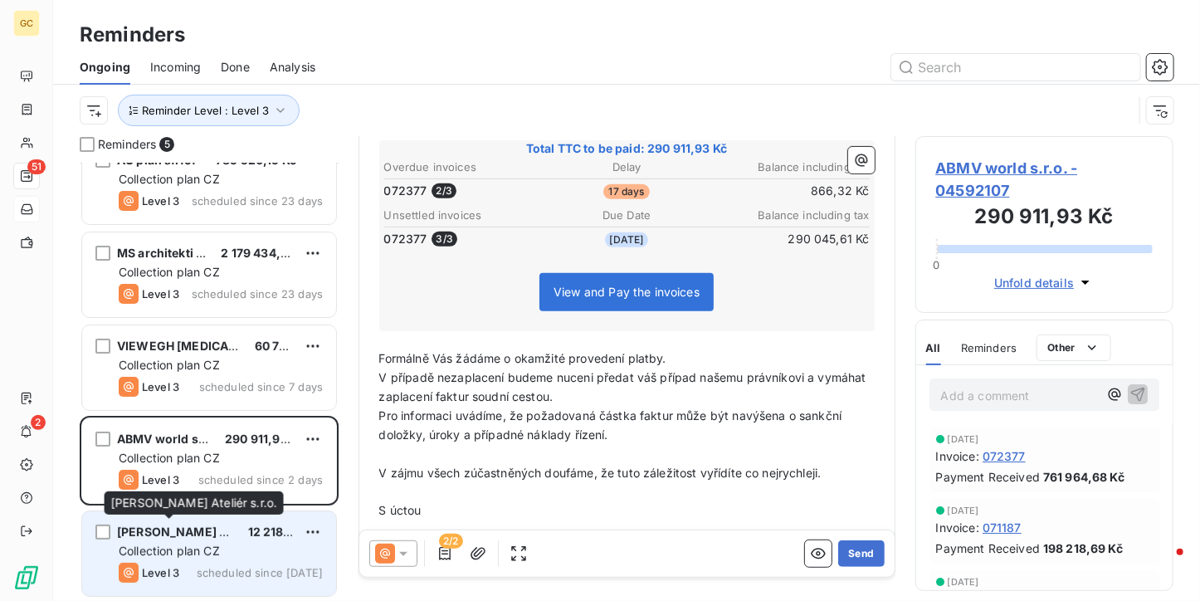
click at [201, 533] on span "Pokorný Ateliér s.r.o." at bounding box center [204, 531] width 174 height 14
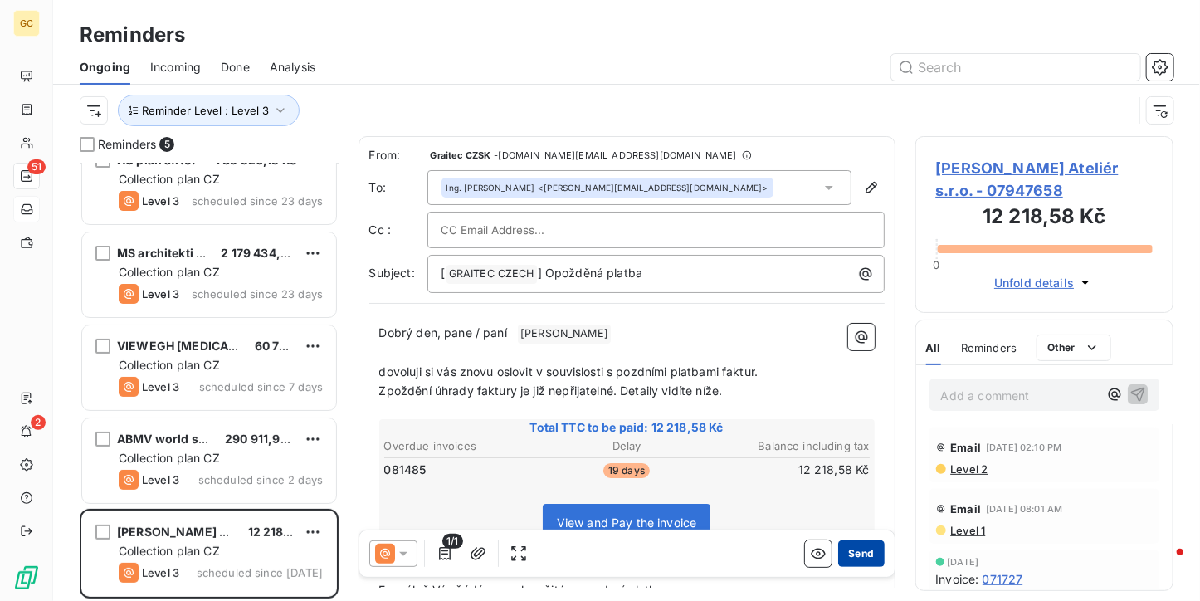
click at [842, 563] on button "Send" at bounding box center [861, 553] width 46 height 27
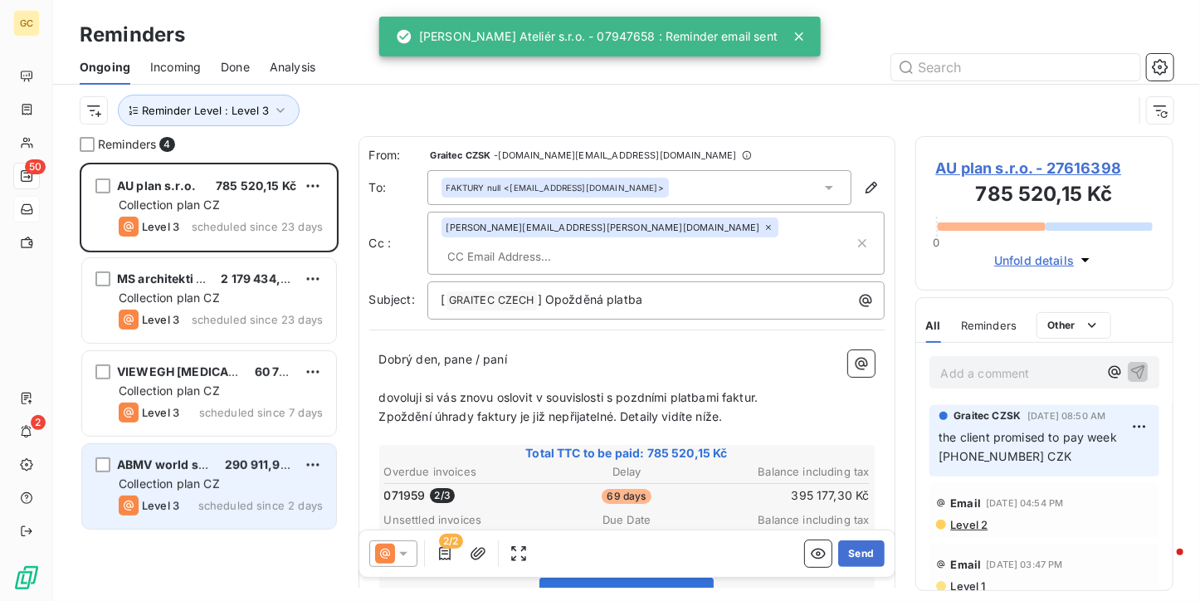
click at [207, 495] on div "Level 3 scheduled since 2 days" at bounding box center [221, 505] width 204 height 20
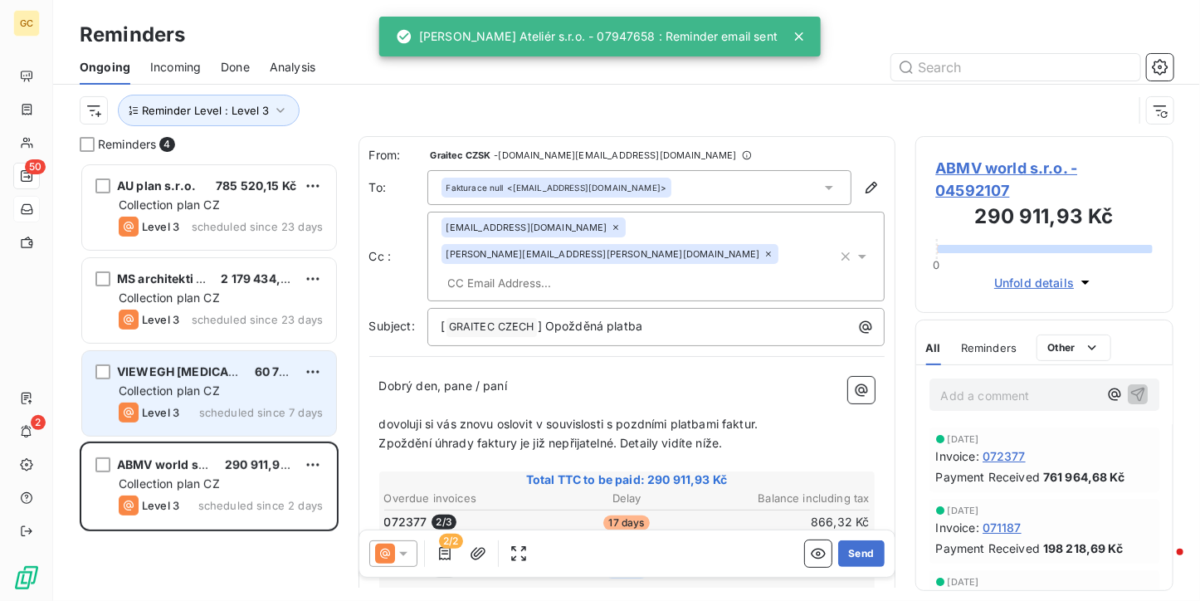
click at [196, 384] on span "Collection plan CZ" at bounding box center [169, 390] width 101 height 14
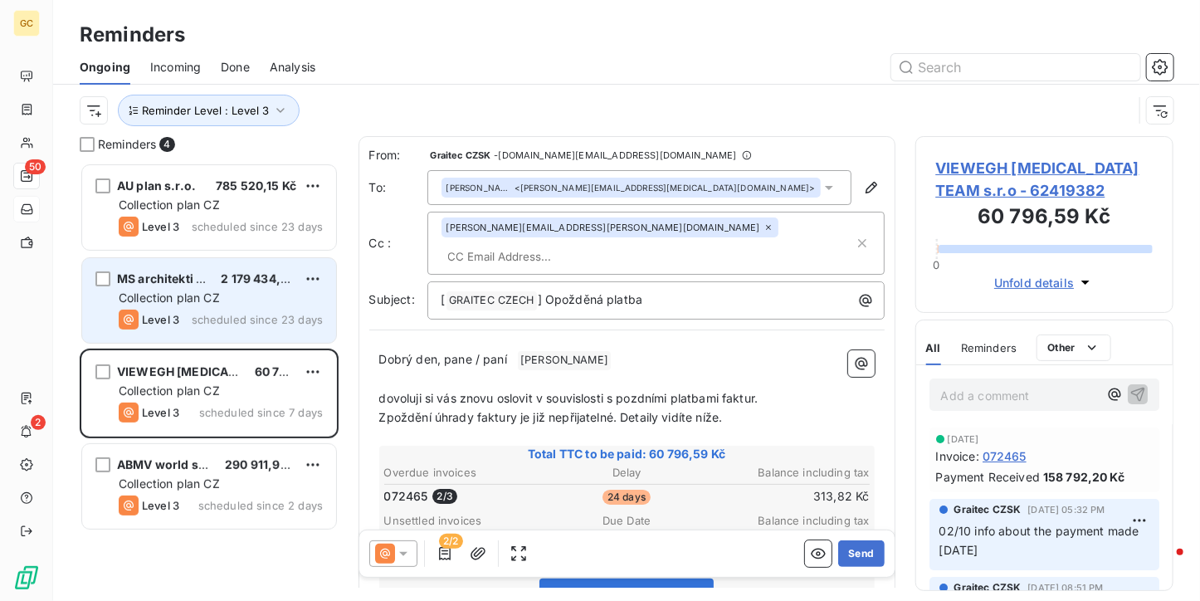
click at [223, 314] on span "scheduled since 23 days" at bounding box center [257, 319] width 131 height 13
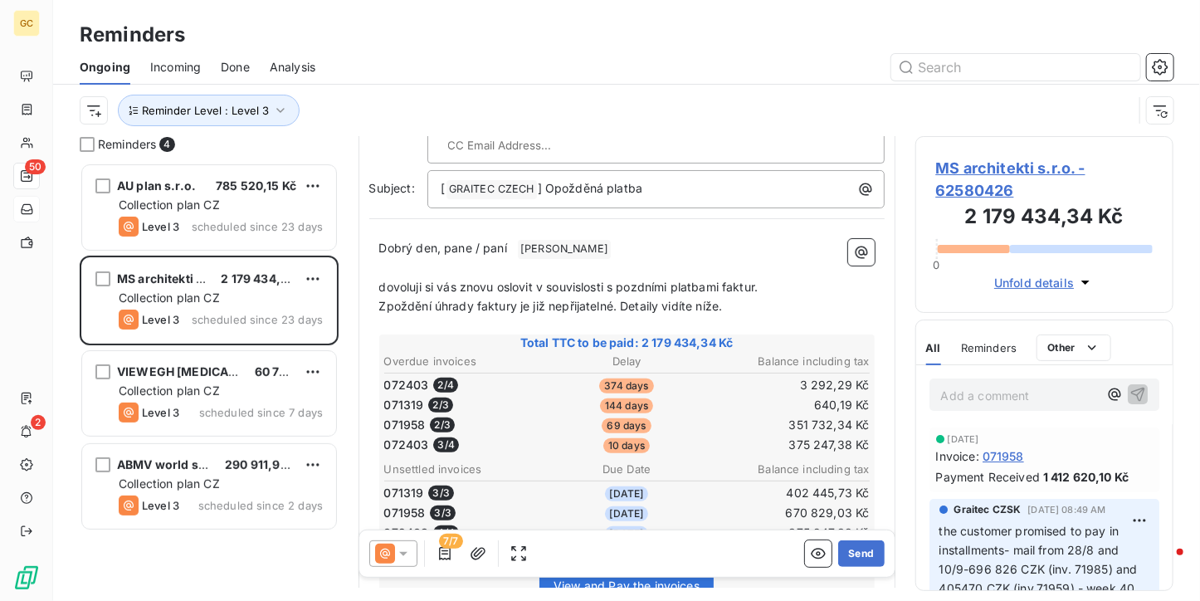
scroll to position [166, 0]
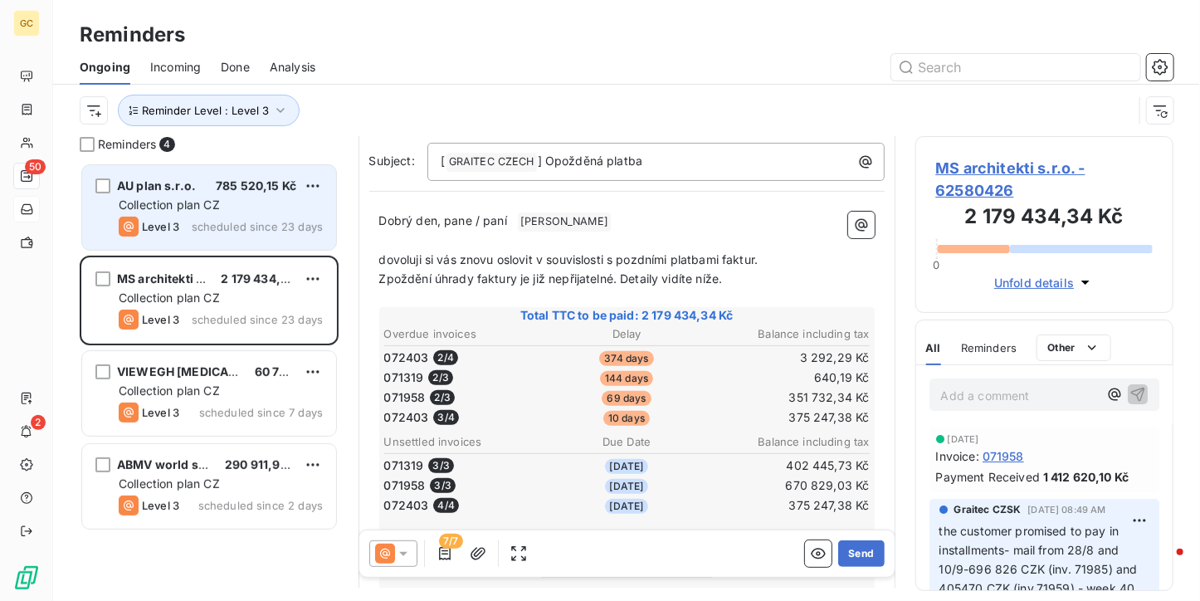
click at [192, 205] on span "Collection plan CZ" at bounding box center [169, 204] width 101 height 14
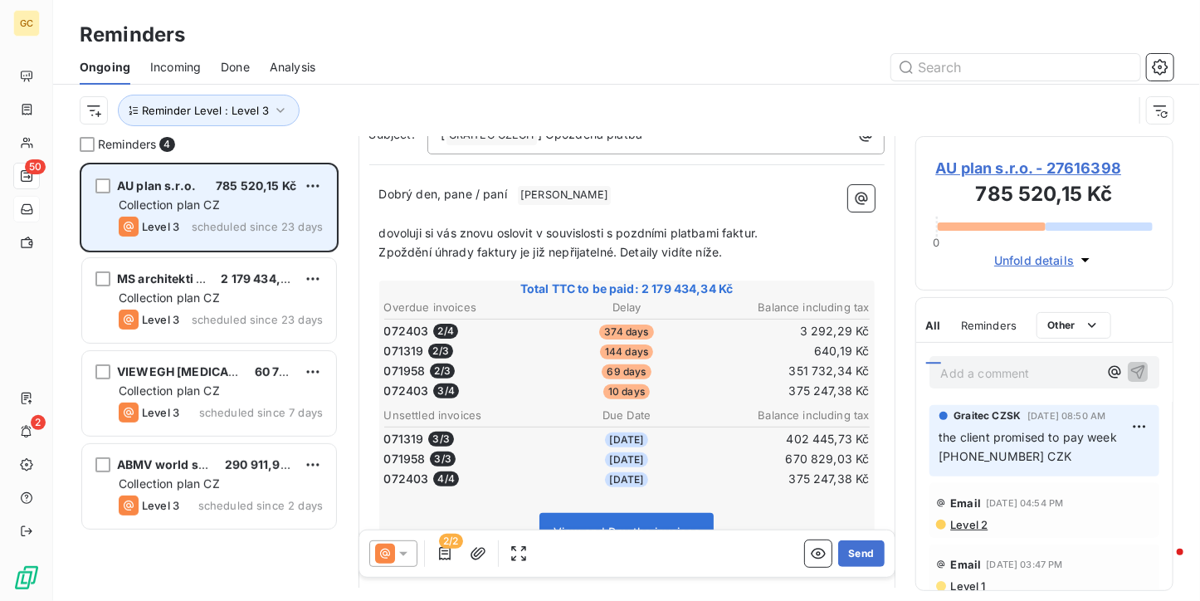
scroll to position [106, 0]
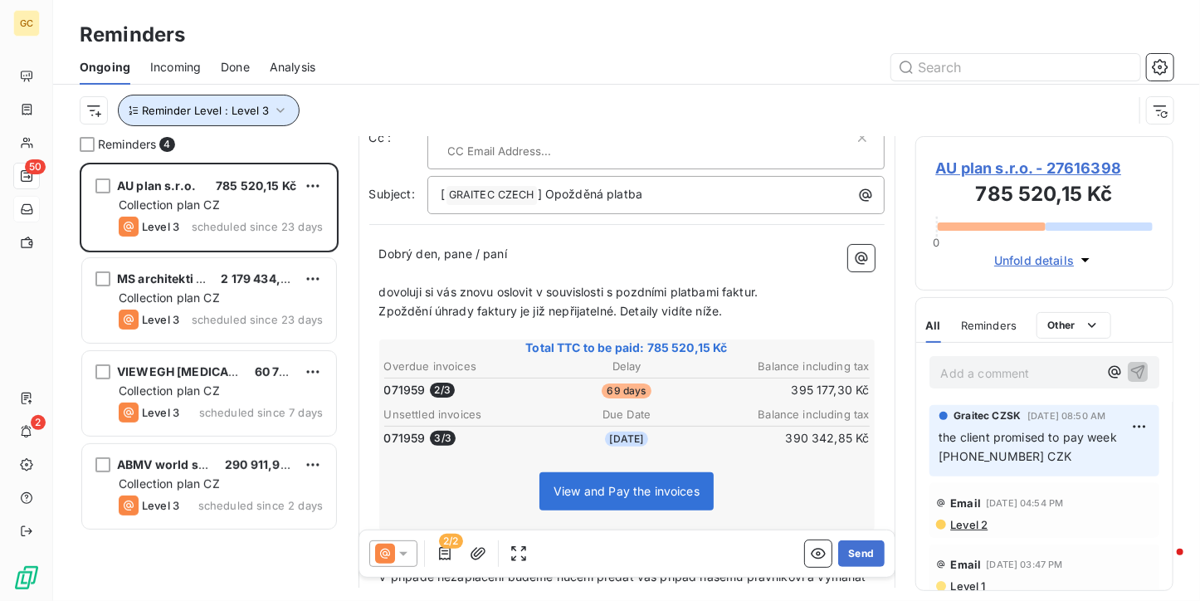
click at [267, 110] on button "Reminder Level : Level 3" at bounding box center [209, 111] width 182 height 32
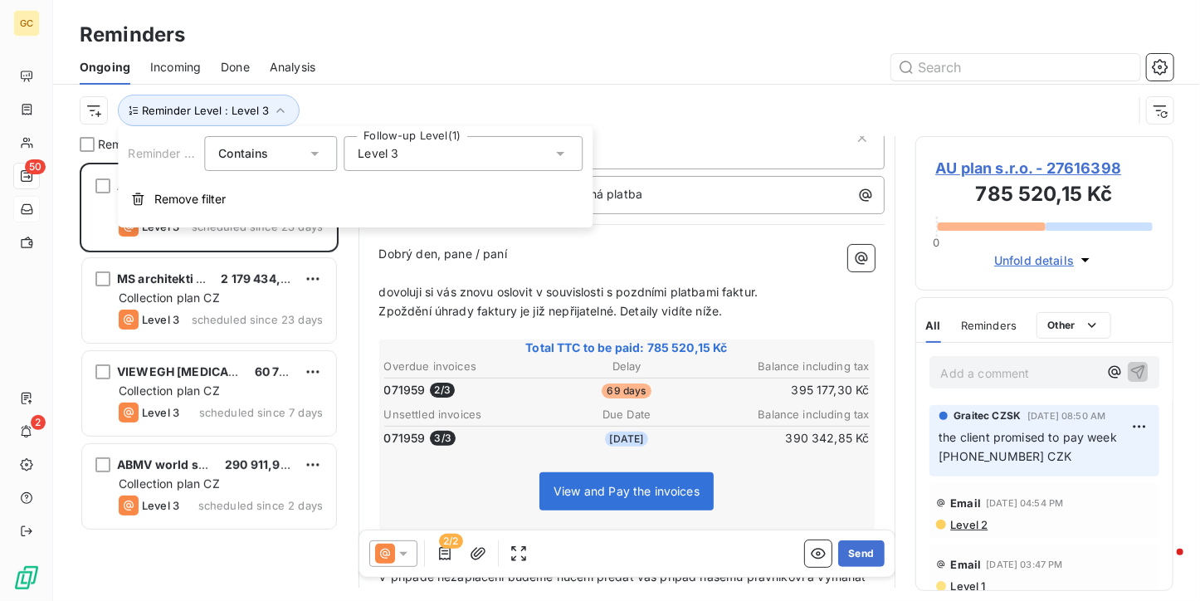
click at [429, 158] on div "Level 3" at bounding box center [462, 153] width 239 height 35
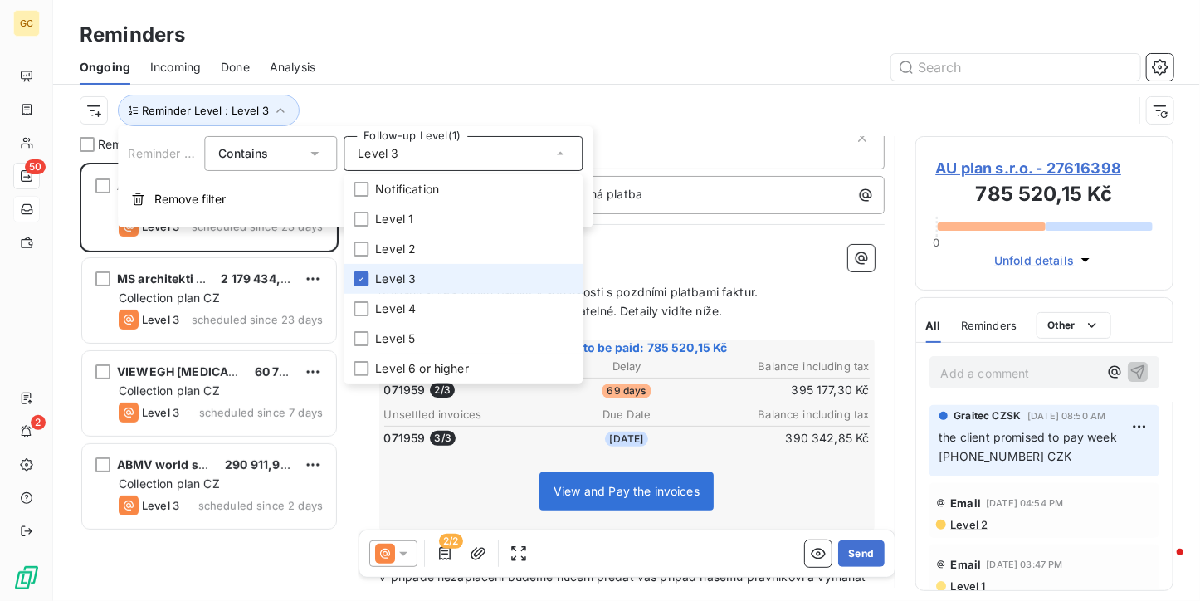
click at [416, 281] on li "Level 3" at bounding box center [462, 279] width 239 height 30
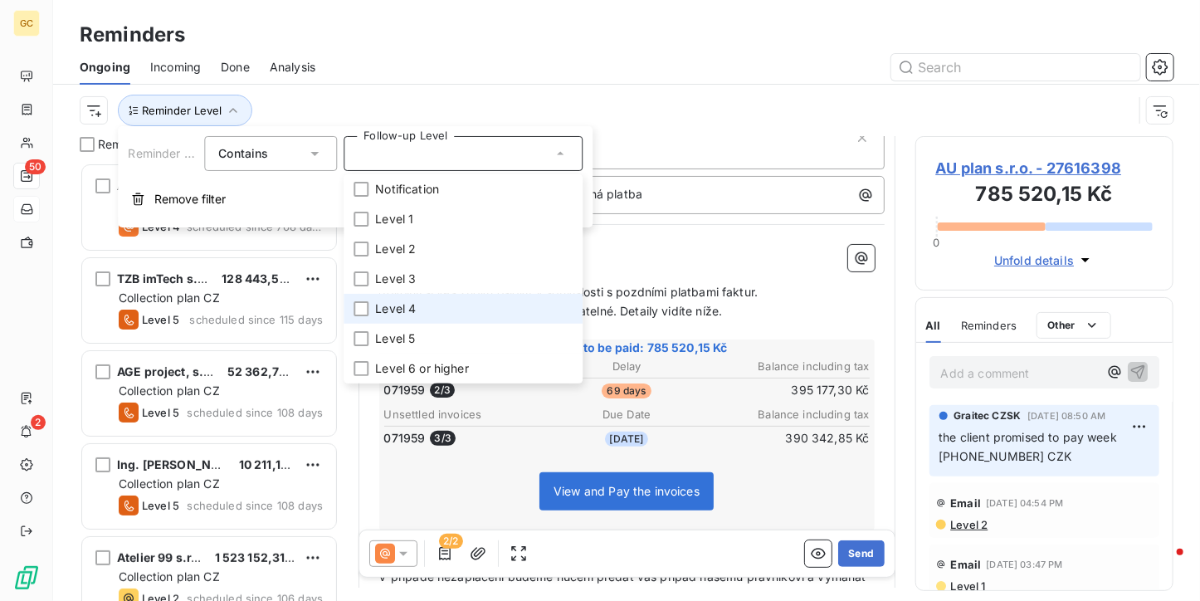
click at [402, 312] on span "Level 4" at bounding box center [395, 308] width 41 height 17
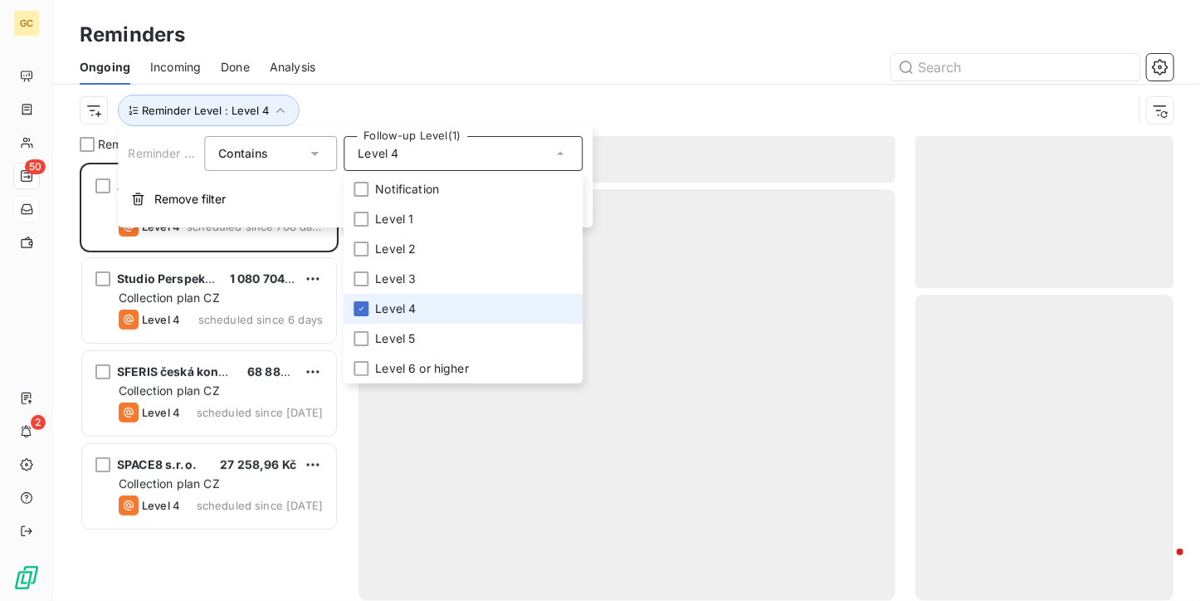
scroll to position [425, 246]
click at [397, 60] on div at bounding box center [754, 67] width 838 height 27
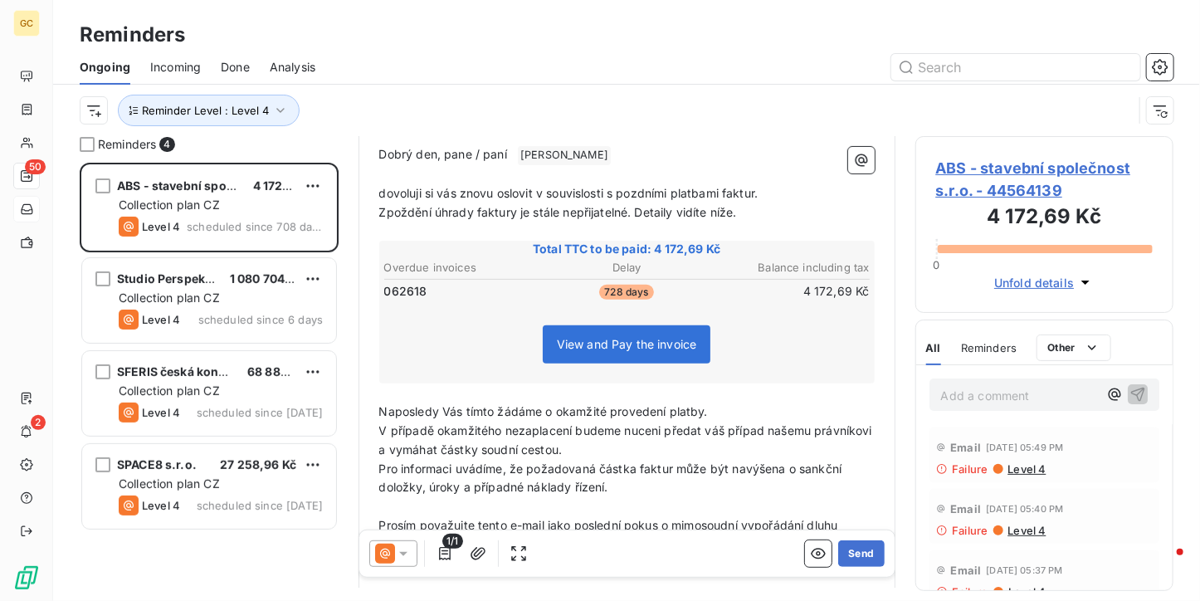
scroll to position [0, 0]
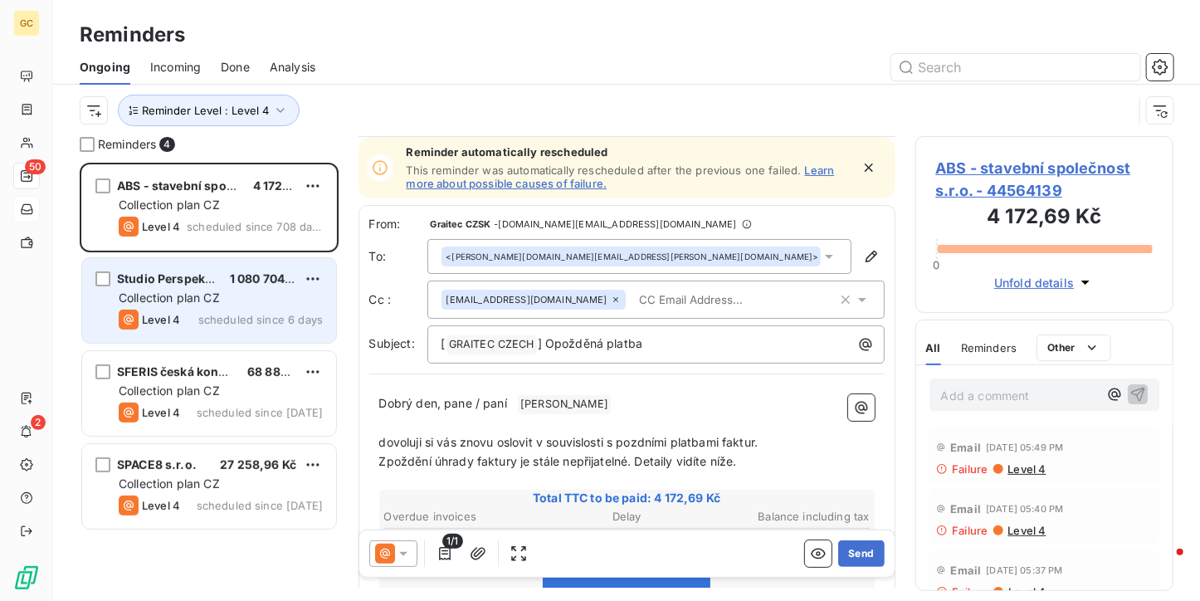
click at [205, 301] on span "Collection plan CZ" at bounding box center [169, 297] width 101 height 14
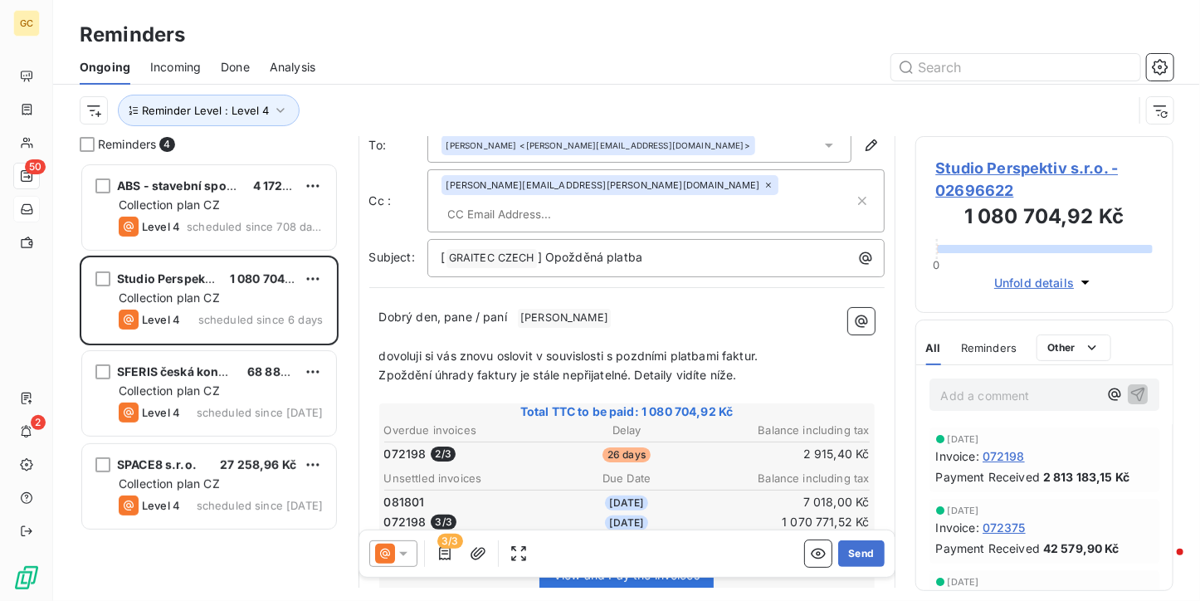
scroll to position [83, 0]
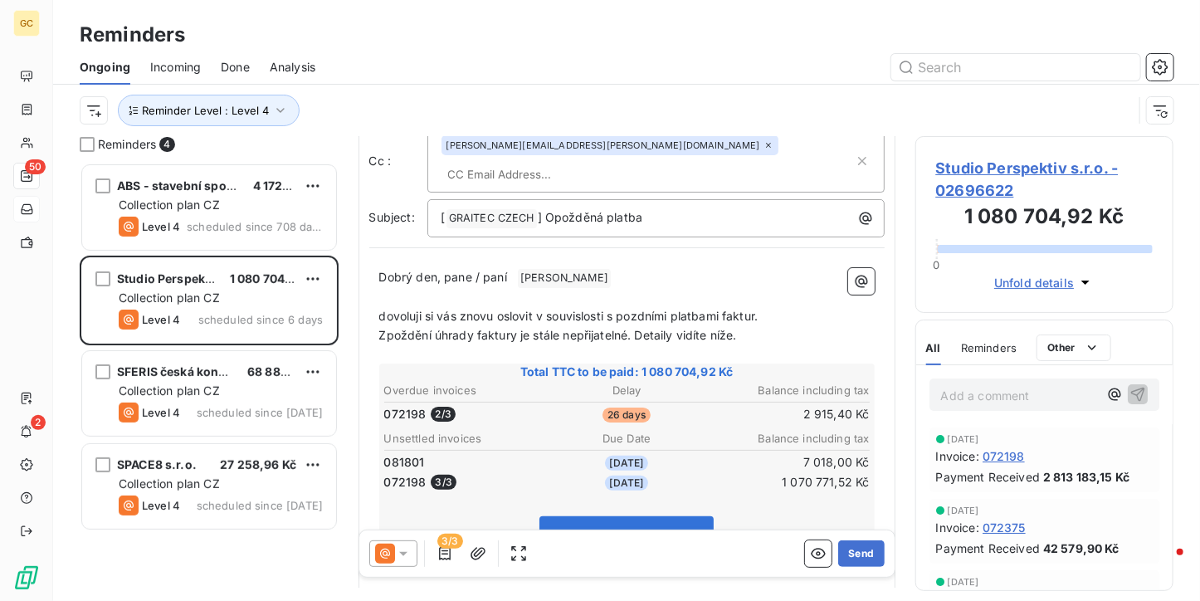
click at [1005, 460] on span "072198" at bounding box center [1003, 455] width 42 height 17
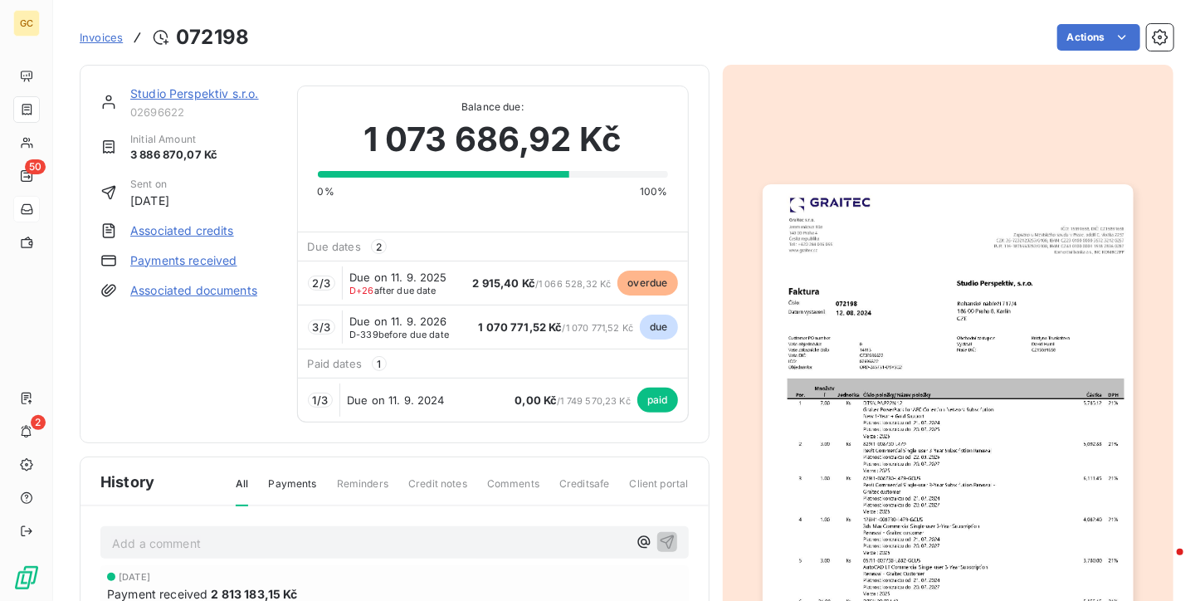
click at [847, 300] on img "button" at bounding box center [947, 445] width 371 height 523
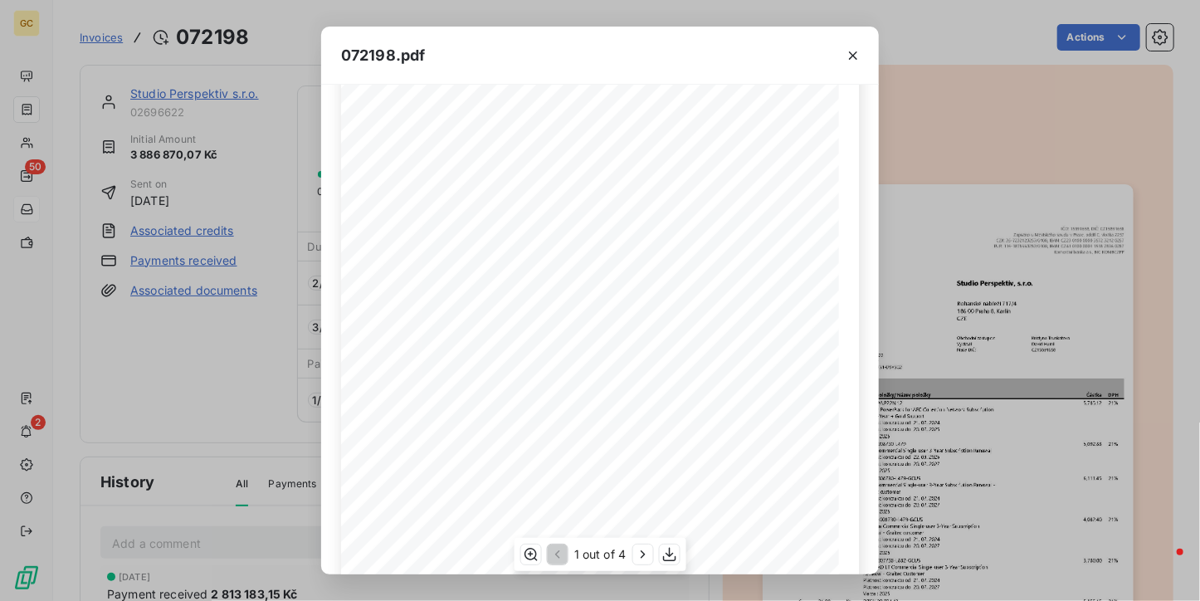
scroll to position [249, 0]
click at [635, 544] on button "button" at bounding box center [642, 554] width 20 height 20
click at [635, 544] on button "button" at bounding box center [644, 554] width 20 height 20
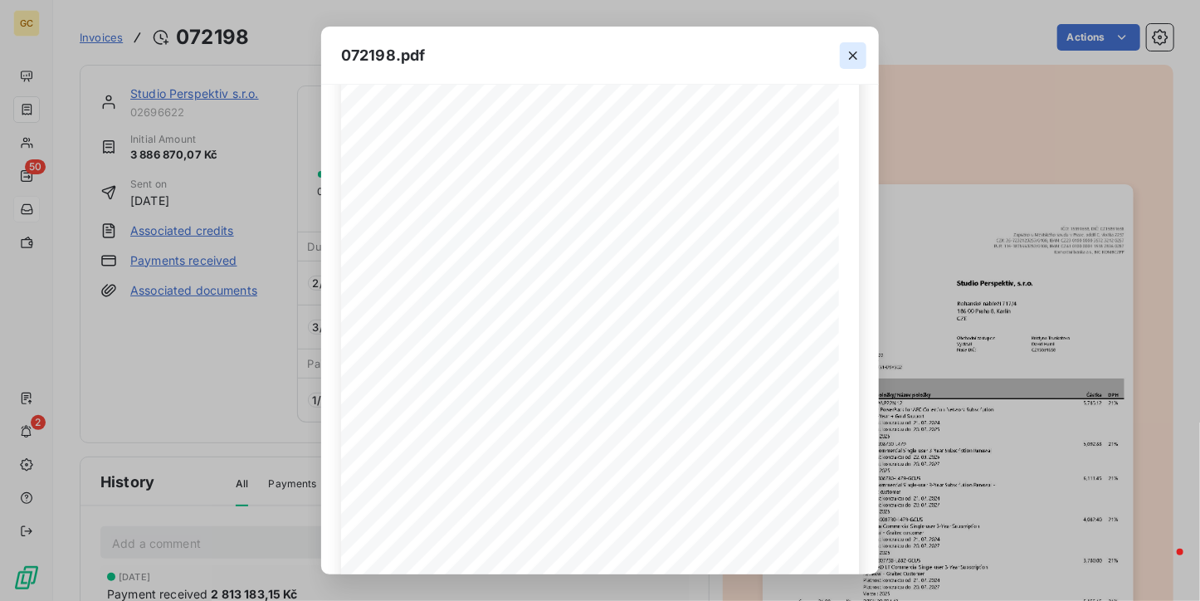
click at [854, 53] on icon "button" at bounding box center [853, 55] width 8 height 8
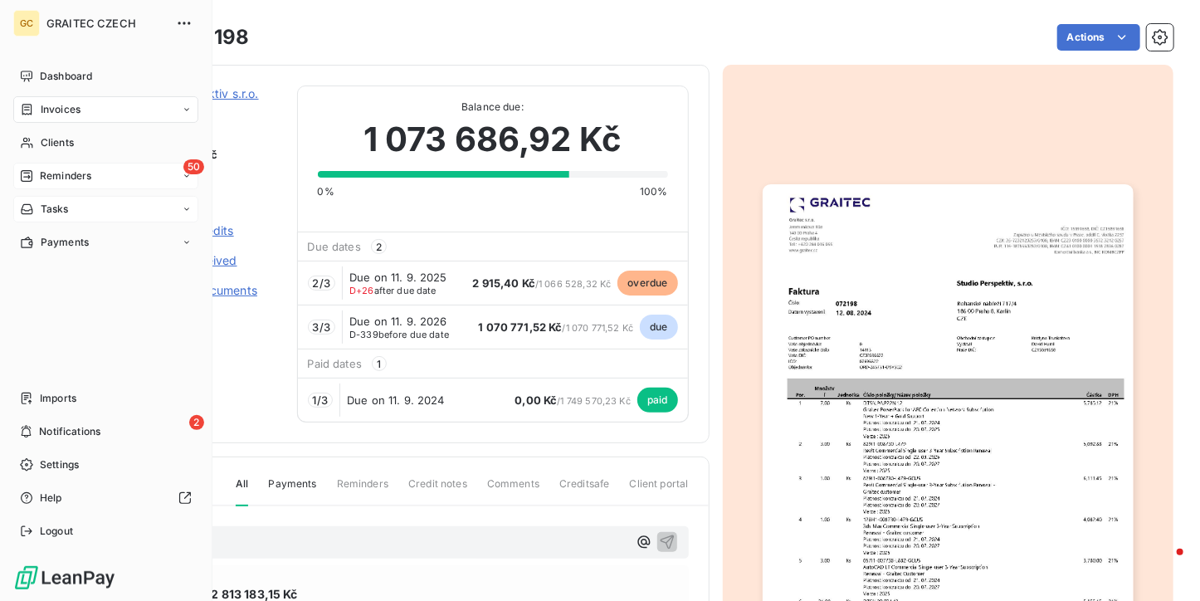
click at [53, 180] on span "Reminders" at bounding box center [65, 175] width 51 height 15
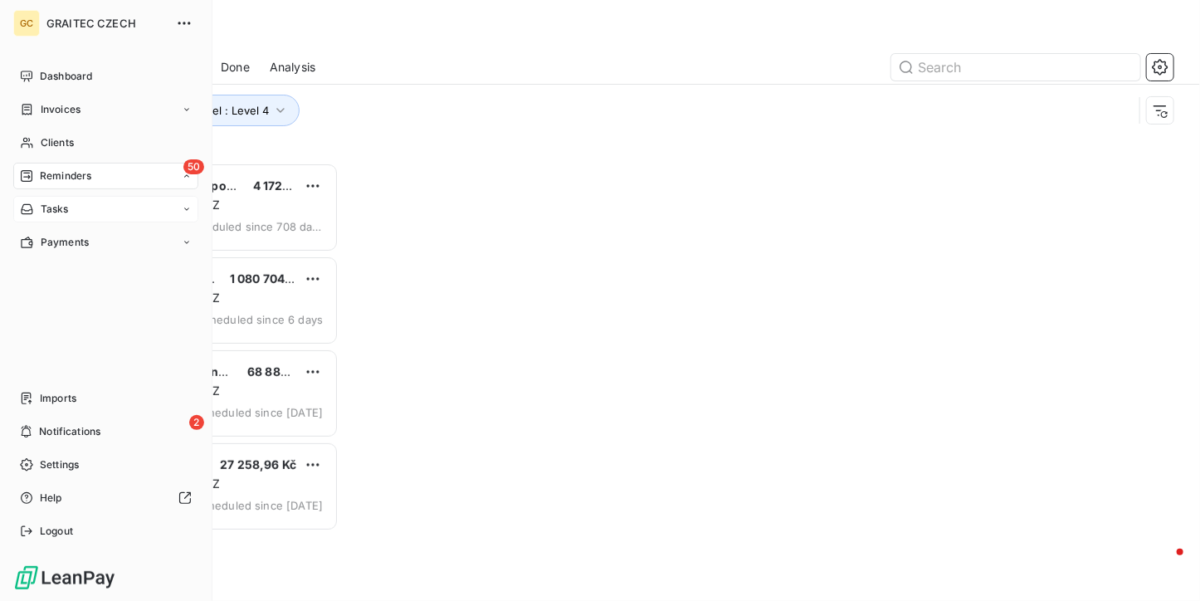
scroll to position [425, 246]
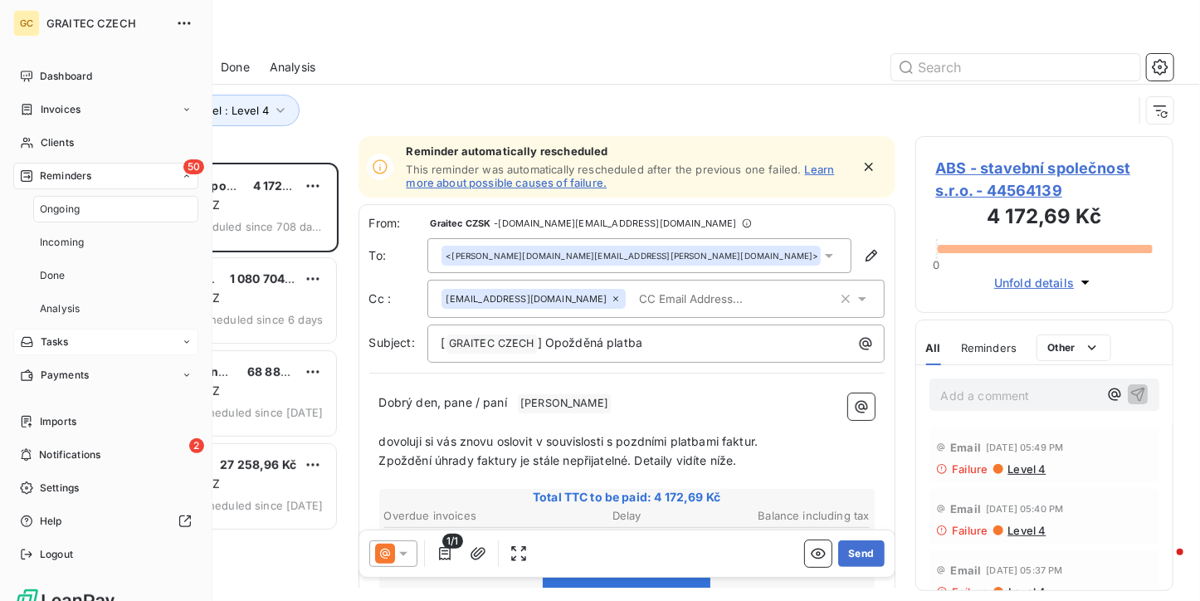
click at [59, 202] on span "Ongoing" at bounding box center [60, 209] width 40 height 15
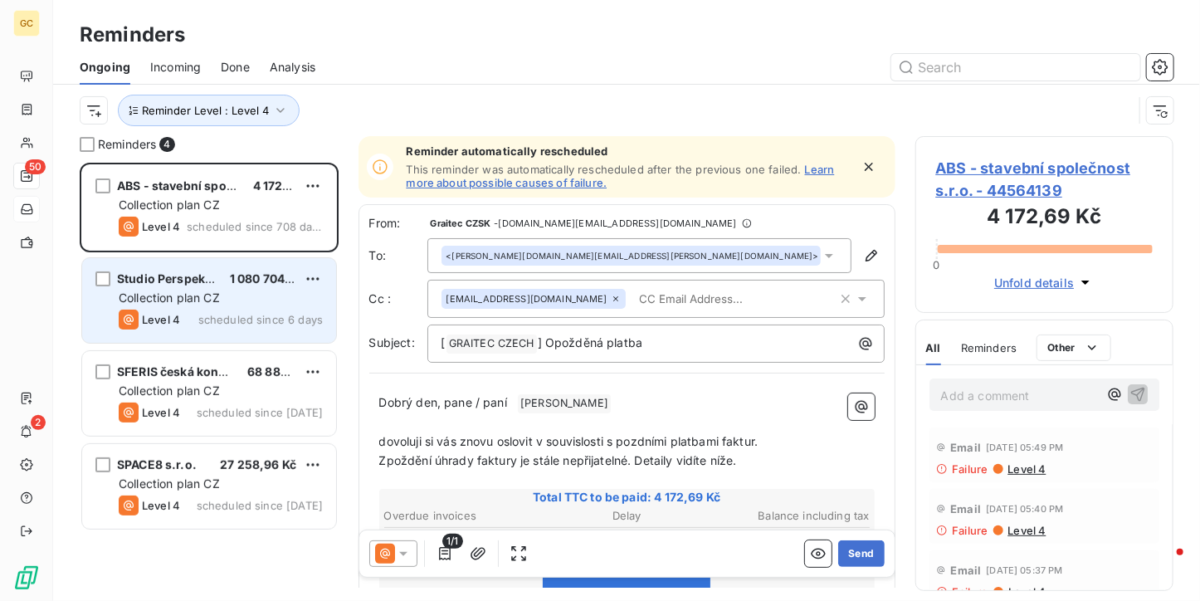
click at [250, 329] on div "Studio Perspektiv s.r.o. 1 080 704,92 Kč Collection plan CZ Level 4 scheduled s…" at bounding box center [209, 300] width 254 height 85
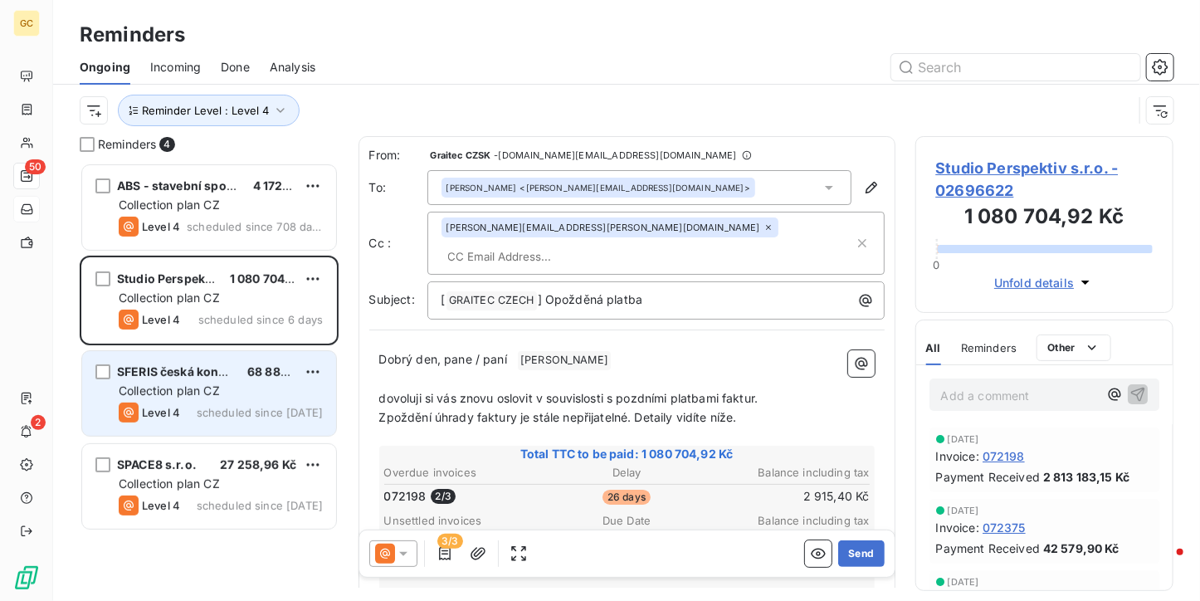
click at [246, 392] on div "Collection plan CZ" at bounding box center [221, 390] width 204 height 17
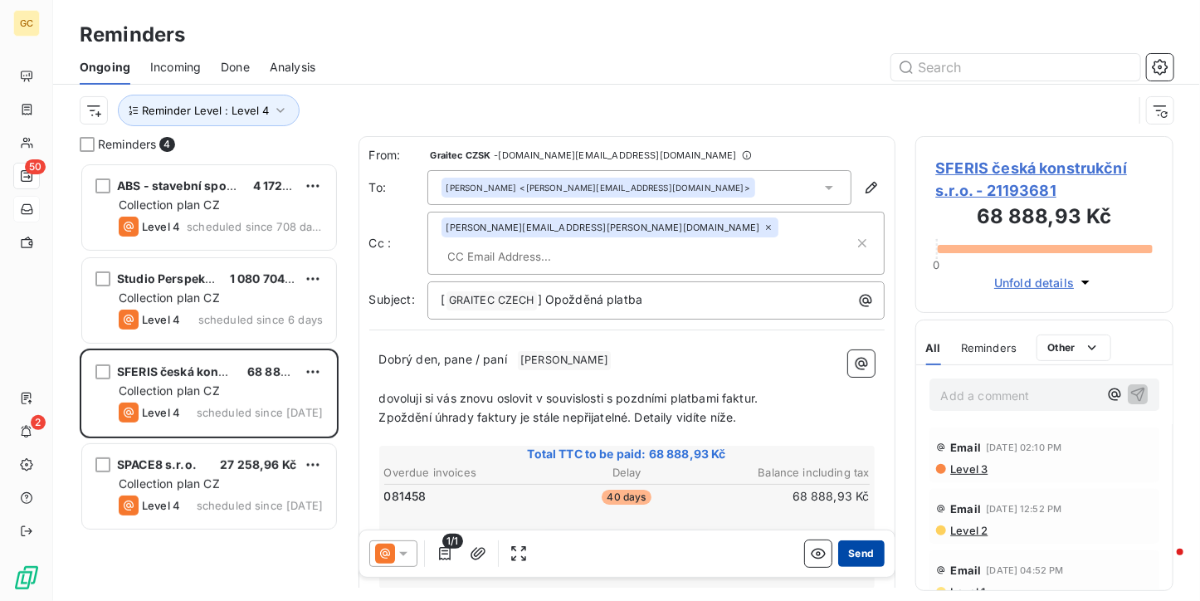
click at [849, 543] on button "Send" at bounding box center [861, 553] width 46 height 27
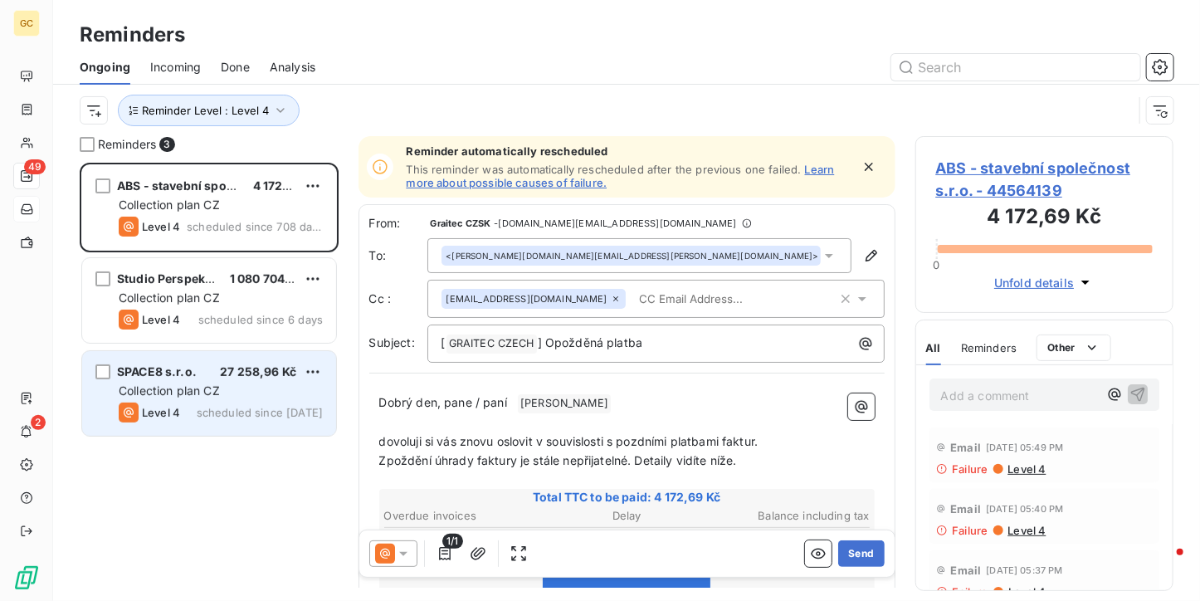
click at [230, 387] on div "Collection plan CZ" at bounding box center [221, 390] width 204 height 17
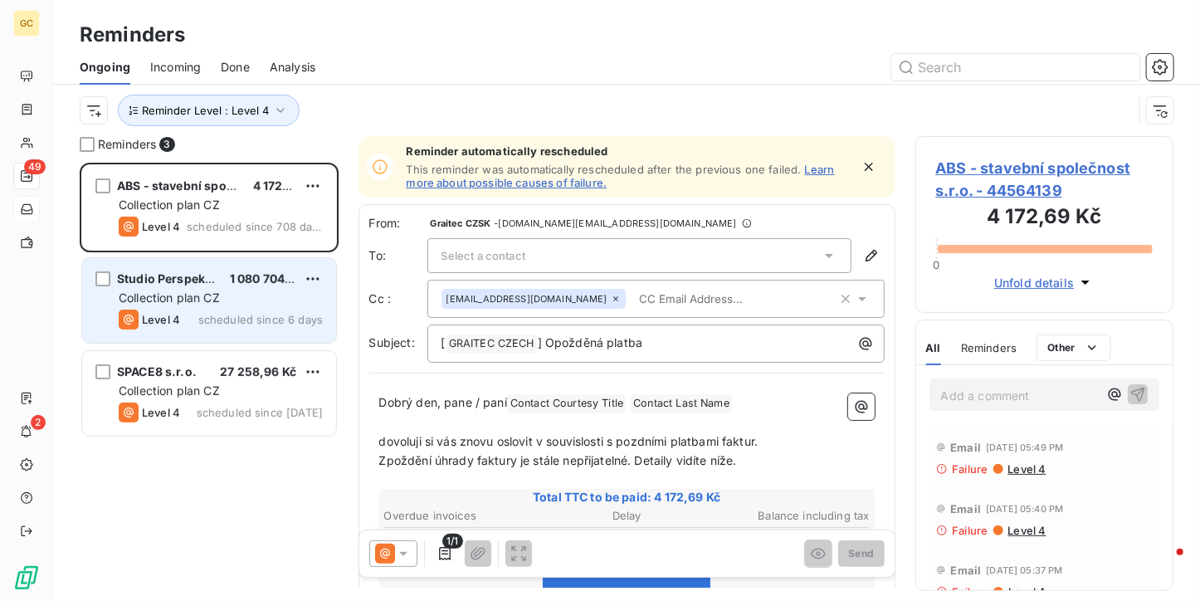
click at [241, 304] on div "Collection plan CZ" at bounding box center [221, 298] width 204 height 17
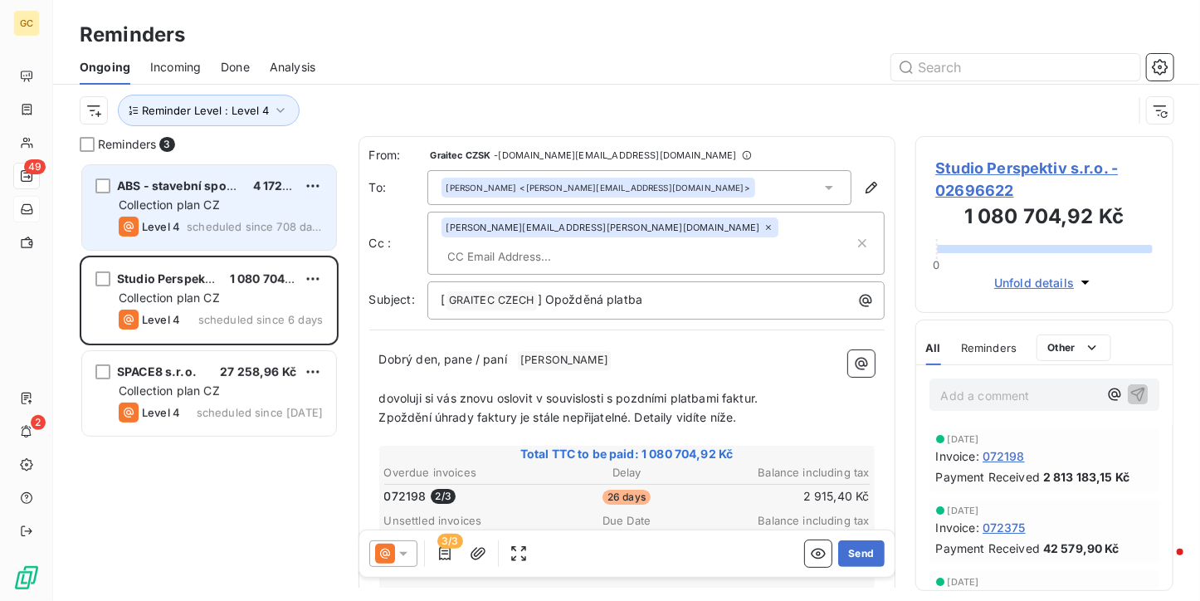
click at [250, 231] on span "scheduled since 708 days" at bounding box center [255, 226] width 136 height 13
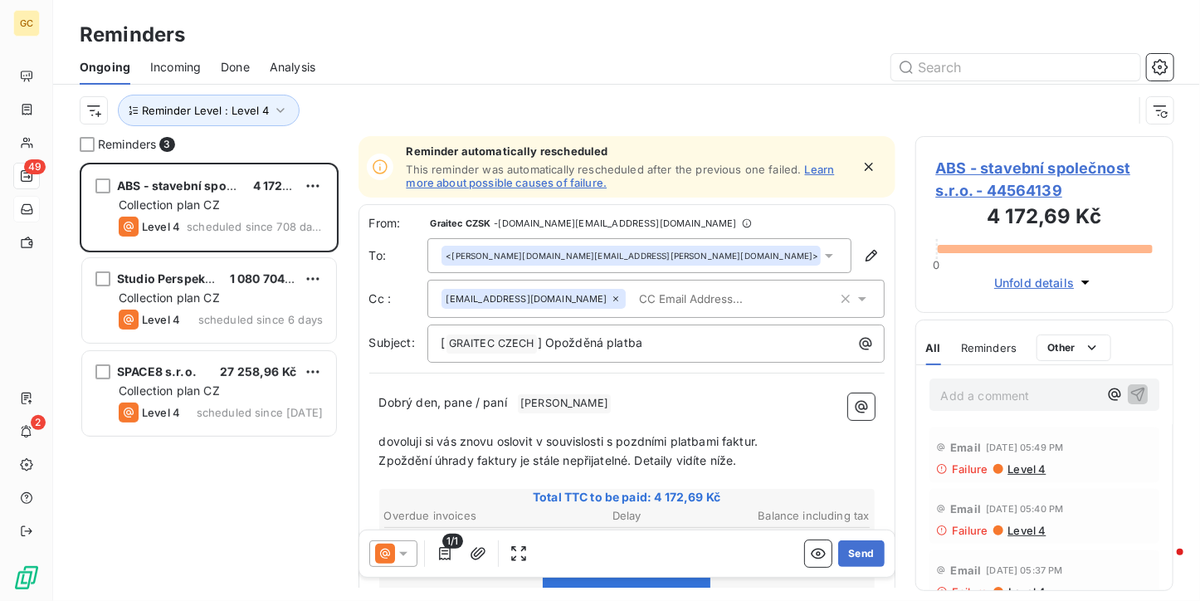
click at [981, 165] on span "ABS - stavební společnost s.r.o. - 44564139" at bounding box center [1044, 179] width 217 height 45
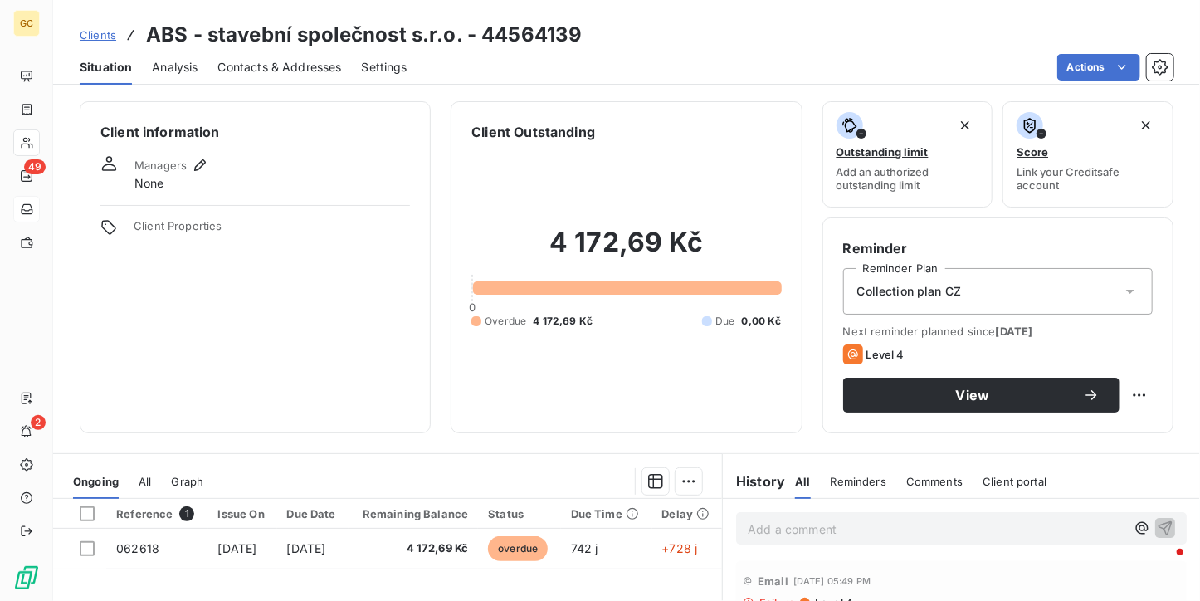
click at [139, 30] on div "Clients ABS - stavební společnost s.r.o. - 44564139" at bounding box center [331, 35] width 503 height 30
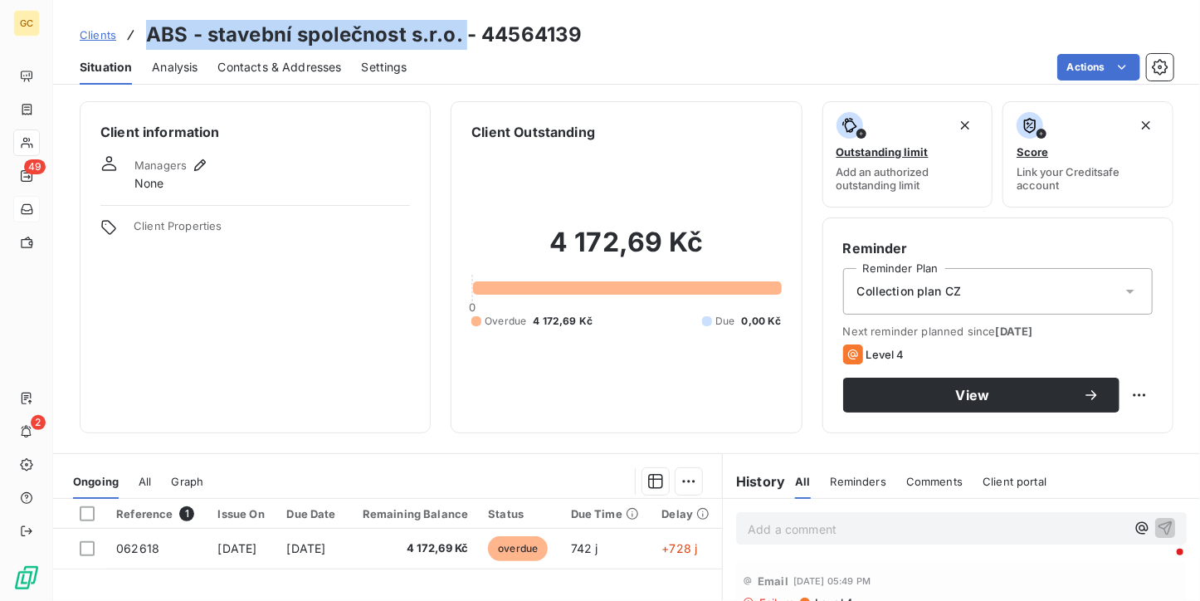
drag, startPoint x: 148, startPoint y: 34, endPoint x: 465, endPoint y: 46, distance: 316.3
click at [465, 46] on h3 "ABS - stavební společnost s.r.o. - 44564139" at bounding box center [364, 35] width 436 height 30
copy h3 "ABS - stavební společnost s.r.o."
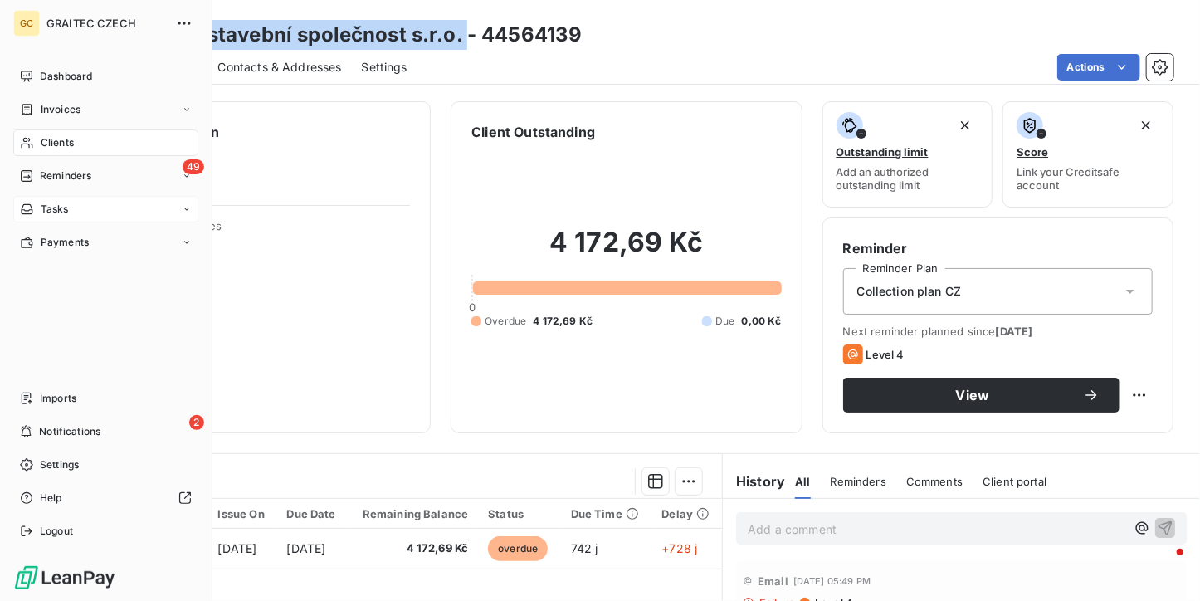
click at [50, 185] on div "49 Reminders" at bounding box center [105, 176] width 185 height 27
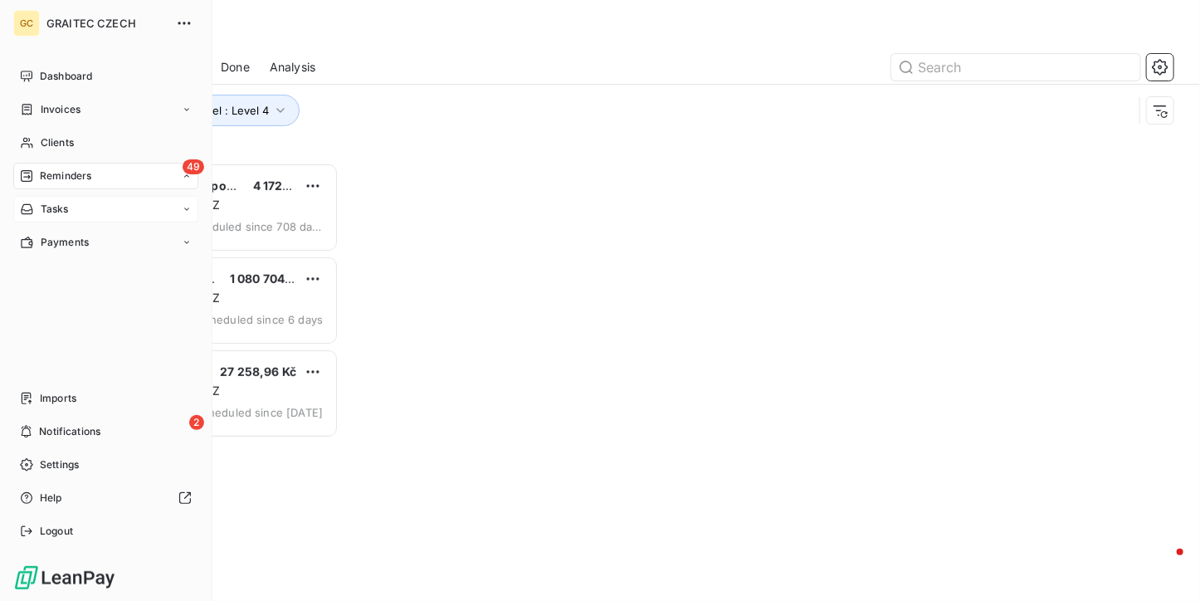
scroll to position [425, 246]
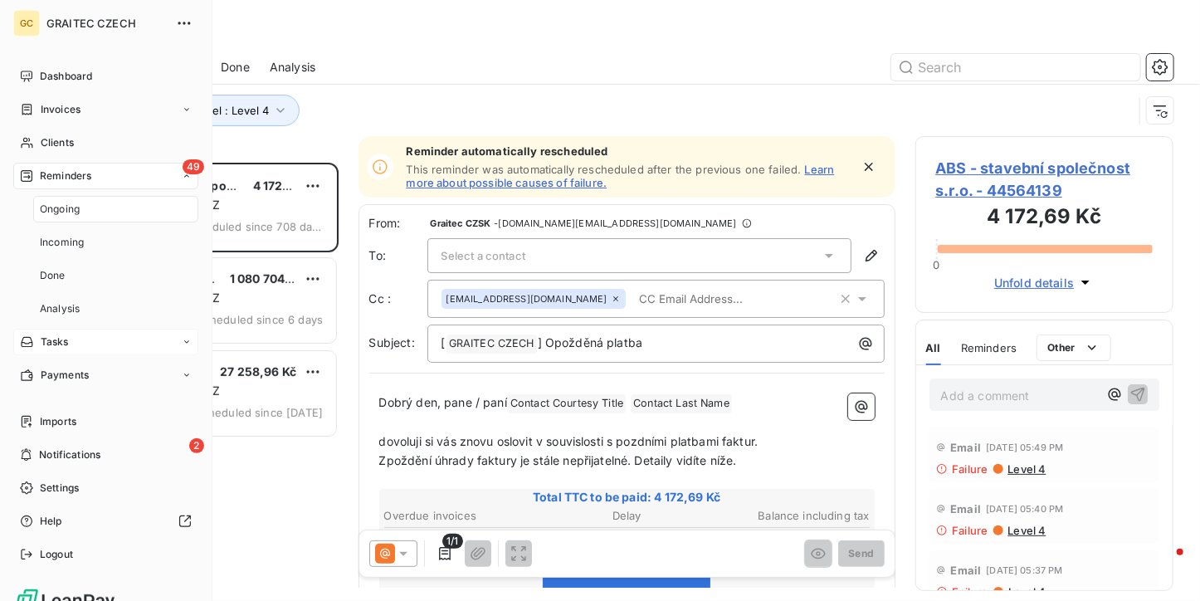
click at [56, 205] on span "Ongoing" at bounding box center [60, 209] width 40 height 15
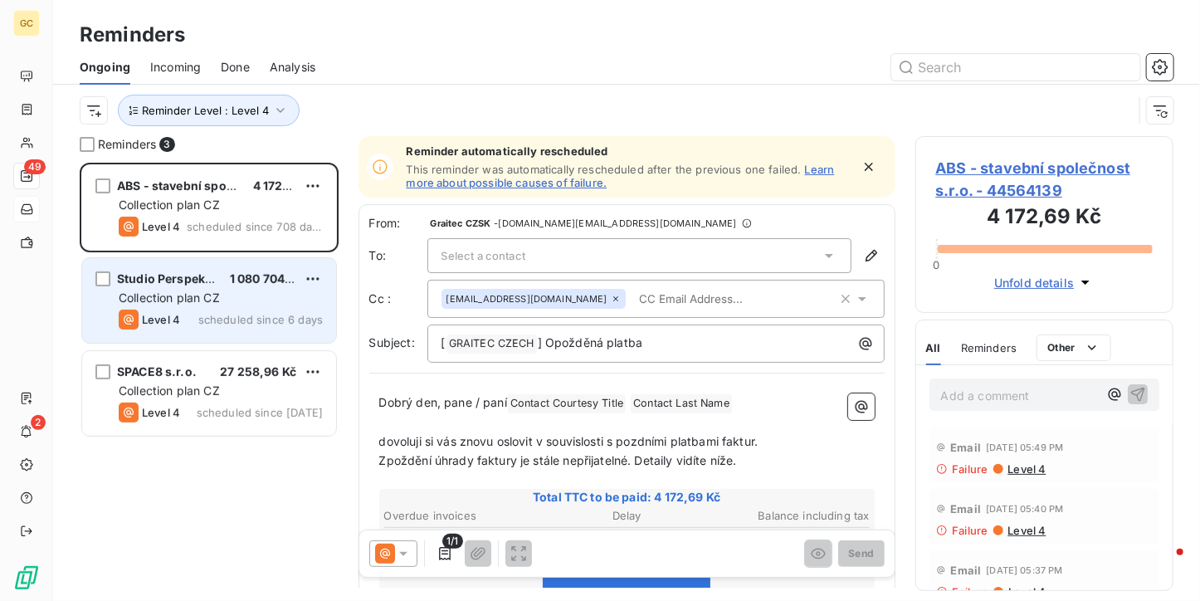
click at [236, 294] on div "Collection plan CZ" at bounding box center [221, 298] width 204 height 17
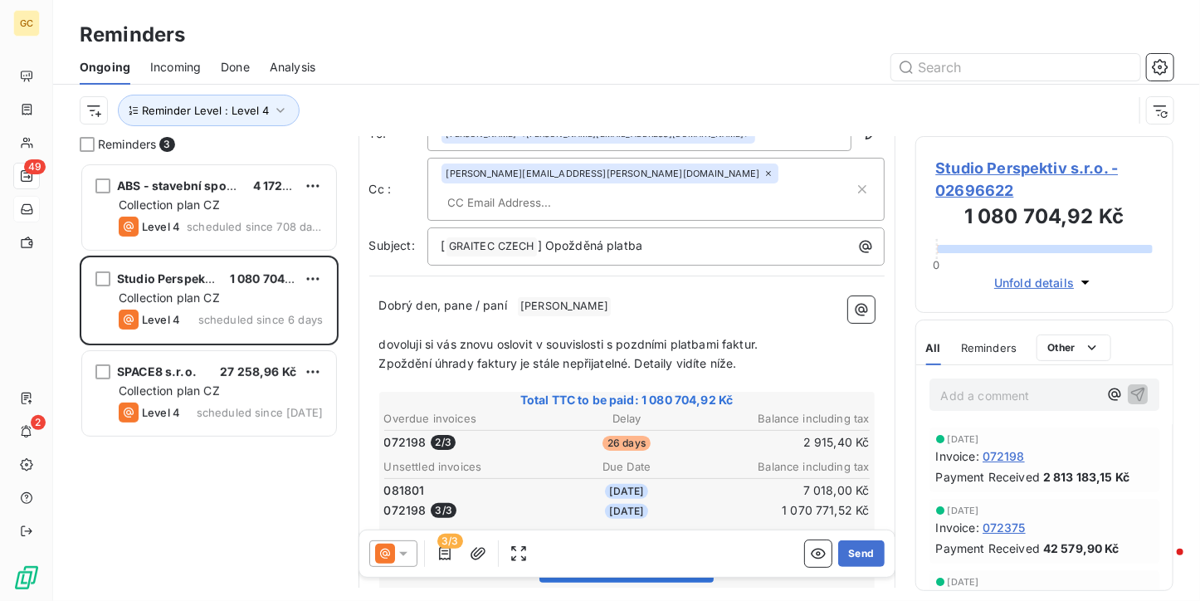
scroll to position [83, 0]
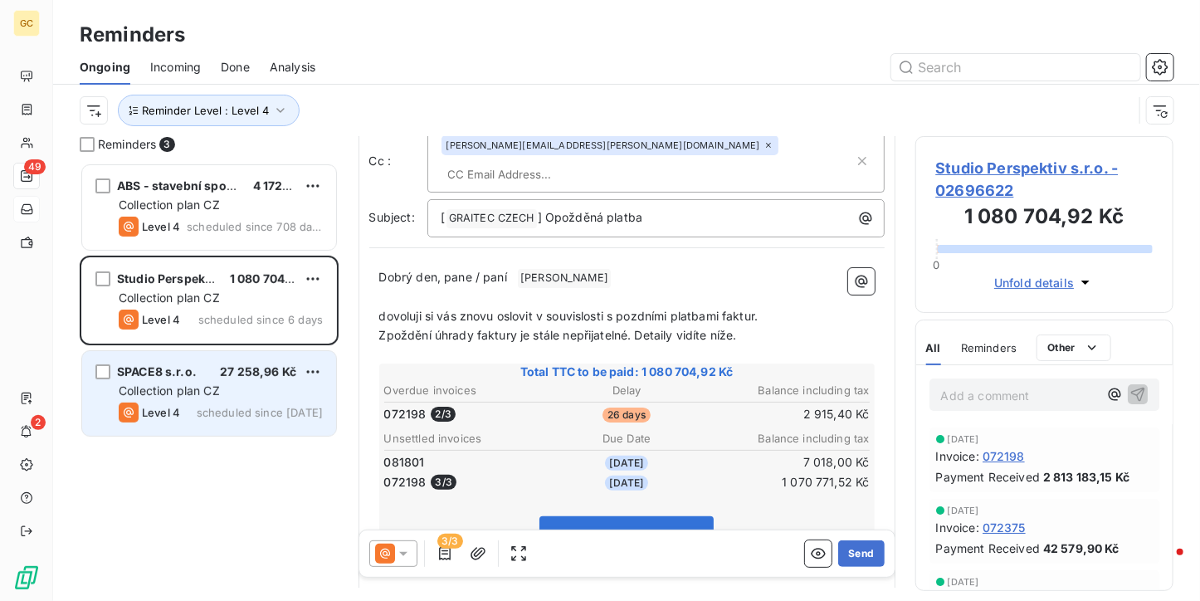
click at [188, 389] on span "Collection plan CZ" at bounding box center [169, 390] width 101 height 14
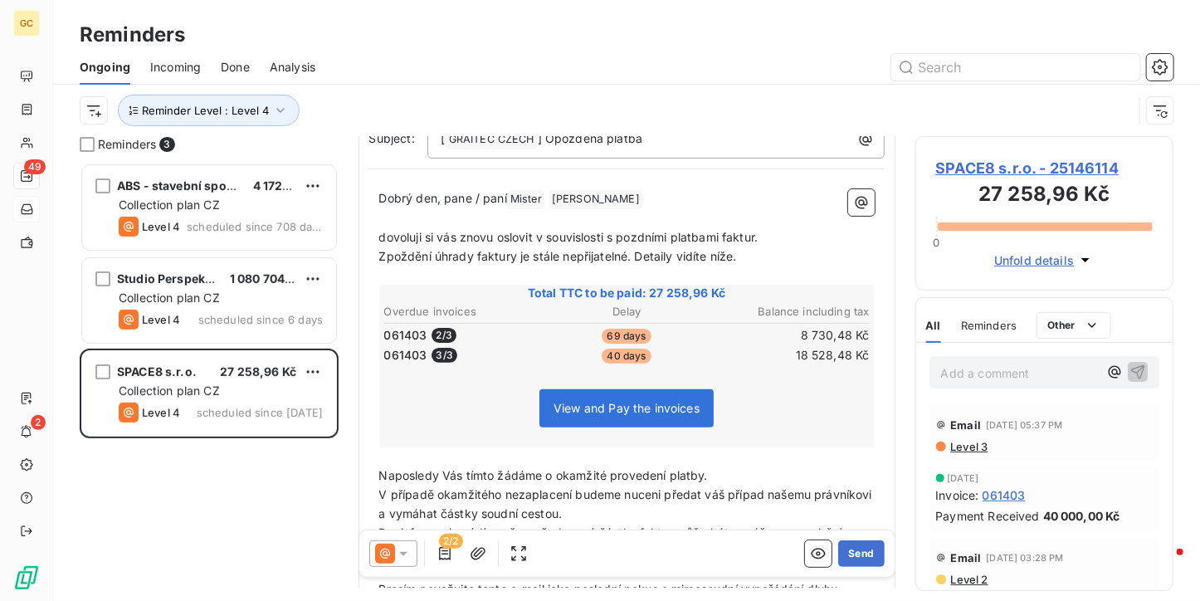
scroll to position [166, 0]
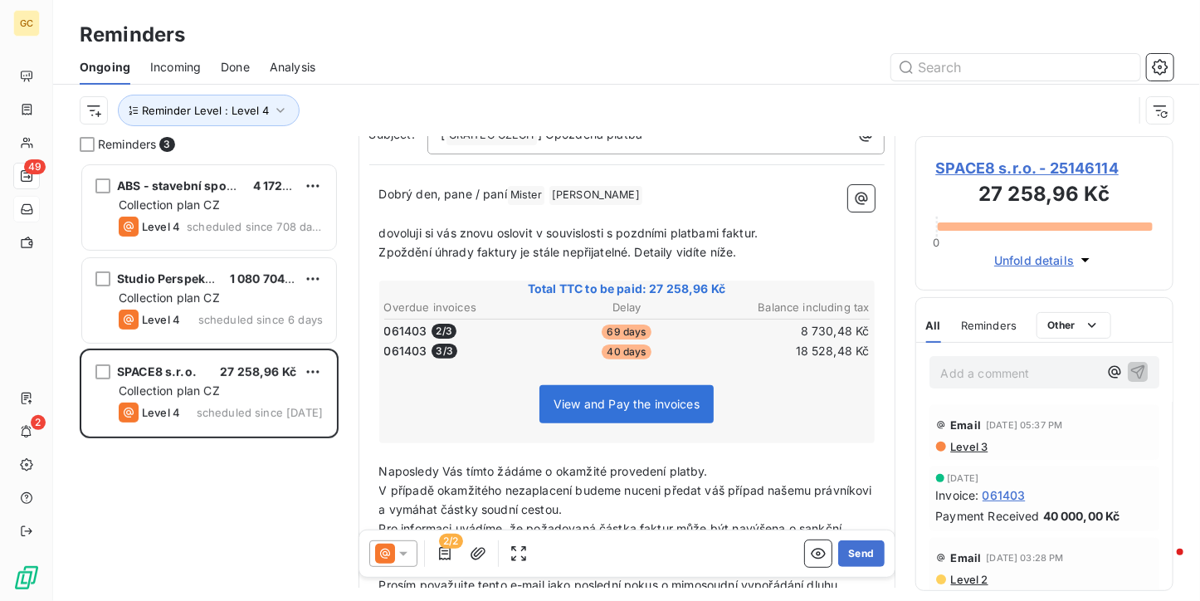
click at [1016, 491] on span "061403" at bounding box center [1003, 494] width 43 height 17
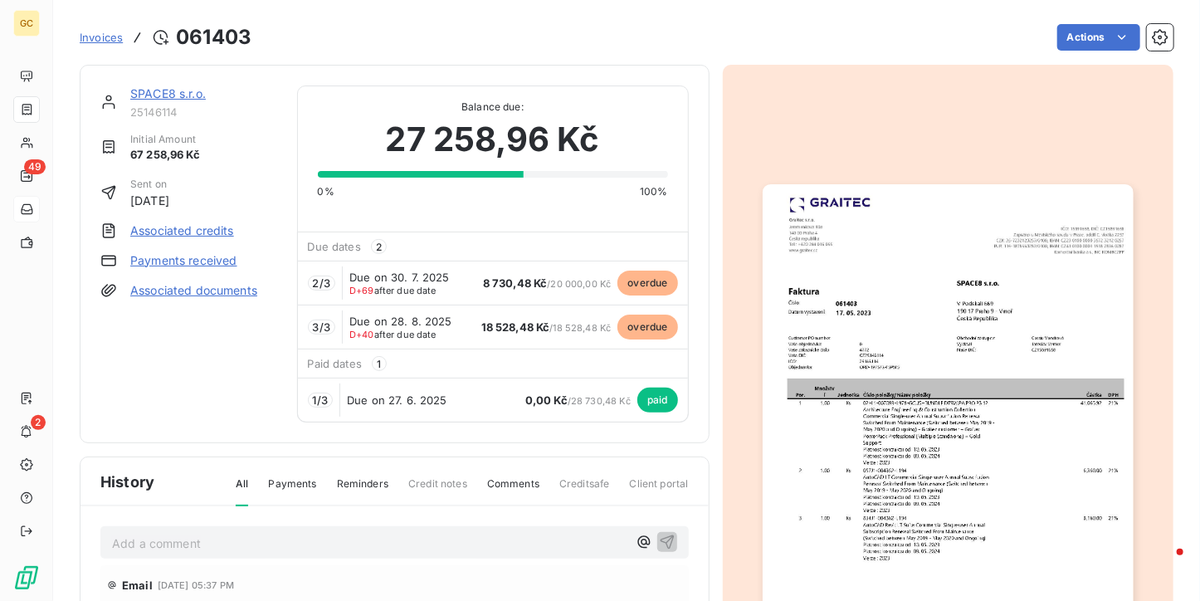
click at [942, 271] on img "button" at bounding box center [947, 445] width 371 height 523
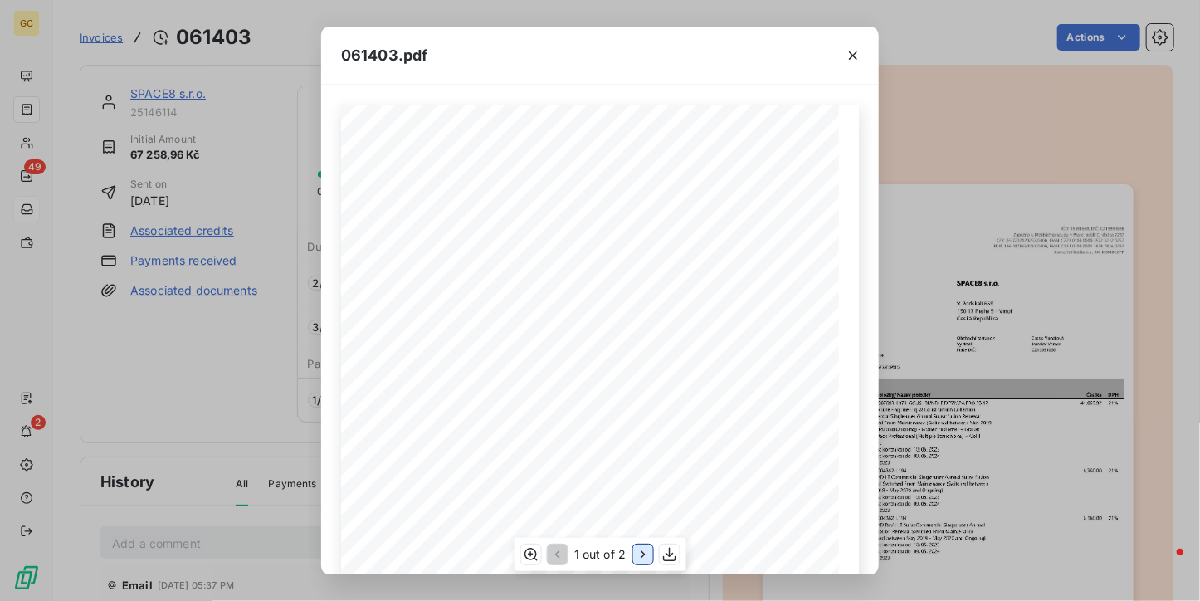
click at [650, 550] on button "button" at bounding box center [642, 554] width 20 height 20
click at [860, 54] on icon "button" at bounding box center [852, 55] width 17 height 17
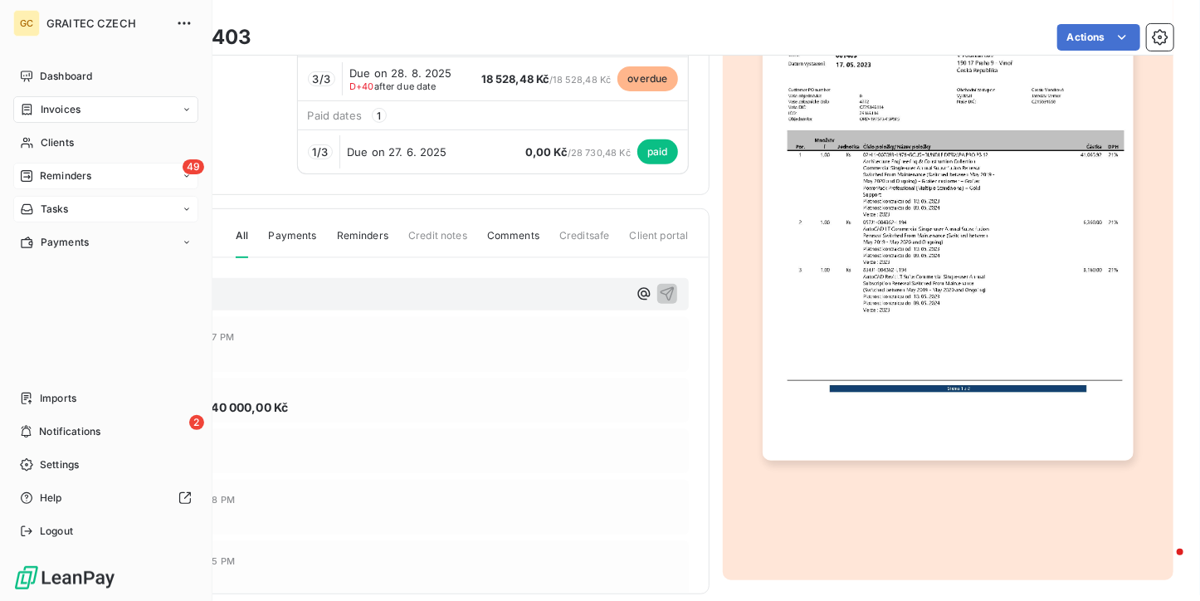
click at [36, 181] on div "Reminders" at bounding box center [55, 175] width 71 height 15
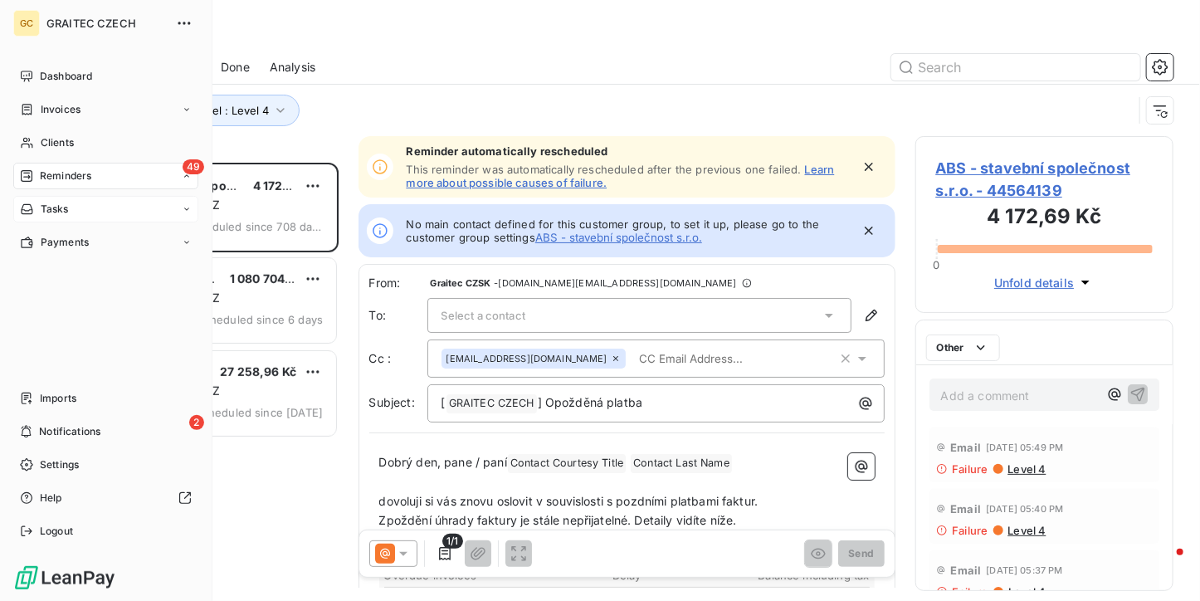
scroll to position [425, 246]
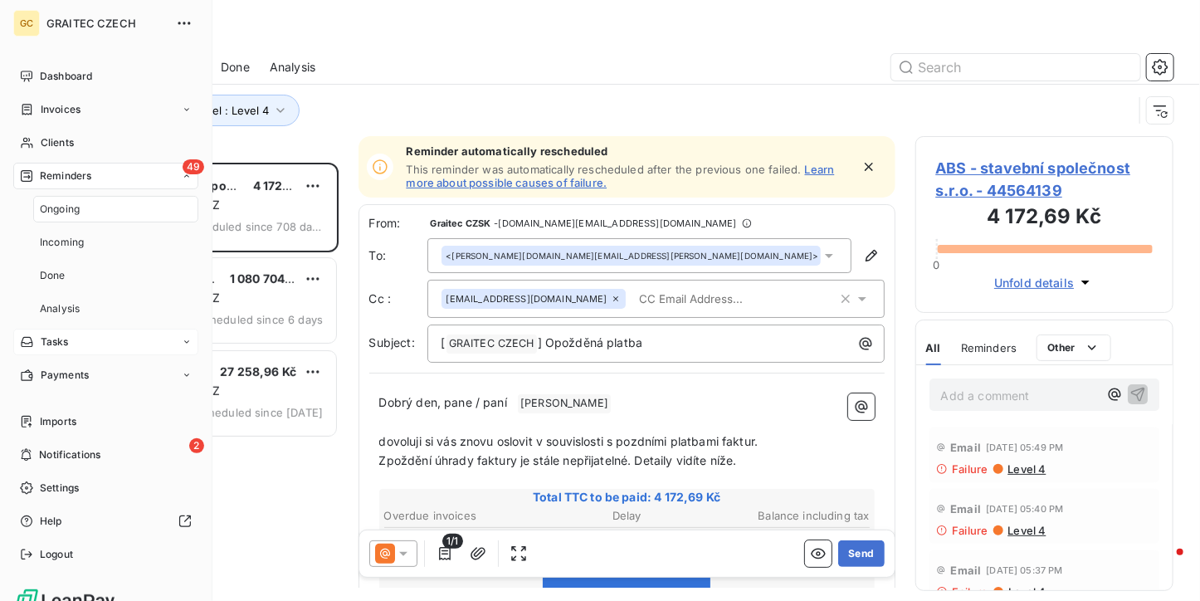
click at [59, 212] on span "Ongoing" at bounding box center [60, 209] width 40 height 15
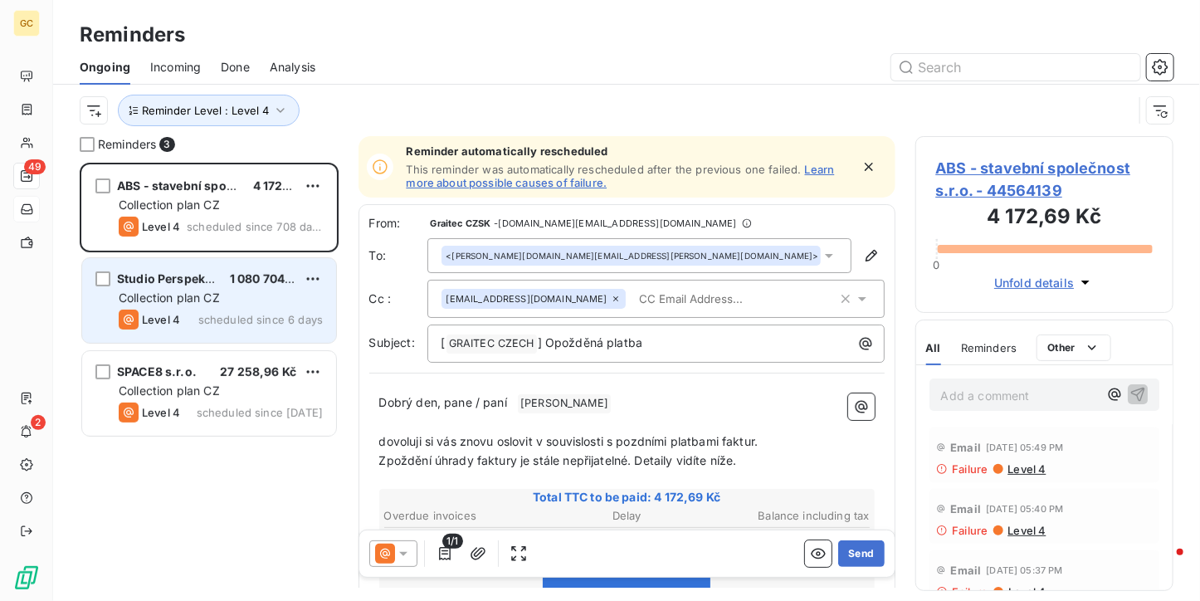
click at [238, 314] on span "scheduled since 6 days" at bounding box center [260, 319] width 124 height 13
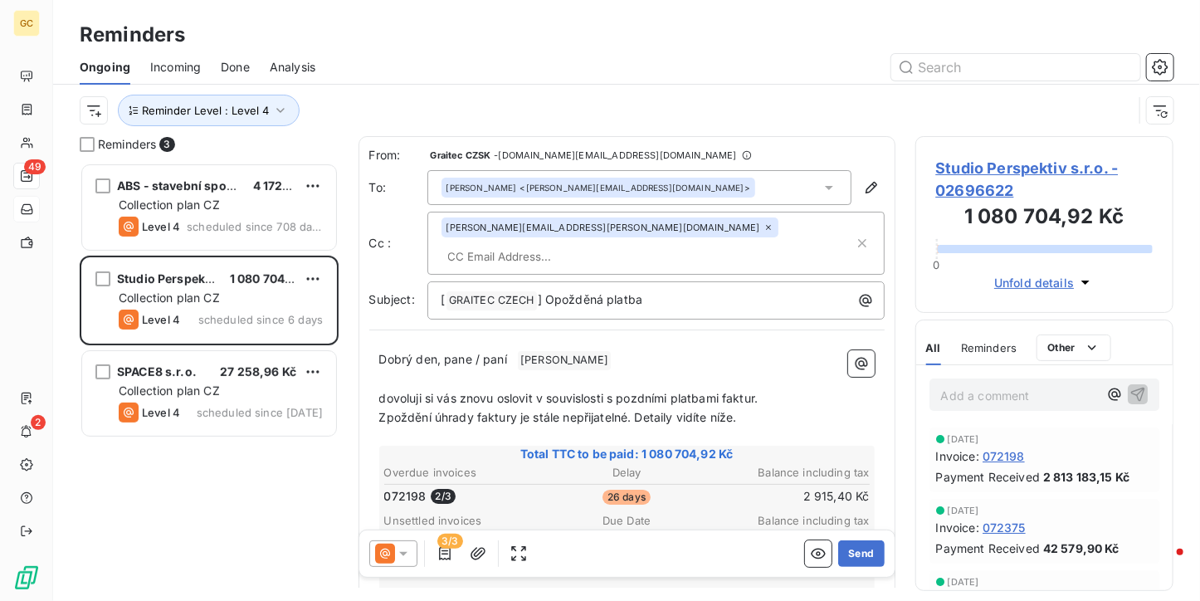
scroll to position [166, 0]
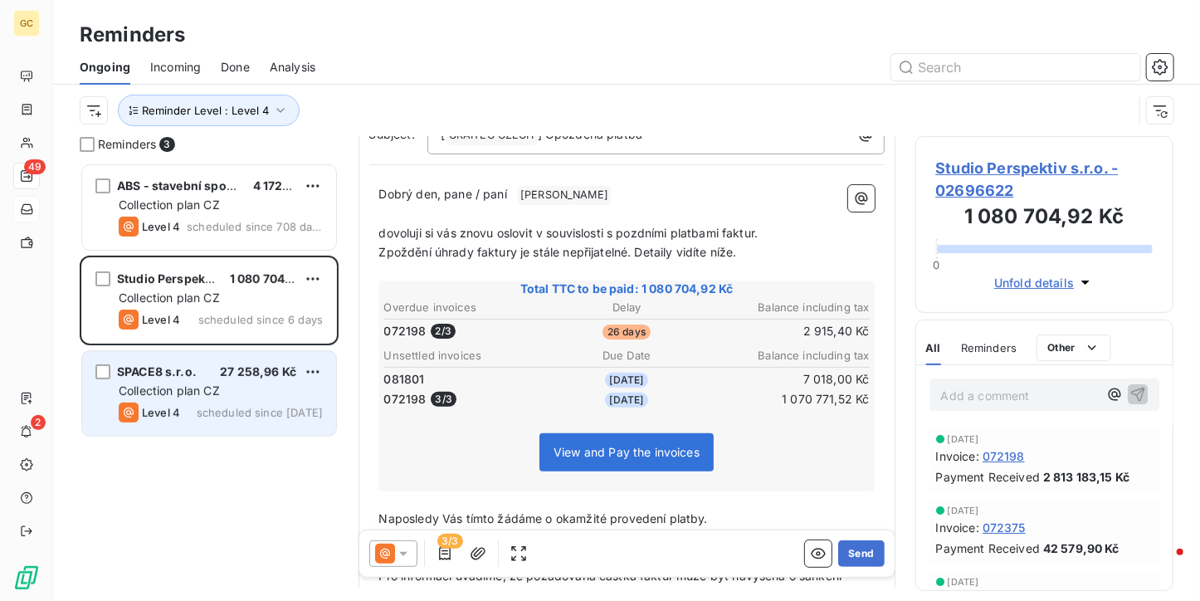
click at [252, 381] on div "SPACE8 s.r.o. 27 258,96 Kč Collection plan CZ Level 4 scheduled since yesterday" at bounding box center [209, 393] width 254 height 85
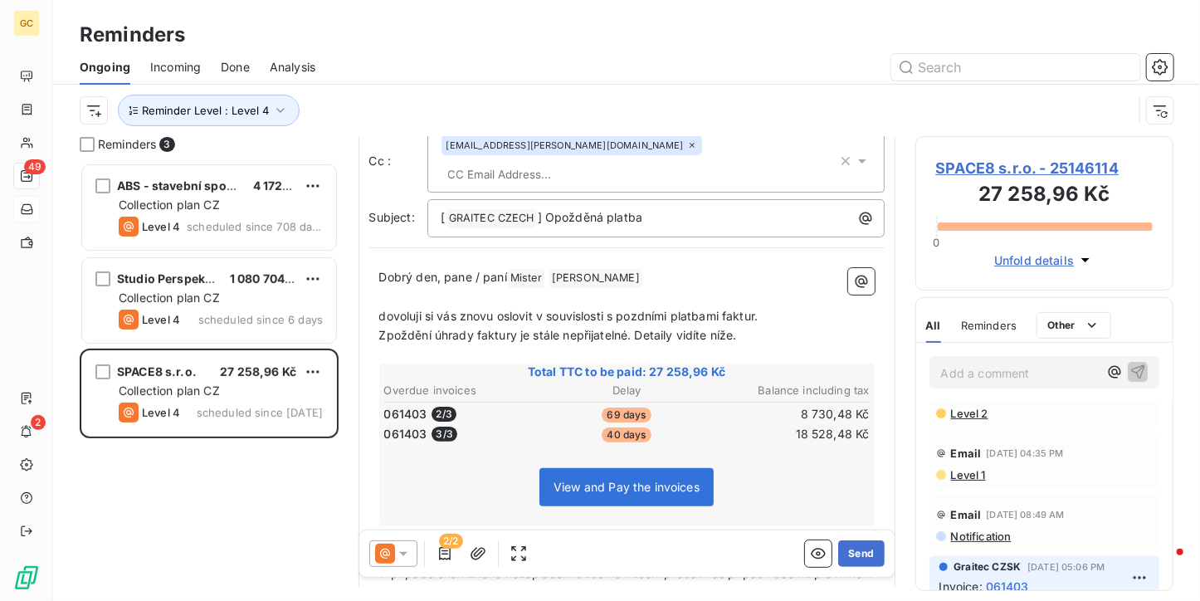
scroll to position [83, 0]
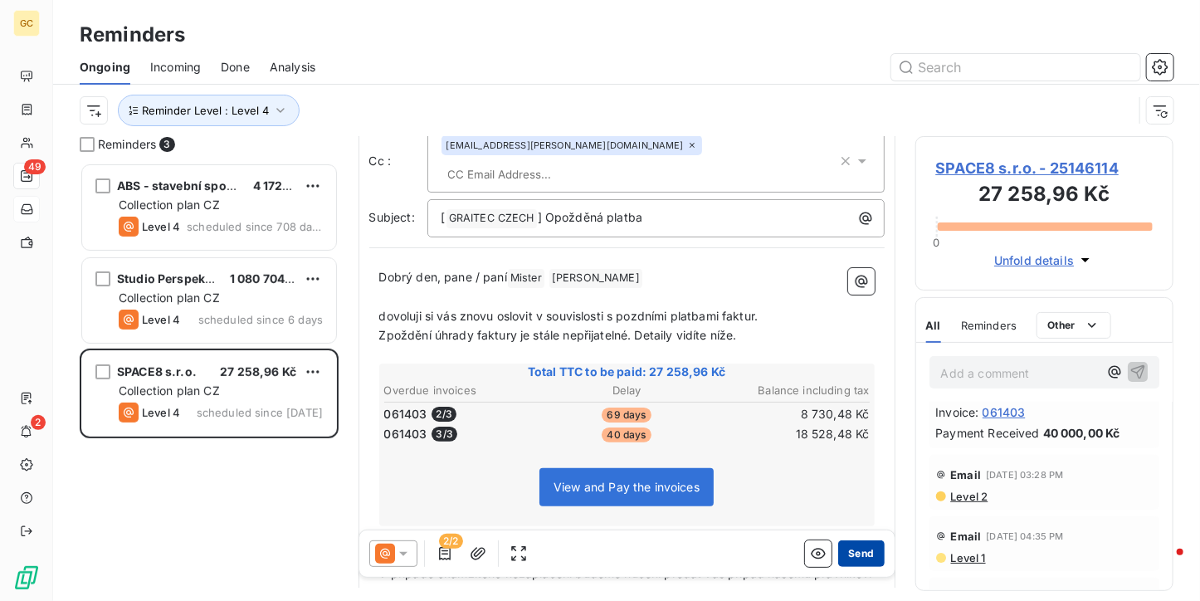
click at [859, 550] on button "Send" at bounding box center [861, 553] width 46 height 27
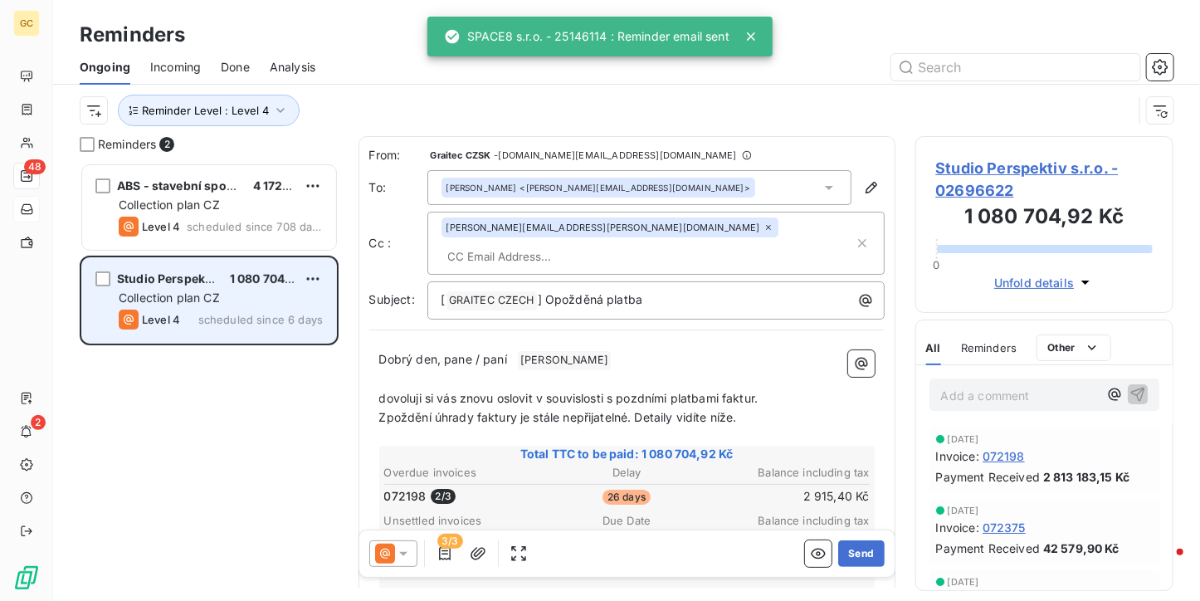
click at [206, 310] on div "Level 4 scheduled since 6 days" at bounding box center [221, 319] width 204 height 20
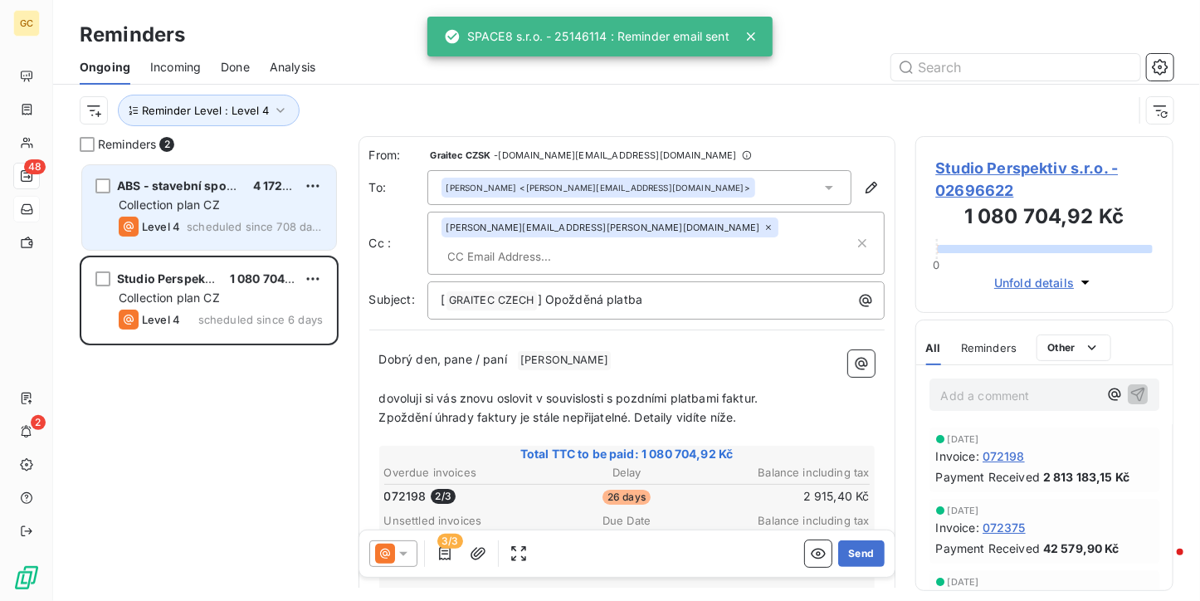
click at [213, 175] on div "ABS - stavební společnost s.r.o. 4 172,69 Kč Collection plan CZ Level 4 schedul…" at bounding box center [209, 207] width 254 height 85
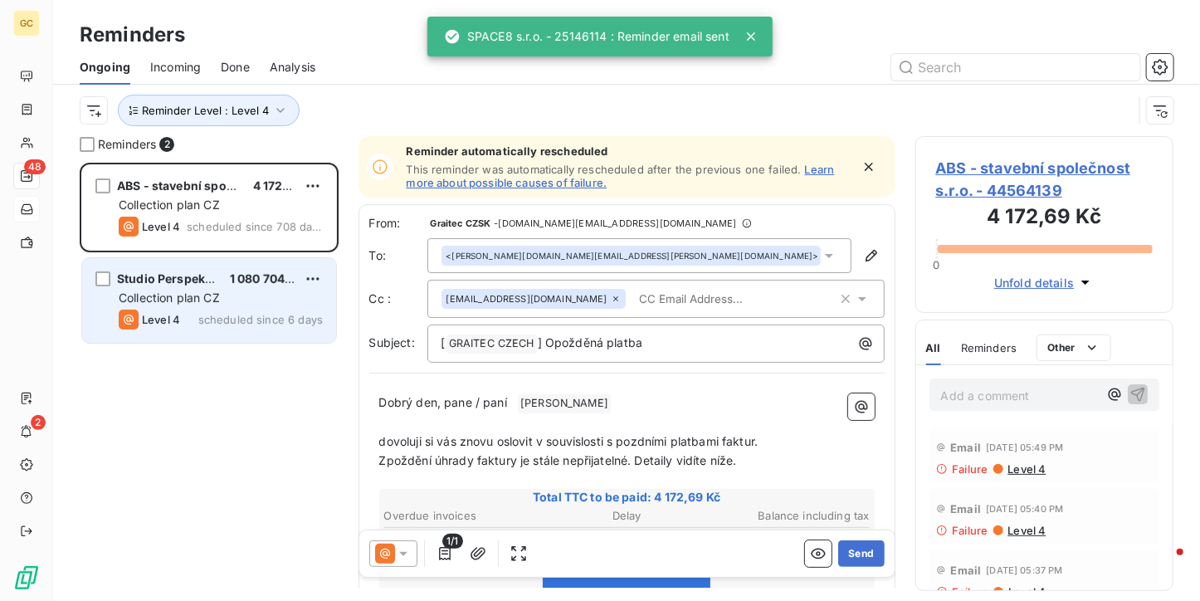
click at [216, 294] on span "Collection plan CZ" at bounding box center [169, 297] width 101 height 14
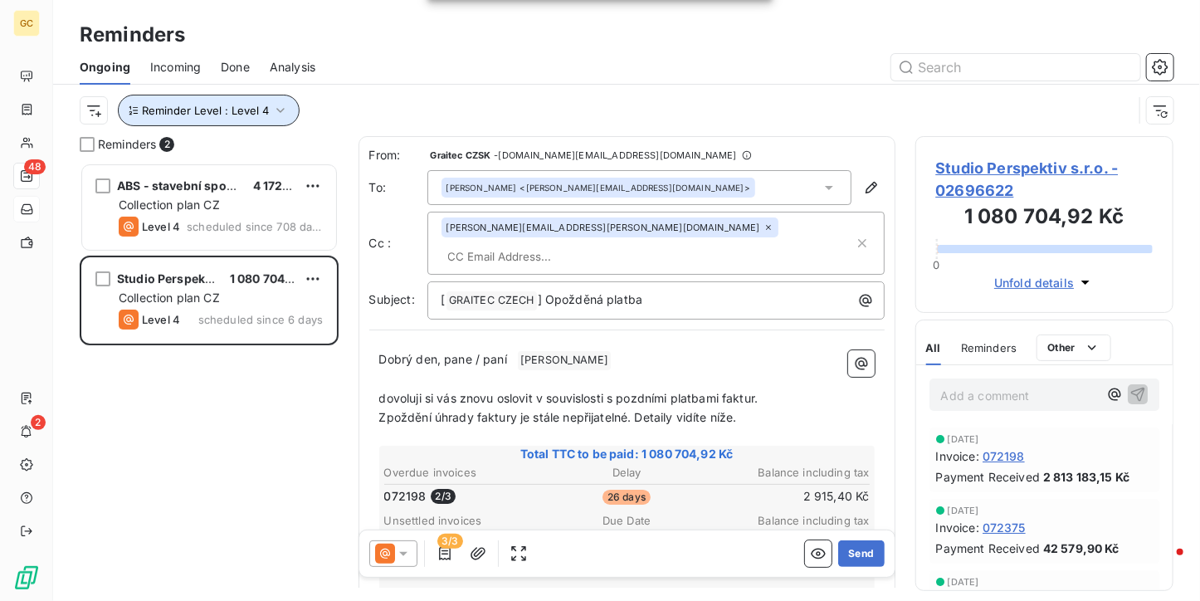
click at [275, 112] on icon "button" at bounding box center [280, 110] width 17 height 17
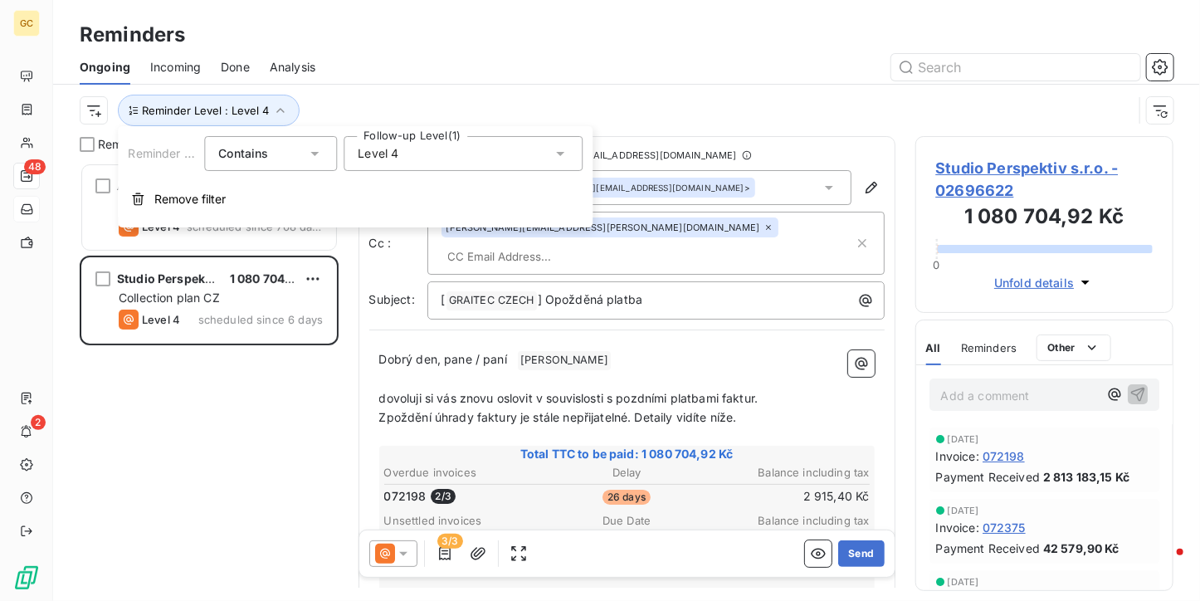
click at [414, 158] on div "Level 4" at bounding box center [462, 153] width 239 height 35
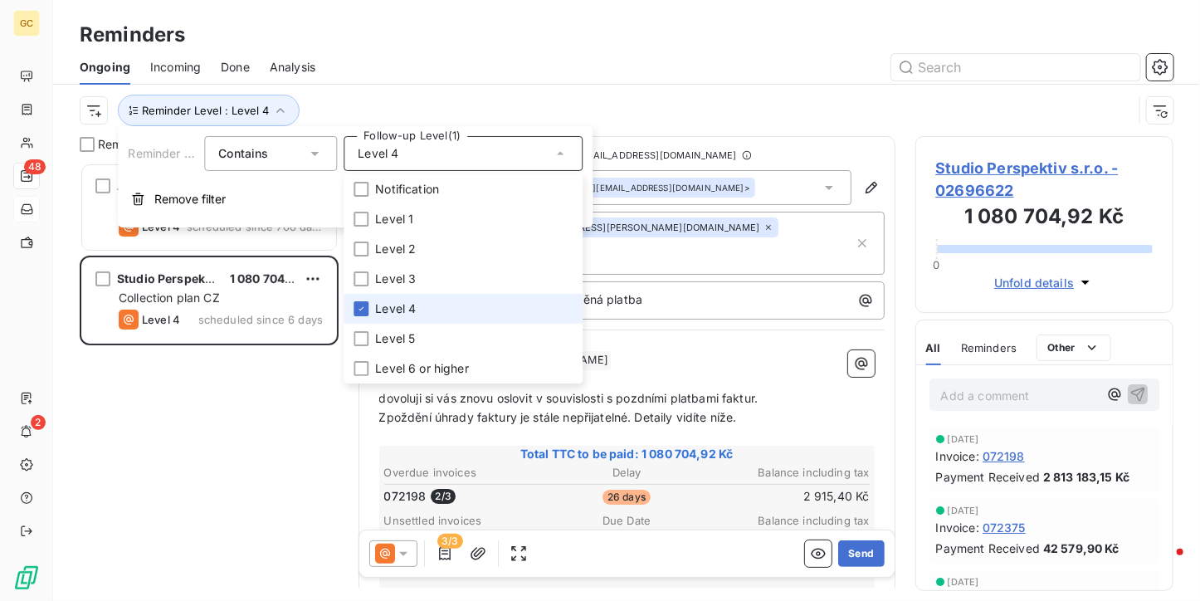
click at [398, 301] on span "Level 4" at bounding box center [395, 308] width 41 height 17
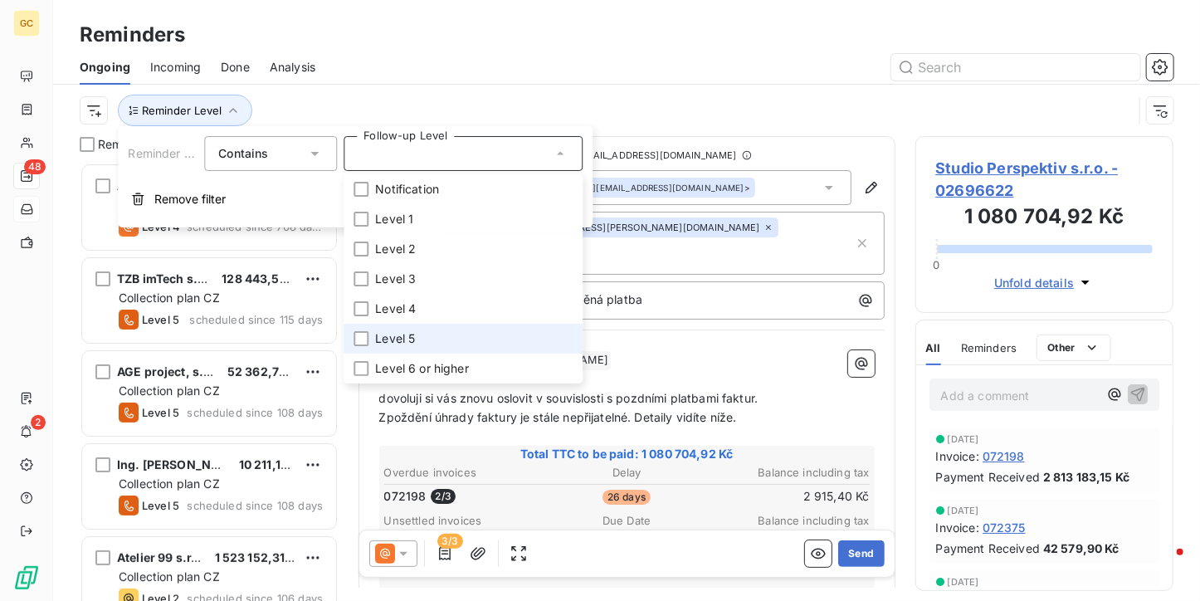
click at [389, 338] on span "Level 5" at bounding box center [395, 338] width 40 height 17
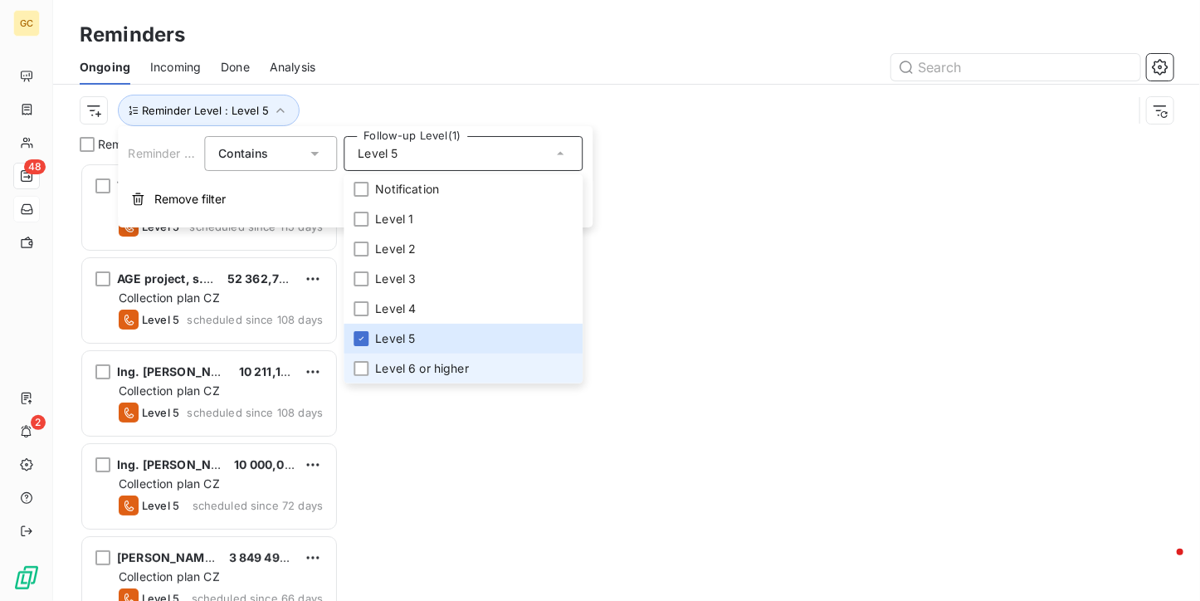
click at [385, 367] on span "Level 6 or higher" at bounding box center [422, 368] width 94 height 17
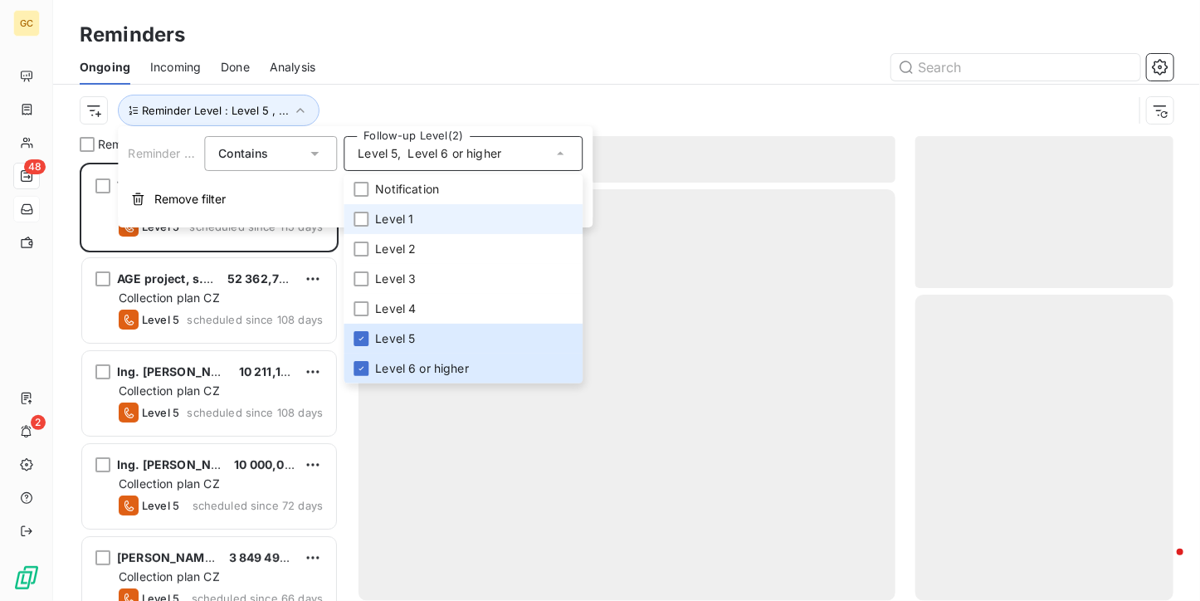
scroll to position [425, 246]
click at [444, 23] on div "Reminders" at bounding box center [626, 35] width 1146 height 30
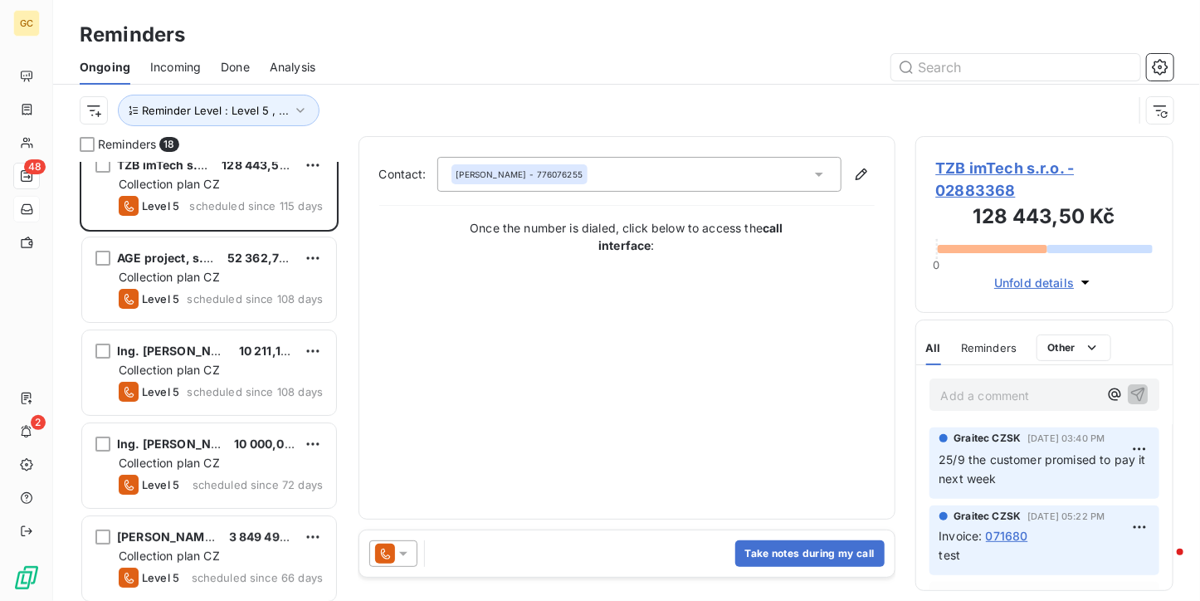
scroll to position [0, 0]
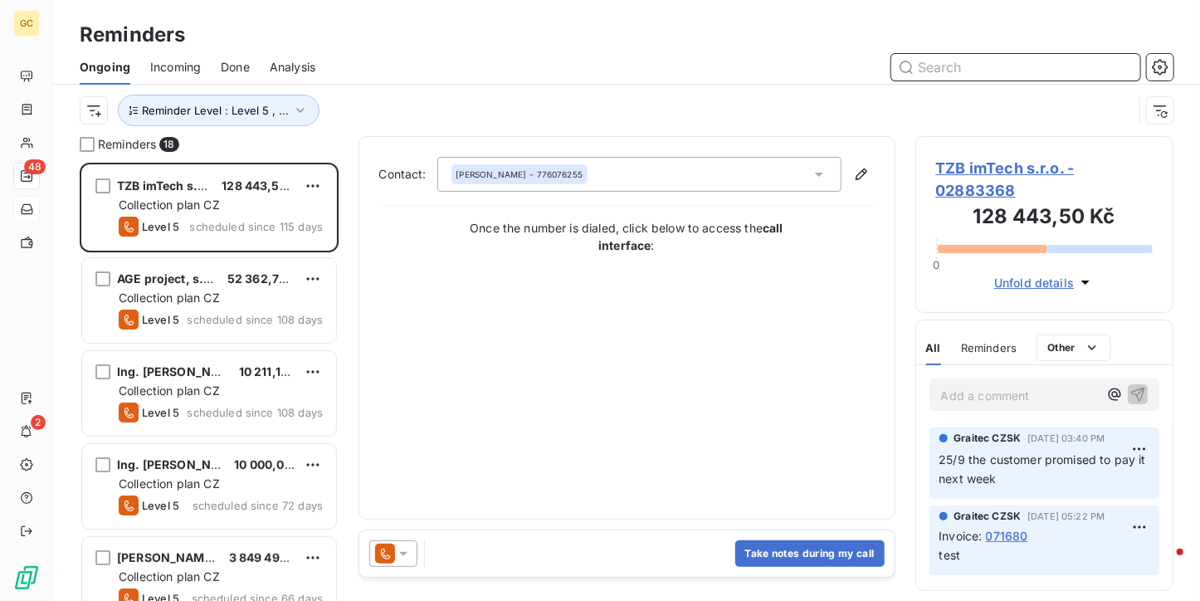
click at [1030, 72] on input "text" at bounding box center [1015, 67] width 249 height 27
type input "tector"
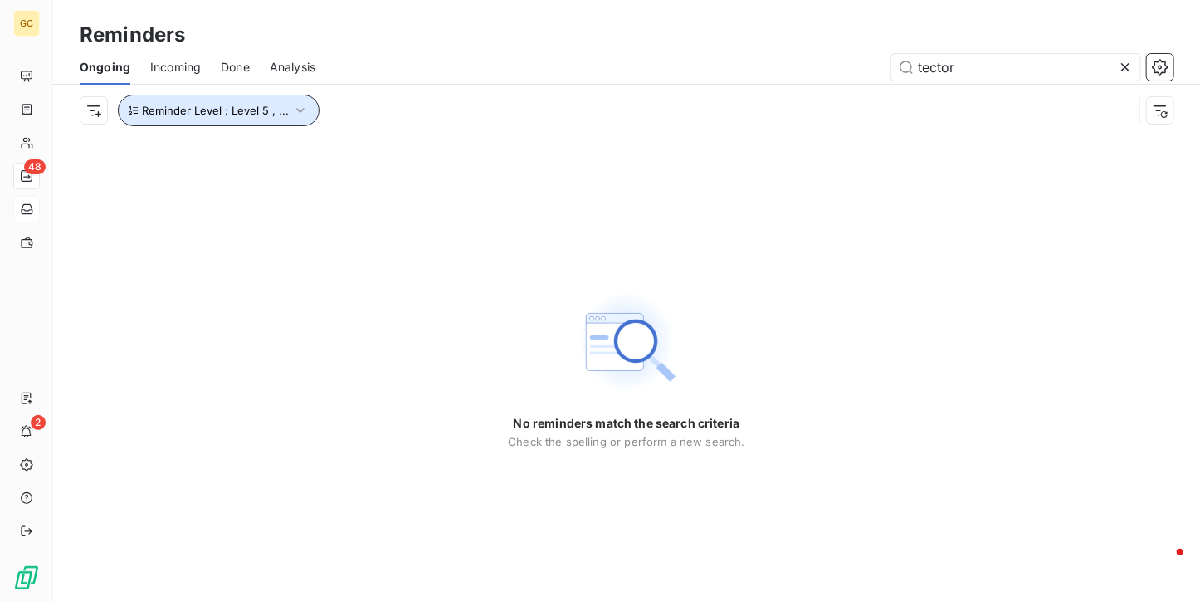
click at [297, 109] on icon "button" at bounding box center [300, 110] width 8 height 5
click at [378, 69] on div "tector" at bounding box center [754, 67] width 838 height 27
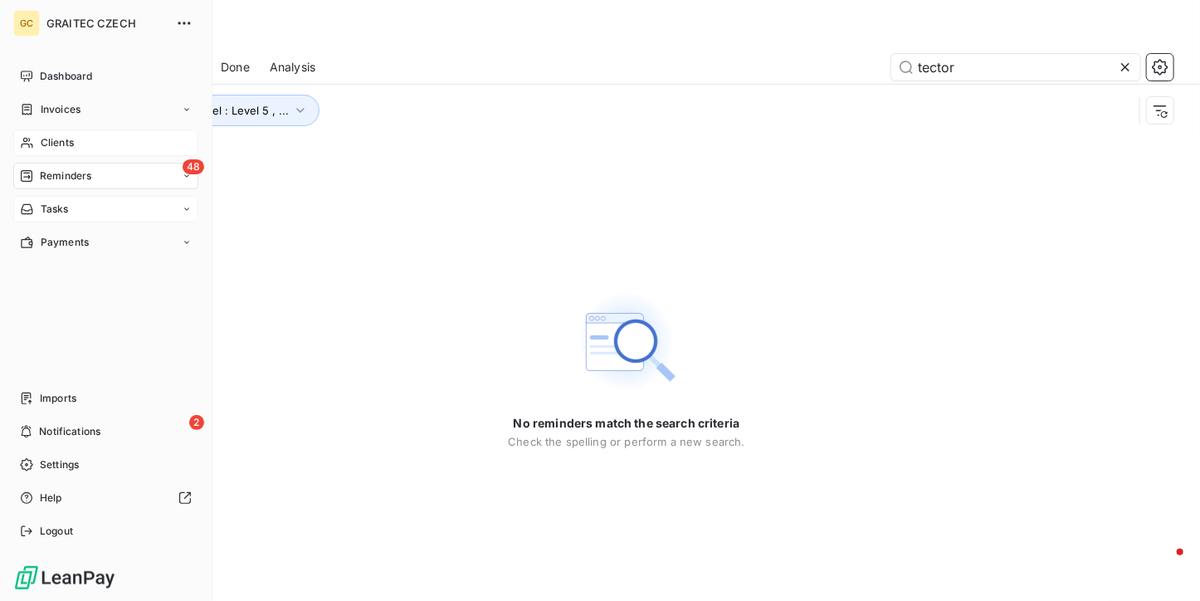
click at [44, 143] on span "Clients" at bounding box center [57, 142] width 33 height 15
click at [33, 99] on div "Invoices" at bounding box center [105, 109] width 185 height 27
click at [35, 139] on div "Invoices" at bounding box center [115, 142] width 165 height 27
click at [56, 241] on span "Clients" at bounding box center [57, 242] width 33 height 15
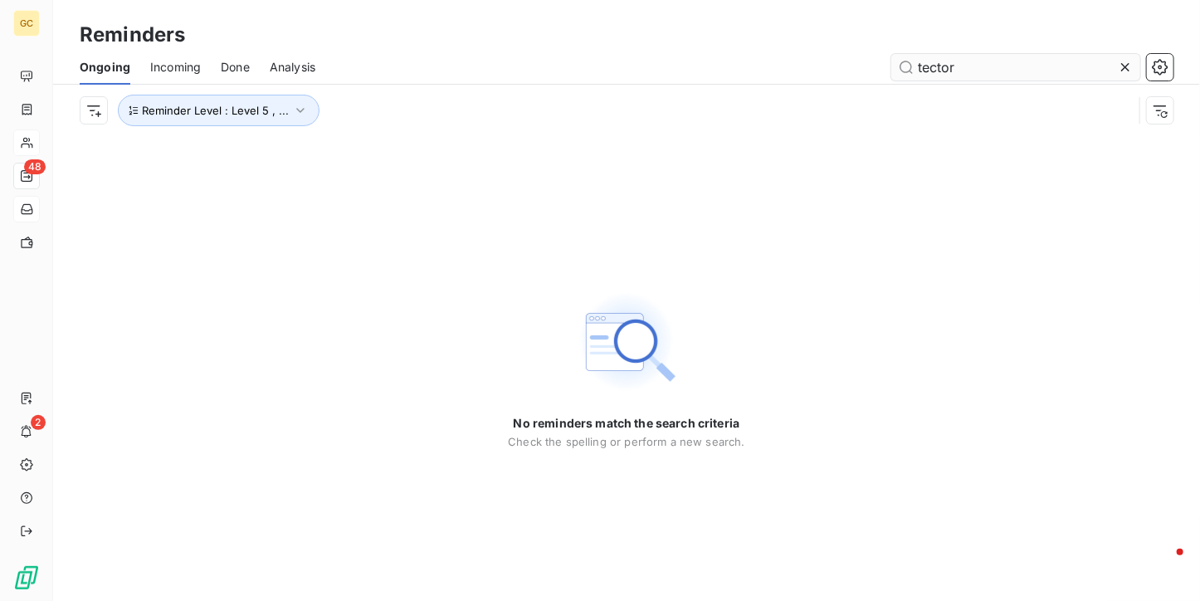
click at [966, 66] on input "tector" at bounding box center [1015, 67] width 249 height 27
click at [1125, 66] on icon at bounding box center [1125, 67] width 8 height 8
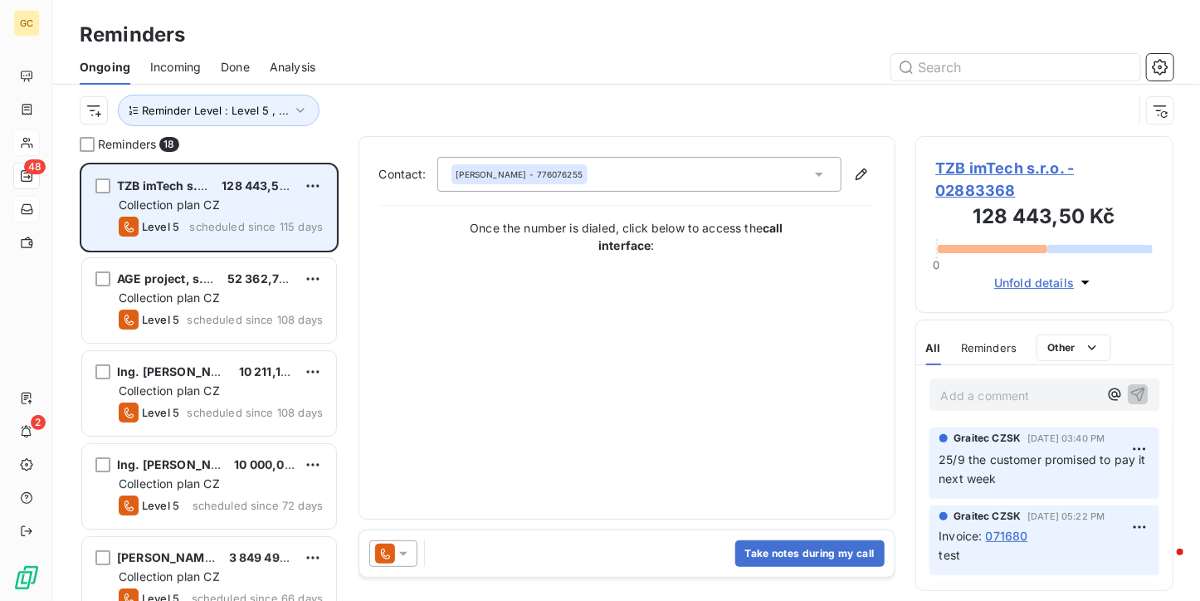
scroll to position [425, 246]
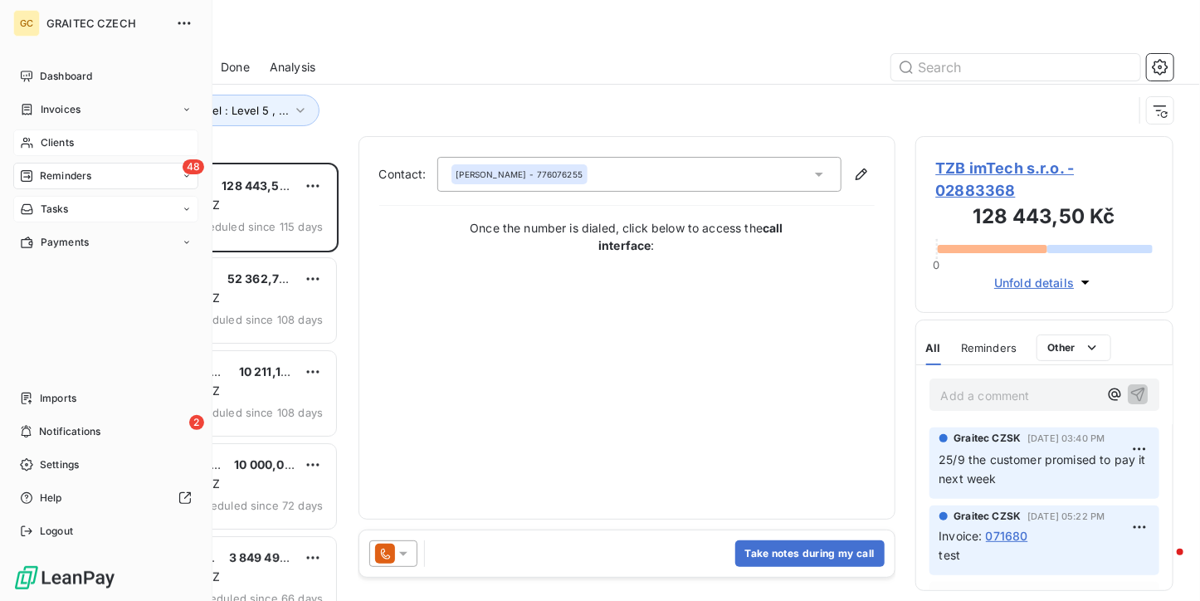
click at [36, 143] on div "Clients" at bounding box center [105, 142] width 185 height 27
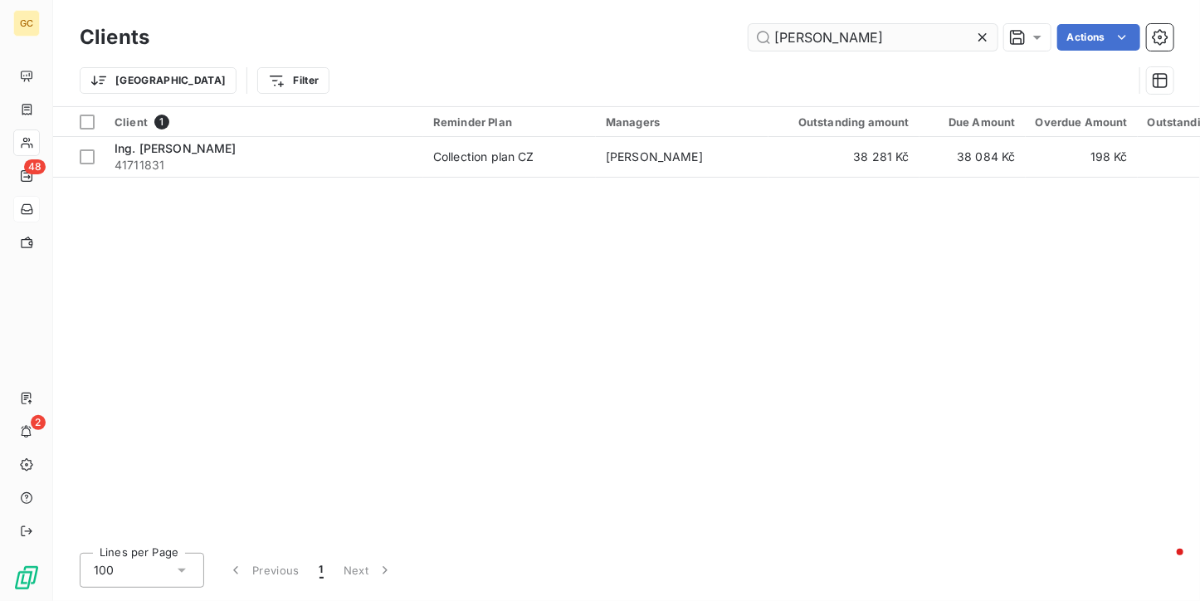
drag, startPoint x: 830, startPoint y: 36, endPoint x: 757, endPoint y: 37, distance: 73.0
click at [757, 37] on input "hrabě" at bounding box center [872, 37] width 249 height 27
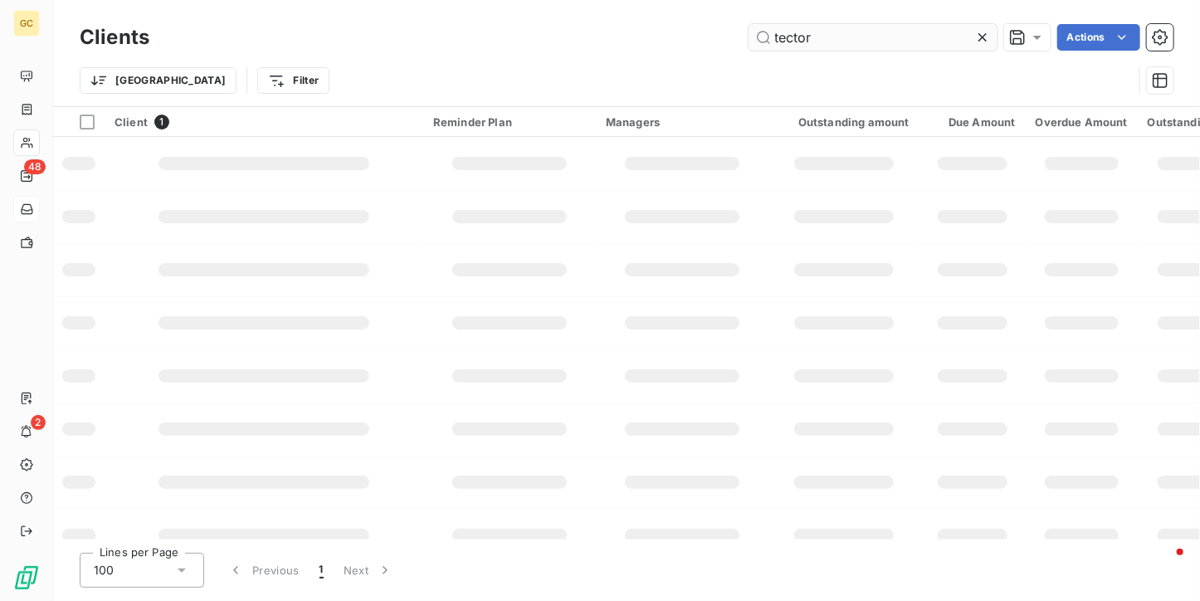
type input "tector"
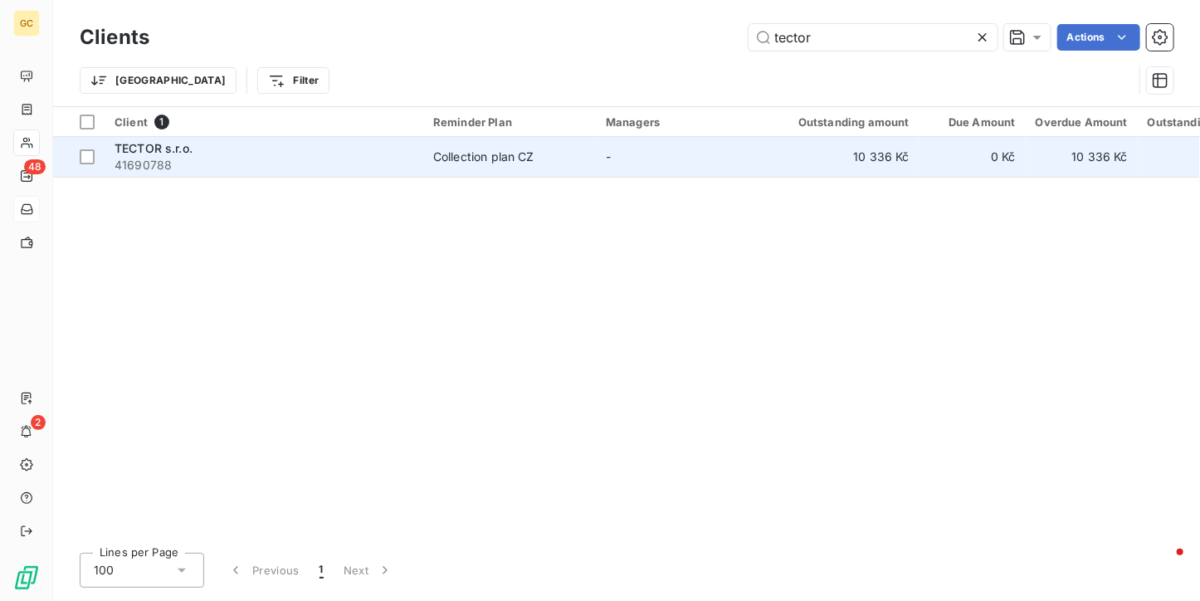
click at [479, 165] on td "Collection plan CZ" at bounding box center [509, 157] width 173 height 40
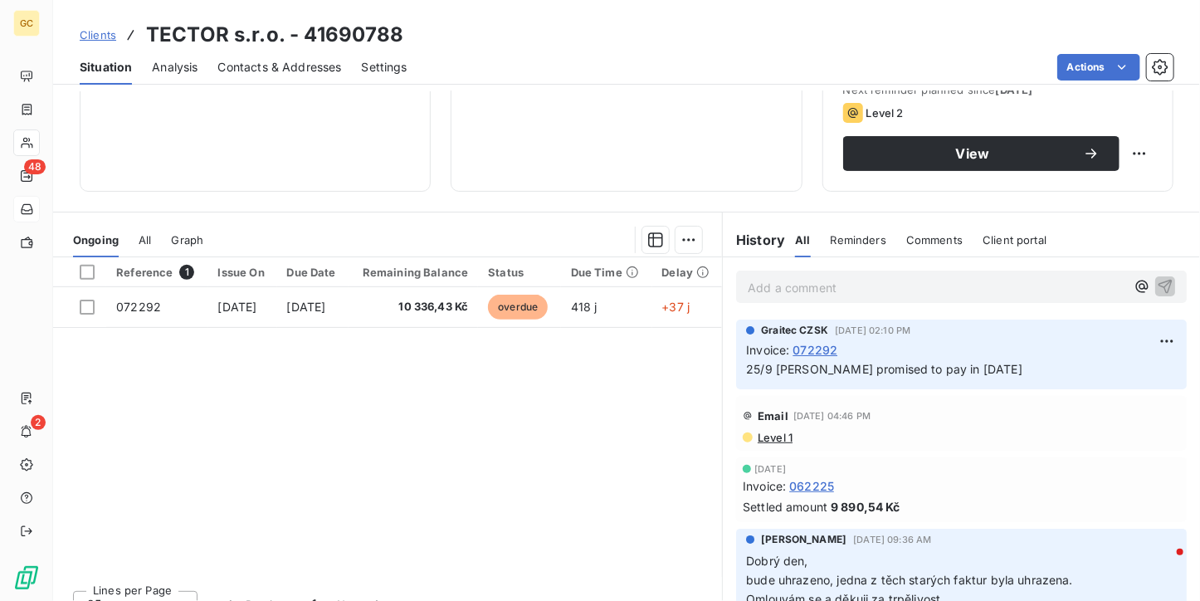
scroll to position [249, 0]
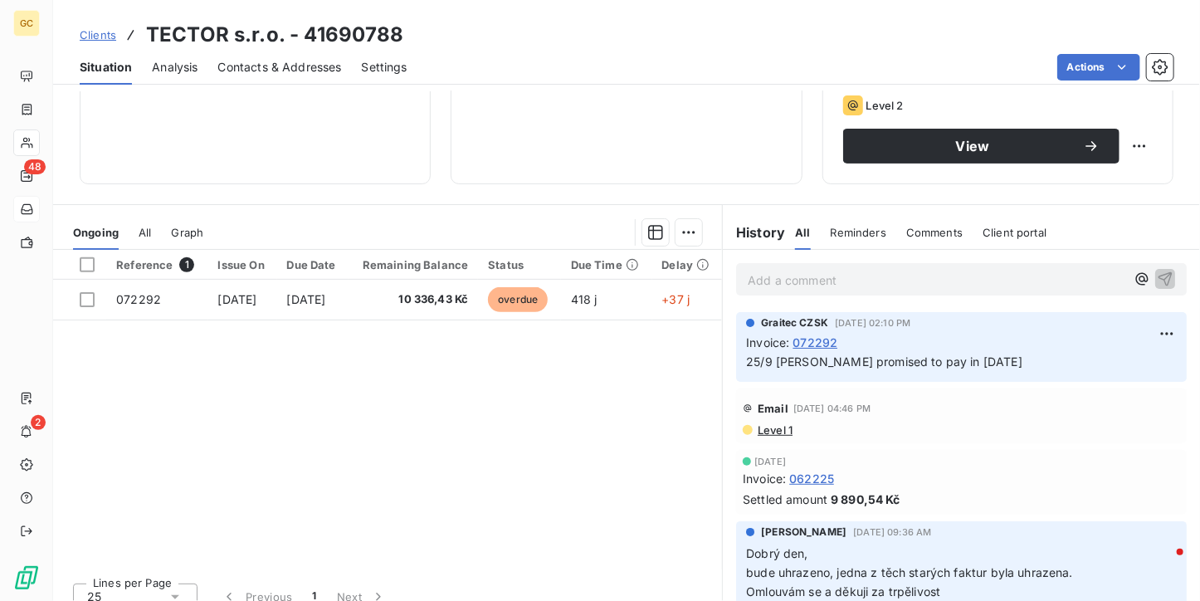
click at [781, 302] on div "Add a comment ﻿" at bounding box center [961, 279] width 477 height 59
click at [781, 294] on div "Add a comment ﻿" at bounding box center [961, 279] width 450 height 32
click at [782, 280] on p "Add a comment ﻿" at bounding box center [935, 280] width 377 height 21
click at [1156, 281] on icon "button" at bounding box center [1164, 278] width 17 height 17
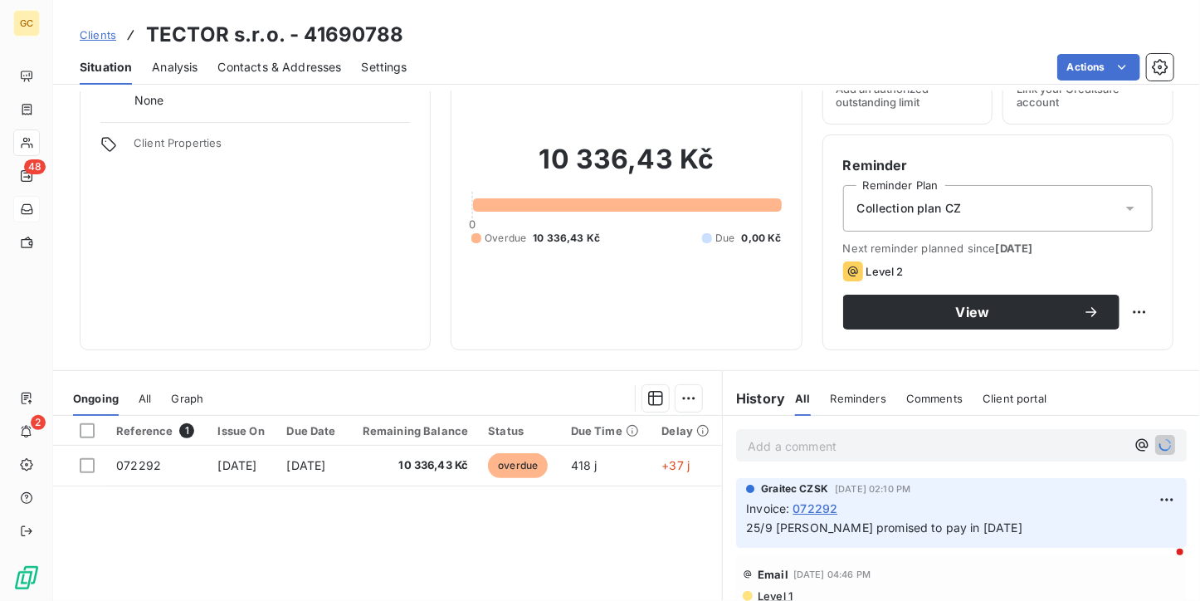
scroll to position [0, 0]
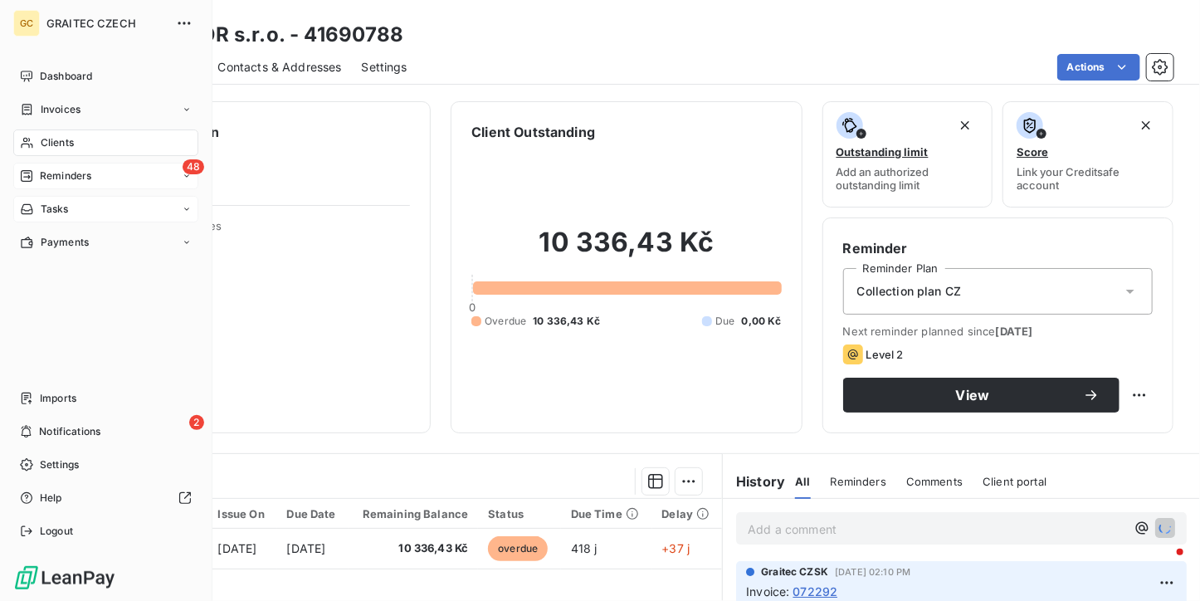
click at [52, 172] on span "Reminders" at bounding box center [65, 175] width 51 height 15
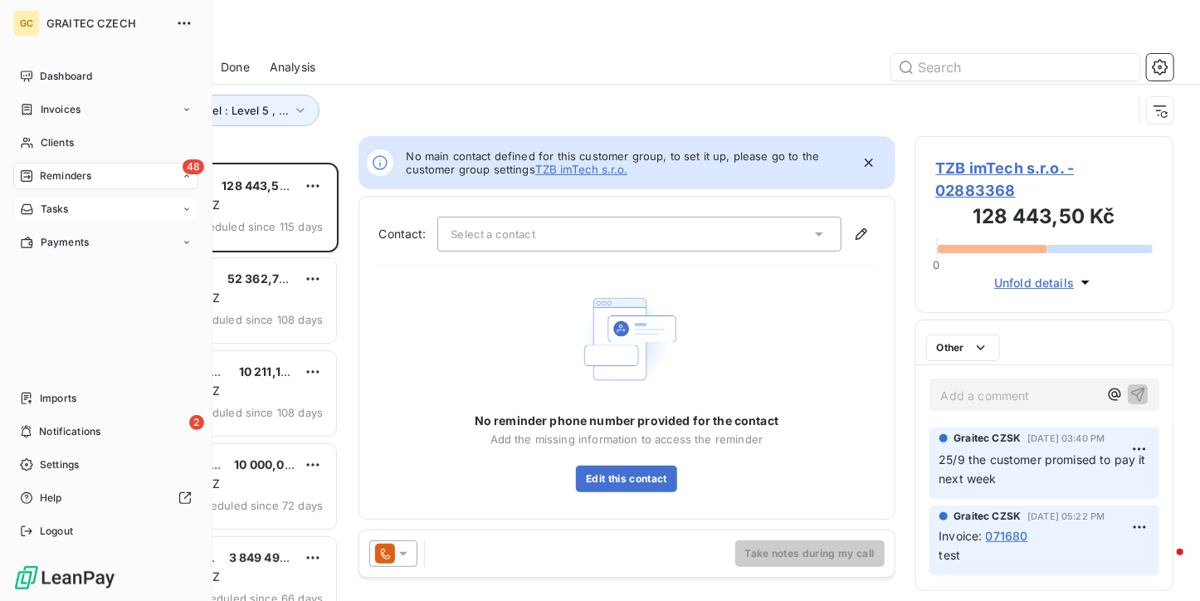
scroll to position [425, 246]
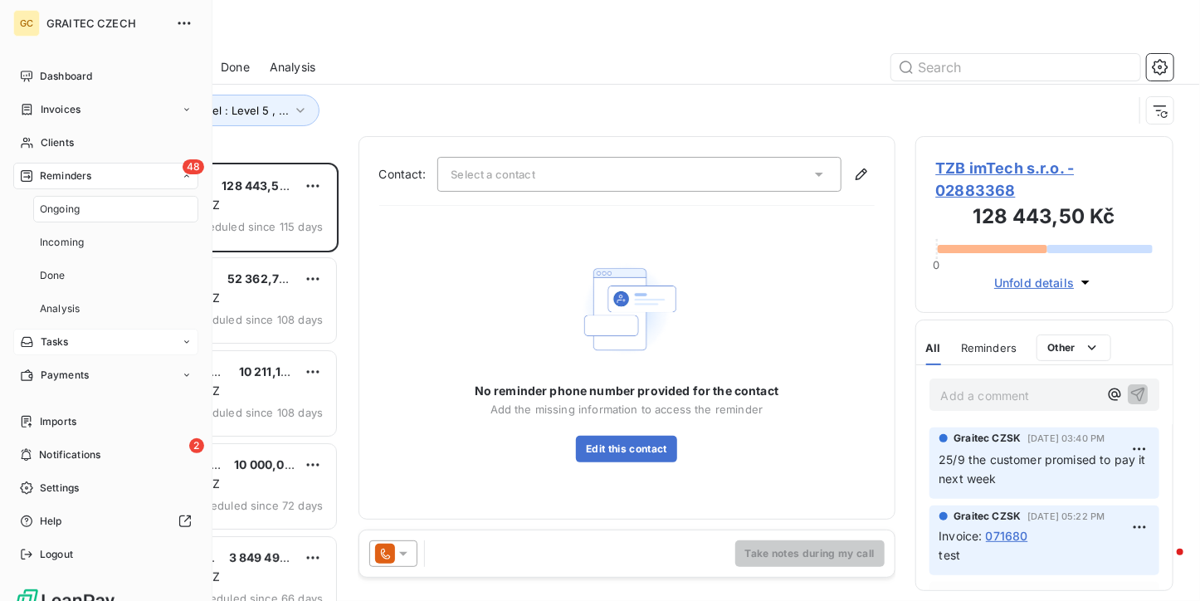
click at [74, 218] on div "Ongoing" at bounding box center [115, 209] width 165 height 27
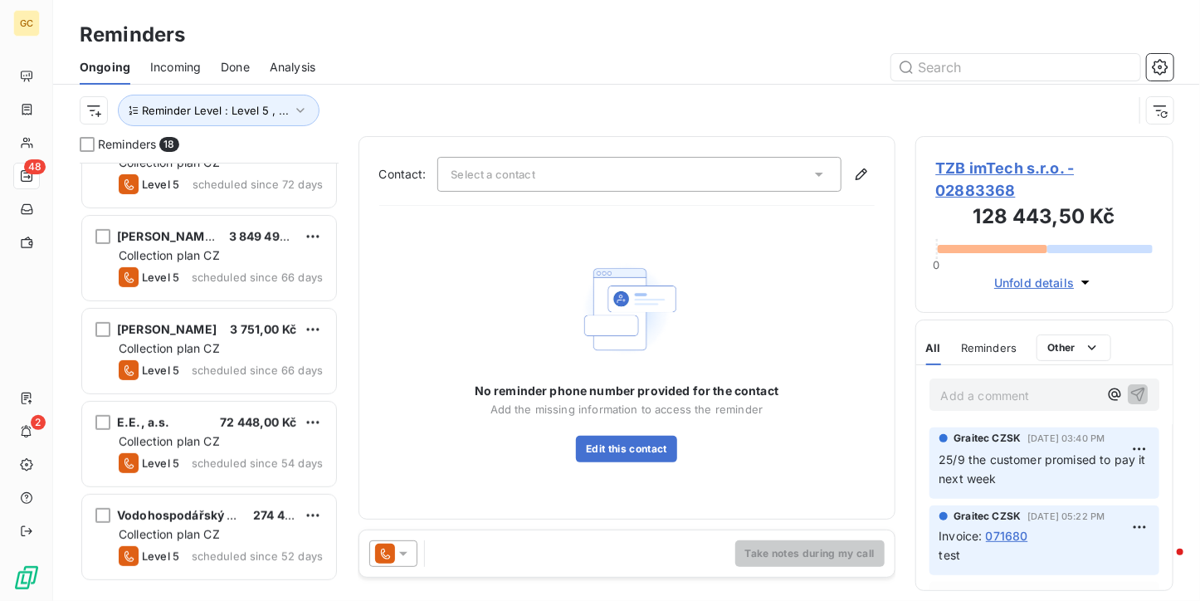
scroll to position [73, 0]
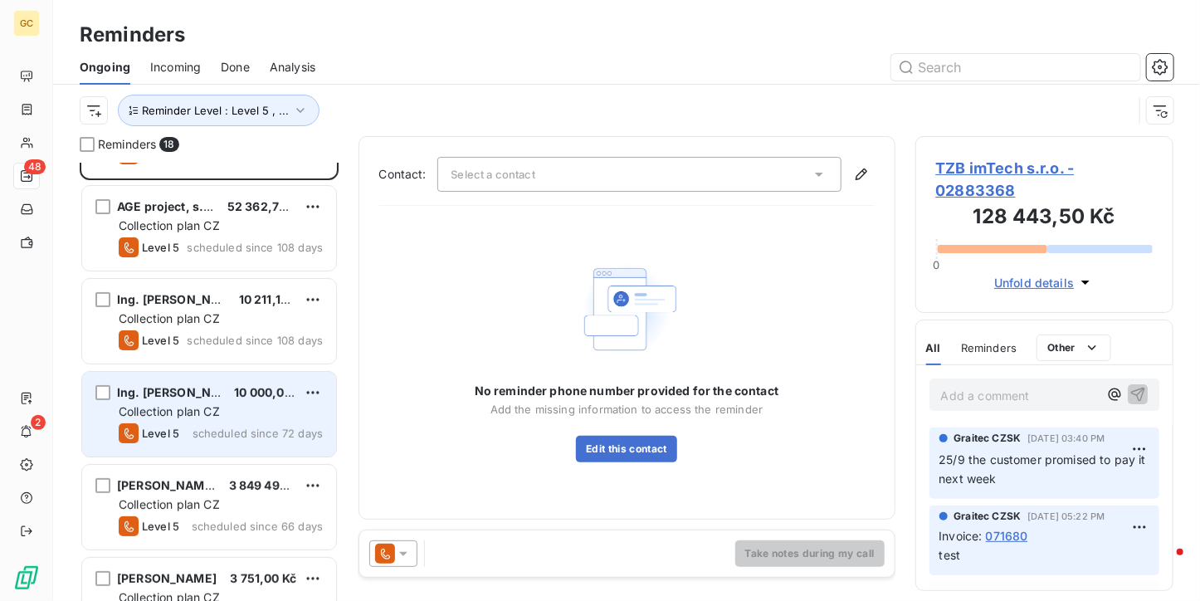
click at [226, 447] on div "Ing. Pavel Jakeš 10 000,00 Kč Collection plan CZ Level 5 scheduled since 72 days" at bounding box center [209, 414] width 254 height 85
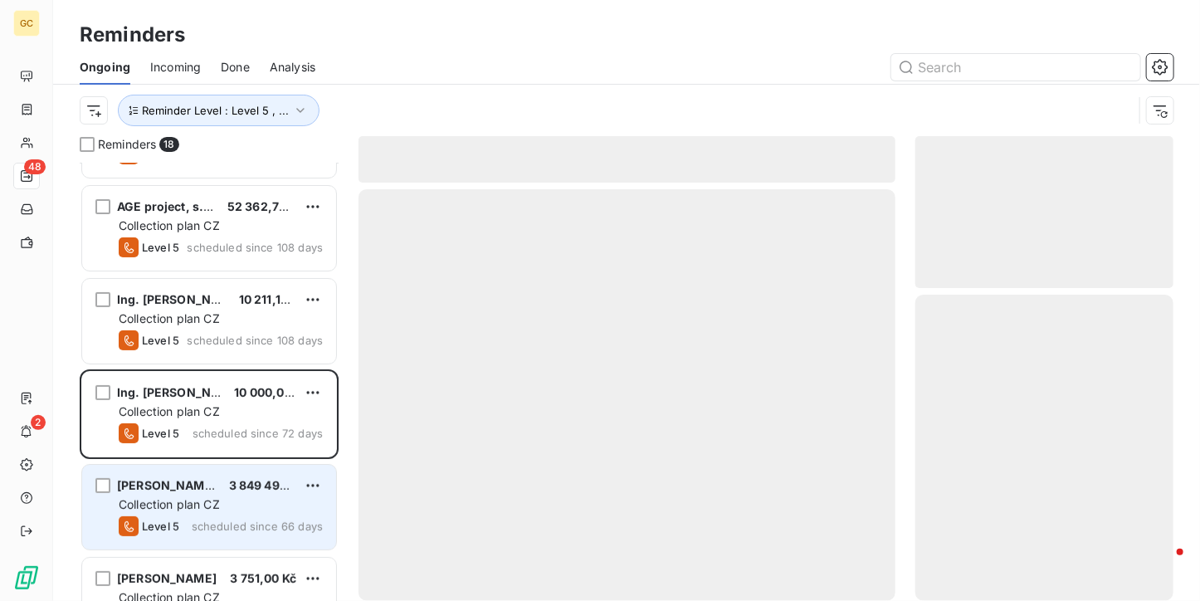
click at [222, 501] on div "Collection plan CZ" at bounding box center [221, 504] width 204 height 17
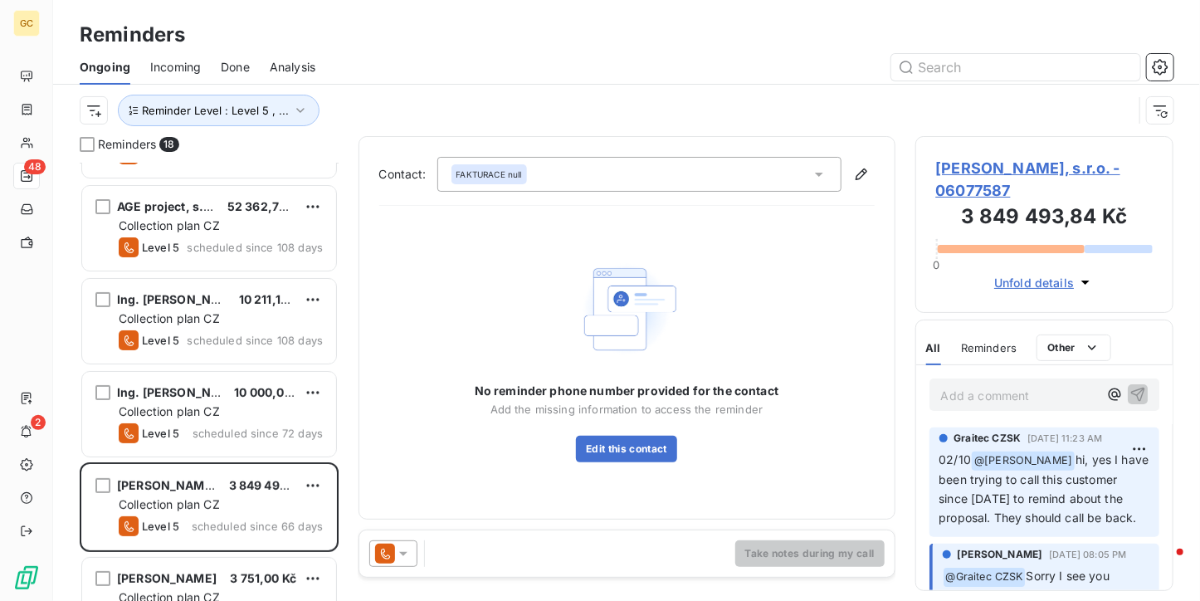
click at [979, 168] on span "DELAUDA, s.r.o. - 06077587" at bounding box center [1044, 179] width 217 height 45
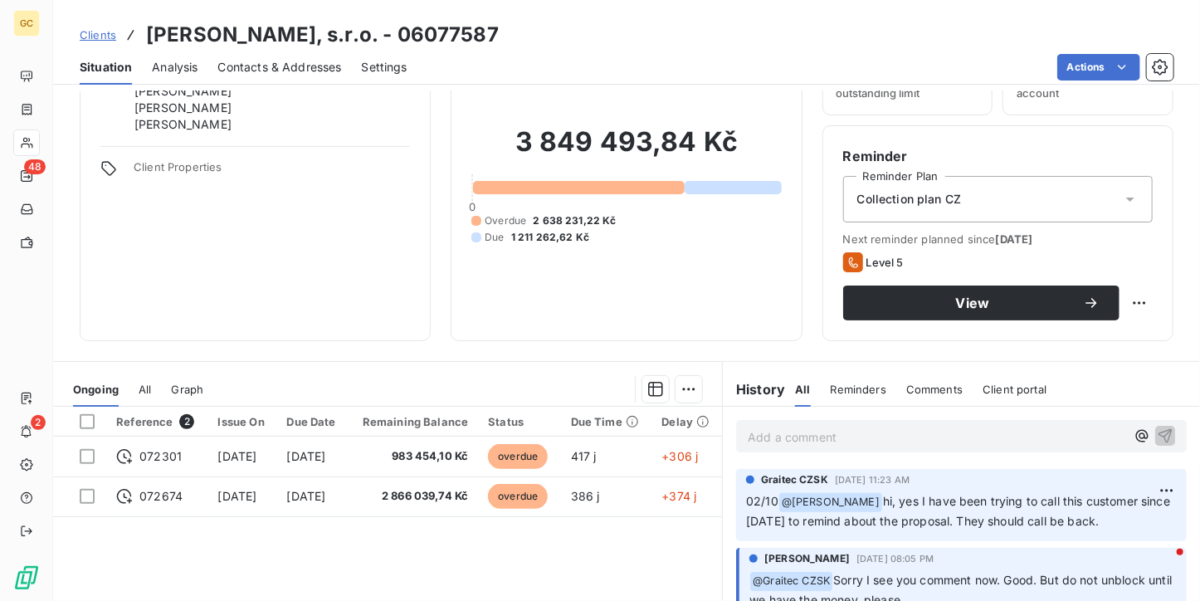
scroll to position [249, 0]
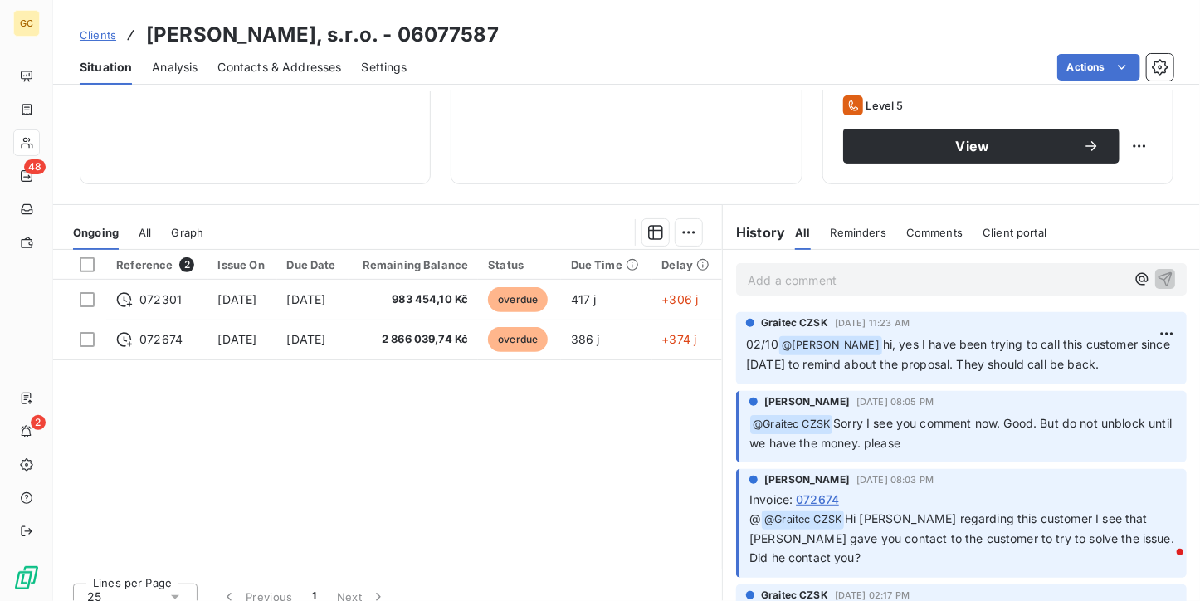
click at [652, 296] on td "417 j" at bounding box center [606, 300] width 91 height 40
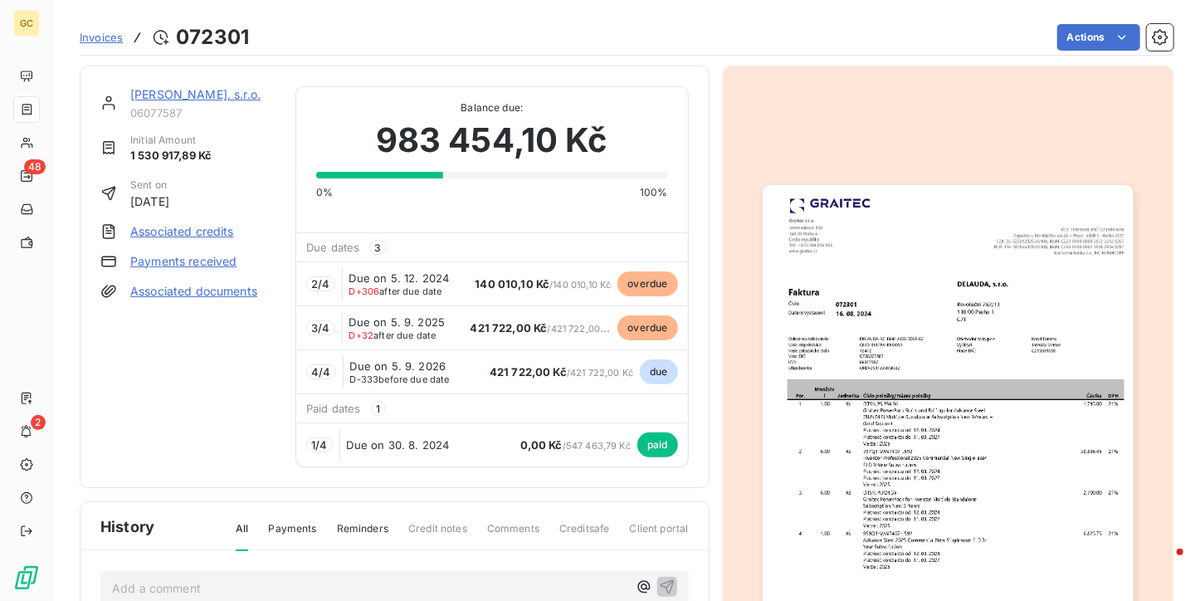
click at [176, 89] on link "DELAUDA, s.r.o." at bounding box center [195, 94] width 130 height 14
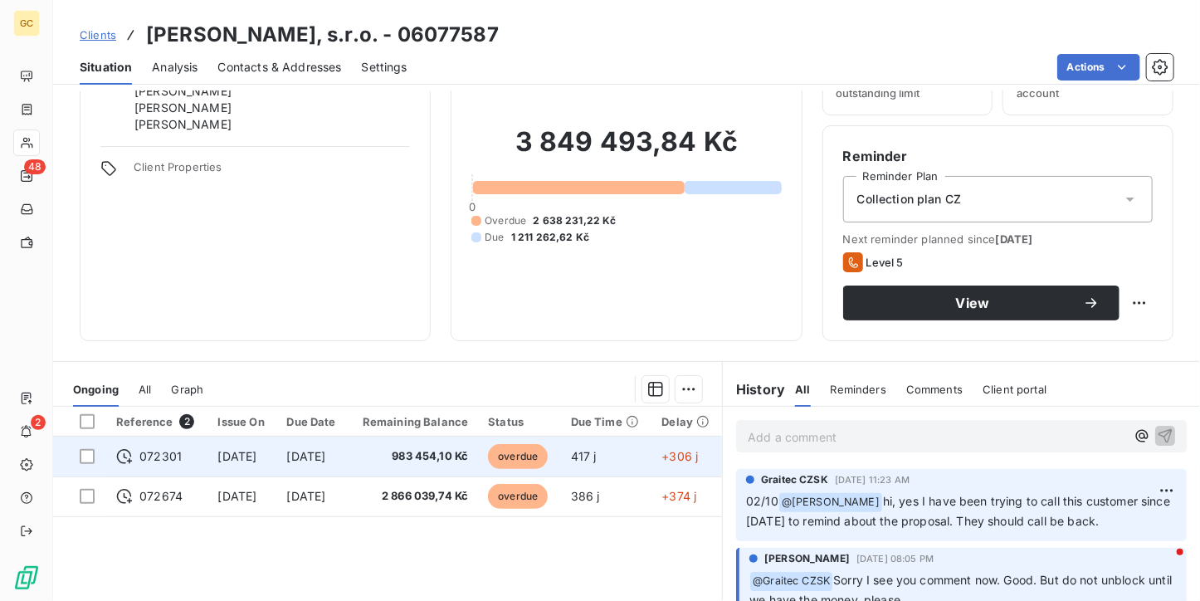
scroll to position [166, 0]
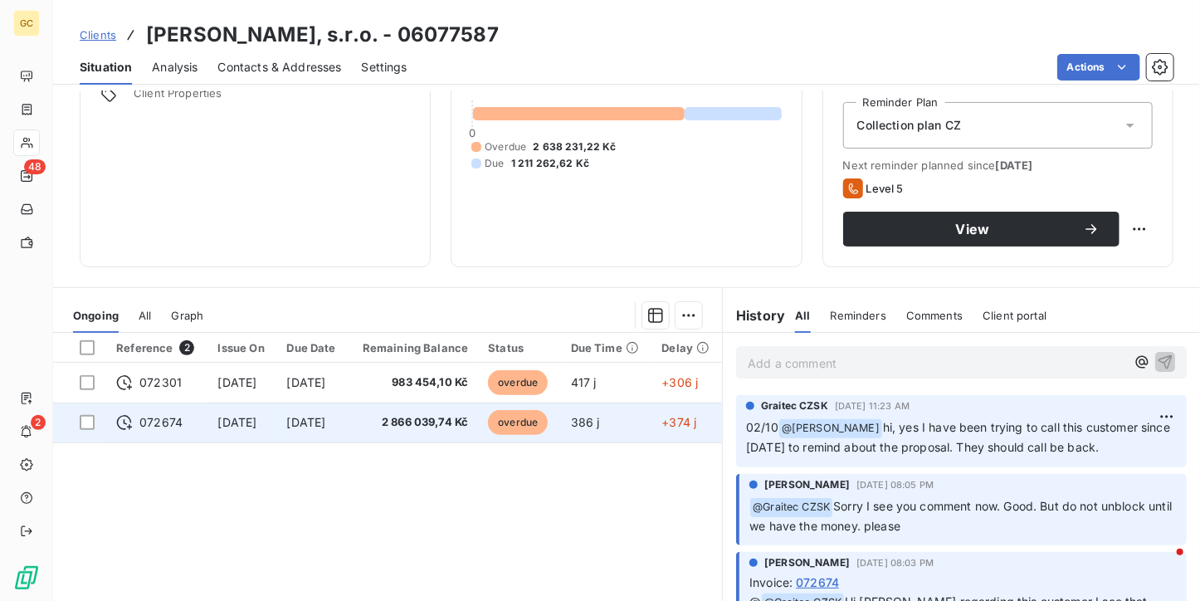
click at [436, 436] on td "2 866 039,74 Kč" at bounding box center [413, 422] width 130 height 40
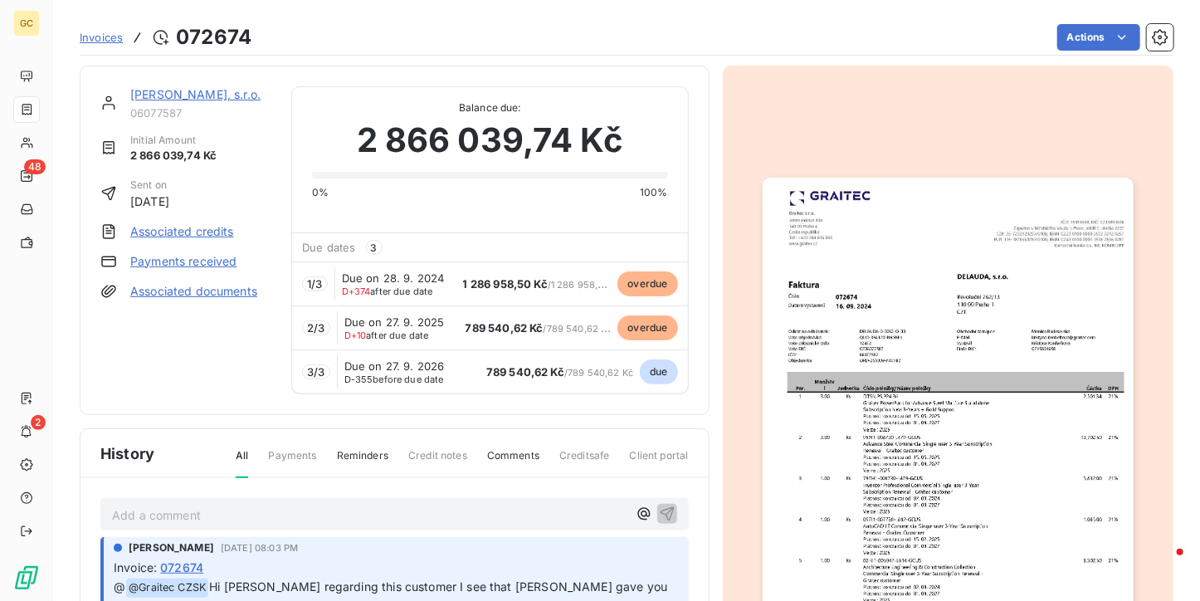
click at [156, 90] on link "DELAUDA, s.r.o." at bounding box center [195, 94] width 130 height 14
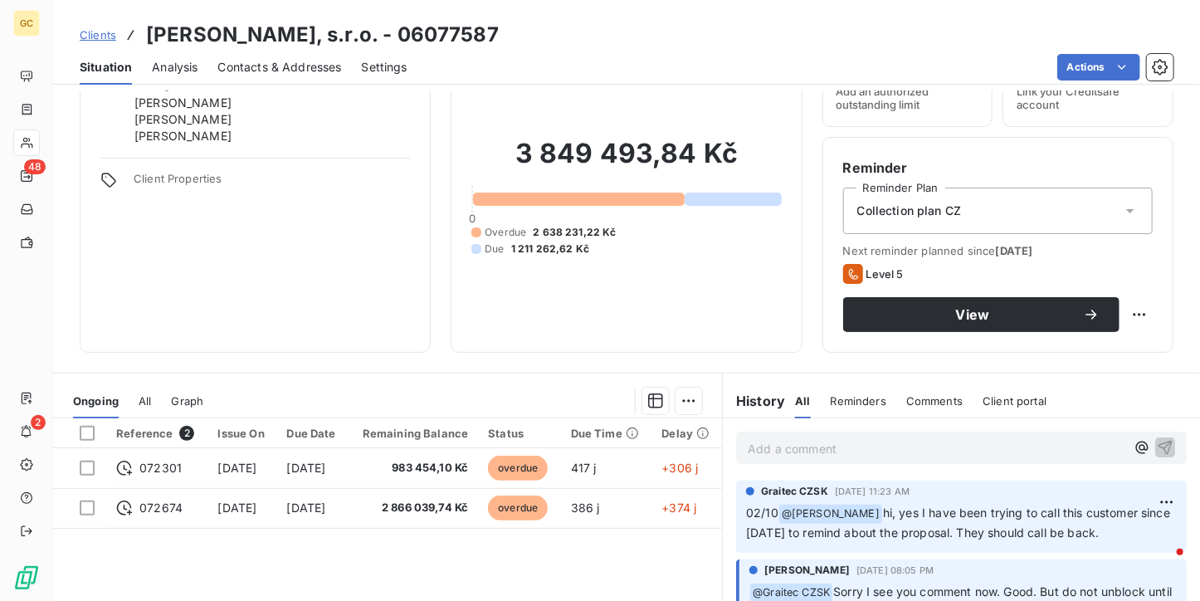
scroll to position [83, 0]
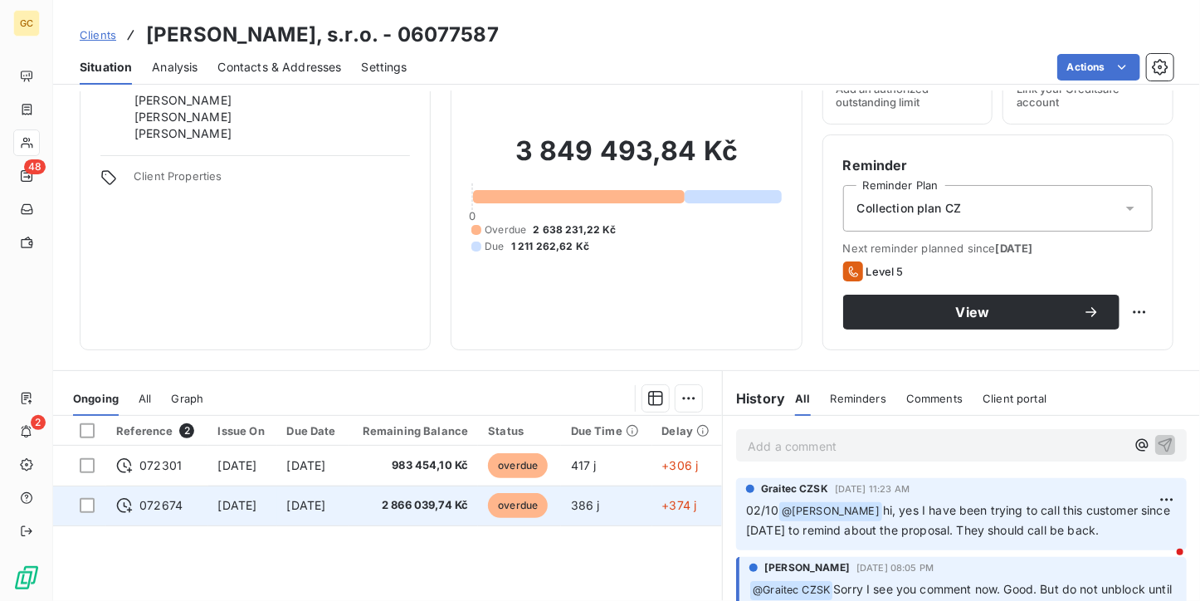
click at [423, 510] on span "2 866 039,74 Kč" at bounding box center [413, 505] width 110 height 17
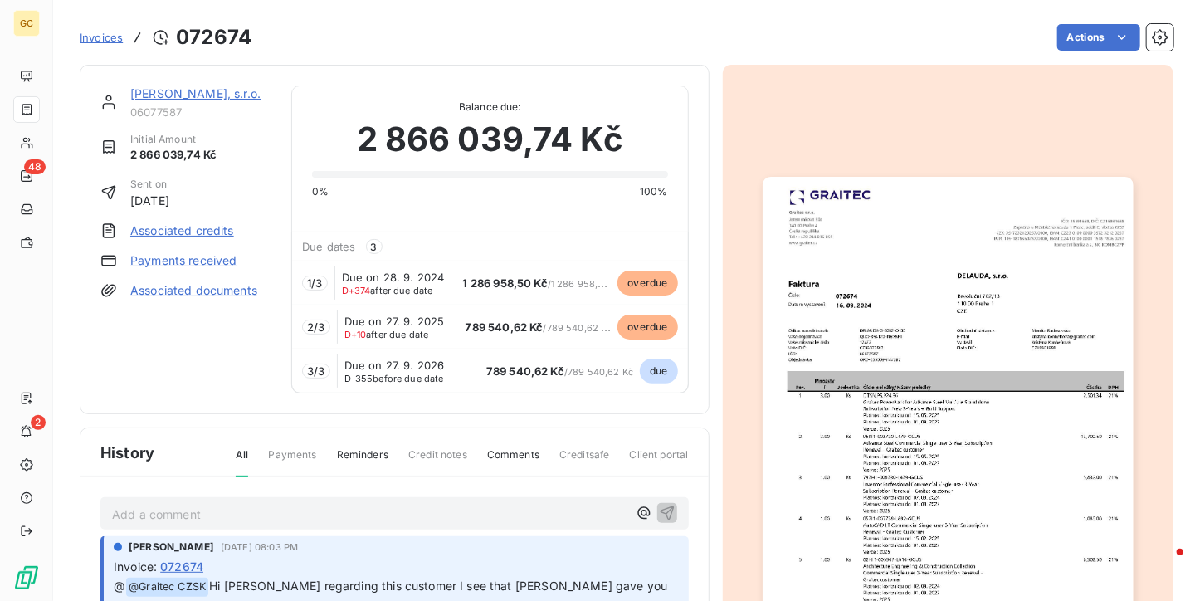
click at [179, 81] on div "DELAUDA, s.r.o. 06077587 Initial Amount 2 866 039,74 Kč Sent on Sep 16, 2024 As…" at bounding box center [395, 239] width 630 height 349
click at [179, 90] on link "DELAUDA, s.r.o." at bounding box center [195, 93] width 130 height 14
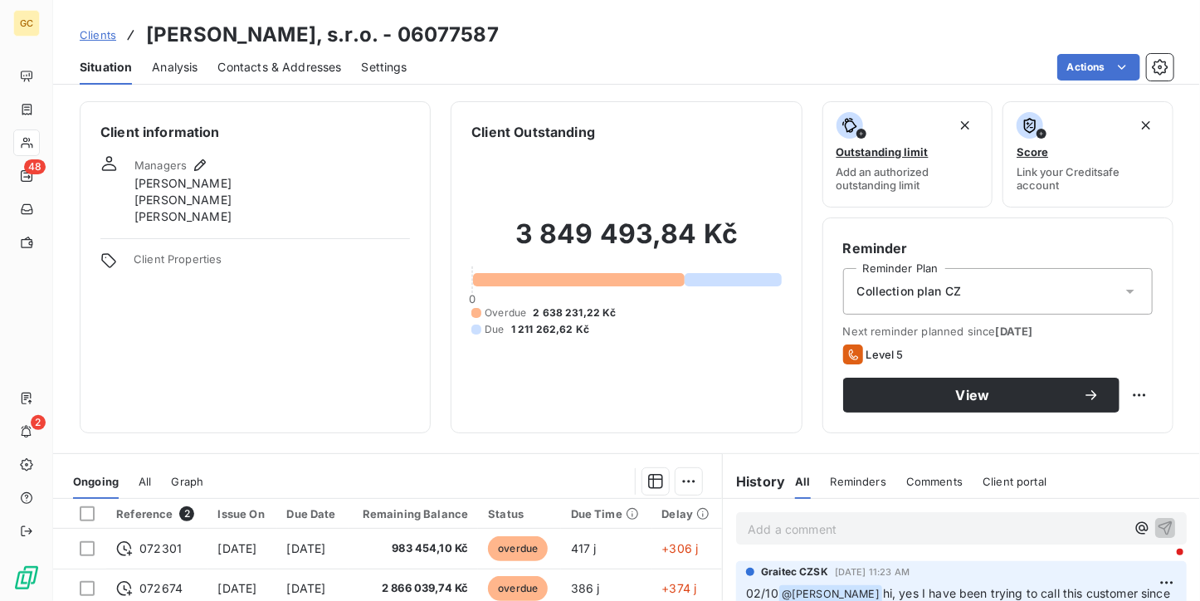
scroll to position [83, 0]
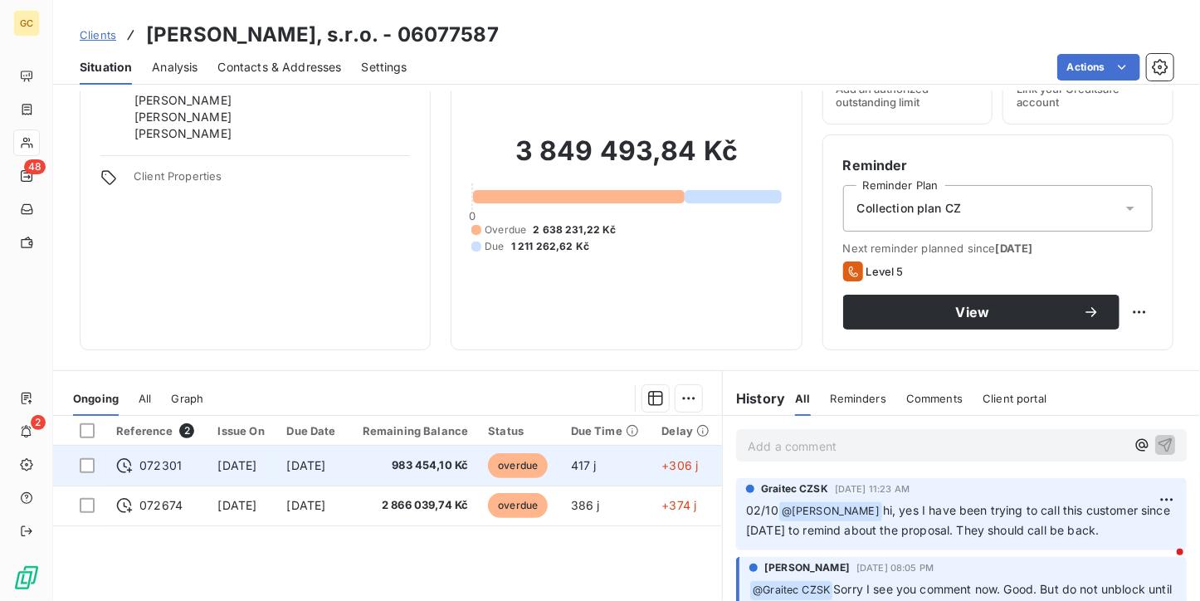
click at [430, 460] on span "983 454,10 Kč" at bounding box center [413, 465] width 110 height 17
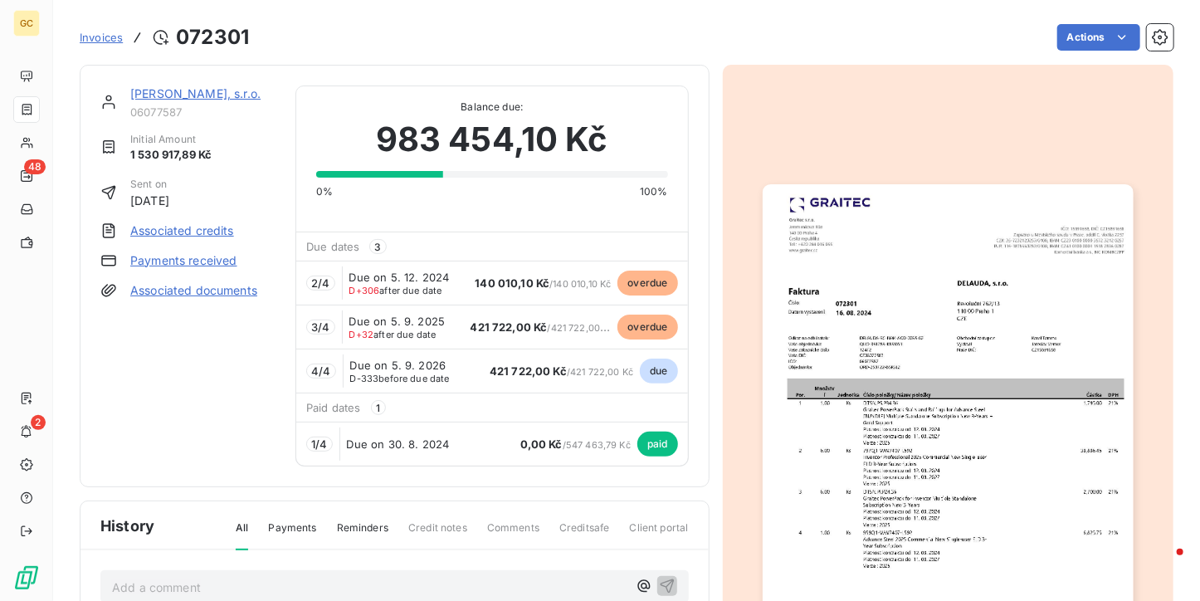
click at [158, 82] on div "DELAUDA, s.r.o. 06077587 Initial Amount 1 530 917,89 Kč Sent on Aug 16, 2024 As…" at bounding box center [395, 276] width 630 height 422
click at [160, 93] on link "DELAUDA, s.r.o." at bounding box center [195, 93] width 130 height 14
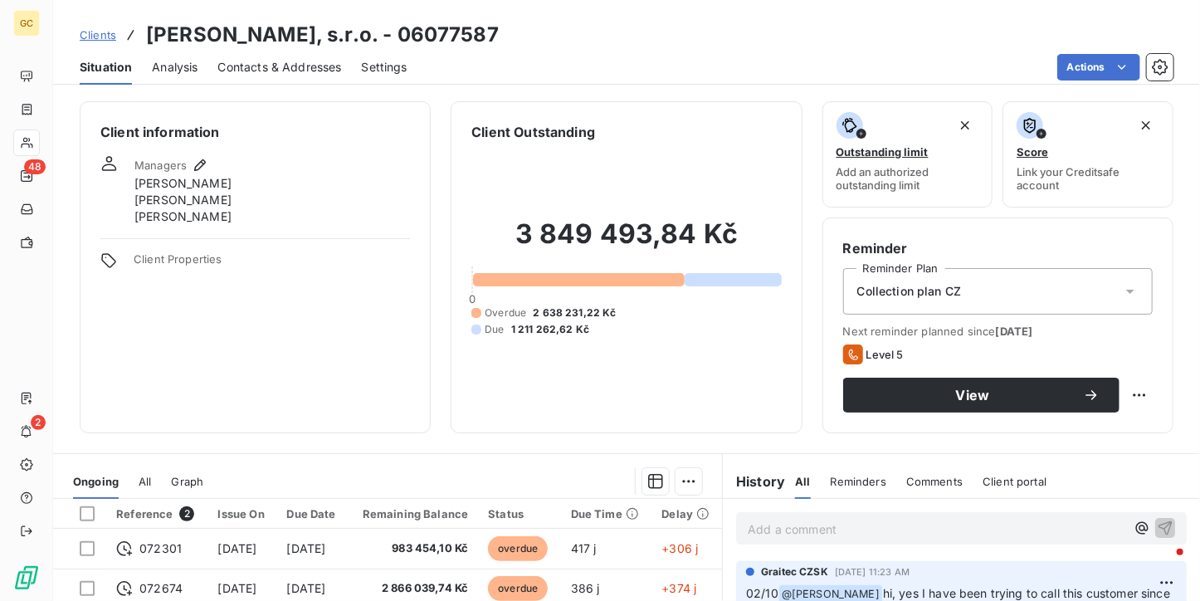
click at [314, 78] on div "Contacts & Addresses" at bounding box center [280, 67] width 124 height 35
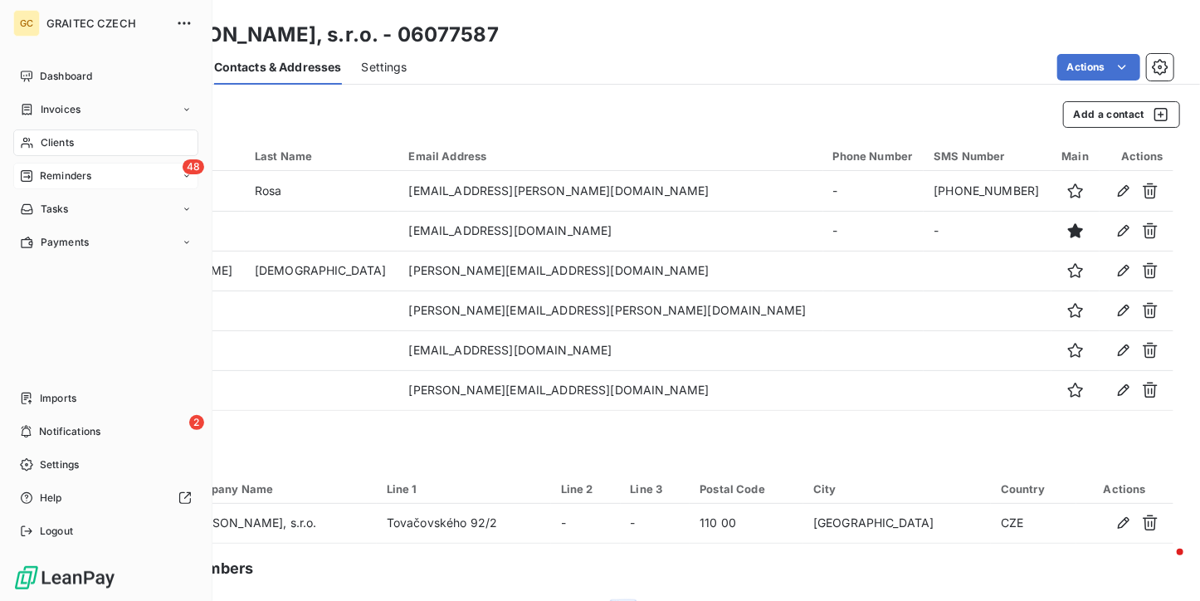
click at [41, 182] on span "Reminders" at bounding box center [65, 175] width 51 height 15
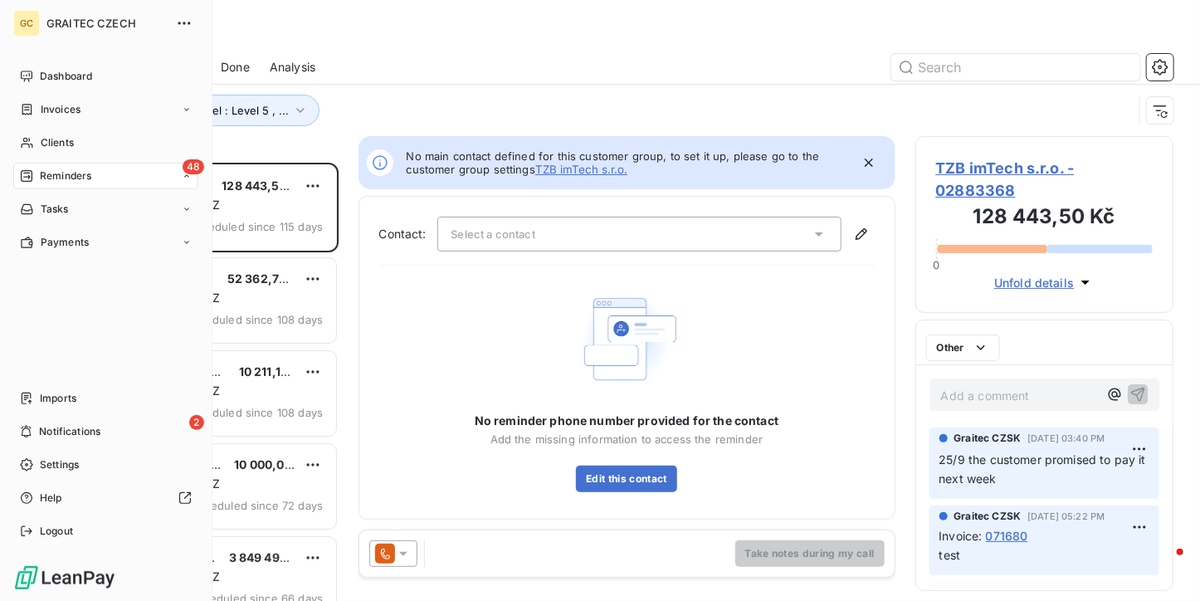
scroll to position [425, 246]
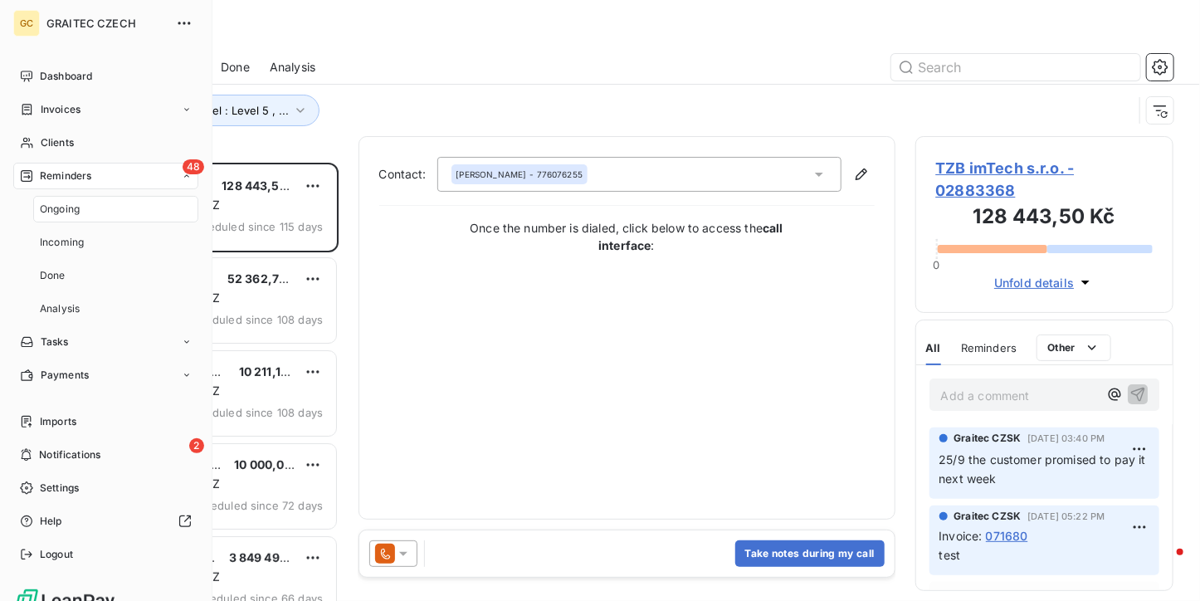
click at [60, 209] on span "Ongoing" at bounding box center [60, 209] width 40 height 15
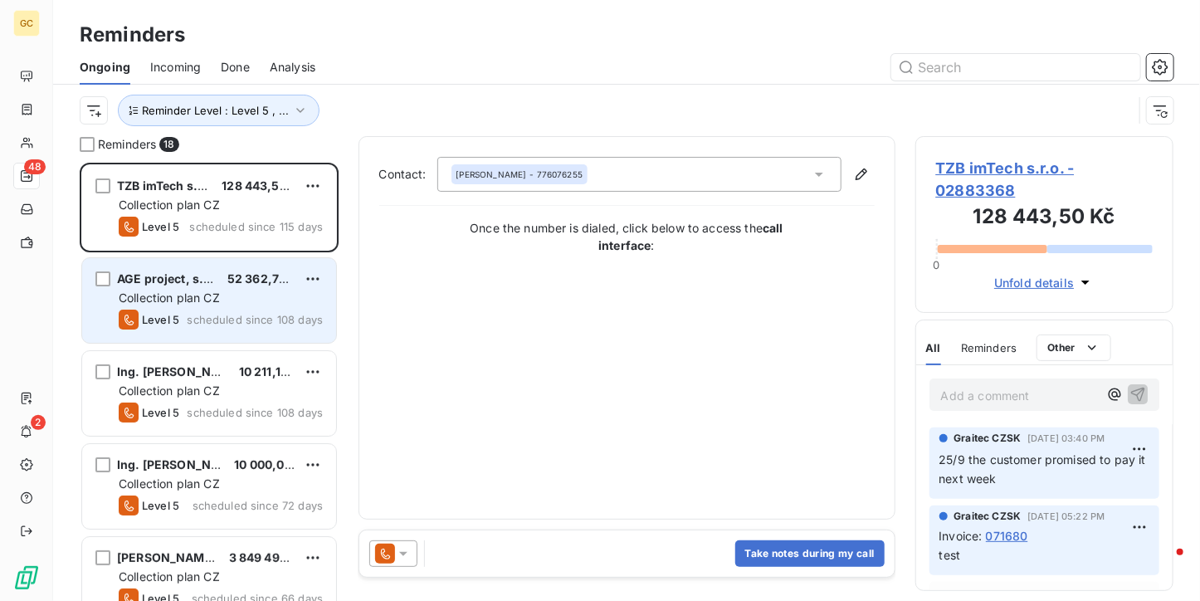
click at [183, 308] on div "AGE project, s.r.o. 52 362,75 Kč Collection plan CZ Level 5 scheduled since 108…" at bounding box center [209, 300] width 254 height 85
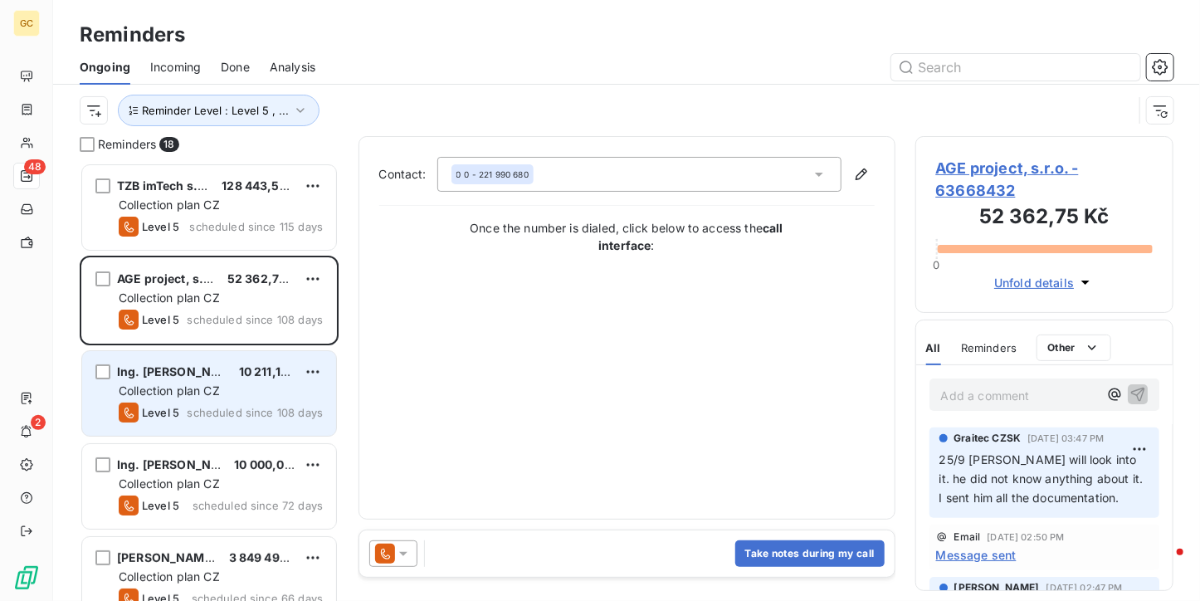
click at [267, 406] on span "scheduled since 108 days" at bounding box center [255, 412] width 136 height 13
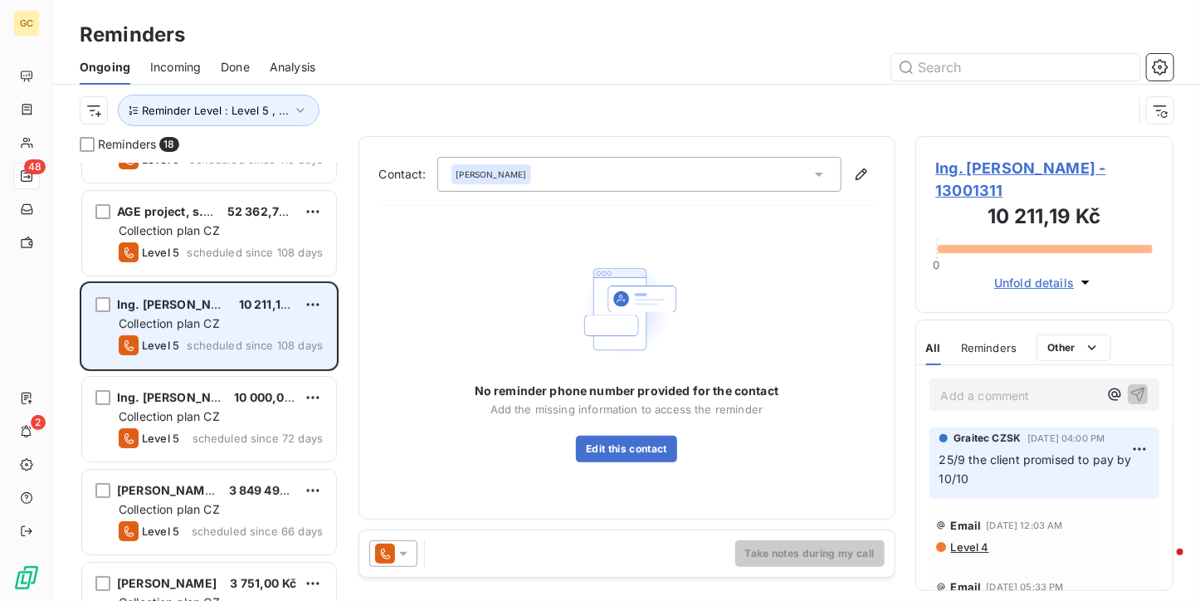
scroll to position [83, 0]
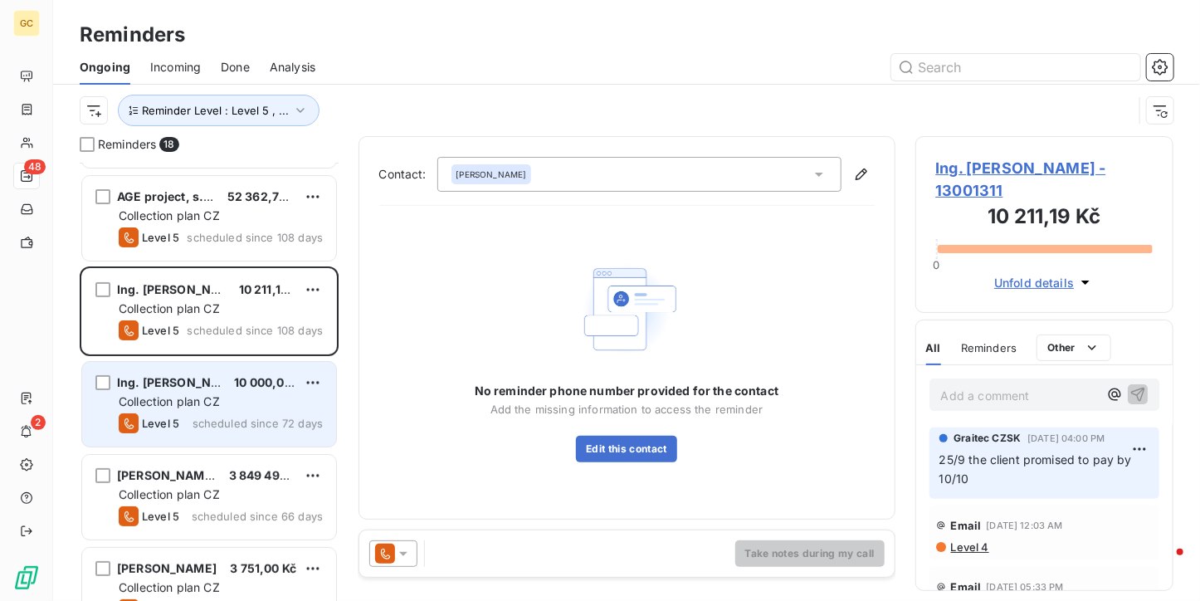
click at [247, 406] on div "Collection plan CZ" at bounding box center [221, 401] width 204 height 17
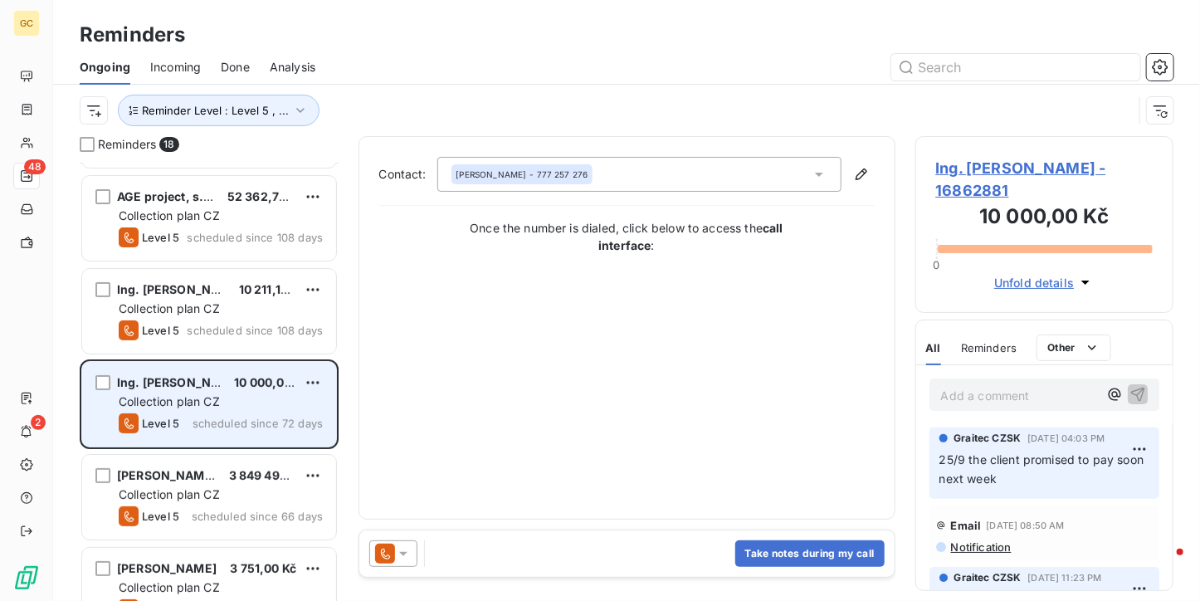
scroll to position [166, 0]
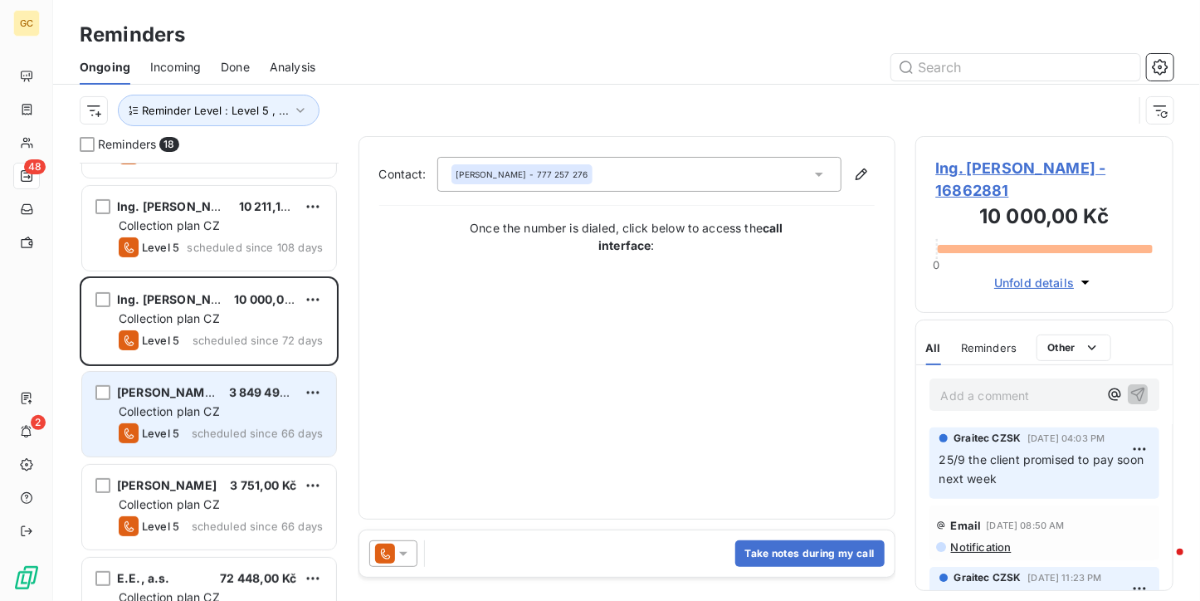
click at [241, 417] on div "Collection plan CZ" at bounding box center [221, 411] width 204 height 17
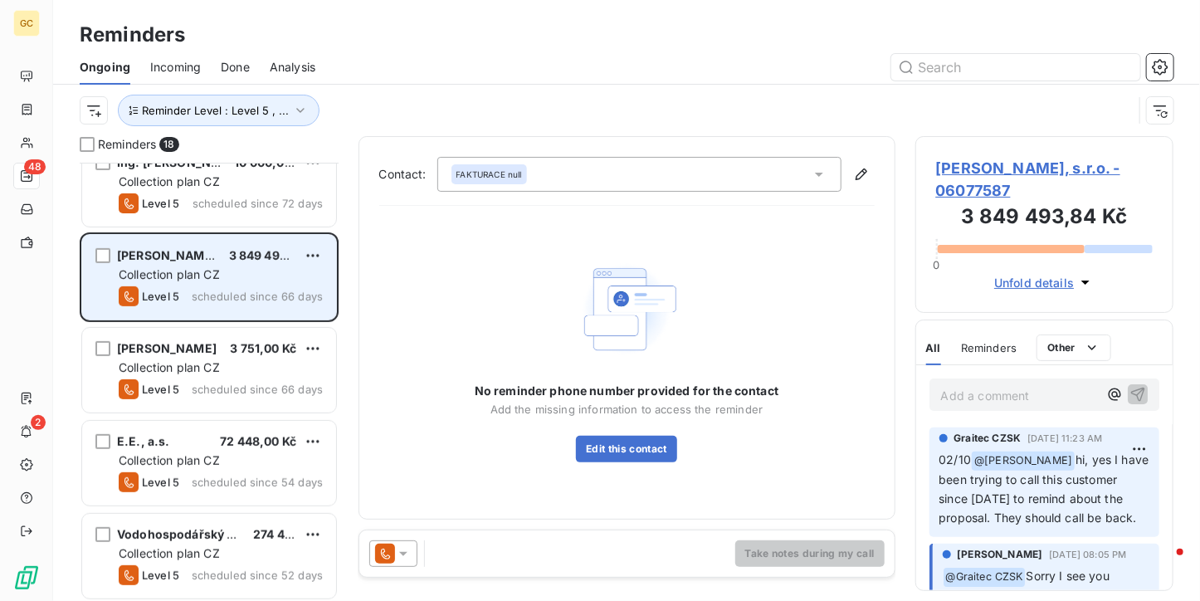
scroll to position [332, 0]
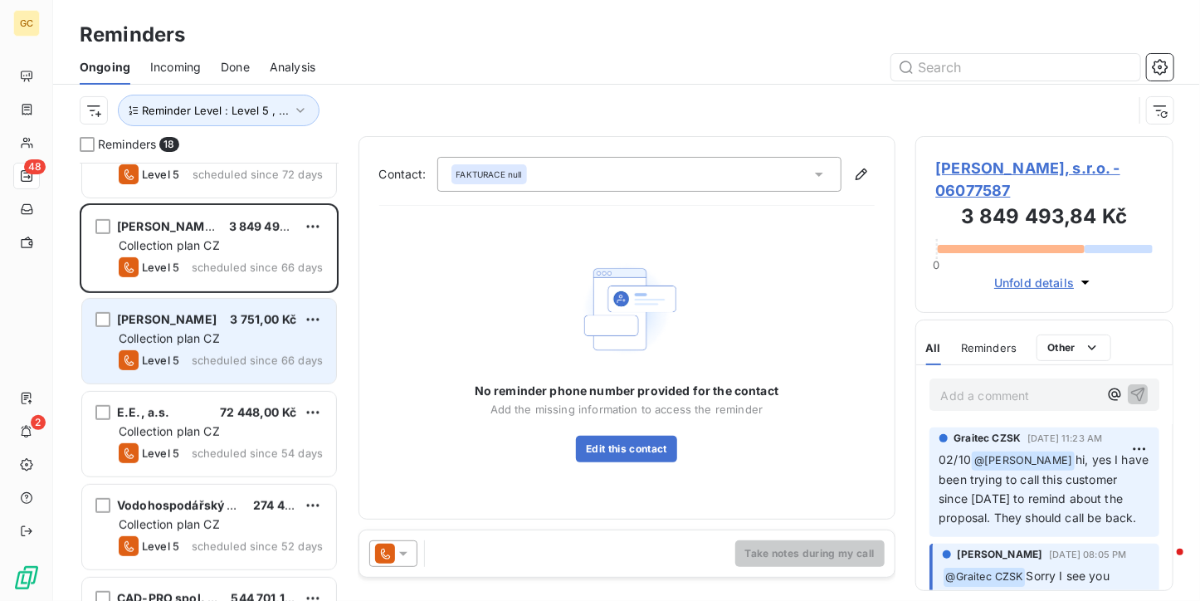
click at [242, 370] on div "Olena Smirnova 3 751,00 Kč Collection plan CZ Level 5 scheduled since 66 days" at bounding box center [209, 341] width 254 height 85
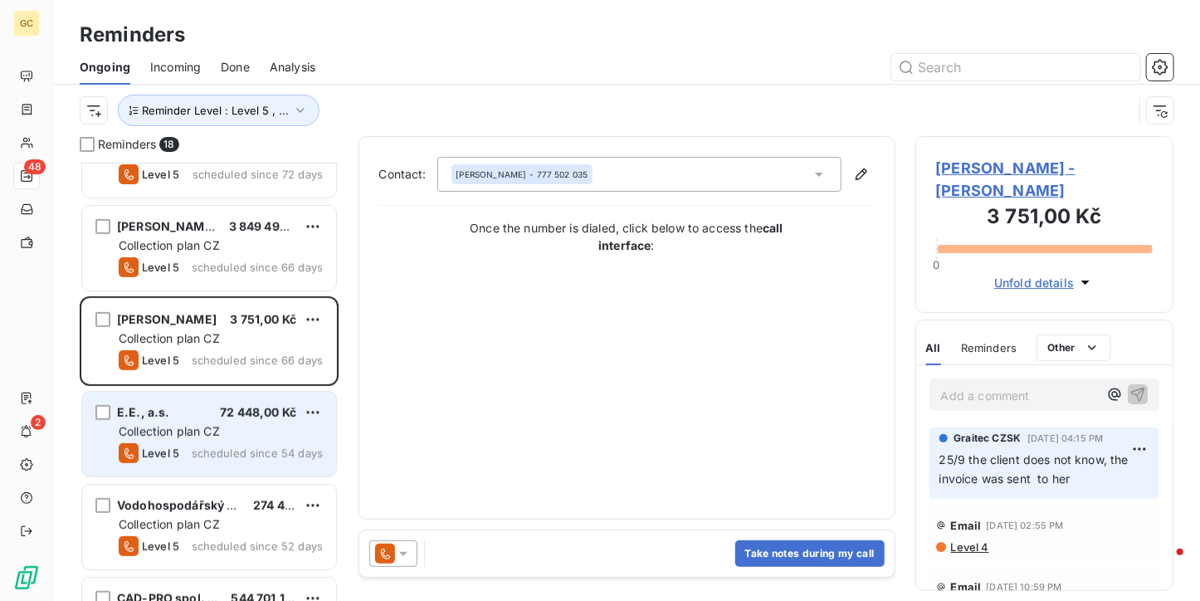
click at [222, 407] on span "72 448,00 Kč" at bounding box center [258, 412] width 76 height 14
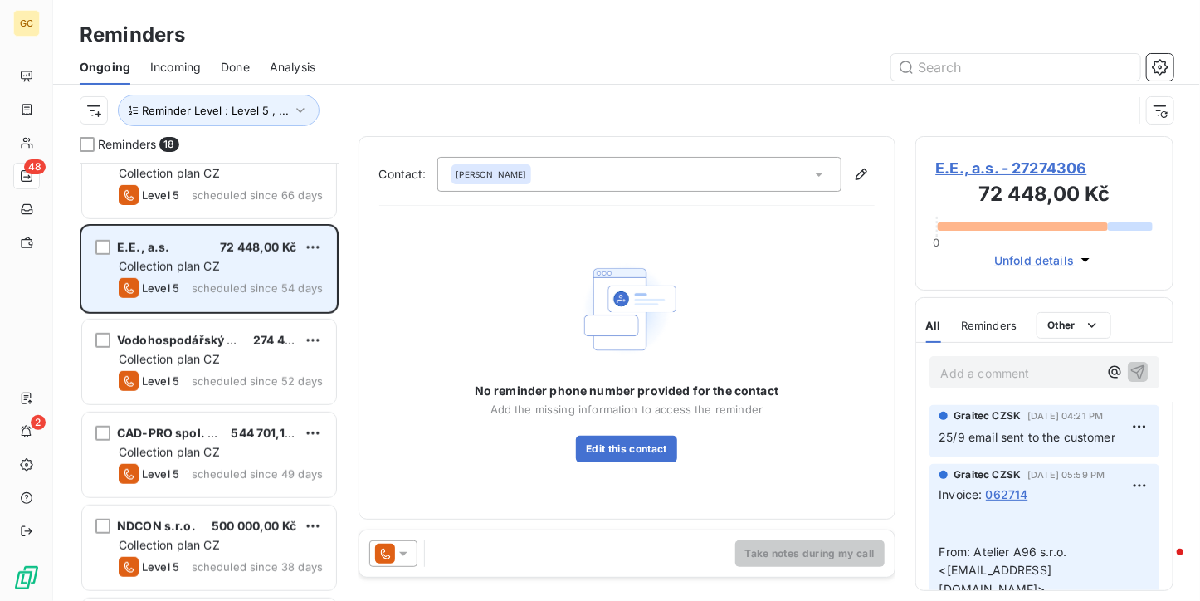
scroll to position [498, 0]
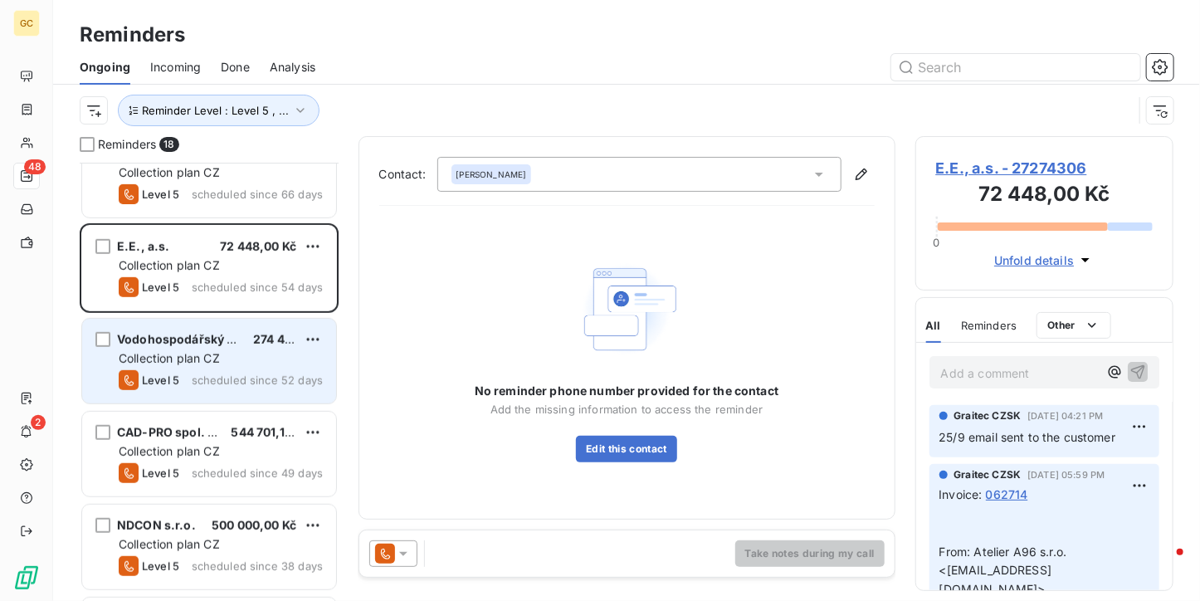
click at [230, 375] on span "scheduled since 52 days" at bounding box center [257, 379] width 131 height 13
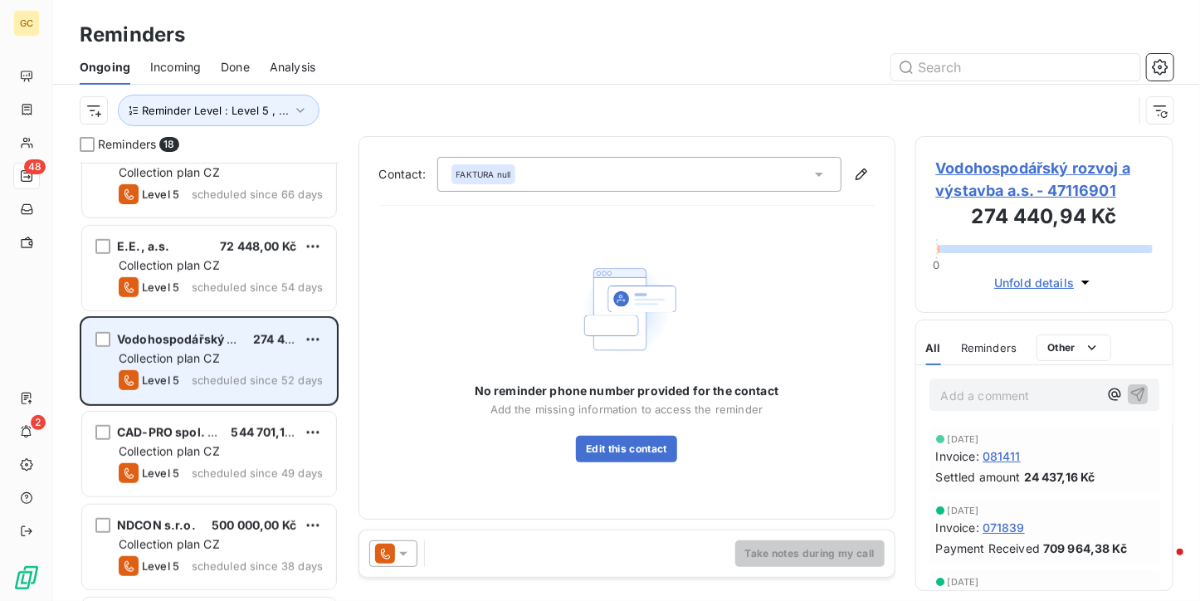
click at [230, 394] on div "Vodohospodářský rozvoj a výstavba a.s. 274 440,94 Kč Collection plan CZ Level 5…" at bounding box center [209, 361] width 254 height 85
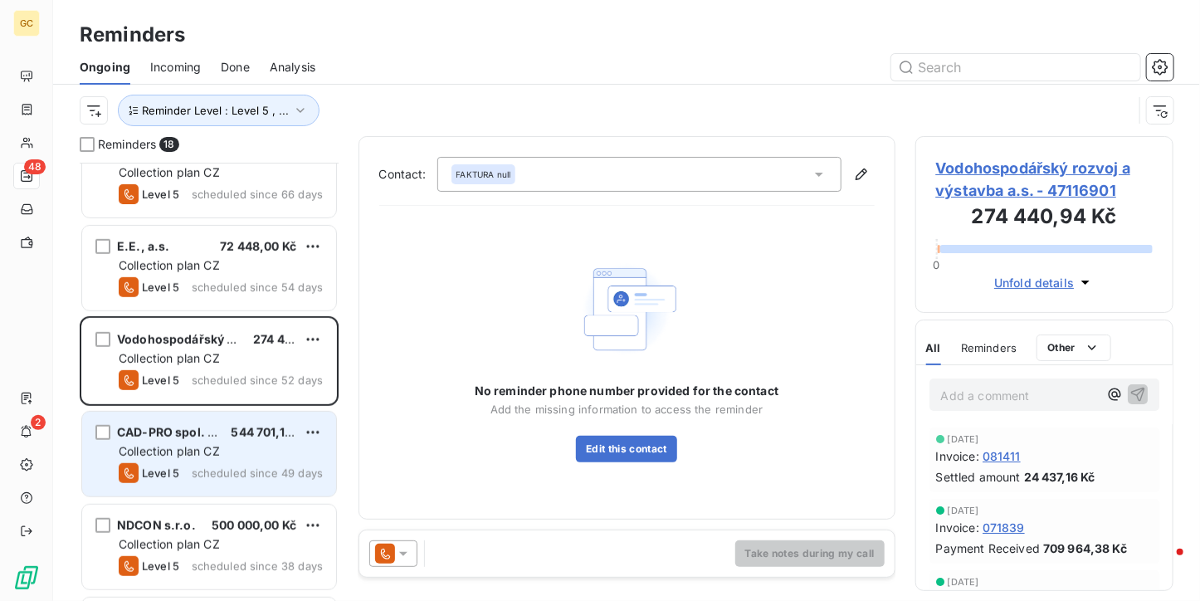
click at [223, 427] on div "CAD-PRO spol. s r.o. 544 701,18 Kč" at bounding box center [221, 432] width 204 height 15
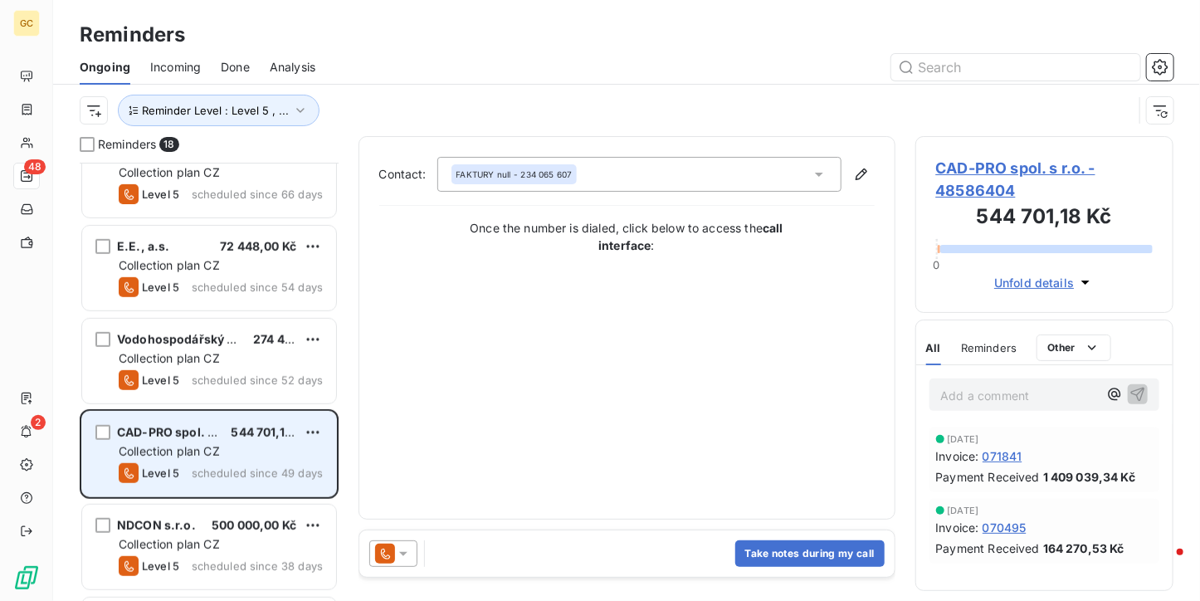
scroll to position [581, 0]
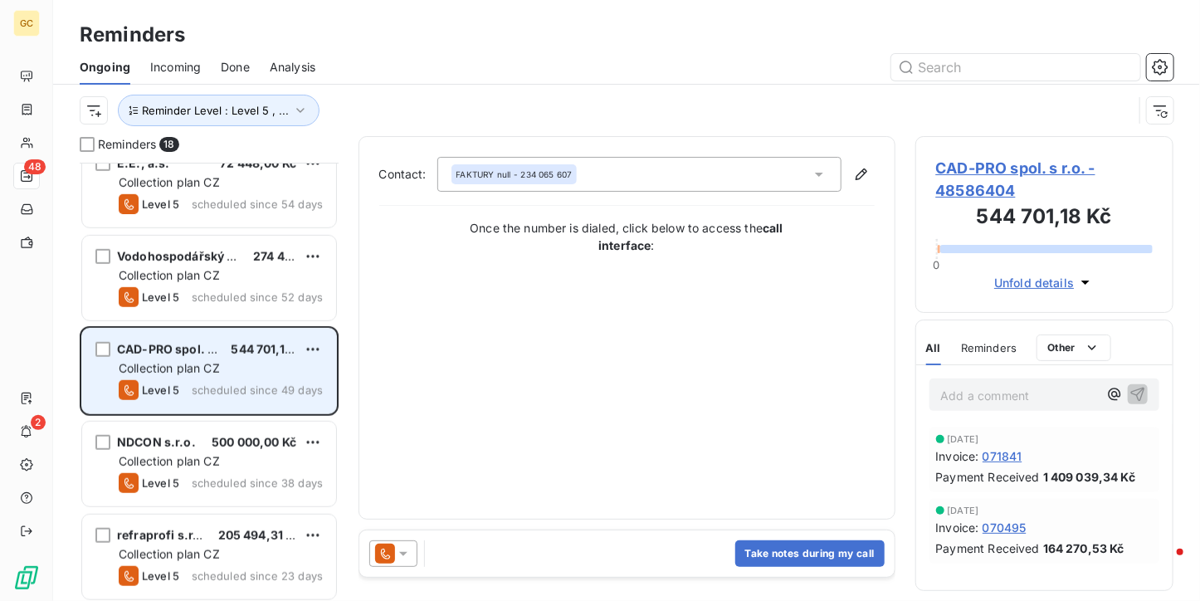
click at [223, 427] on div "NDCON s.r.o. 500 000,00 Kč Collection plan CZ Level 5 scheduled since 38 days" at bounding box center [209, 463] width 254 height 85
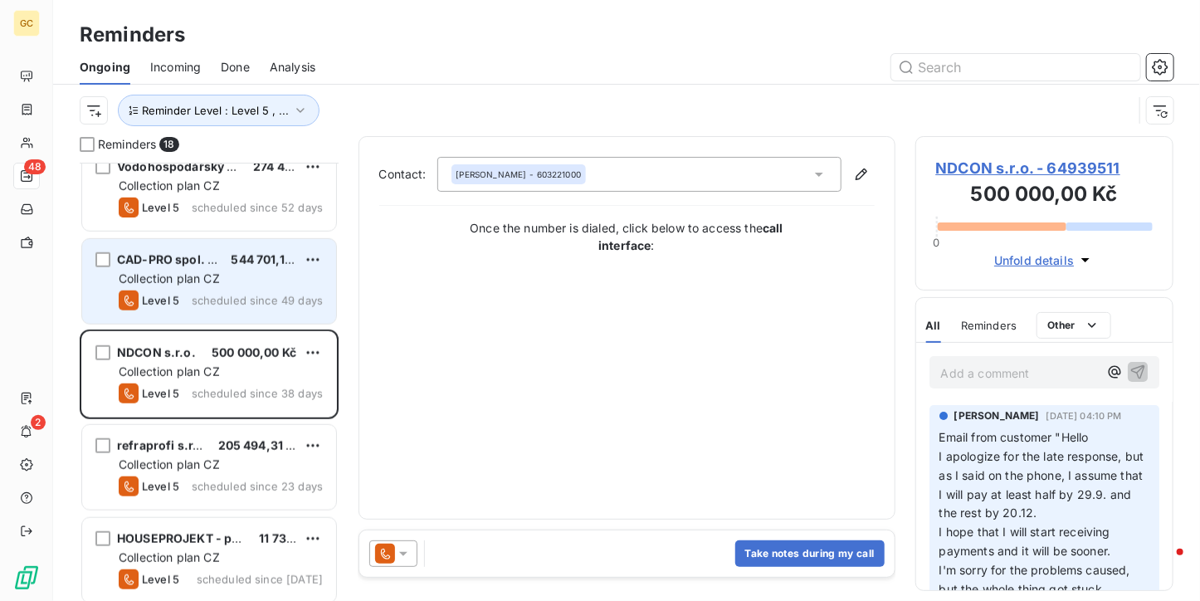
scroll to position [747, 0]
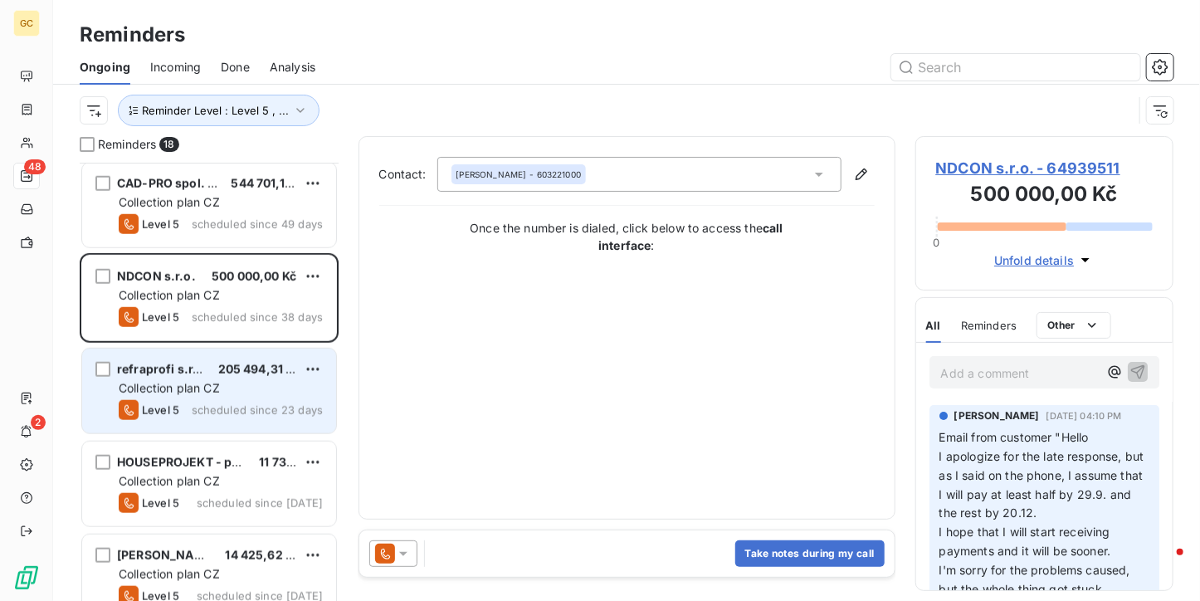
click at [217, 426] on div "refraprofi s.r.o. 205 494,31 Kč Collection plan CZ Level 5 scheduled since 23 d…" at bounding box center [209, 390] width 254 height 85
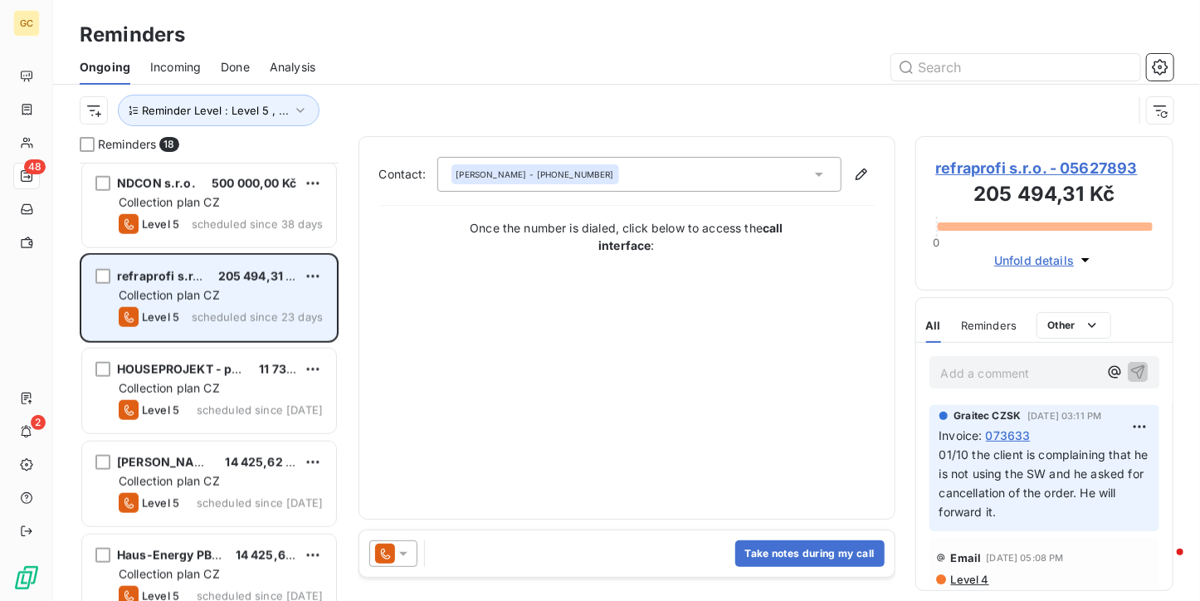
scroll to position [830, 0]
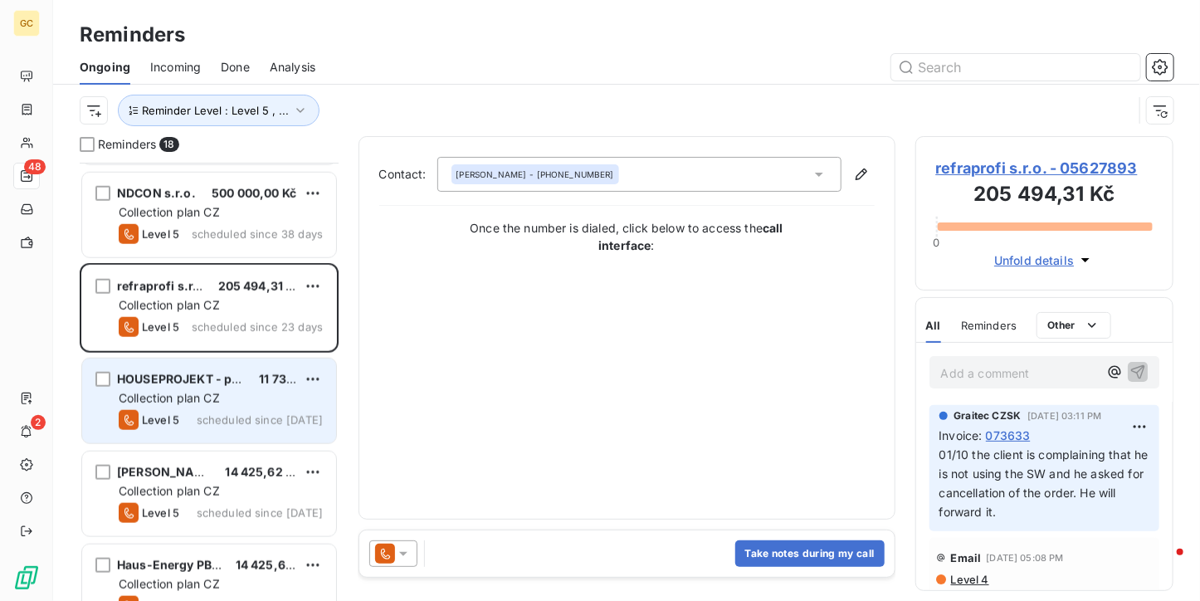
click at [217, 421] on span "scheduled since yesterday" at bounding box center [260, 419] width 126 height 13
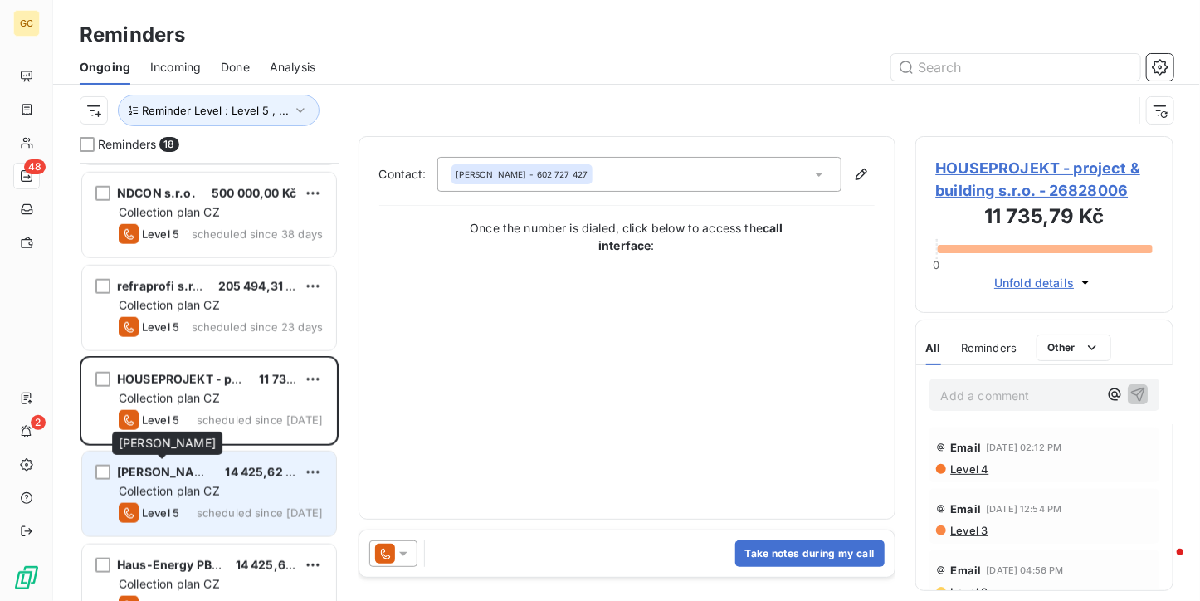
click at [192, 480] on div "Vlastimil Dušek 14 425,62 Kč Collection plan CZ Level 5 scheduled since yesterd…" at bounding box center [209, 493] width 254 height 85
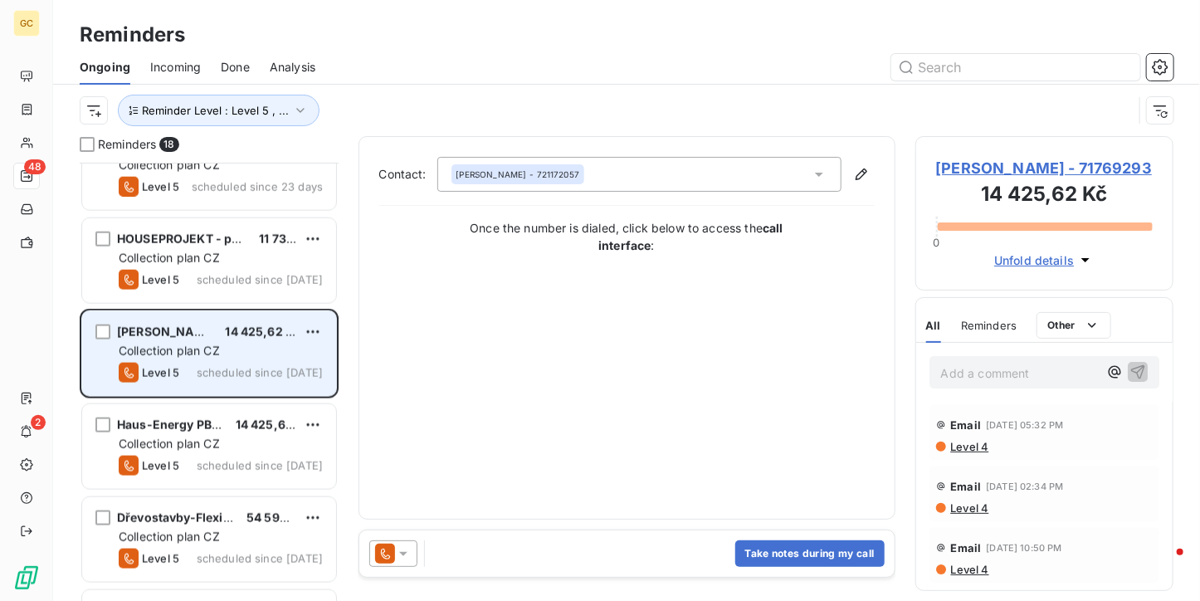
scroll to position [995, 0]
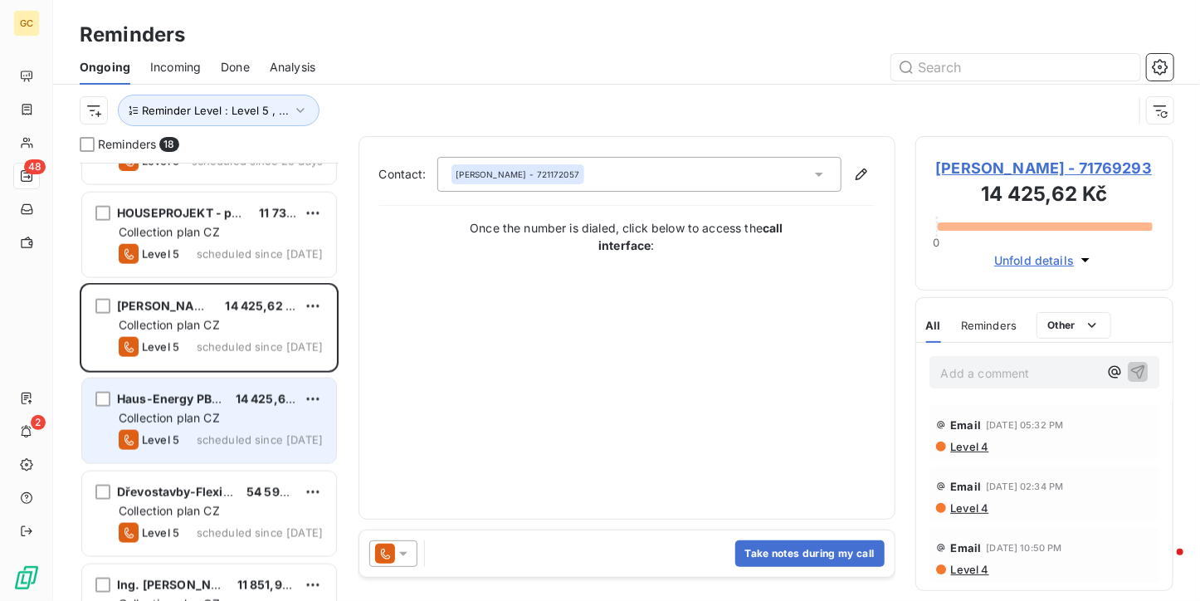
click at [210, 430] on div "Level 5 scheduled since yesterday" at bounding box center [221, 440] width 204 height 20
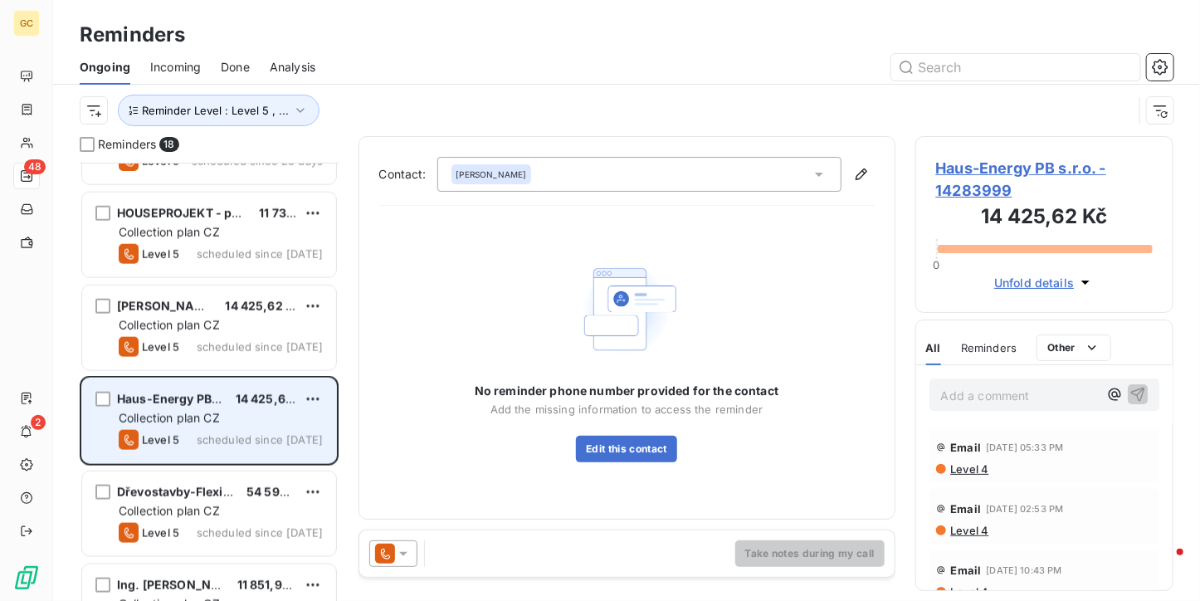
scroll to position [1078, 0]
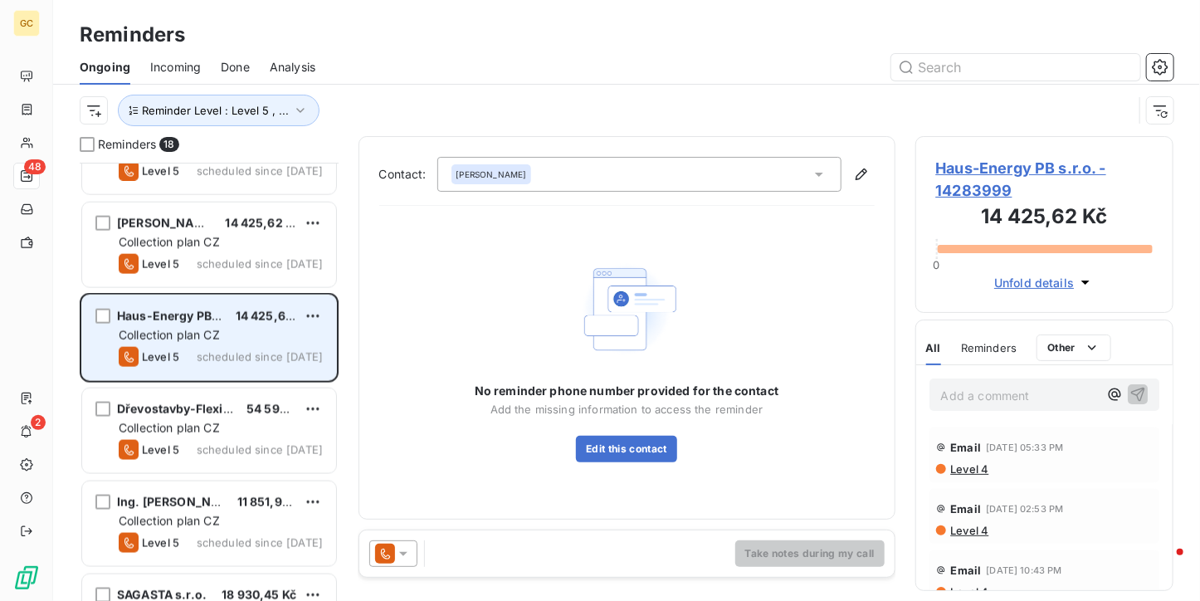
click at [210, 429] on span "Collection plan CZ" at bounding box center [169, 428] width 101 height 14
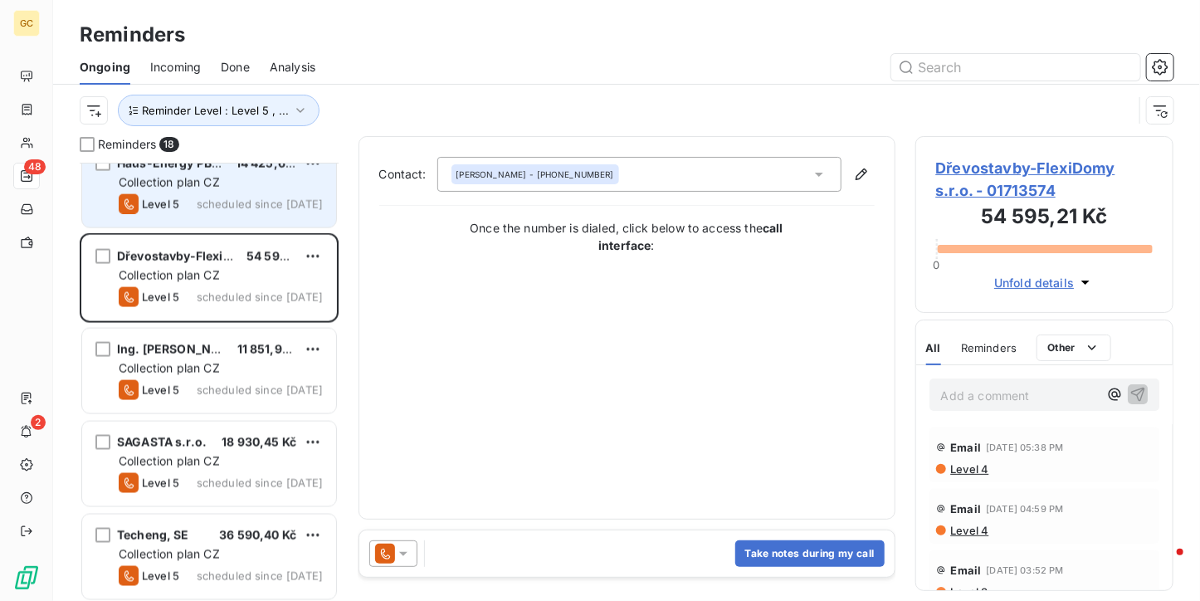
scroll to position [1234, 0]
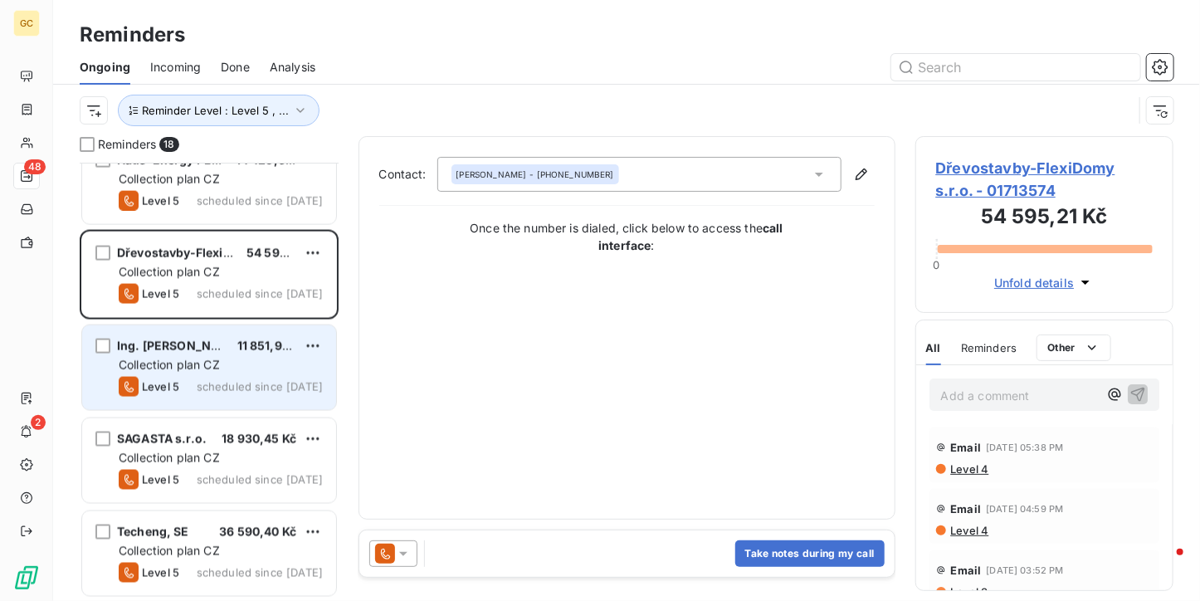
click at [241, 344] on span "11 851,95 Kč" at bounding box center [272, 345] width 70 height 14
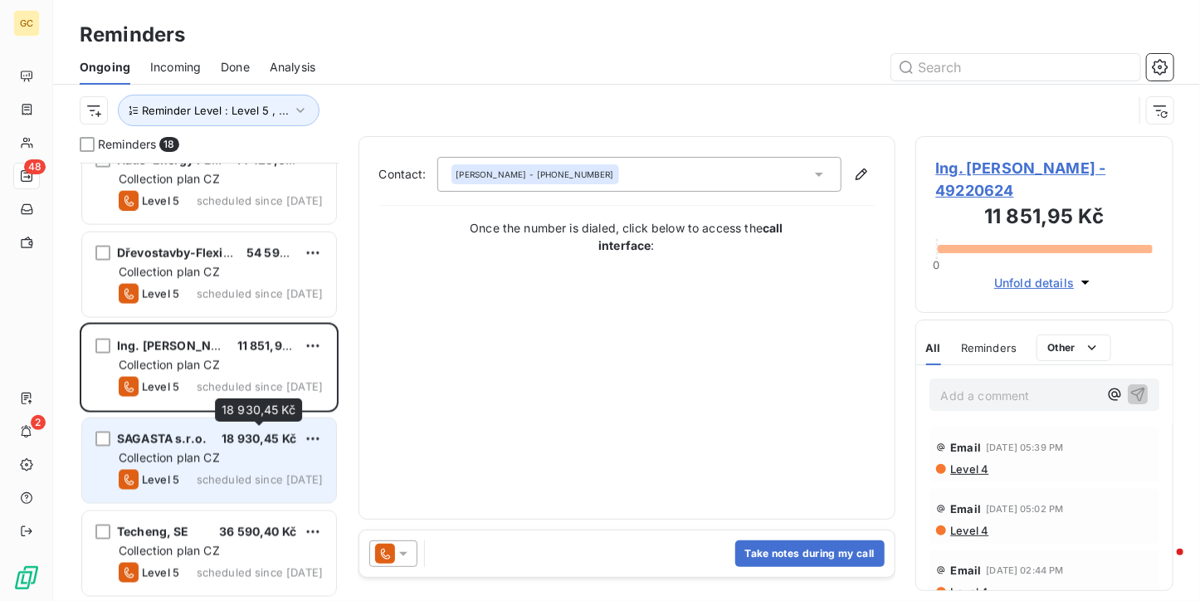
click at [241, 440] on span "18 930,45 Kč" at bounding box center [258, 438] width 75 height 14
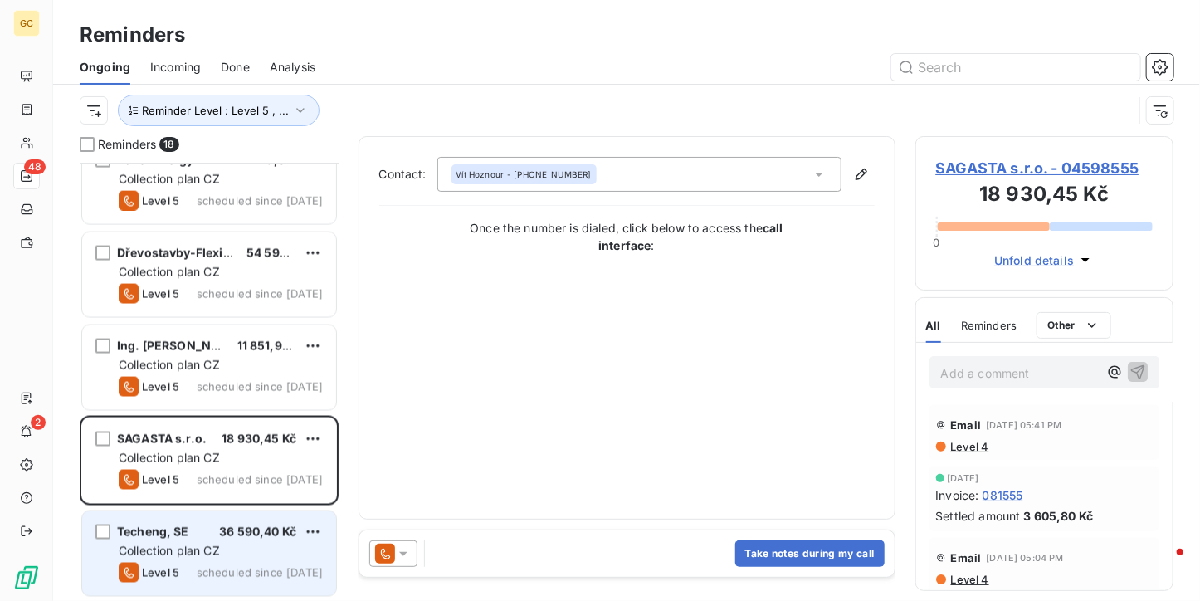
click at [219, 528] on span "36 590,40 Kč" at bounding box center [257, 531] width 77 height 14
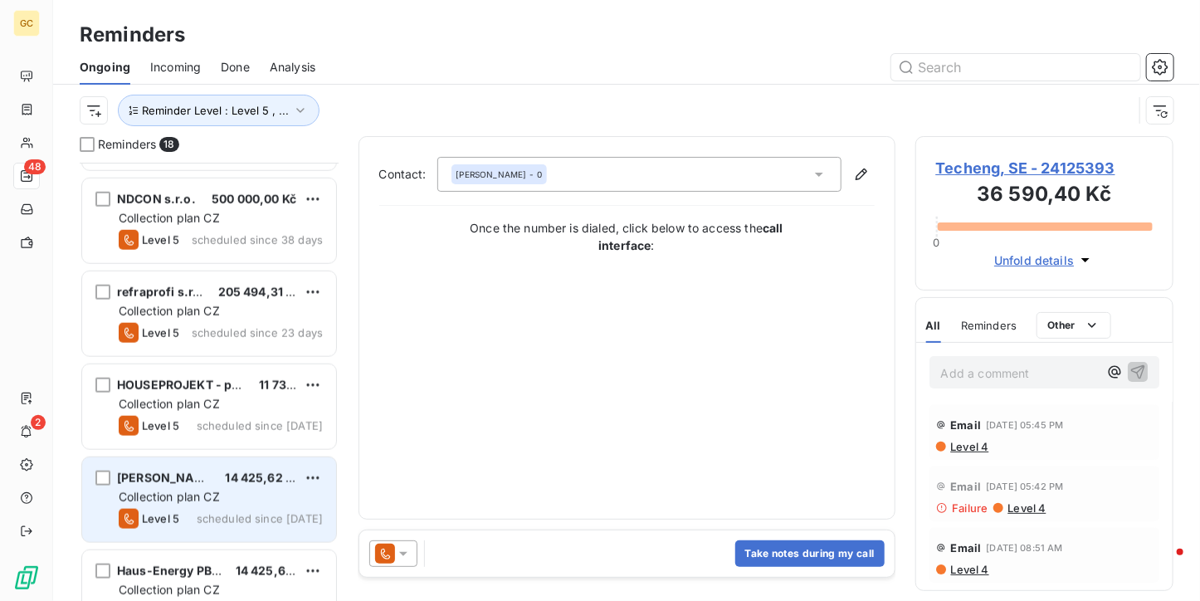
scroll to position [820, 0]
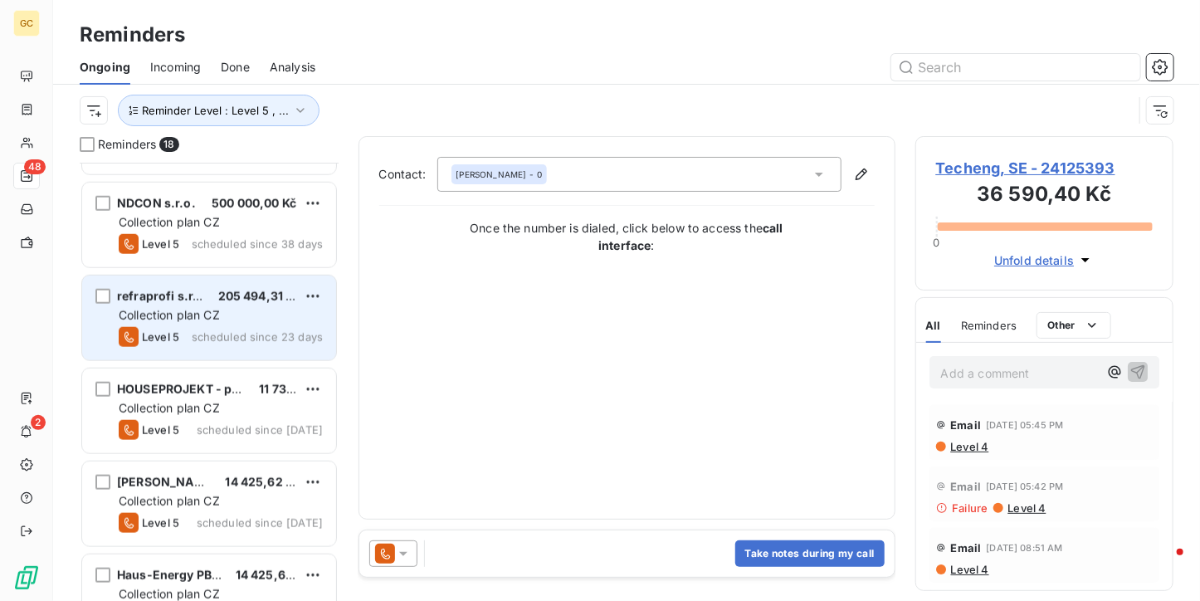
click at [246, 324] on div "refraprofi s.r.o. 205 494,31 Kč Collection plan CZ Level 5 scheduled since 23 d…" at bounding box center [209, 317] width 254 height 85
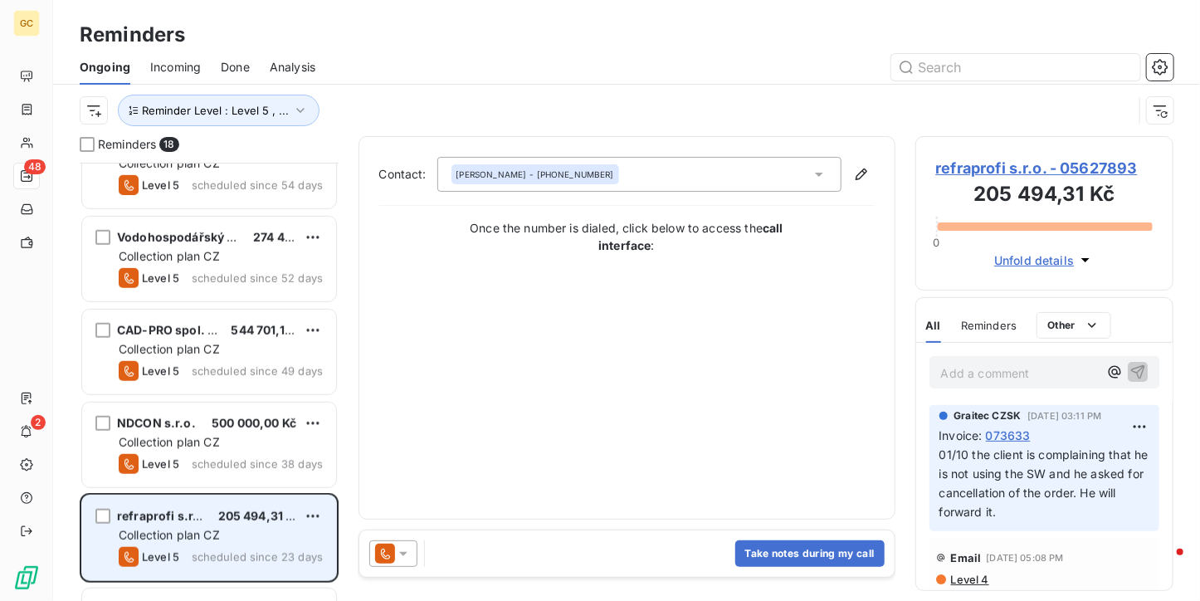
scroll to position [571, 0]
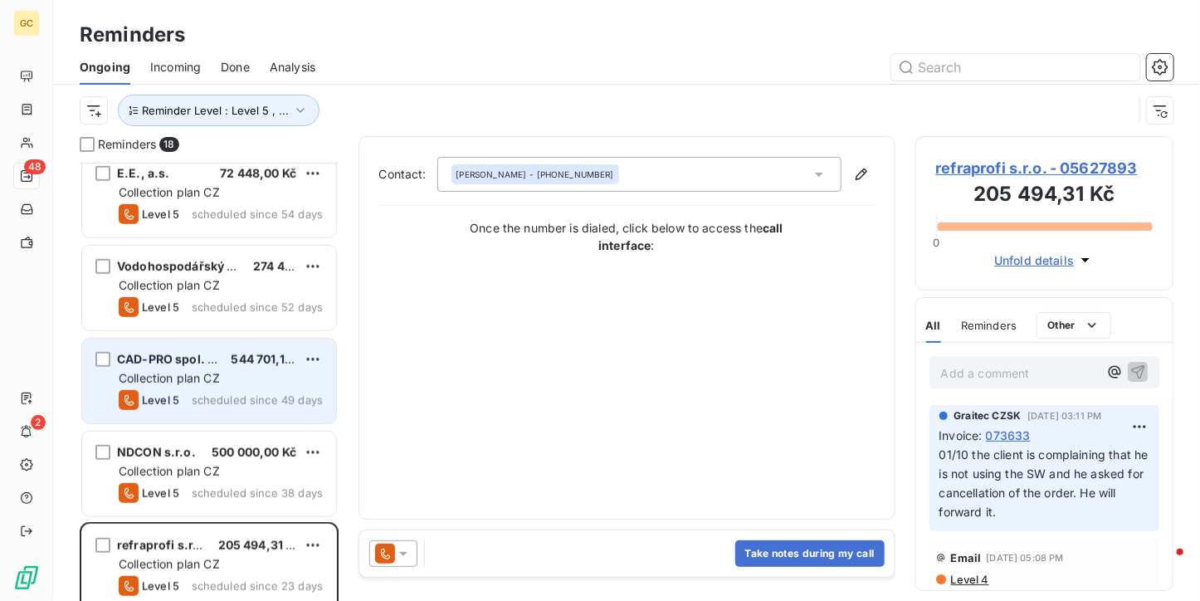
click at [240, 374] on div "Collection plan CZ" at bounding box center [221, 378] width 204 height 17
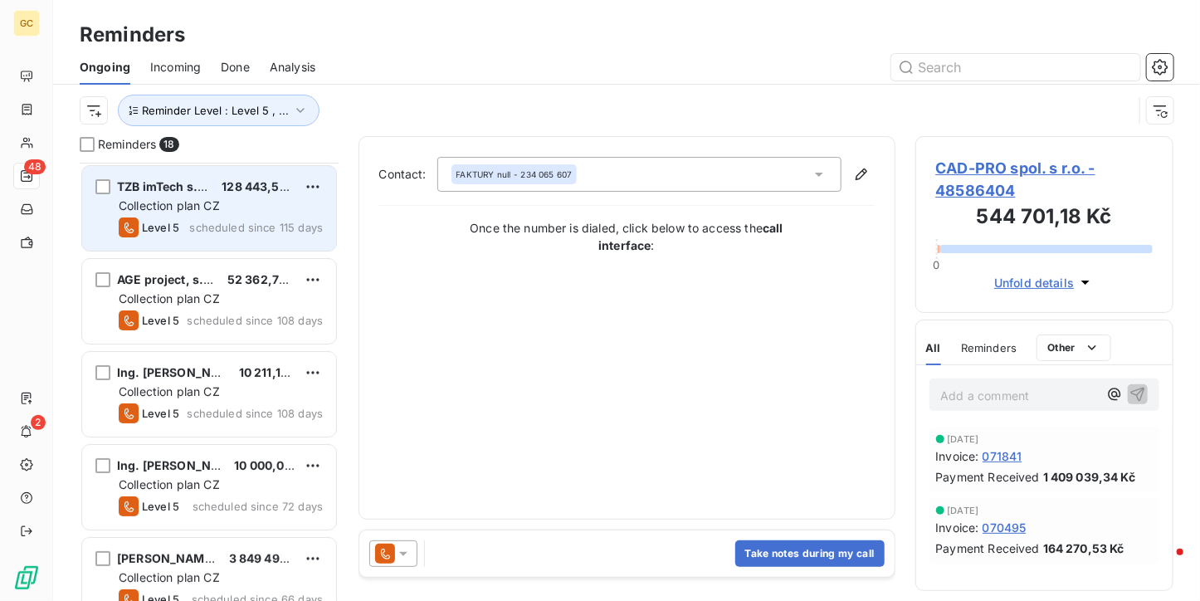
click at [250, 202] on div "Collection plan CZ" at bounding box center [221, 205] width 204 height 17
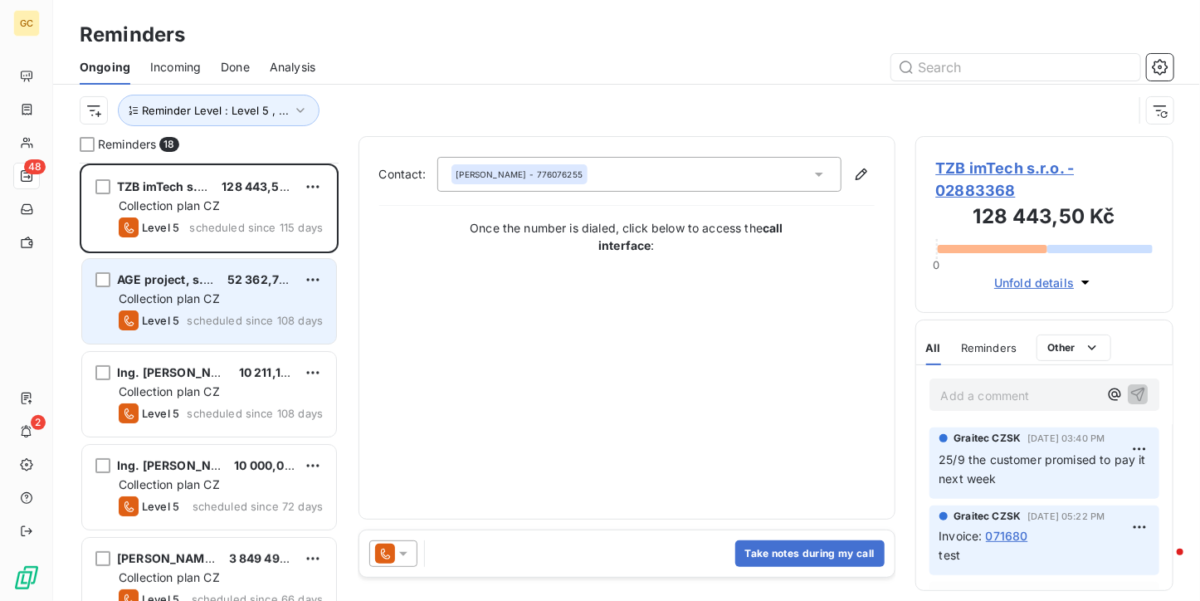
click at [228, 322] on span "scheduled since 108 days" at bounding box center [255, 320] width 136 height 13
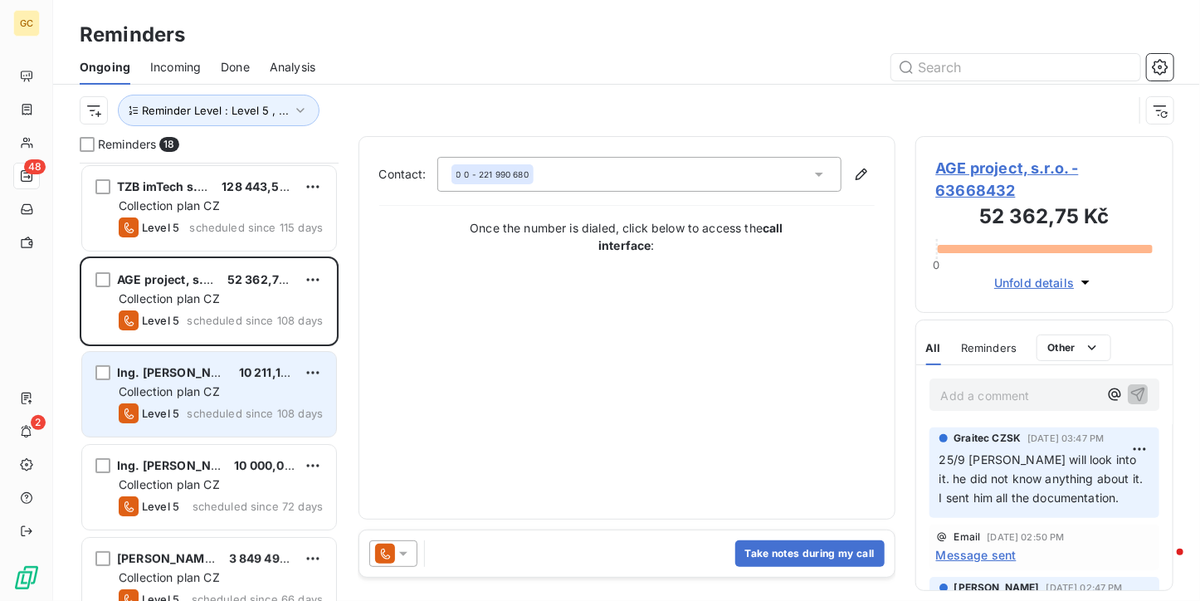
click at [213, 400] on div "Ing. Vlastimil Čepička 10 211,19 Kč Collection plan CZ Level 5 scheduled since …" at bounding box center [209, 394] width 254 height 85
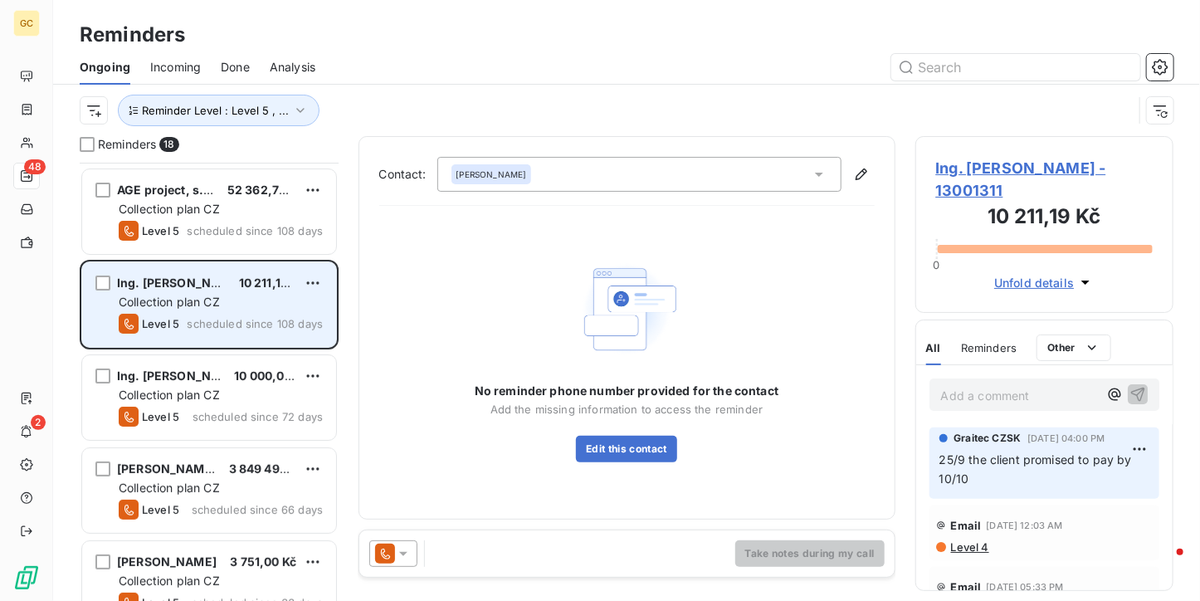
scroll to position [166, 0]
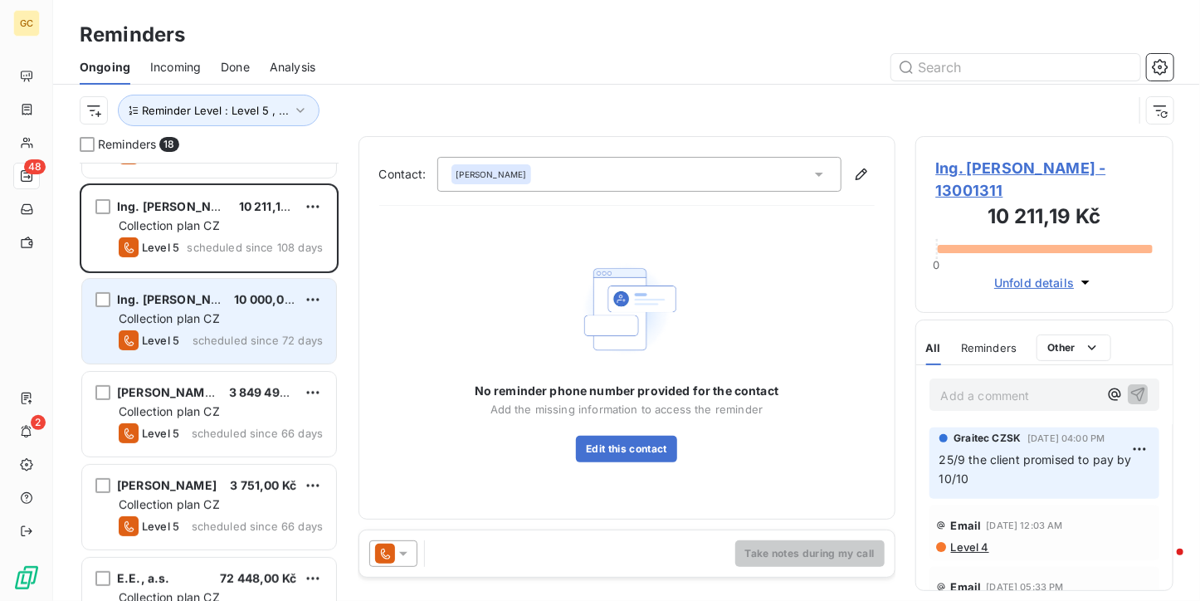
click at [213, 347] on div "Level 5 scheduled since 72 days" at bounding box center [221, 340] width 204 height 20
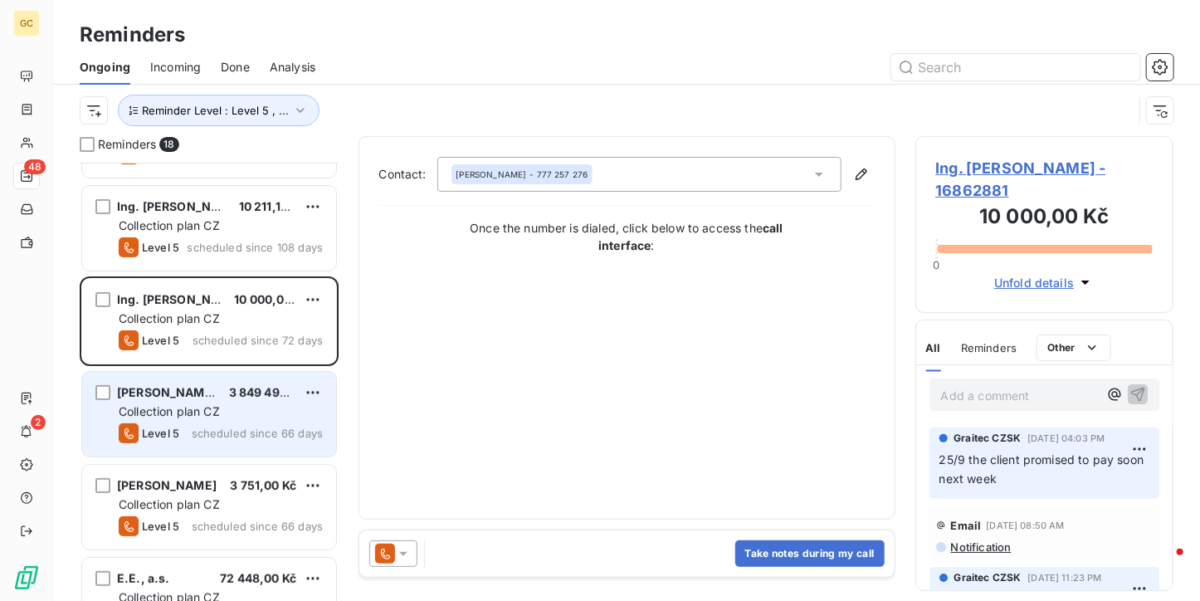
click at [213, 410] on span "Collection plan CZ" at bounding box center [169, 411] width 101 height 14
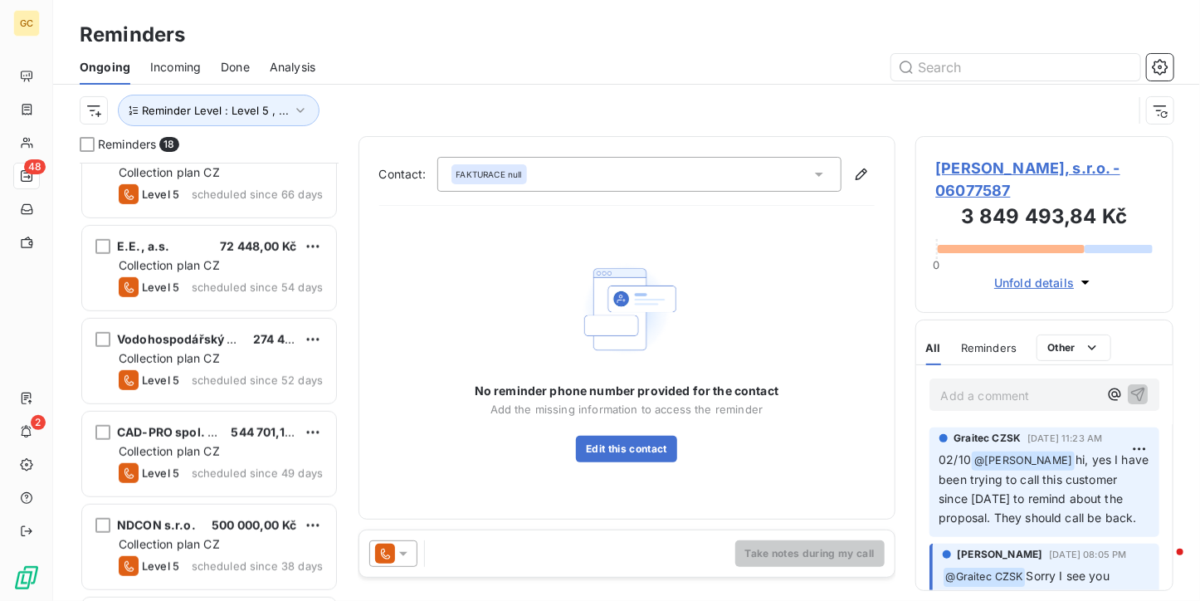
scroll to position [664, 0]
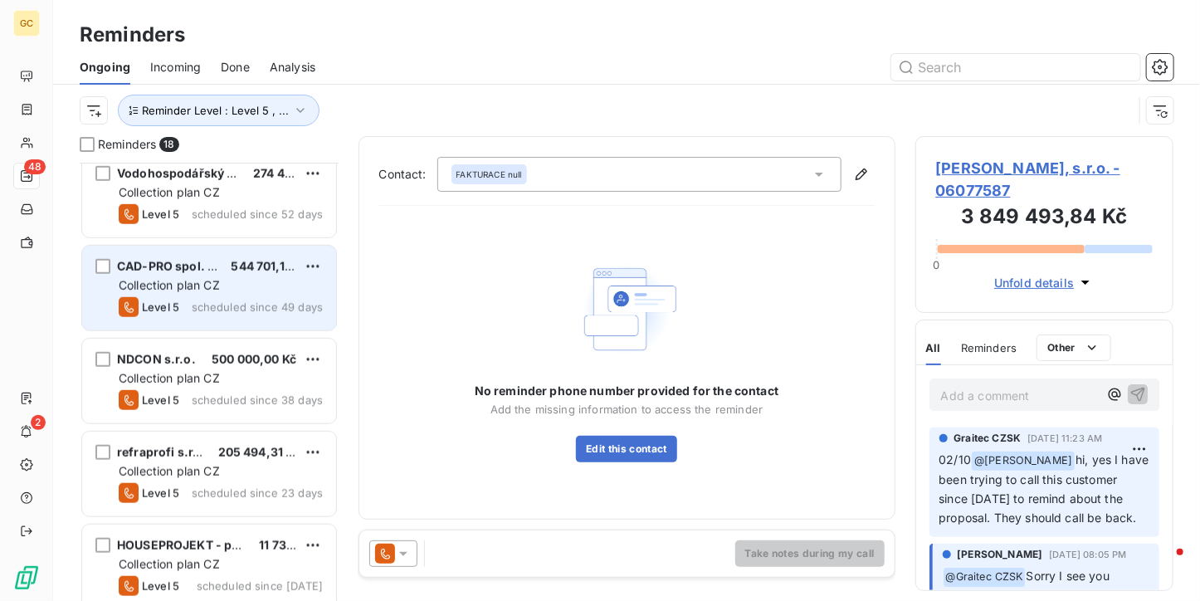
click at [210, 288] on span "Collection plan CZ" at bounding box center [169, 285] width 101 height 14
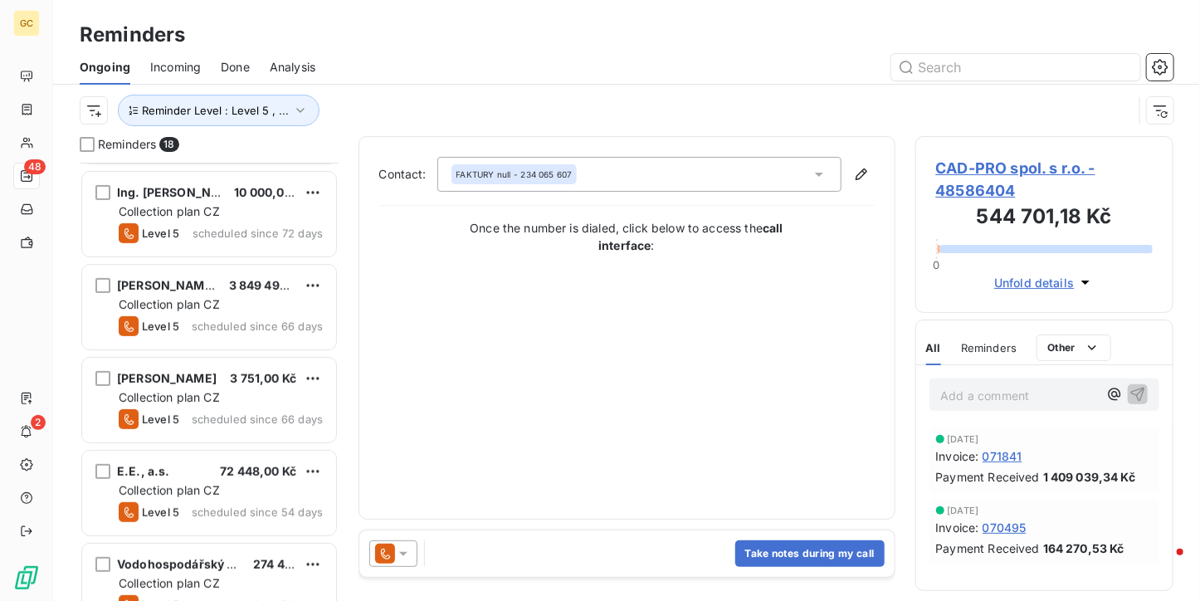
scroll to position [156, 0]
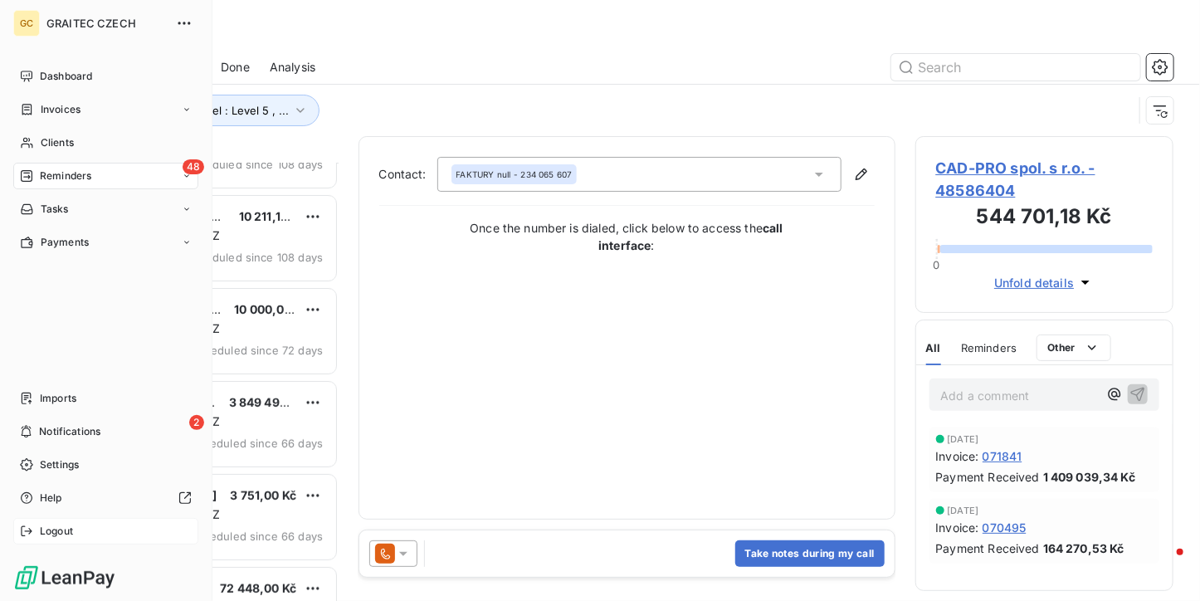
click at [75, 524] on div "Logout" at bounding box center [105, 531] width 185 height 27
